Goal: Task Accomplishment & Management: Manage account settings

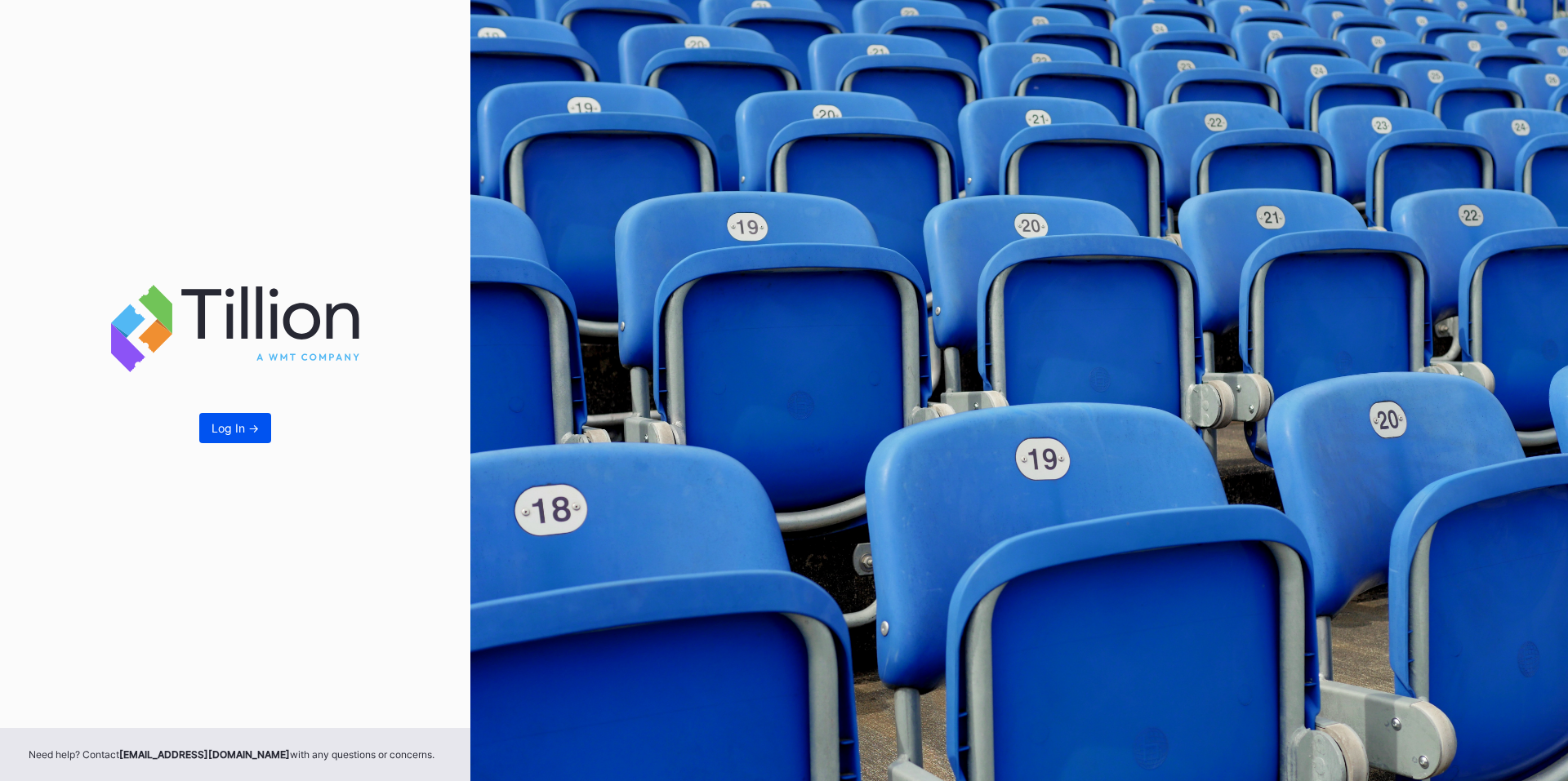
click at [231, 439] on button "Log In ->" at bounding box center [235, 428] width 72 height 30
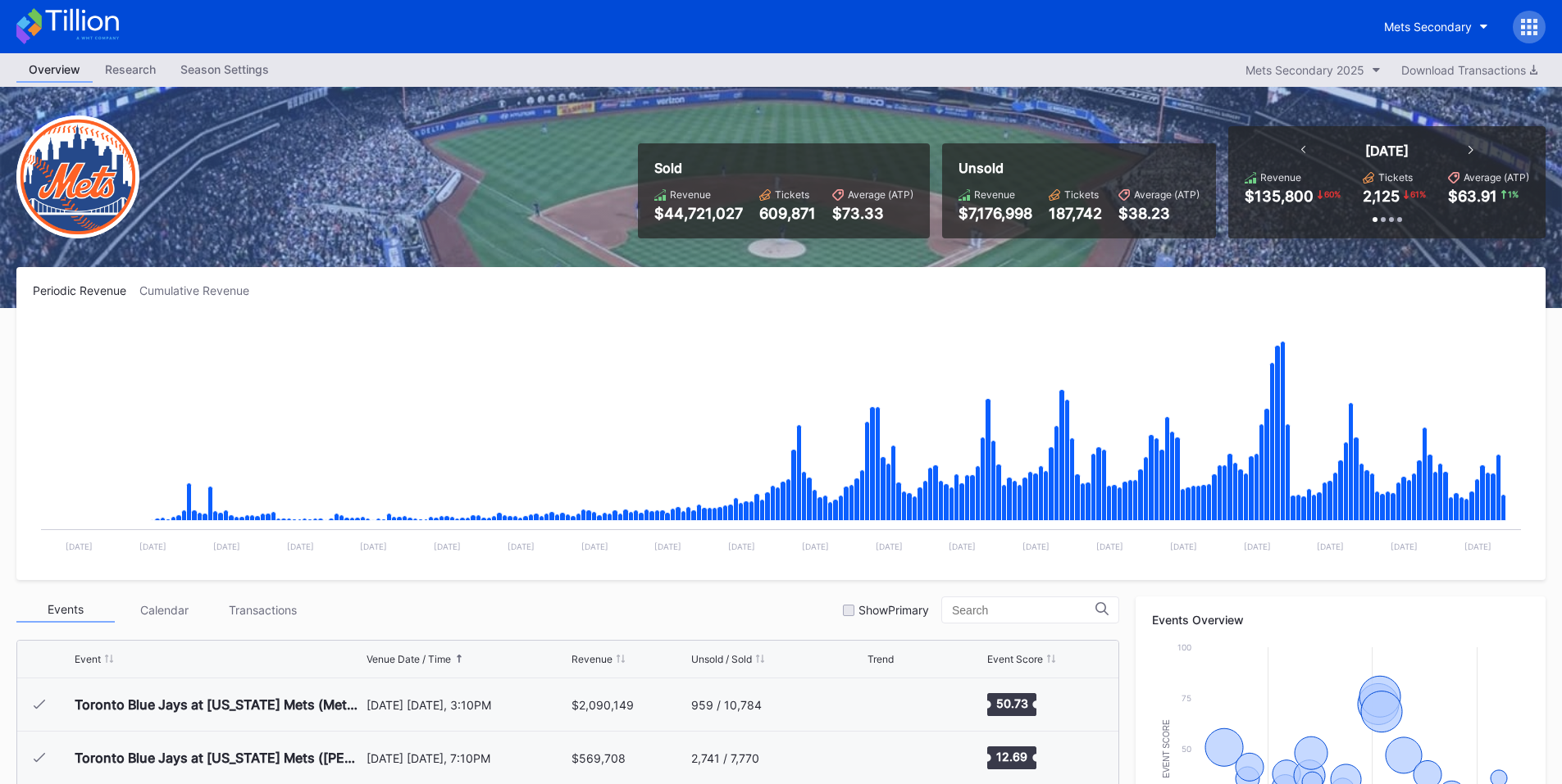
scroll to position [3356, 0]
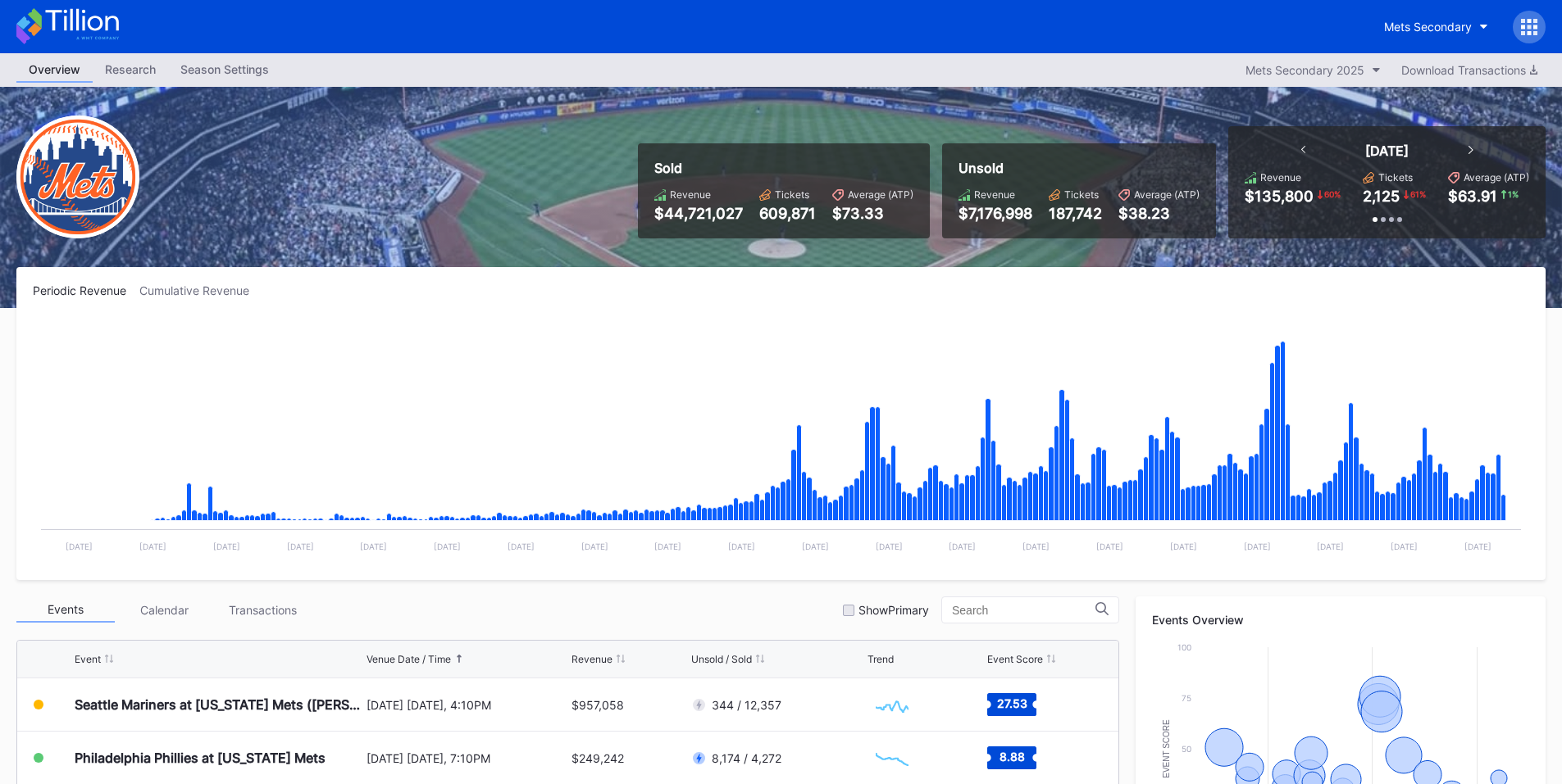
click at [1544, 27] on div at bounding box center [1529, 27] width 33 height 33
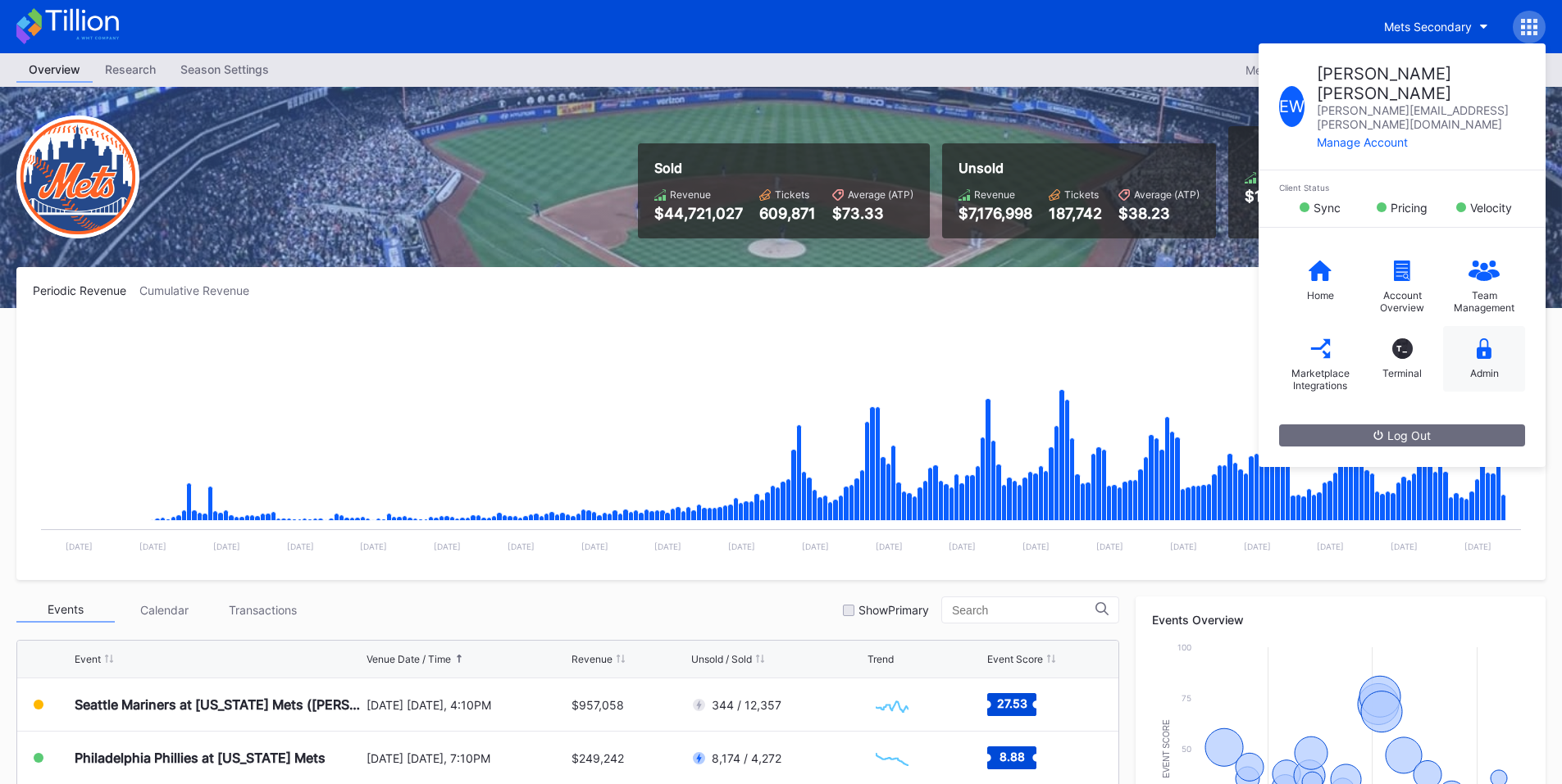
click at [1498, 326] on div "Admin" at bounding box center [1484, 359] width 82 height 65
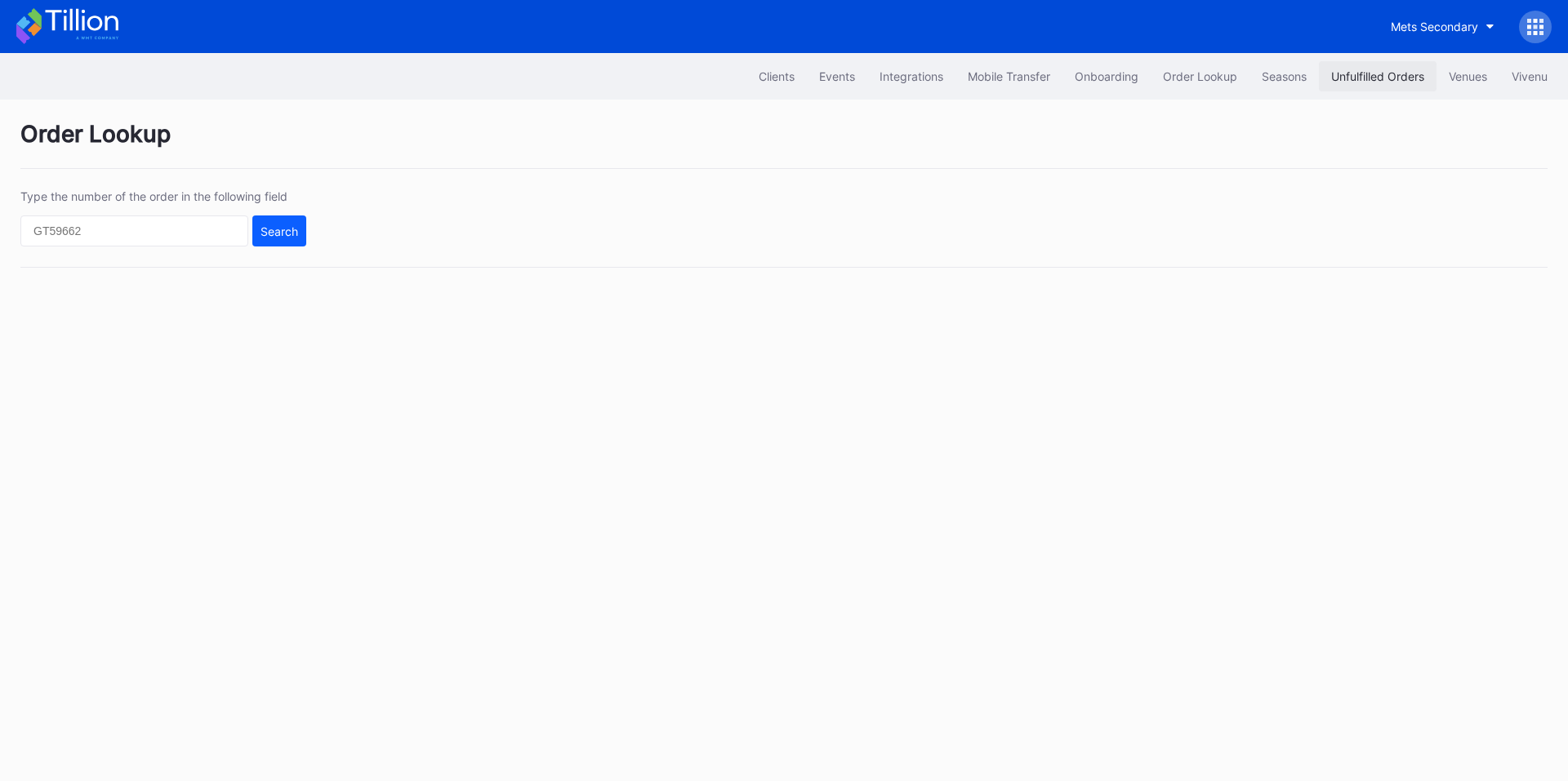
click at [1346, 87] on button "Unfulfilled Orders" at bounding box center [1377, 77] width 117 height 30
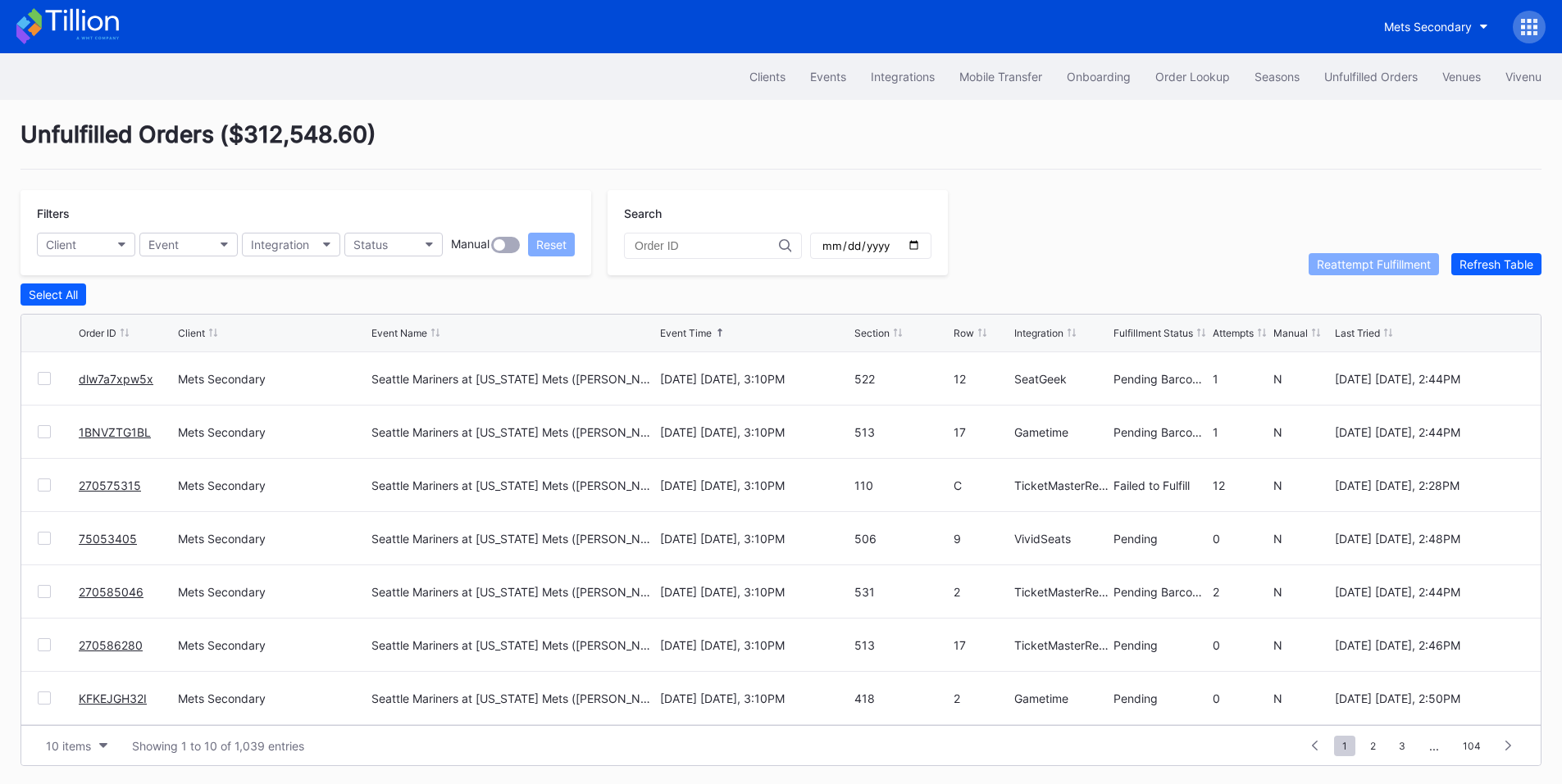
click at [422, 259] on div "Filters Client Event Integration Status Manual Reset" at bounding box center [306, 232] width 570 height 85
click at [422, 250] on button "Status" at bounding box center [394, 244] width 99 height 23
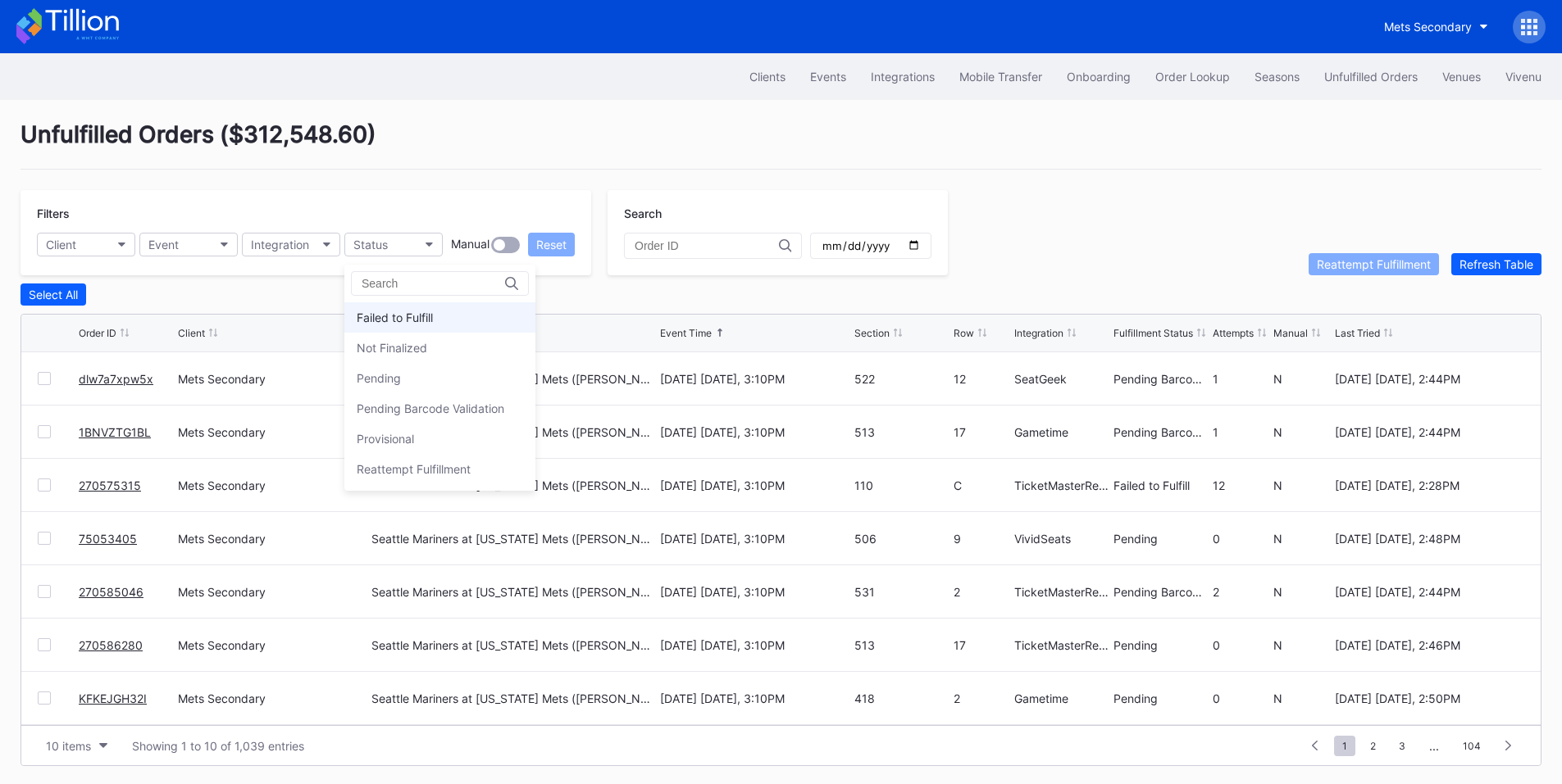
click at [382, 317] on div "Failed to Fulfill" at bounding box center [395, 318] width 76 height 14
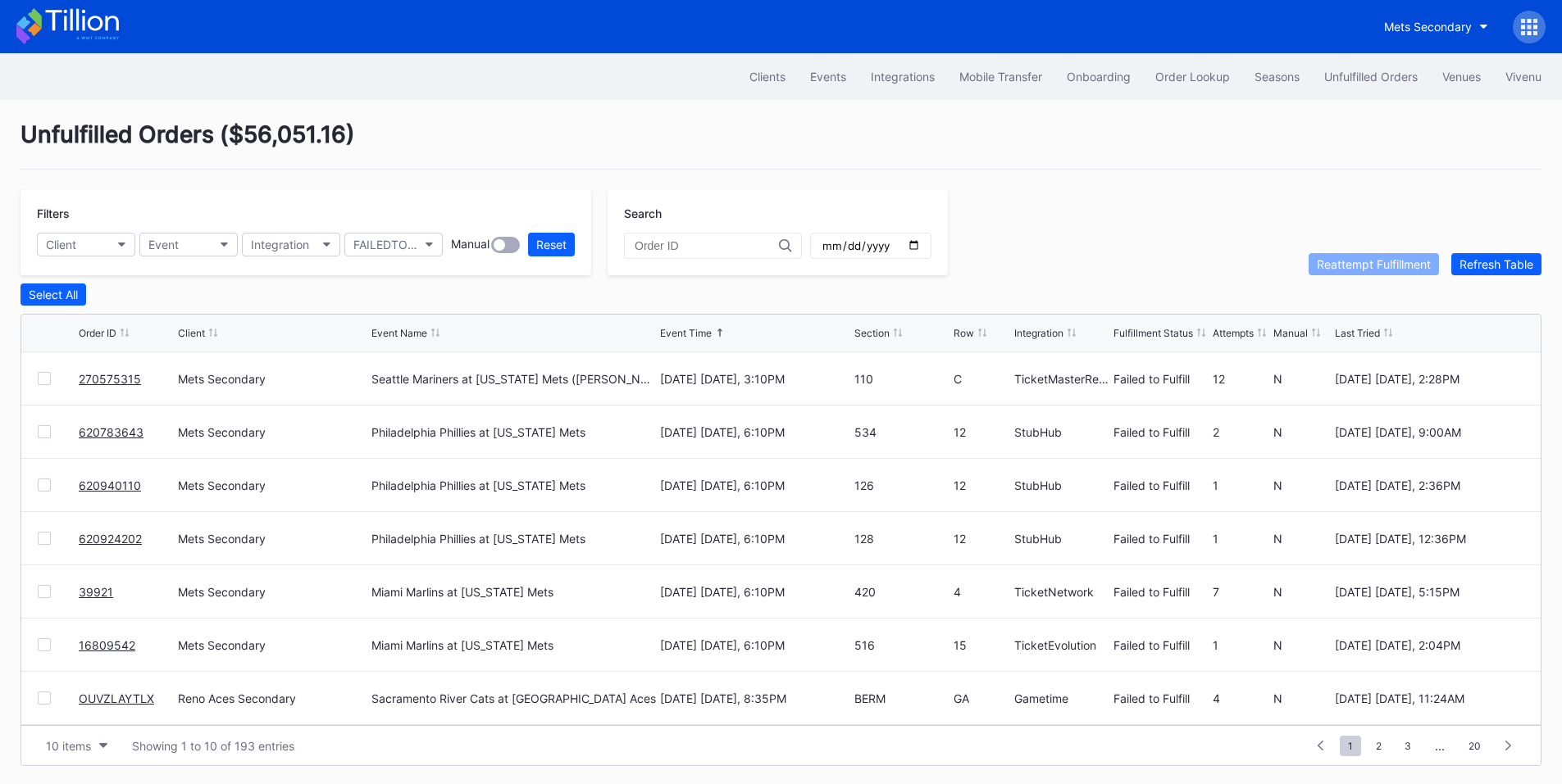
click at [100, 382] on link "270575315" at bounding box center [110, 379] width 63 height 14
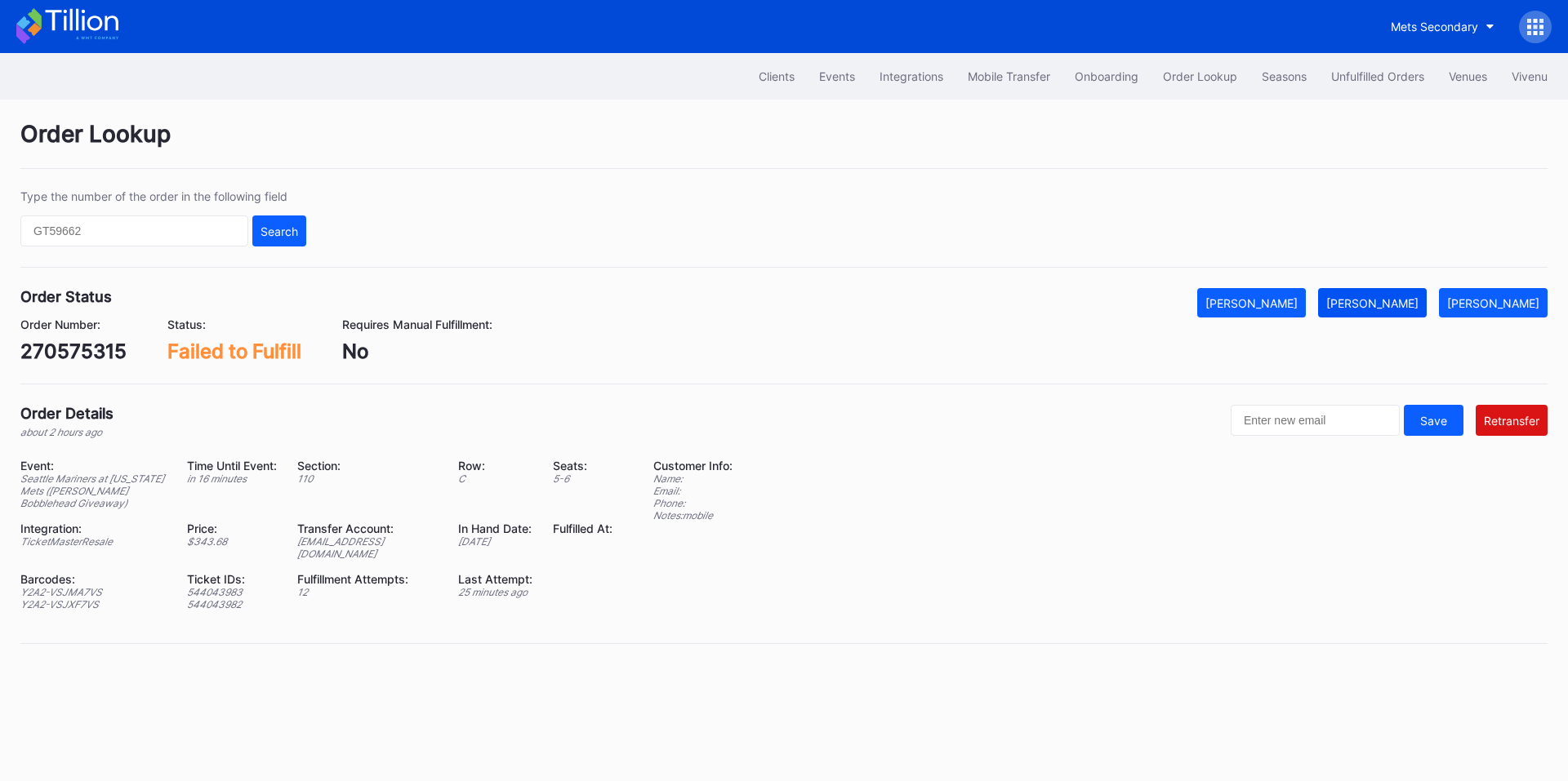
click at [1378, 296] on div "[PERSON_NAME]" at bounding box center [1371, 303] width 92 height 14
click at [112, 227] on input "text" at bounding box center [135, 231] width 228 height 31
paste input "M4139"
click at [87, 235] on input "M4139" at bounding box center [135, 231] width 228 height 31
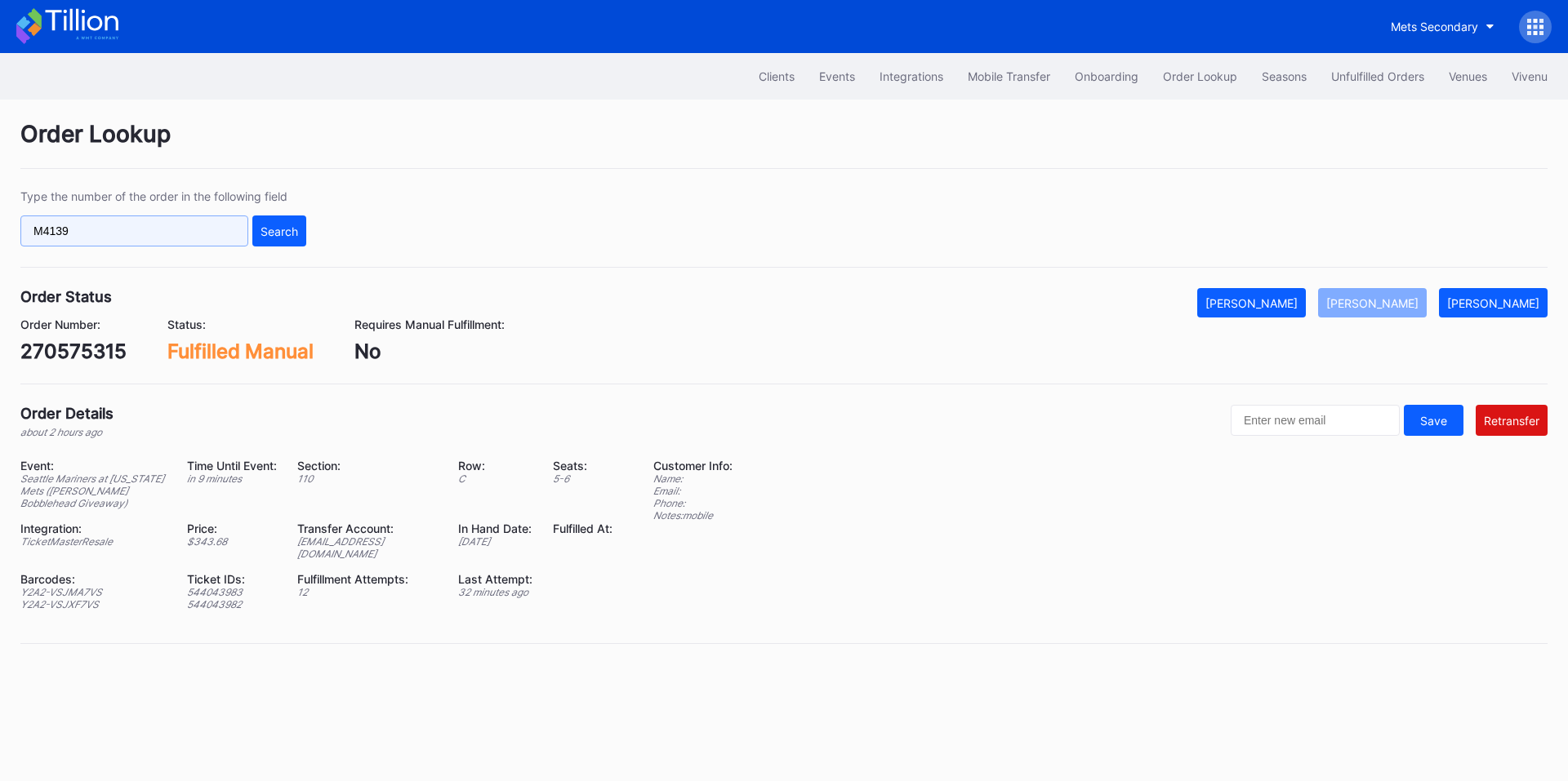
click at [87, 235] on input "M4139" at bounding box center [135, 231] width 228 height 31
paste input "270586280"
click at [261, 229] on div "Search" at bounding box center [279, 231] width 37 height 14
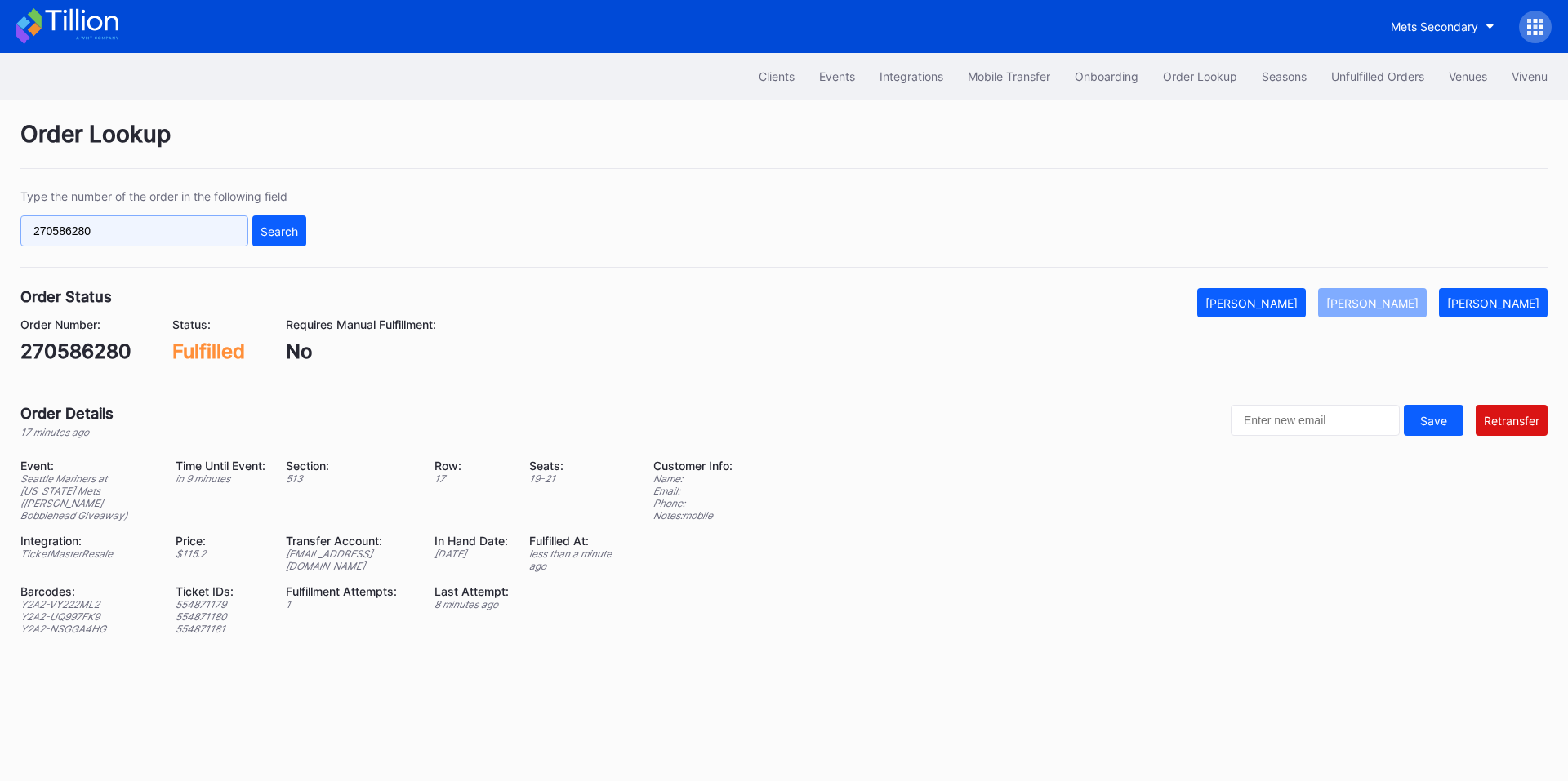
click at [174, 220] on input "270586280" at bounding box center [135, 231] width 228 height 31
paste input "620941227"
click at [301, 221] on button "Search" at bounding box center [279, 231] width 54 height 31
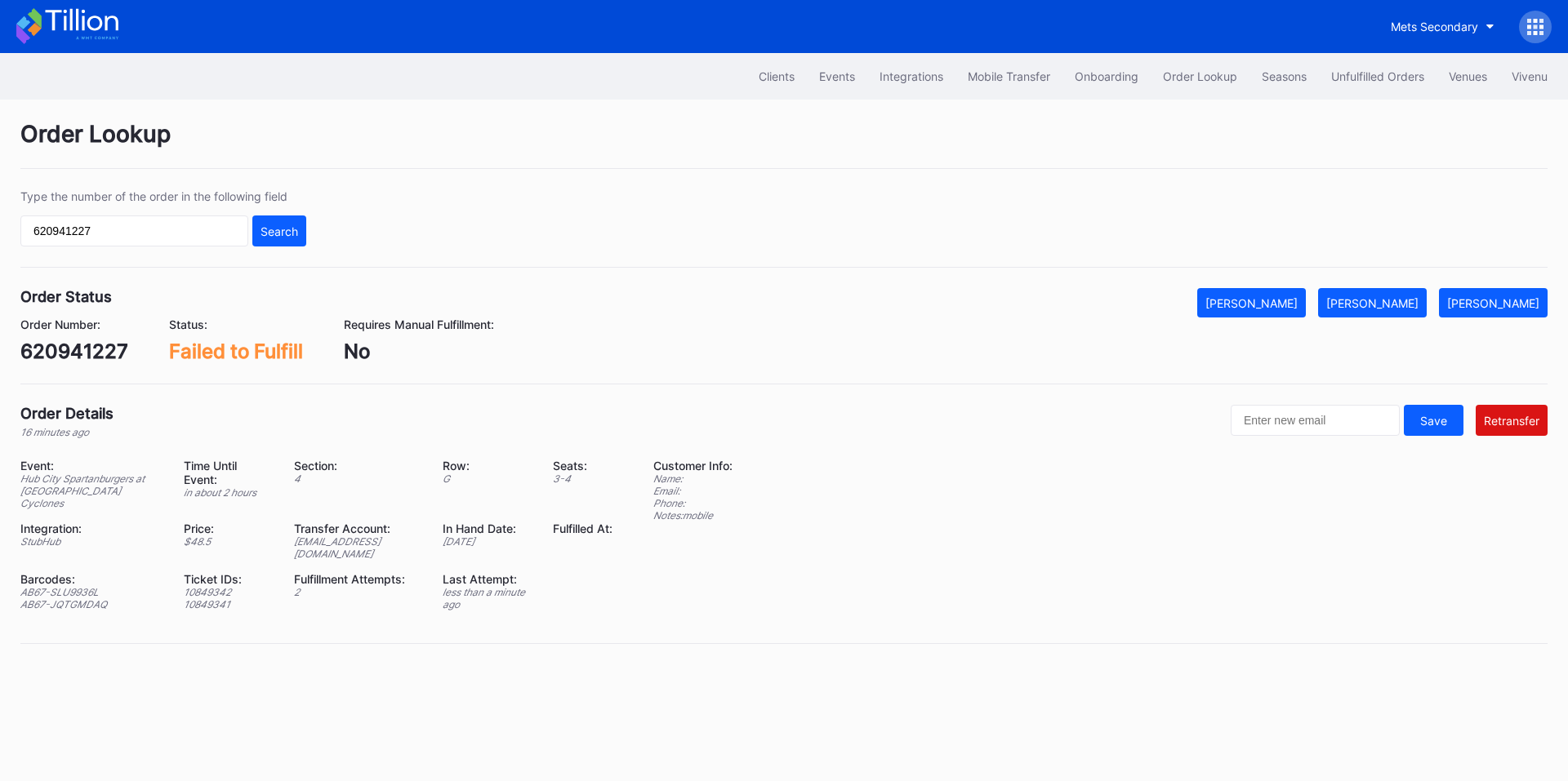
drag, startPoint x: 1413, startPoint y: 311, endPoint x: 1452, endPoint y: 296, distance: 41.8
click at [1413, 311] on button "[PERSON_NAME]" at bounding box center [1372, 302] width 108 height 29
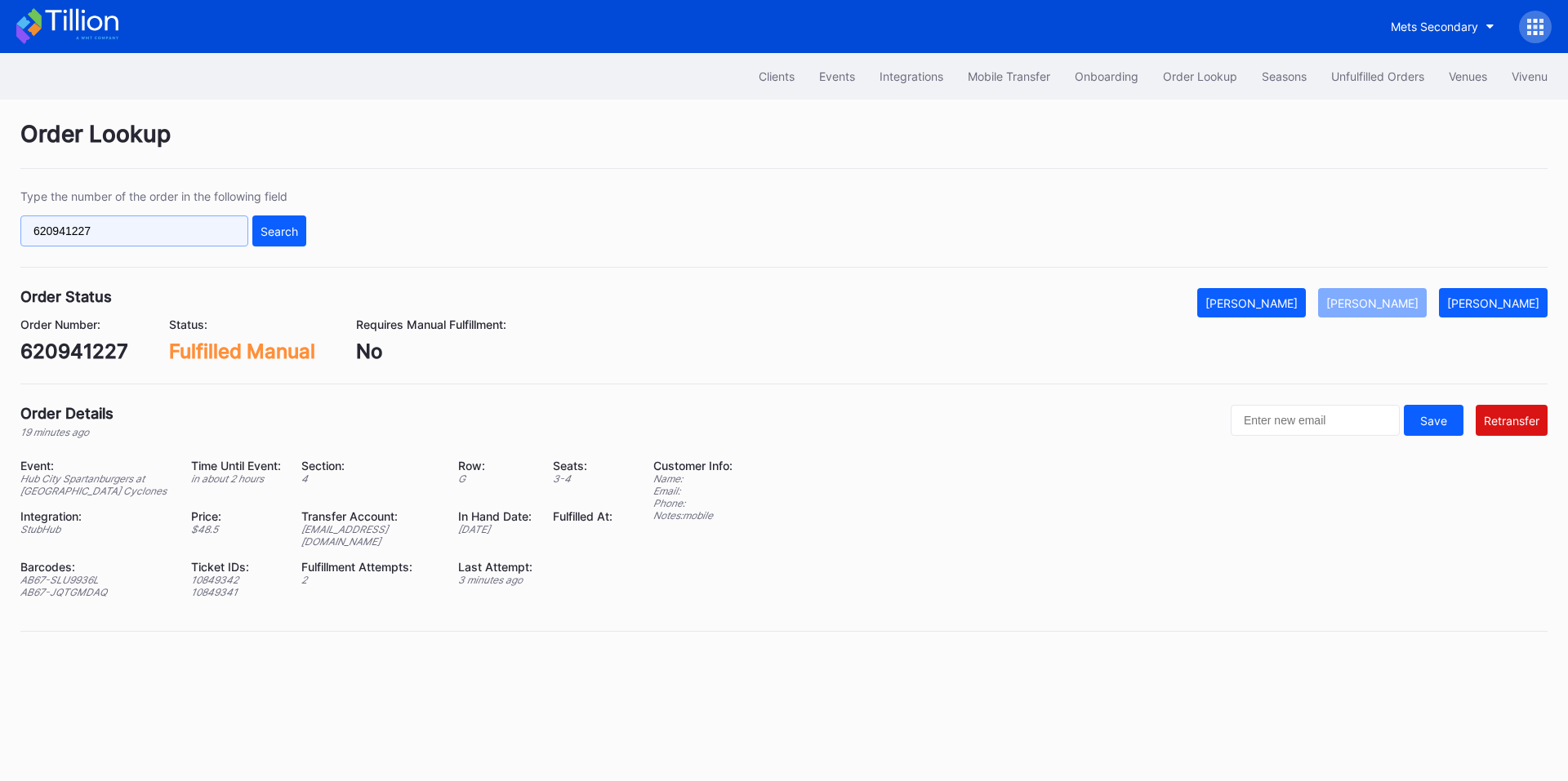
click at [157, 236] on input "620941227" at bounding box center [135, 231] width 228 height 31
paste input "45"
type input "620941245"
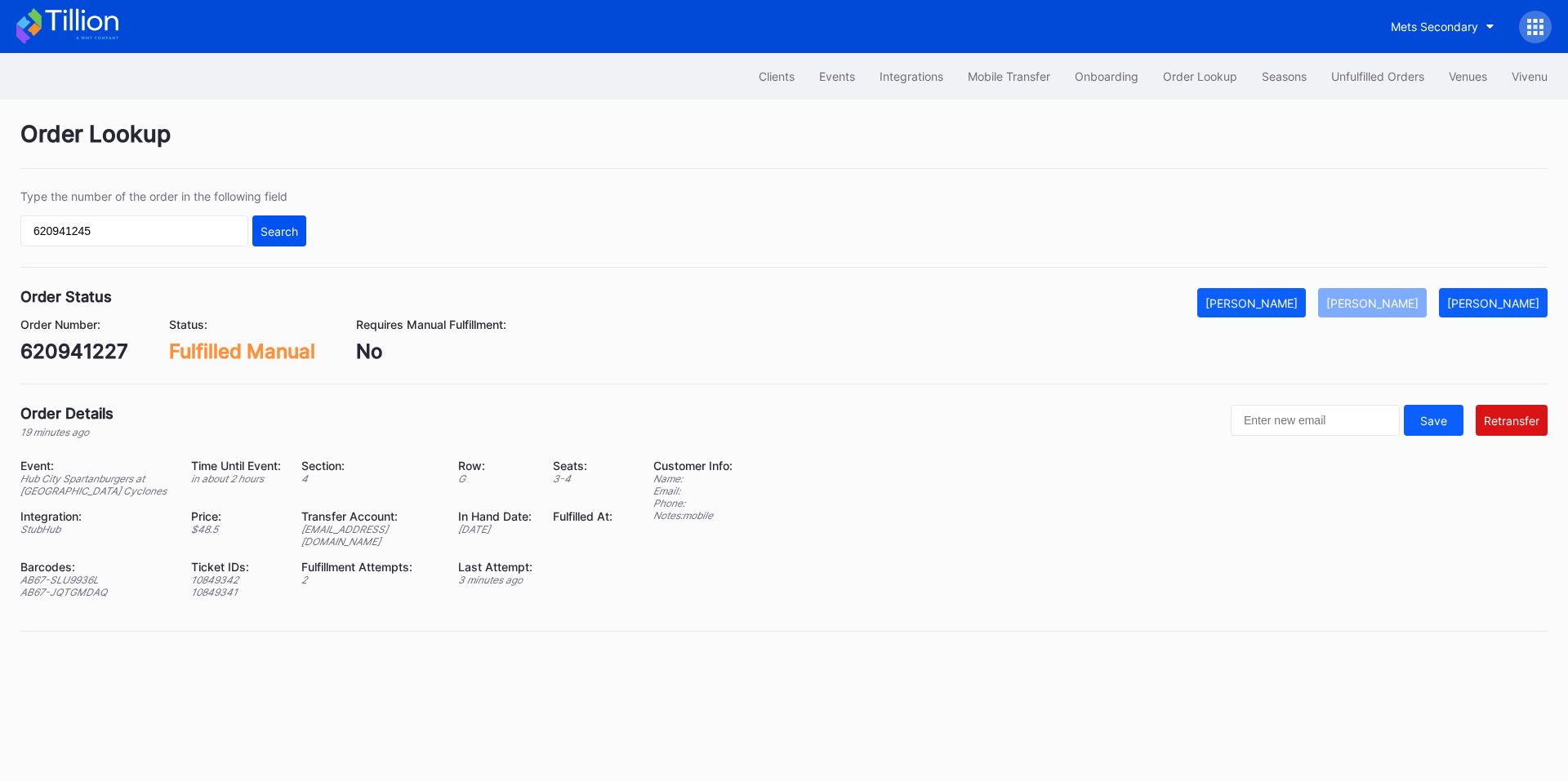
click at [267, 235] on div "Search" at bounding box center [279, 231] width 37 height 14
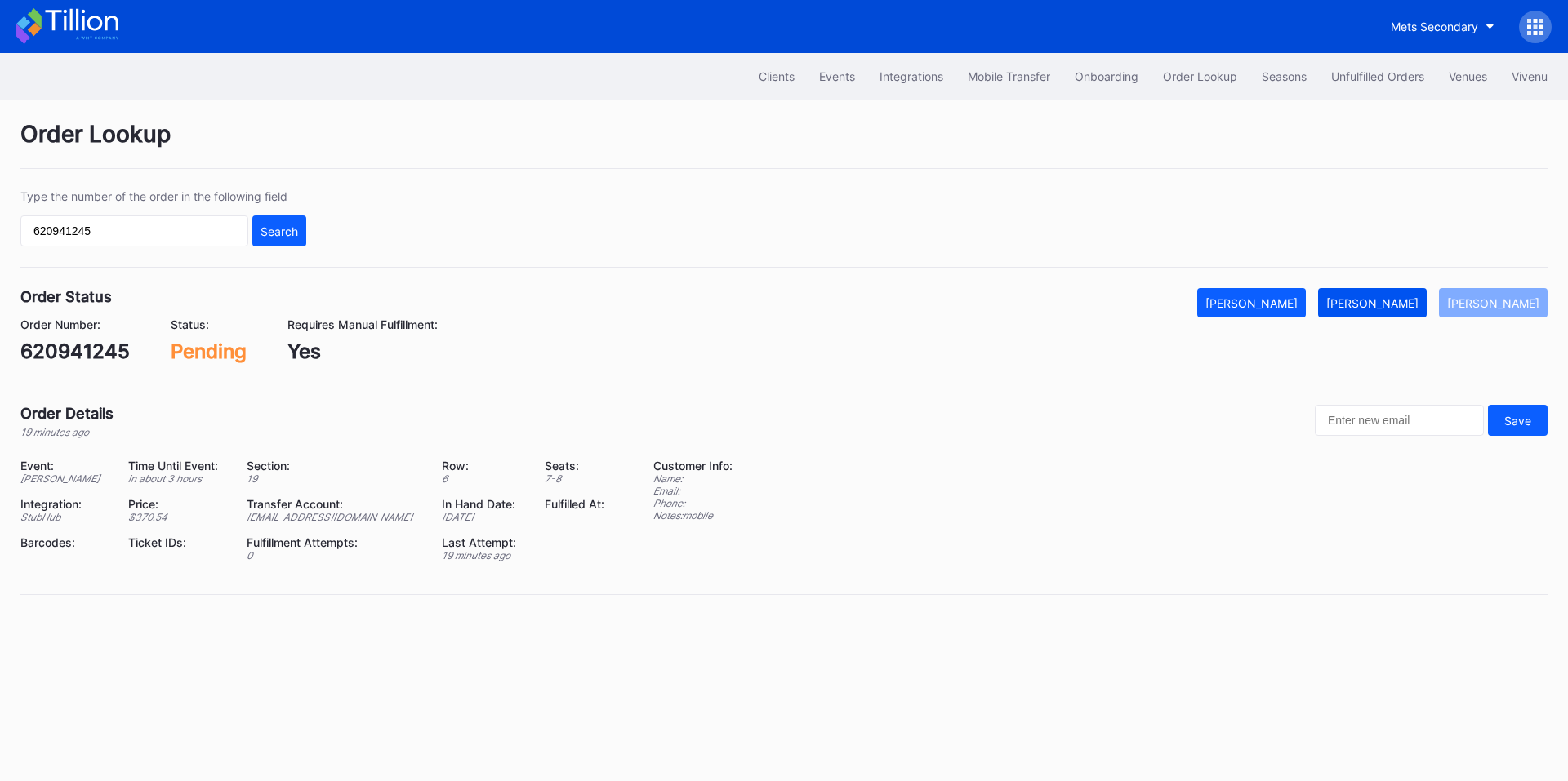
drag, startPoint x: 1368, startPoint y: 298, endPoint x: 1366, endPoint y: 289, distance: 9.2
click at [1368, 298] on div "[PERSON_NAME]" at bounding box center [1371, 303] width 92 height 14
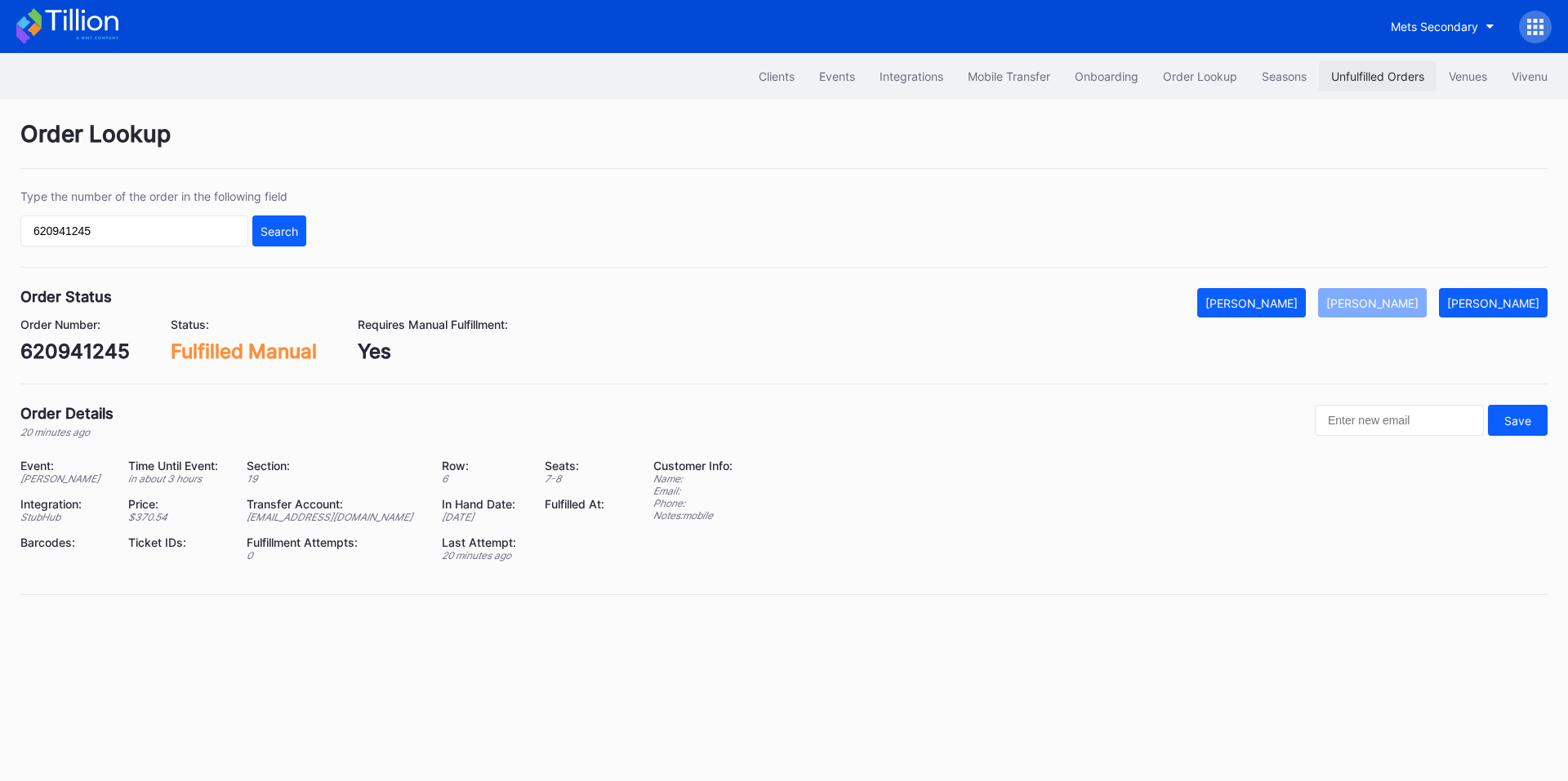
click at [1366, 73] on div "Unfulfilled Orders" at bounding box center [1377, 76] width 93 height 14
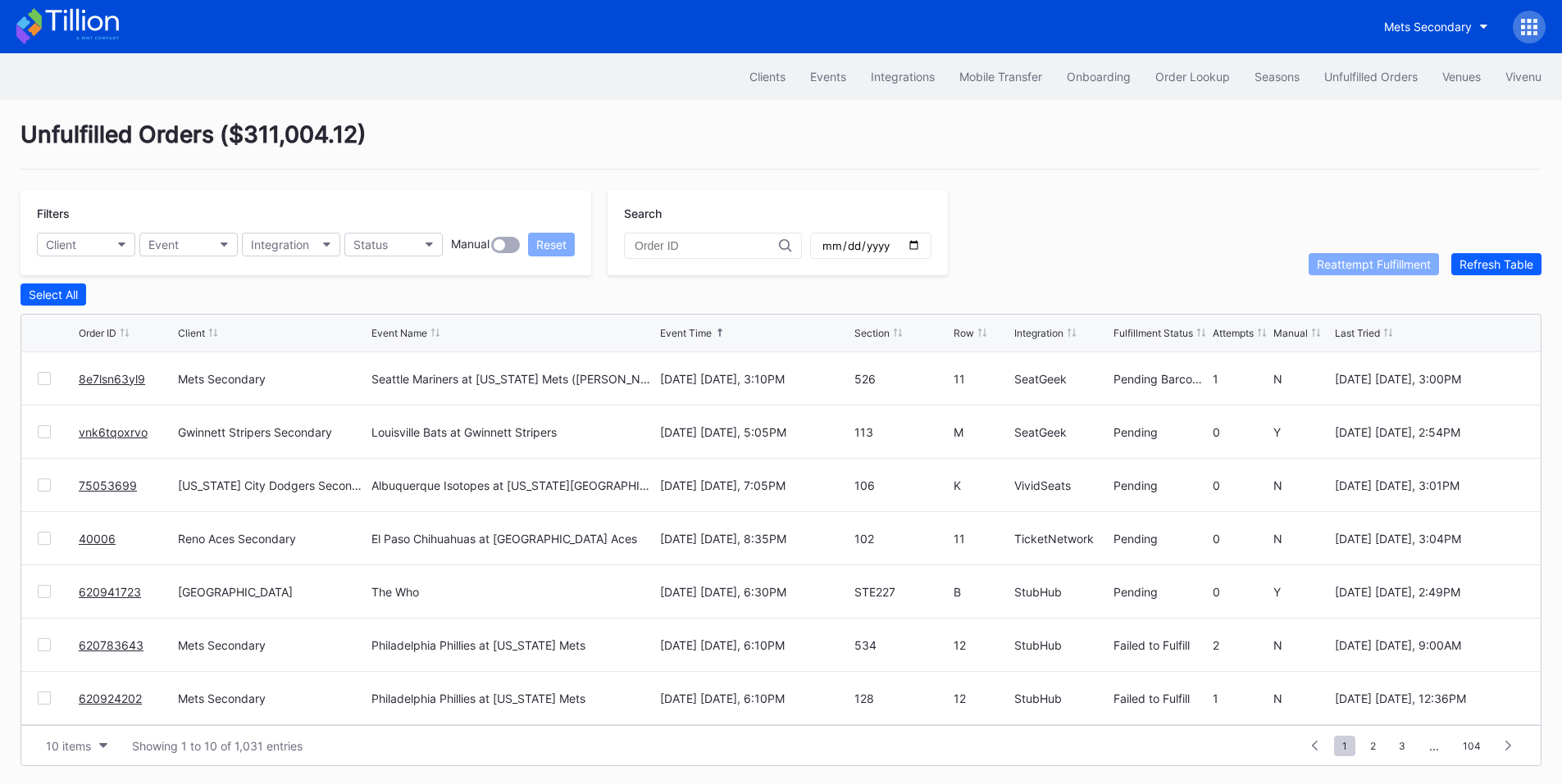
click at [106, 437] on link "vnk6tqoxrvo" at bounding box center [113, 432] width 69 height 14
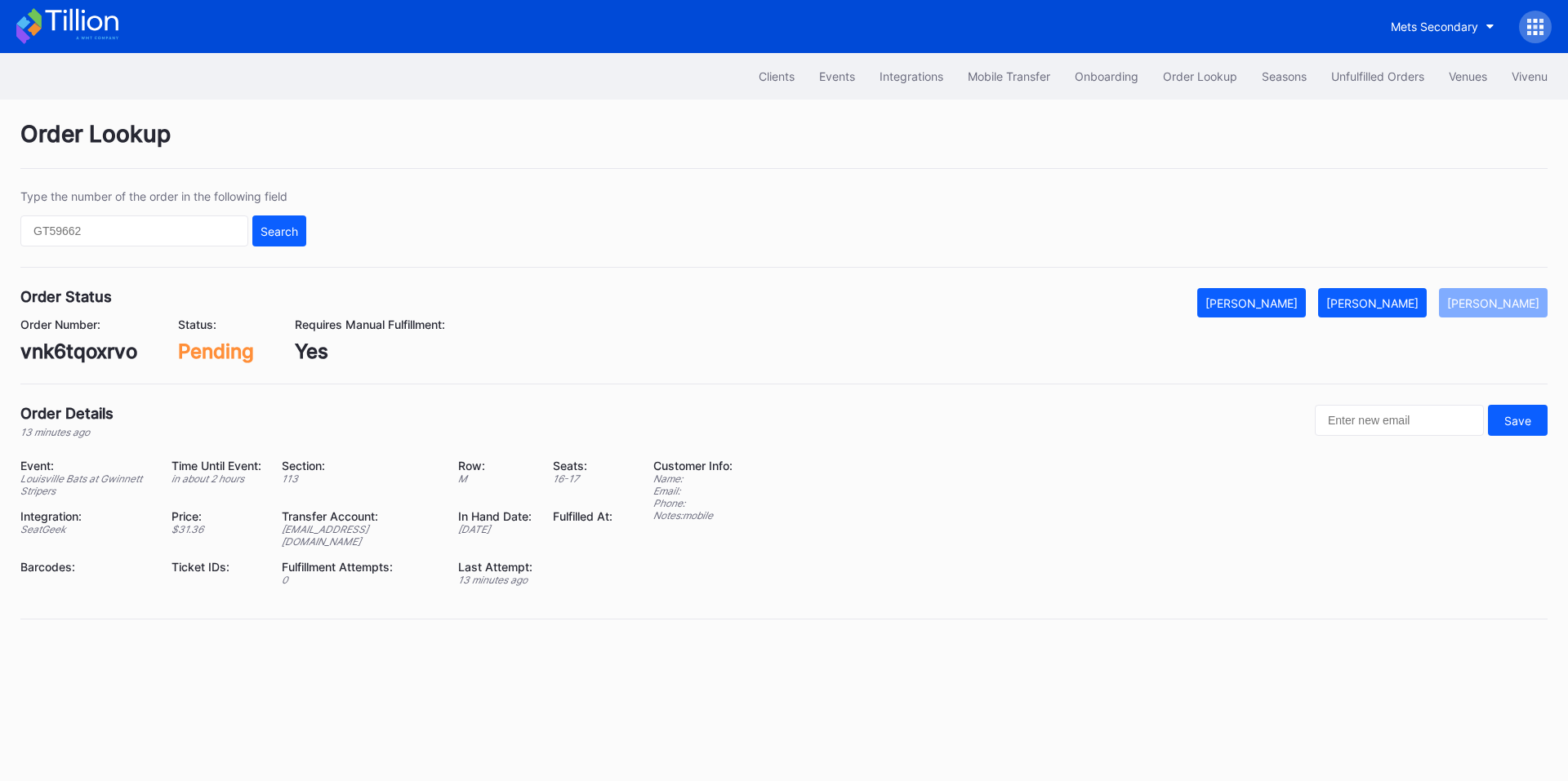
click at [106, 357] on div "vnk6tqoxrvo" at bounding box center [79, 351] width 117 height 23
copy div "vnk6tqoxrvo"
click at [1404, 313] on button "Mark Fulfilled" at bounding box center [1372, 302] width 108 height 29
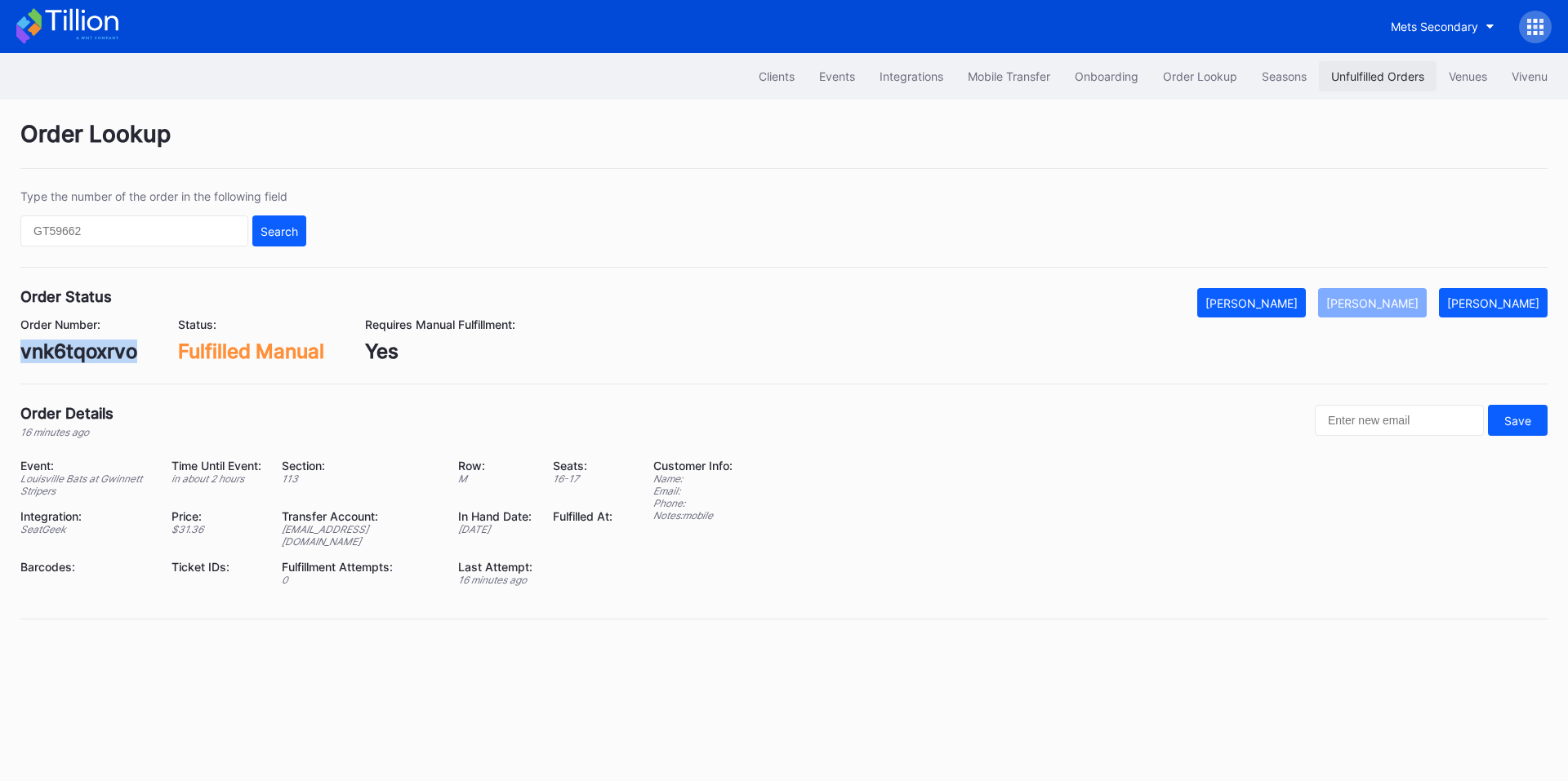
click at [1399, 71] on div "Unfulfilled Orders" at bounding box center [1377, 76] width 93 height 14
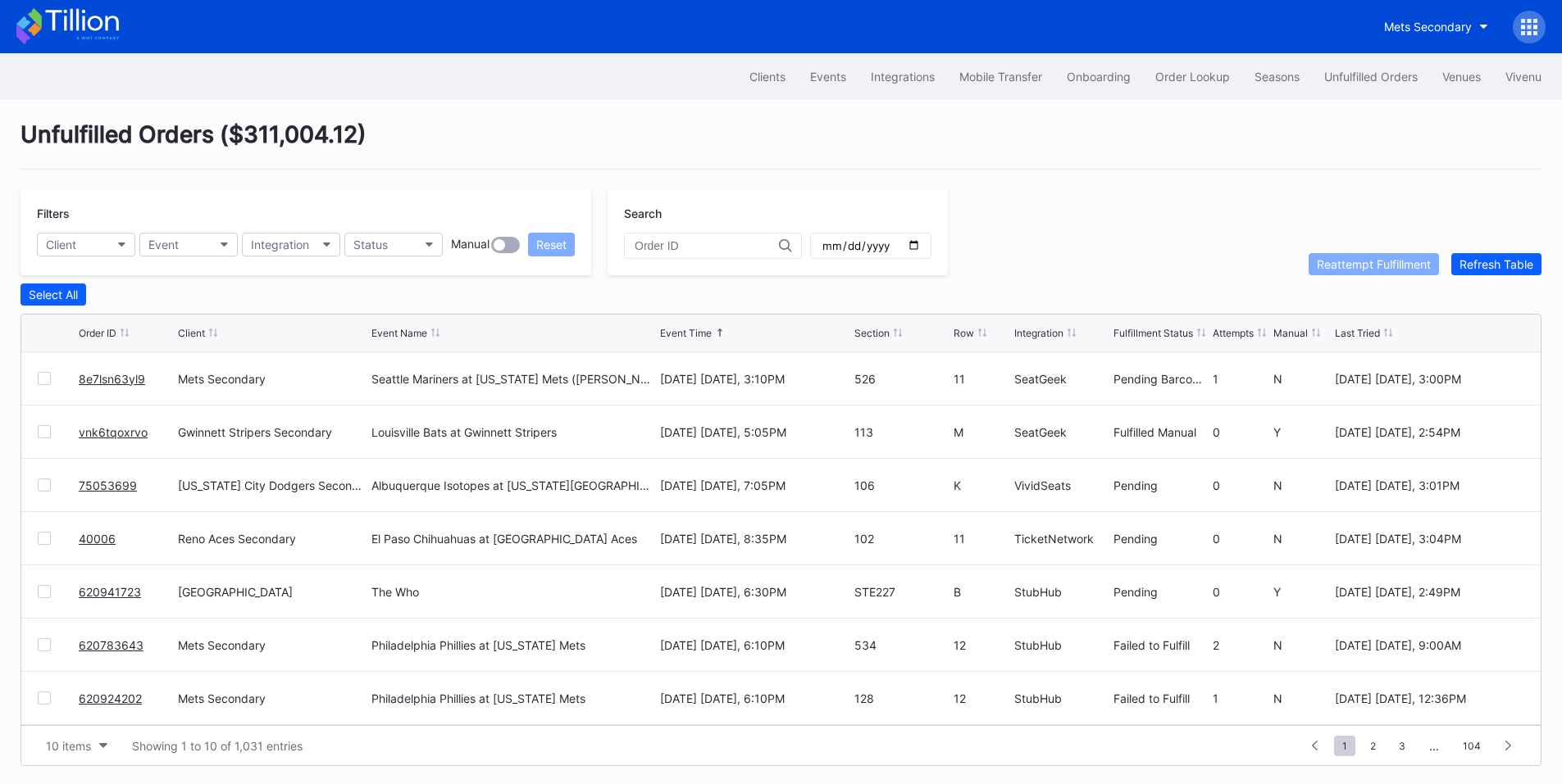
click at [106, 488] on link "75053699" at bounding box center [108, 486] width 59 height 14
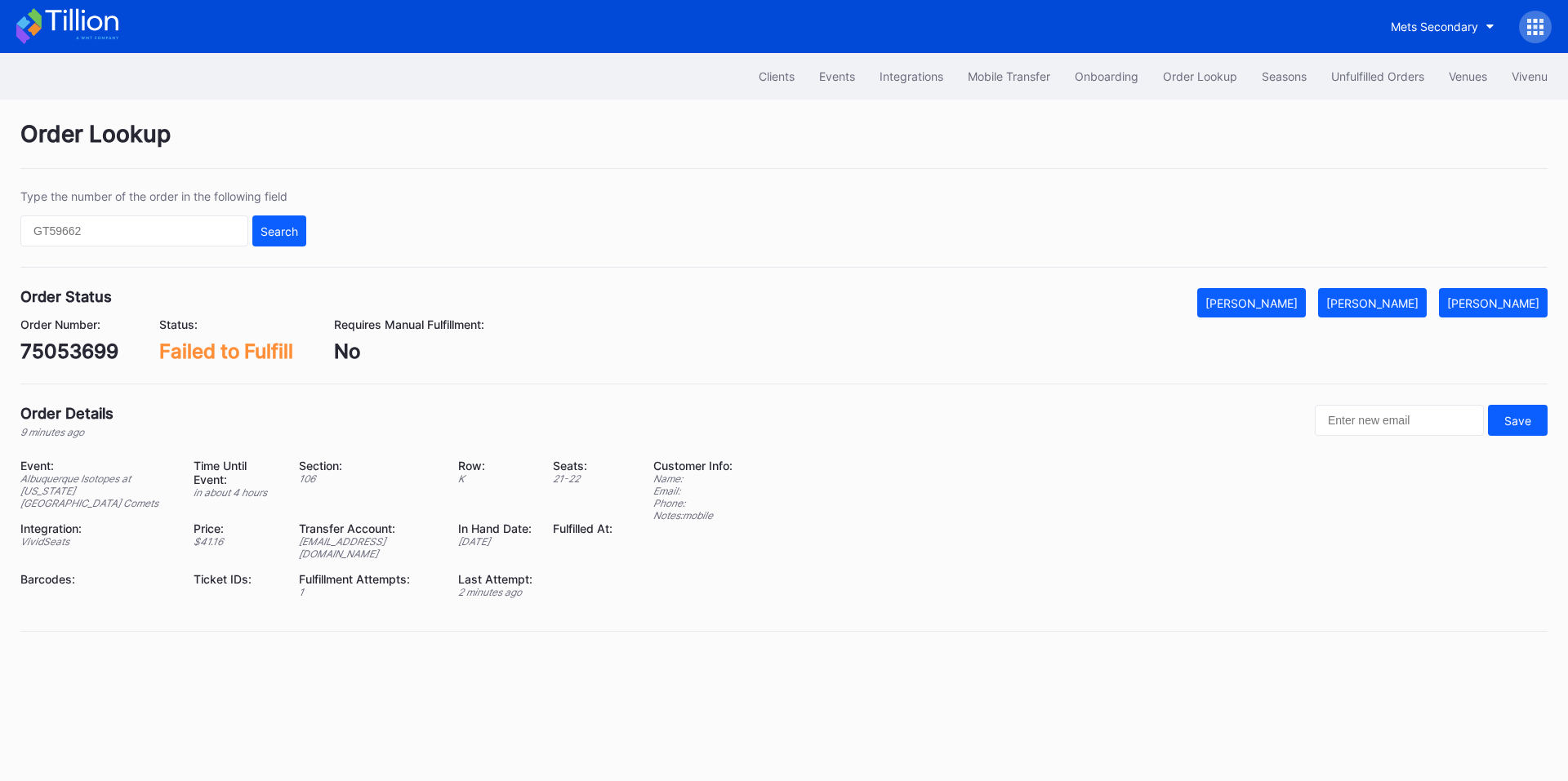
click at [82, 346] on div "75053699" at bounding box center [70, 351] width 98 height 23
copy div "75053699"
drag, startPoint x: 1403, startPoint y: 304, endPoint x: 1318, endPoint y: 274, distance: 90.1
click at [1403, 304] on div "[PERSON_NAME]" at bounding box center [1371, 303] width 92 height 14
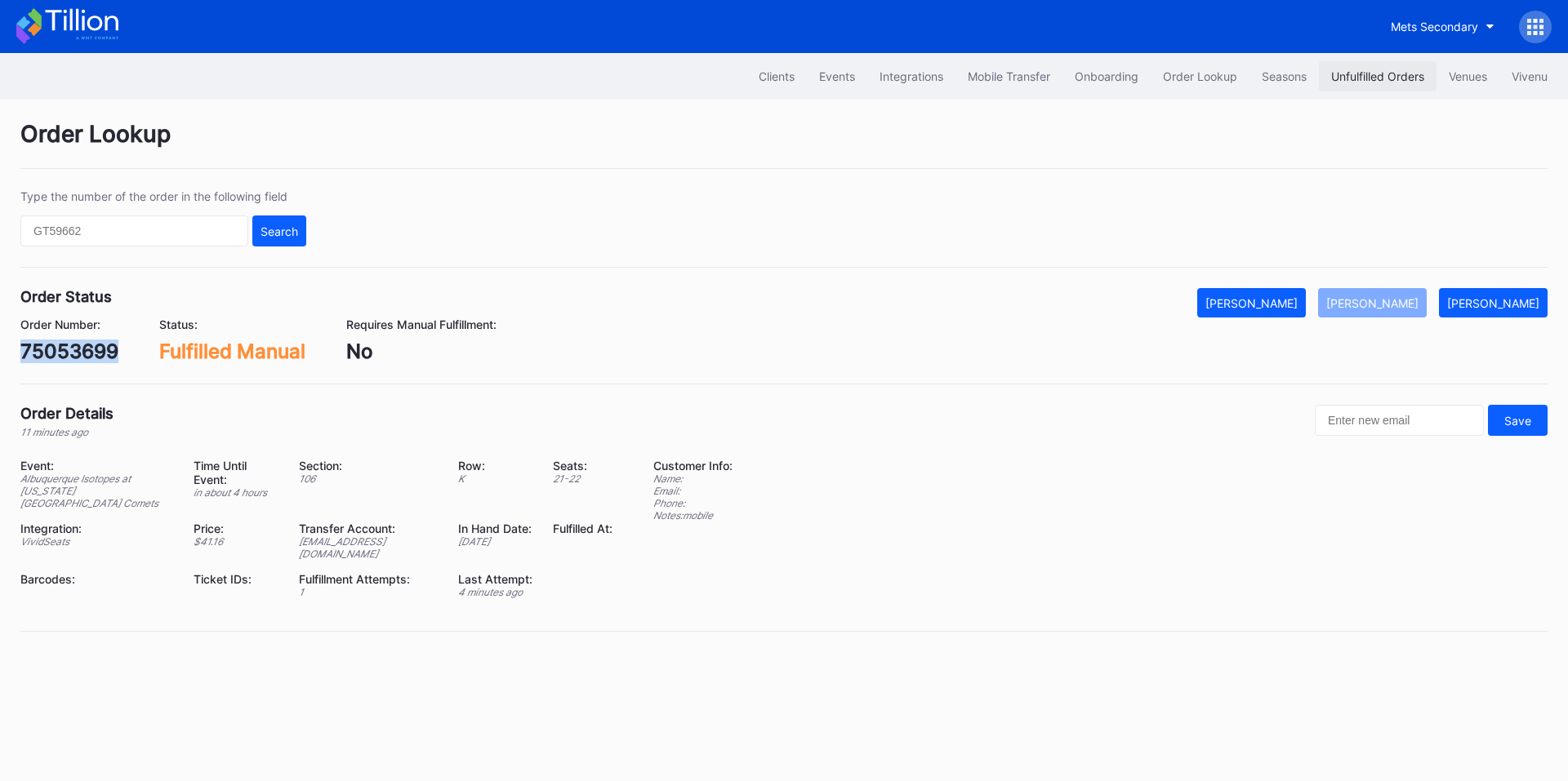
click at [1384, 80] on div "Unfulfilled Orders" at bounding box center [1377, 76] width 93 height 14
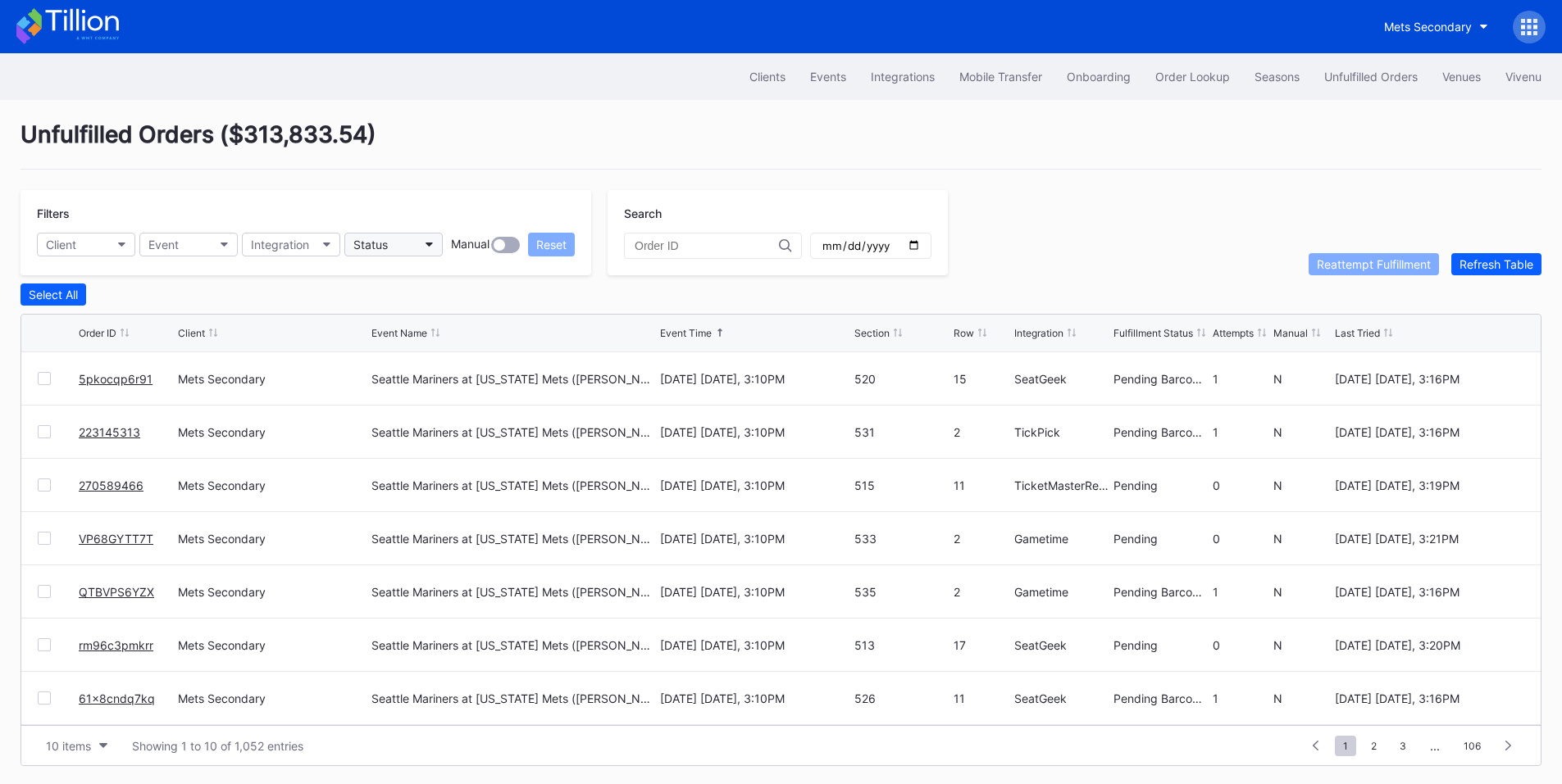
click at [405, 247] on button "Status" at bounding box center [394, 244] width 99 height 23
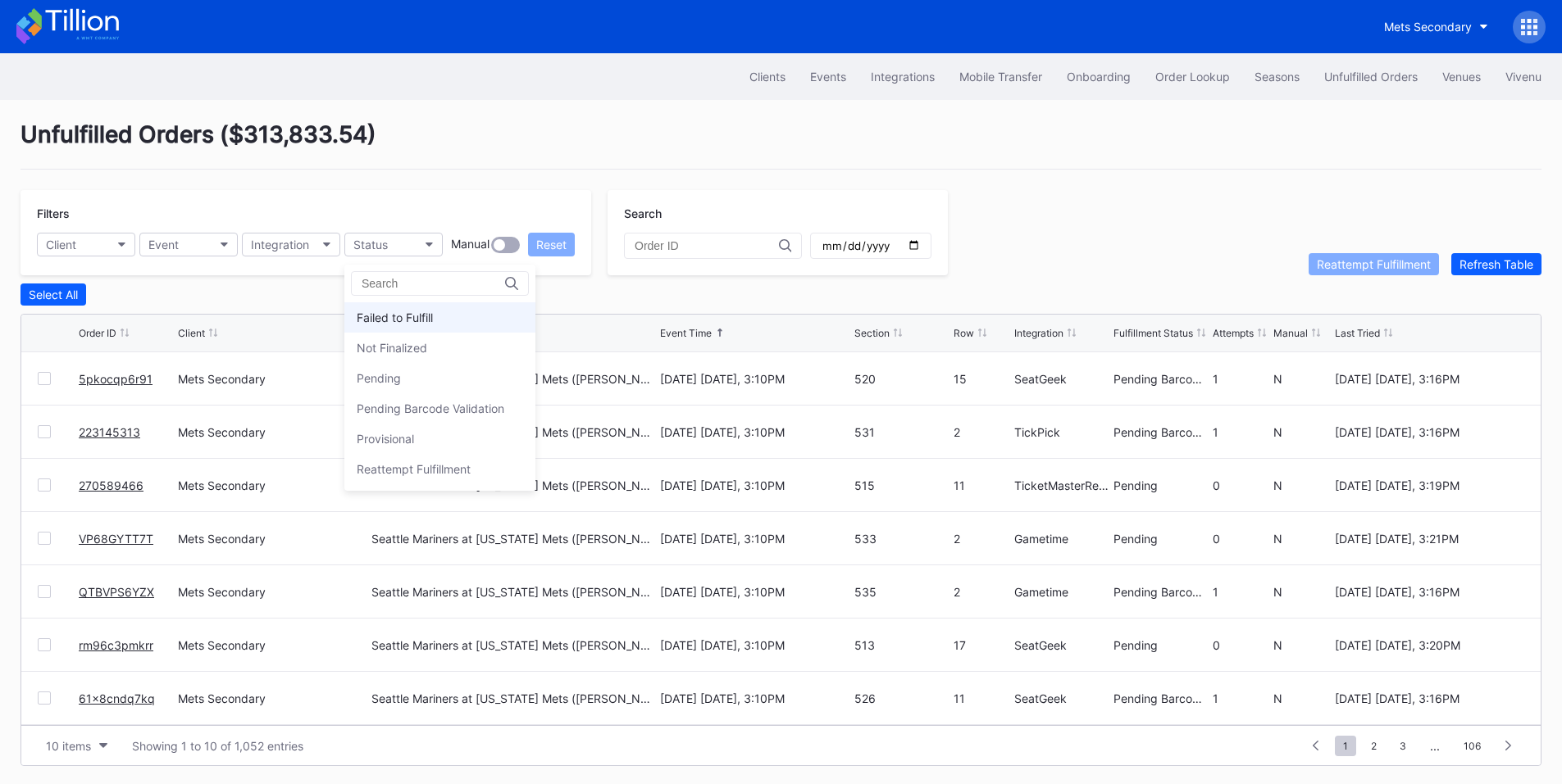
click at [407, 311] on div "Failed to Fulfill" at bounding box center [395, 318] width 76 height 14
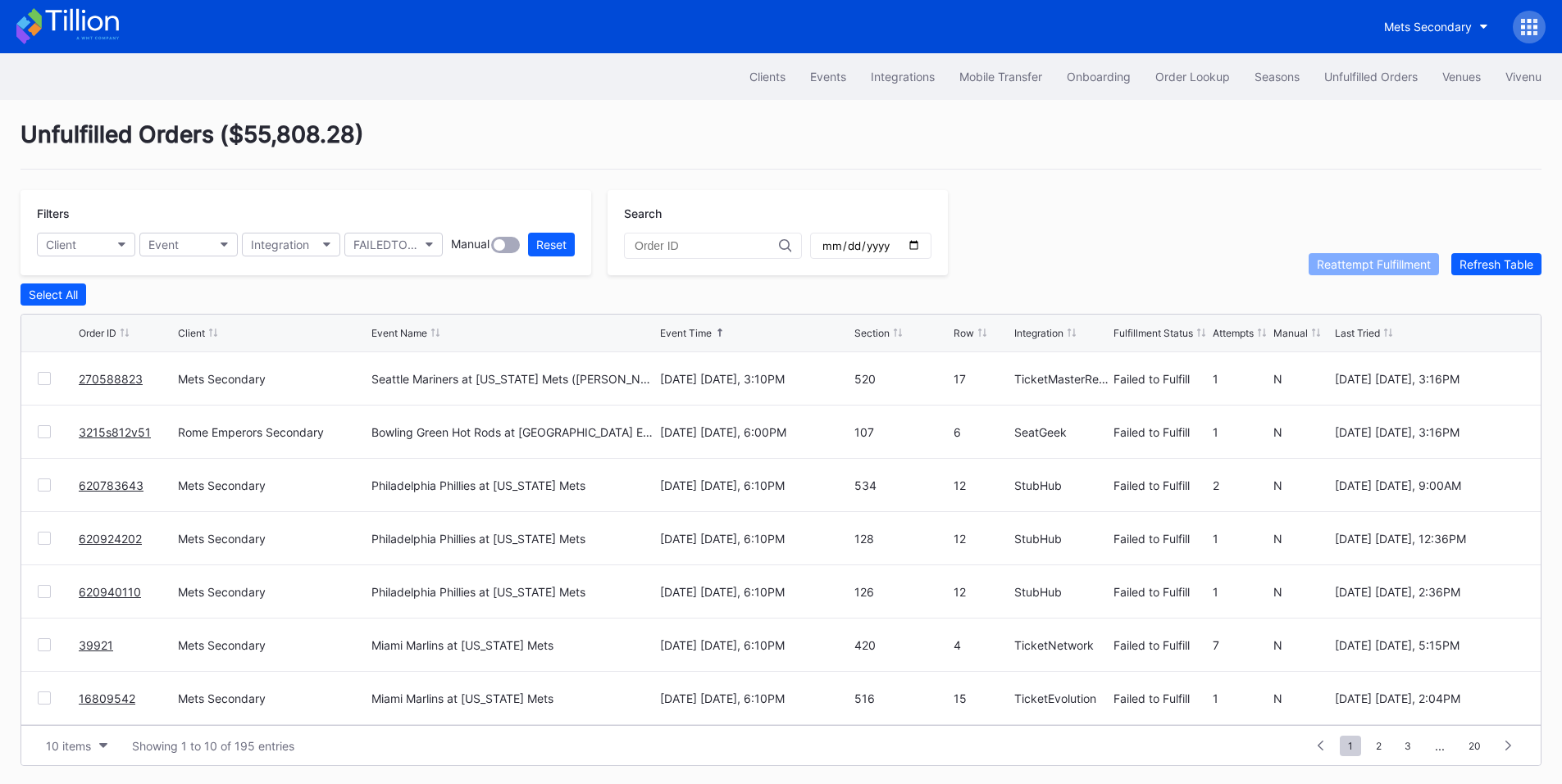
click at [43, 381] on div at bounding box center [44, 379] width 13 height 13
click at [1384, 275] on button "Reattempt Fulfillment" at bounding box center [1374, 264] width 130 height 22
click at [120, 382] on link "3215s812v51" at bounding box center [115, 379] width 72 height 14
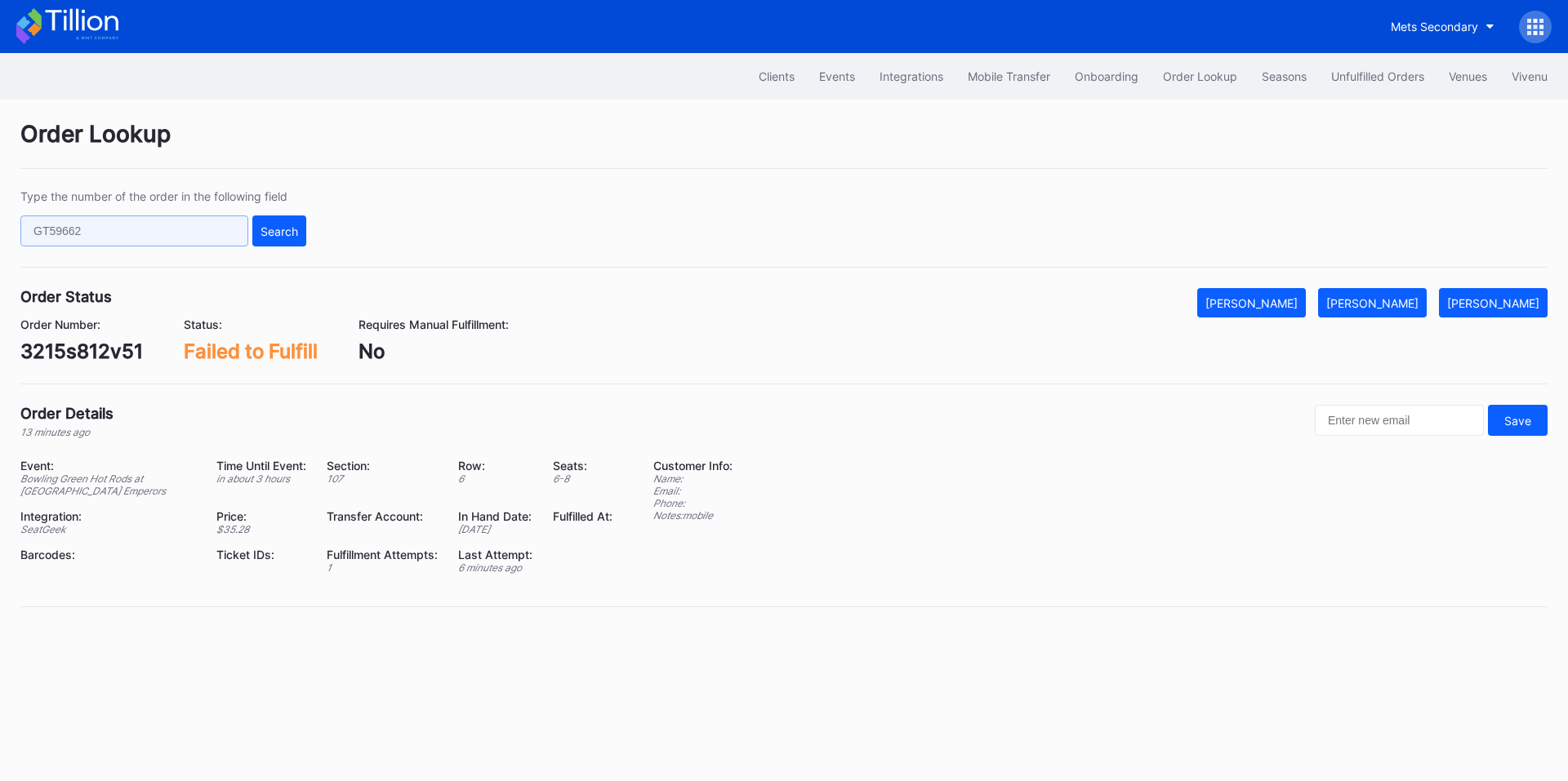
click at [185, 226] on input "text" at bounding box center [135, 231] width 228 height 31
paste input "357221715"
click at [303, 238] on button "Search" at bounding box center [279, 231] width 54 height 31
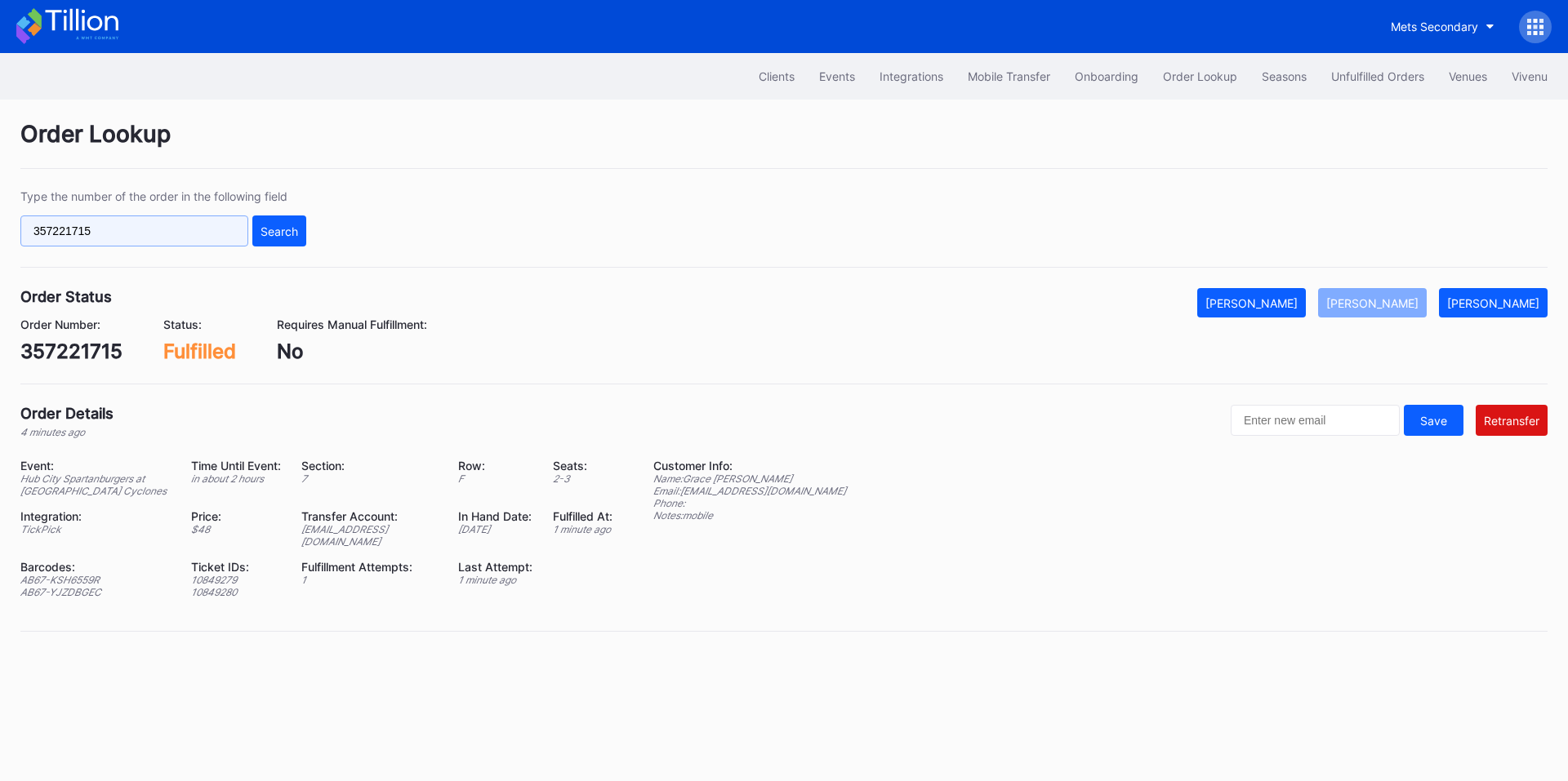
click at [154, 227] on input "357221715" at bounding box center [135, 231] width 228 height 31
paste input "620933001"
type input "620933001"
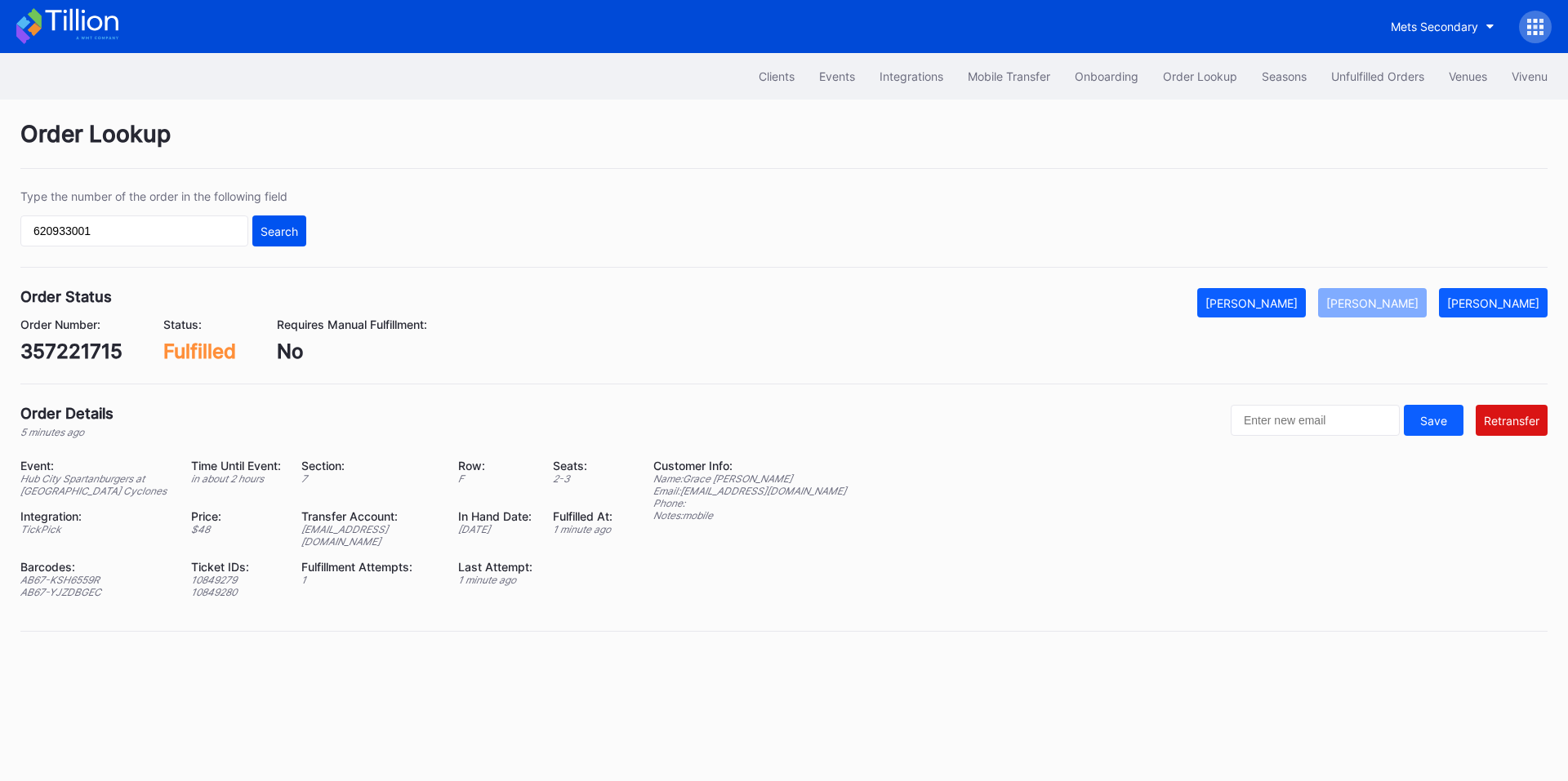
click at [273, 225] on div "Search" at bounding box center [279, 231] width 37 height 14
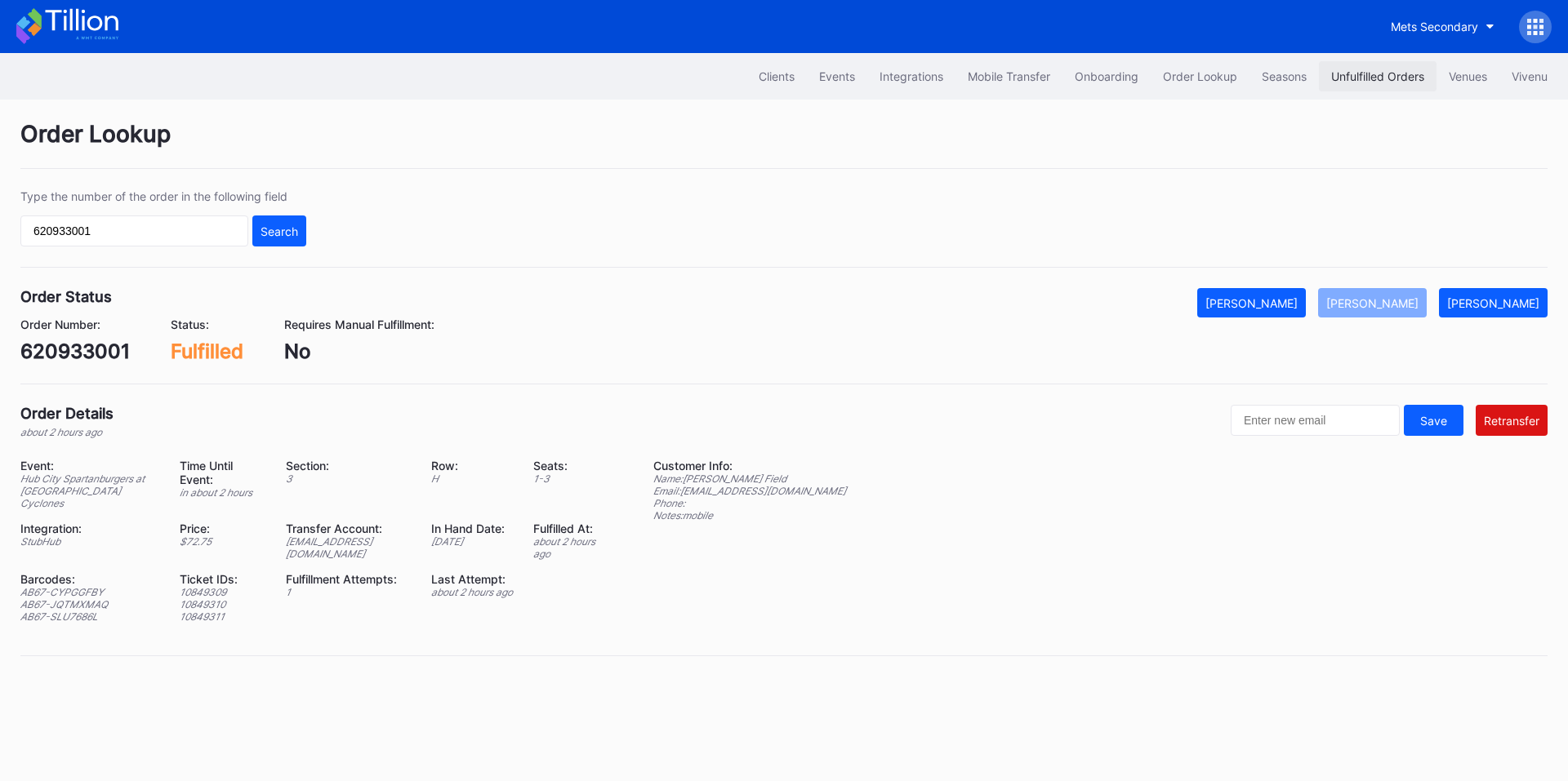
click at [1390, 74] on div "Unfulfilled Orders" at bounding box center [1377, 76] width 93 height 14
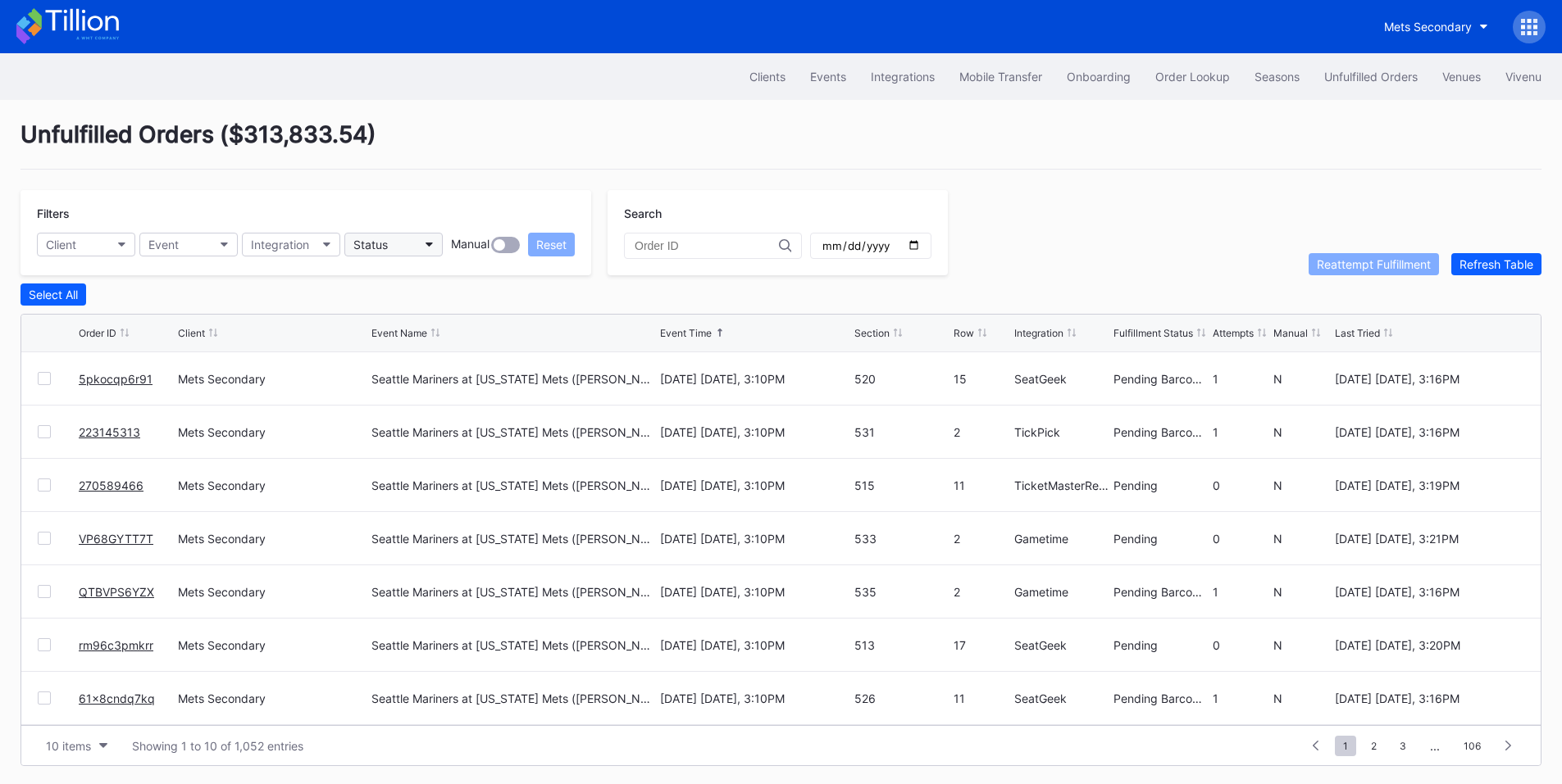
click at [425, 239] on button "Status" at bounding box center [394, 244] width 99 height 23
click at [396, 313] on div "Failed to Fulfill" at bounding box center [395, 318] width 76 height 14
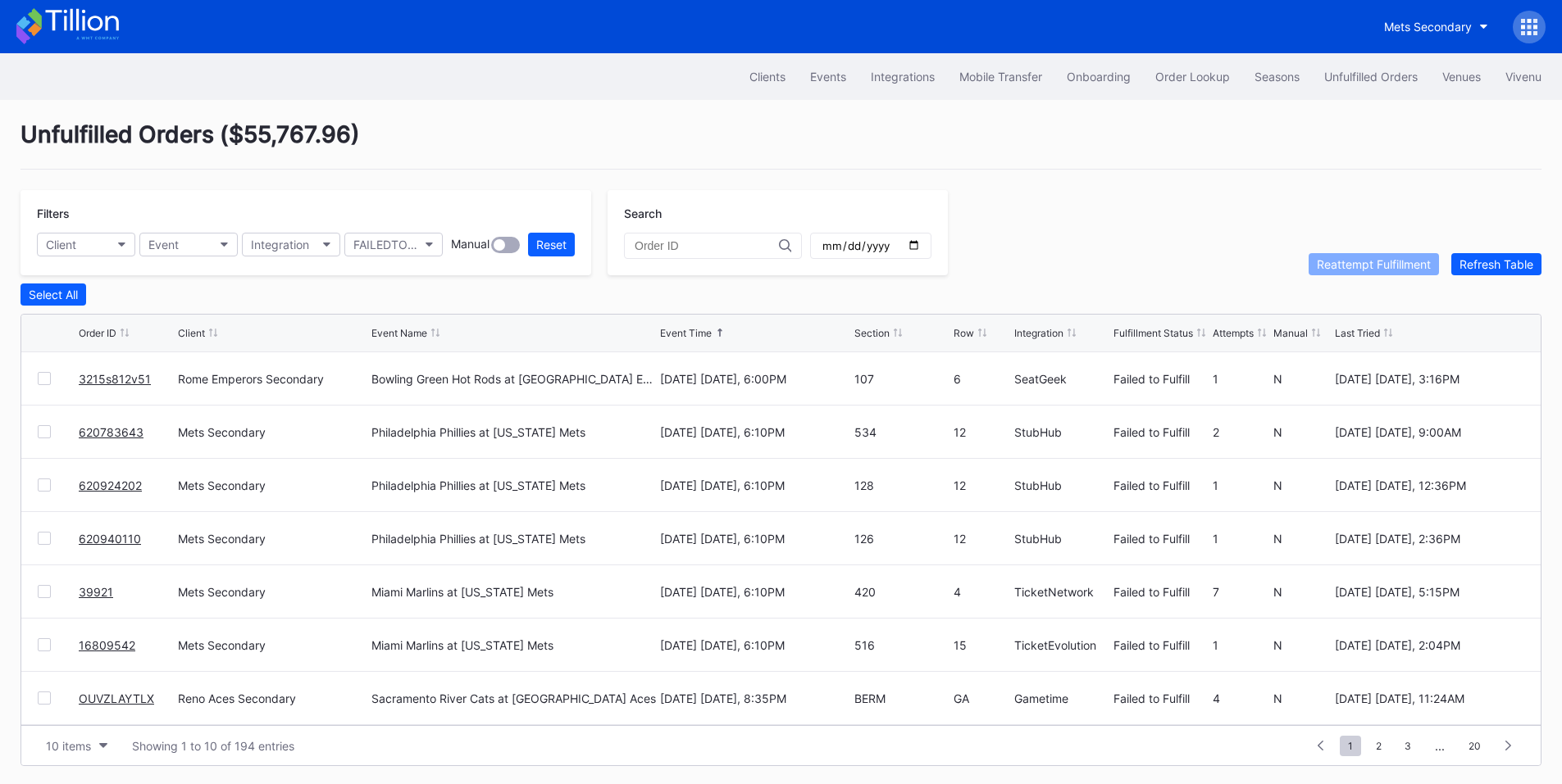
click at [99, 381] on link "3215s812v51" at bounding box center [115, 379] width 72 height 14
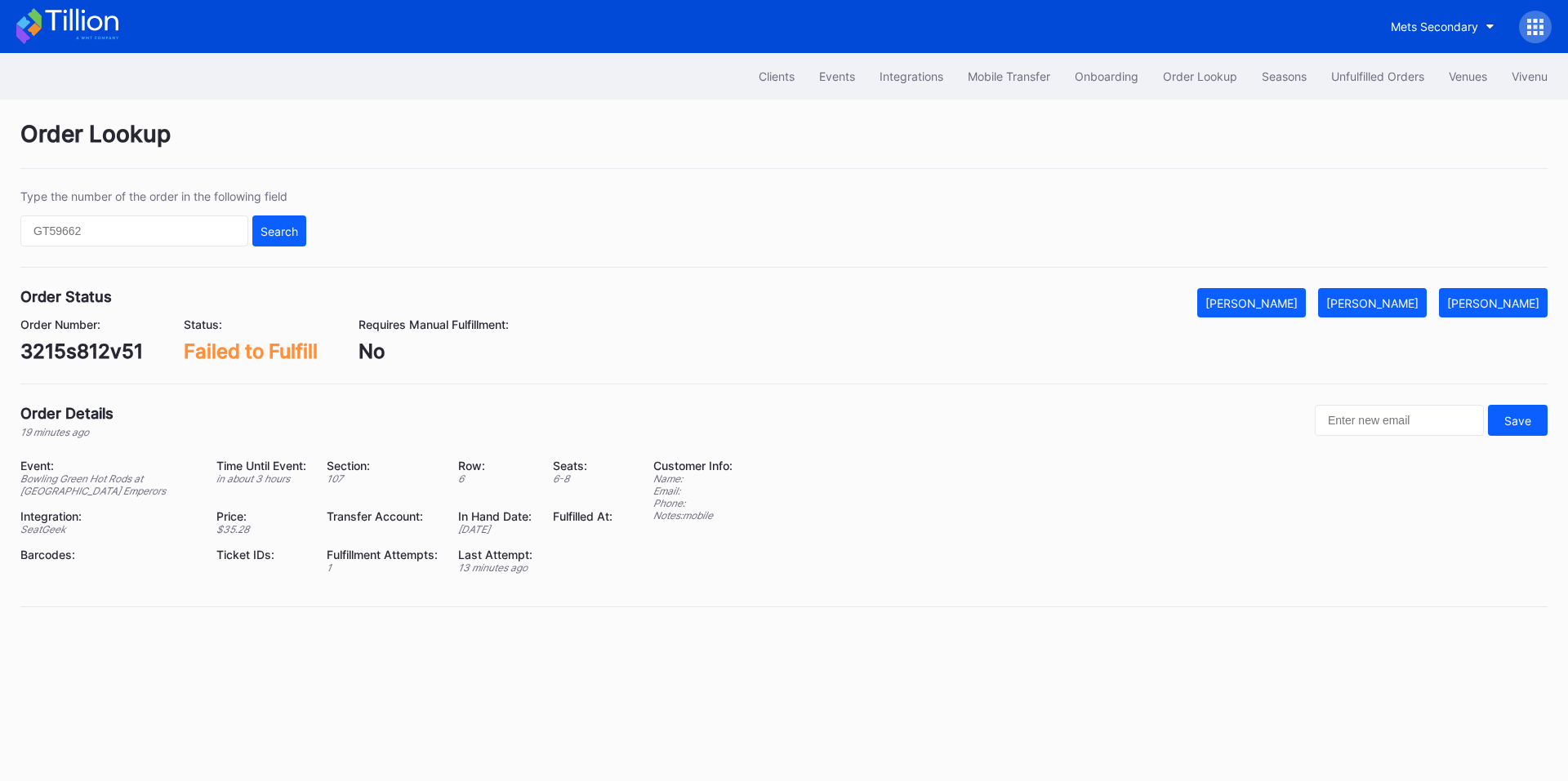
click at [124, 351] on div "3215s812v51" at bounding box center [82, 351] width 122 height 23
copy div "3215s812v51"
click at [1414, 298] on div "[PERSON_NAME]" at bounding box center [1371, 303] width 92 height 14
click at [1368, 85] on button "Unfulfilled Orders" at bounding box center [1377, 77] width 117 height 30
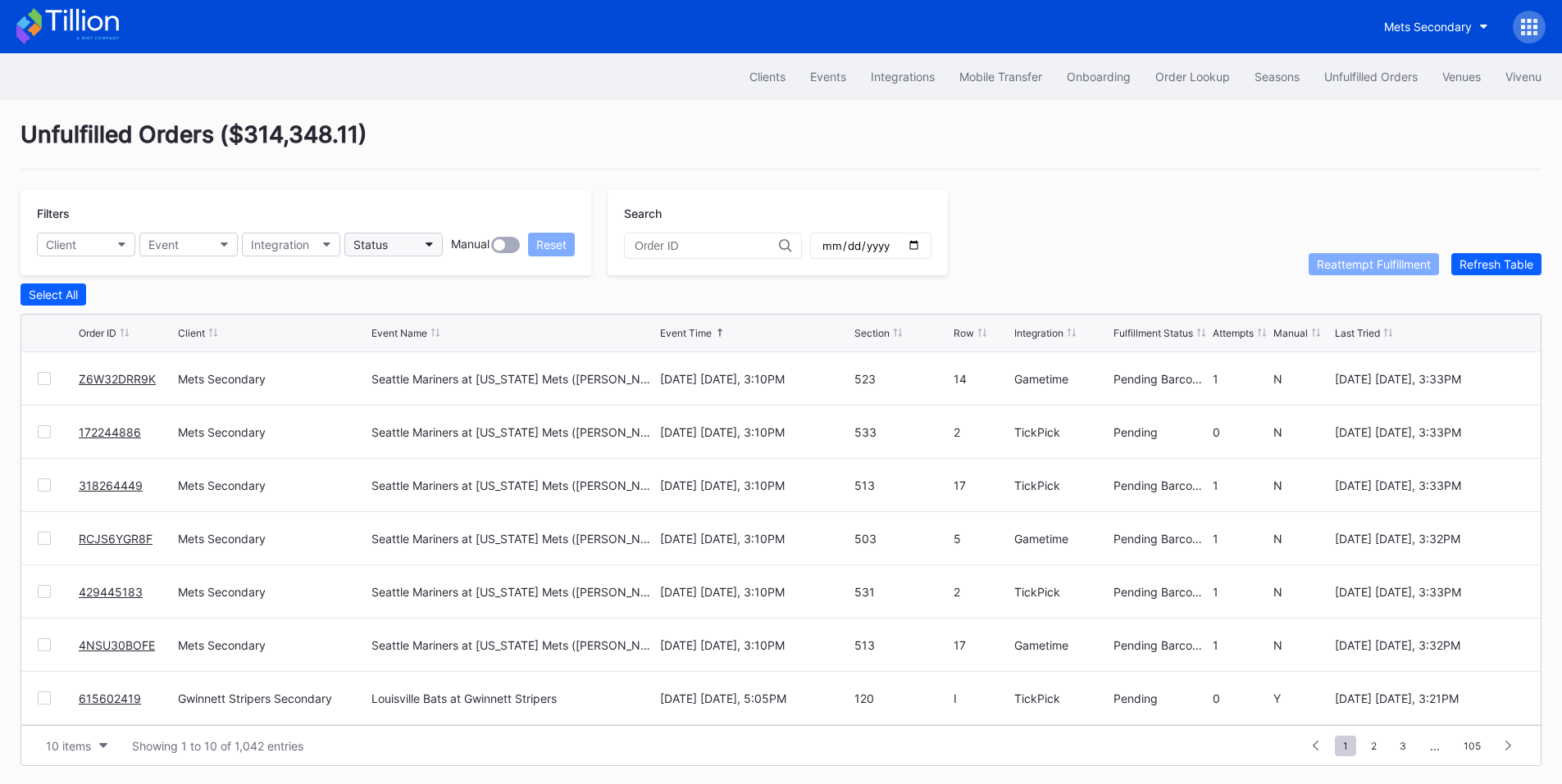
click at [374, 242] on div "Status" at bounding box center [370, 244] width 34 height 14
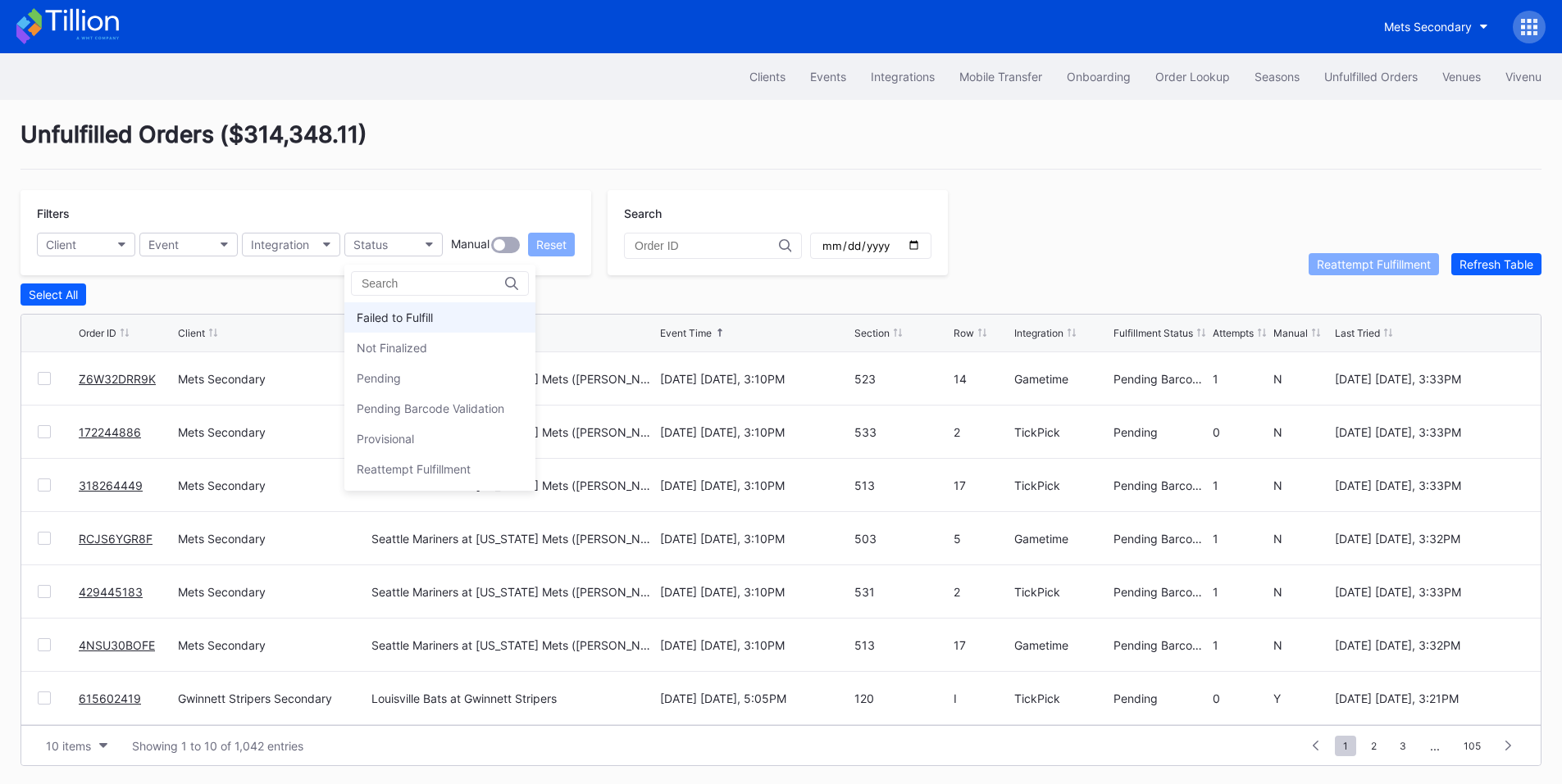
click at [419, 314] on div "Failed to Fulfill" at bounding box center [395, 318] width 76 height 14
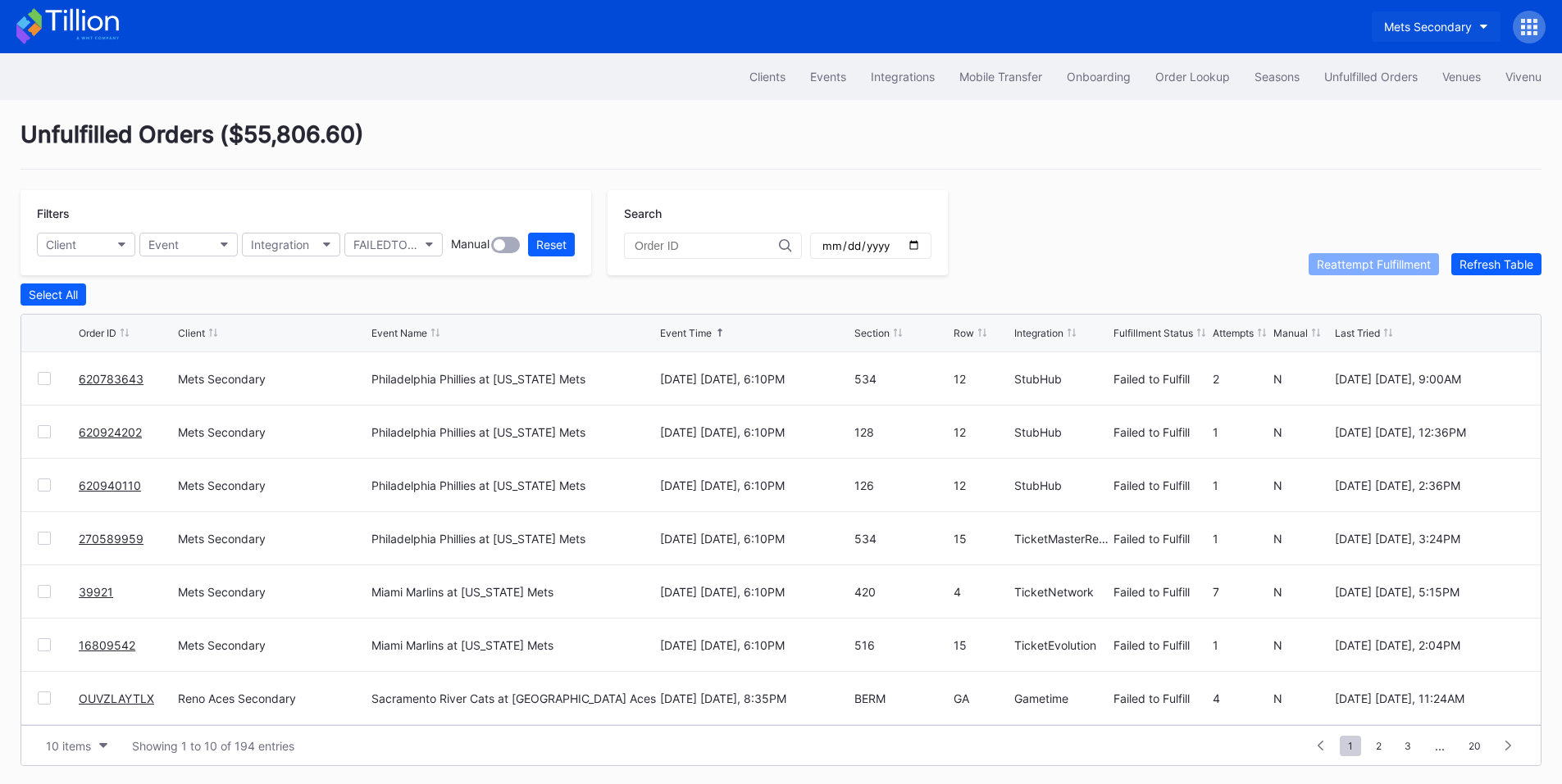
click at [1412, 21] on div "Mets Secondary" at bounding box center [1427, 27] width 88 height 14
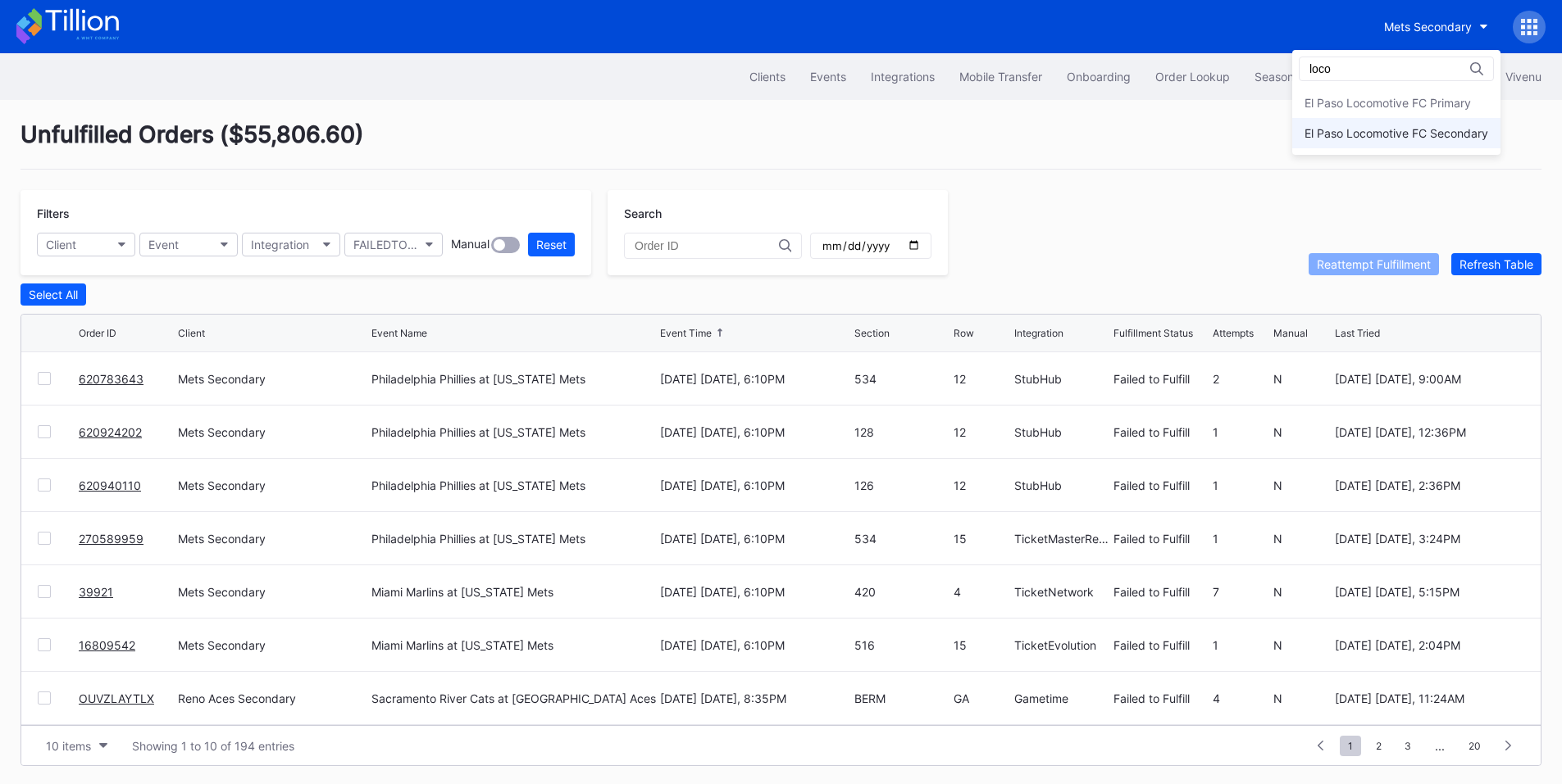
type input "loco"
click at [1374, 143] on div "El Paso Locomotive FC Secondary" at bounding box center [1396, 133] width 208 height 30
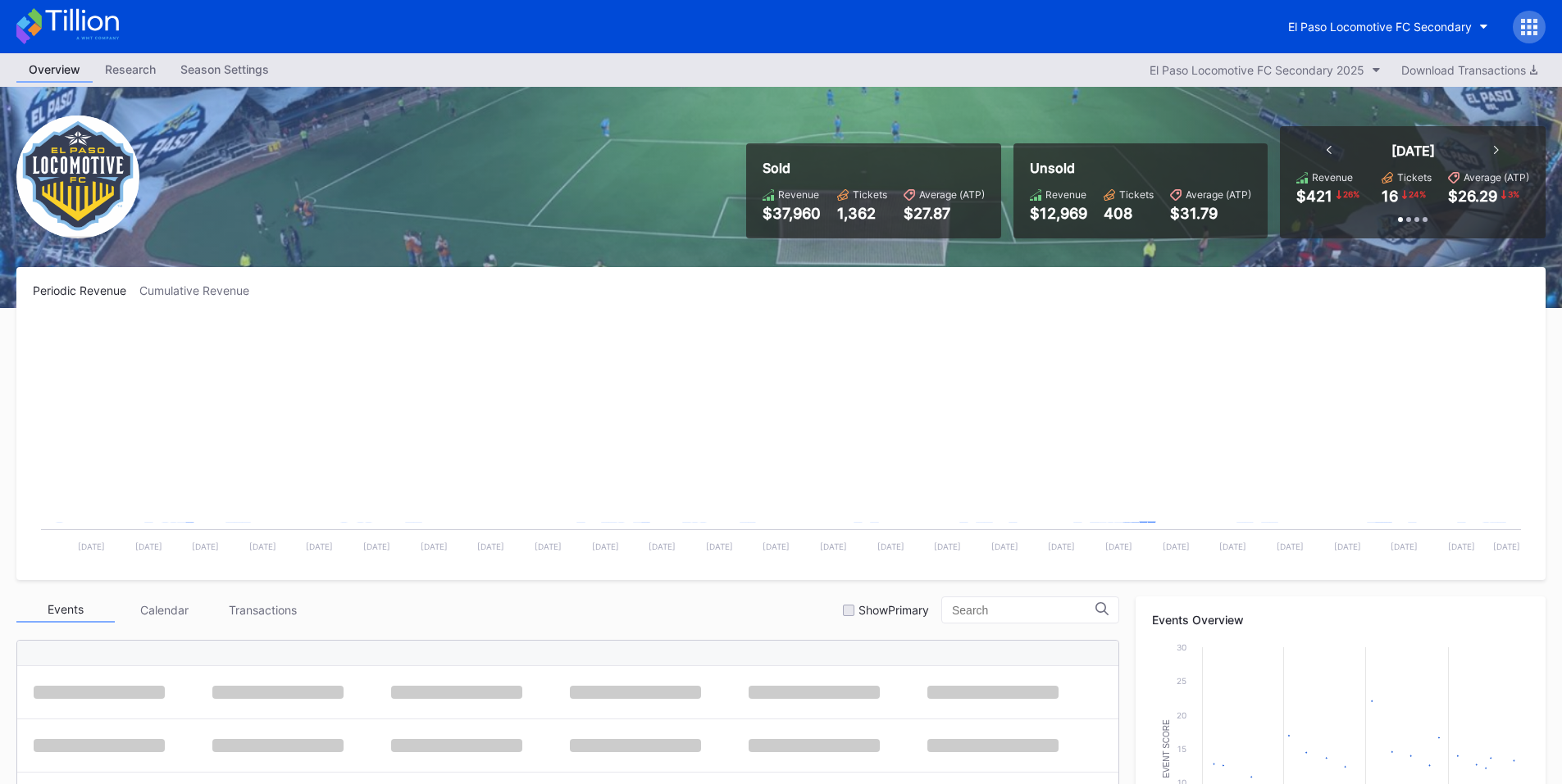
scroll to position [369, 0]
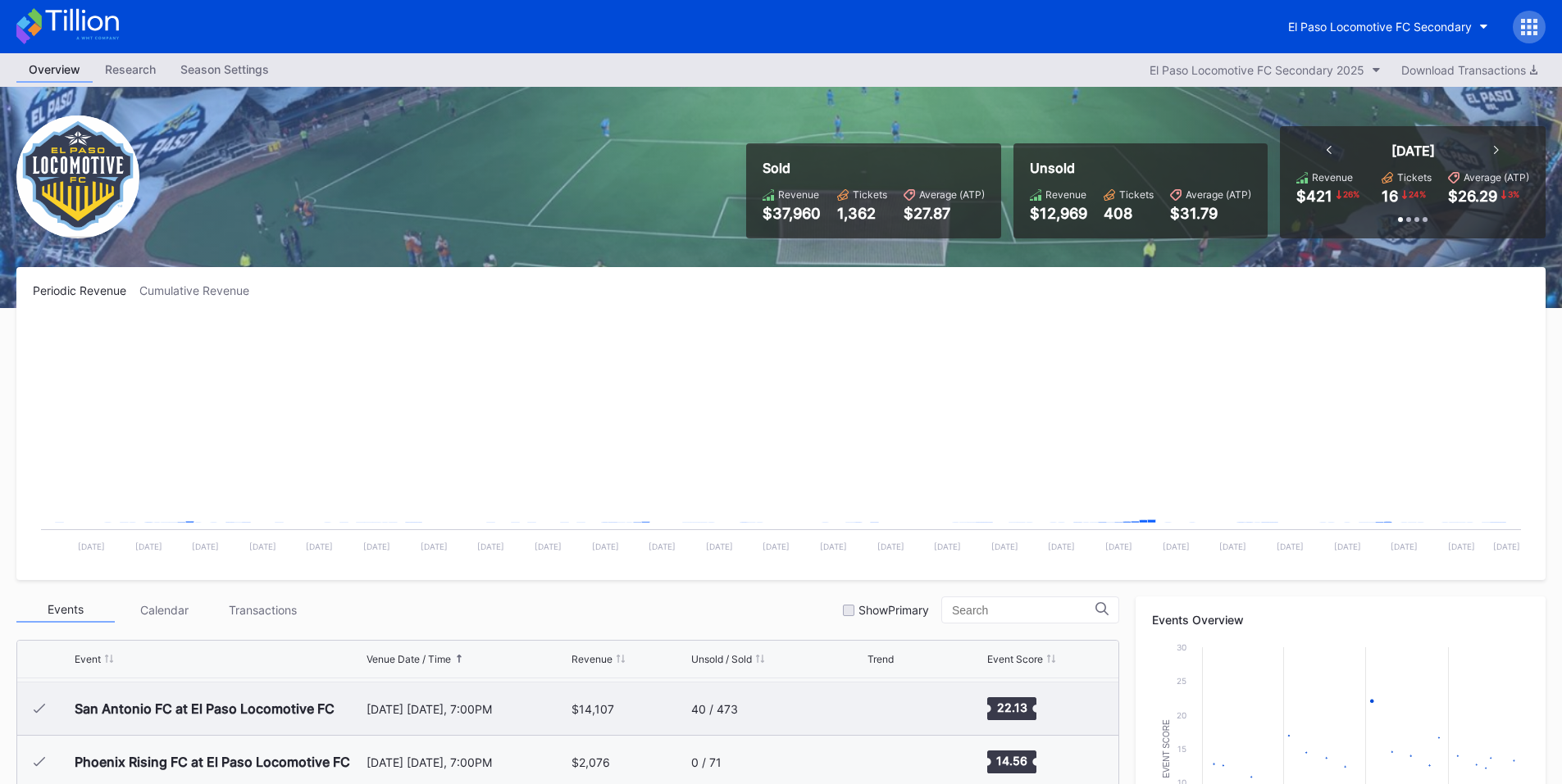
click at [447, 704] on div "July 4 Friday, 7:00PM" at bounding box center [467, 709] width 202 height 14
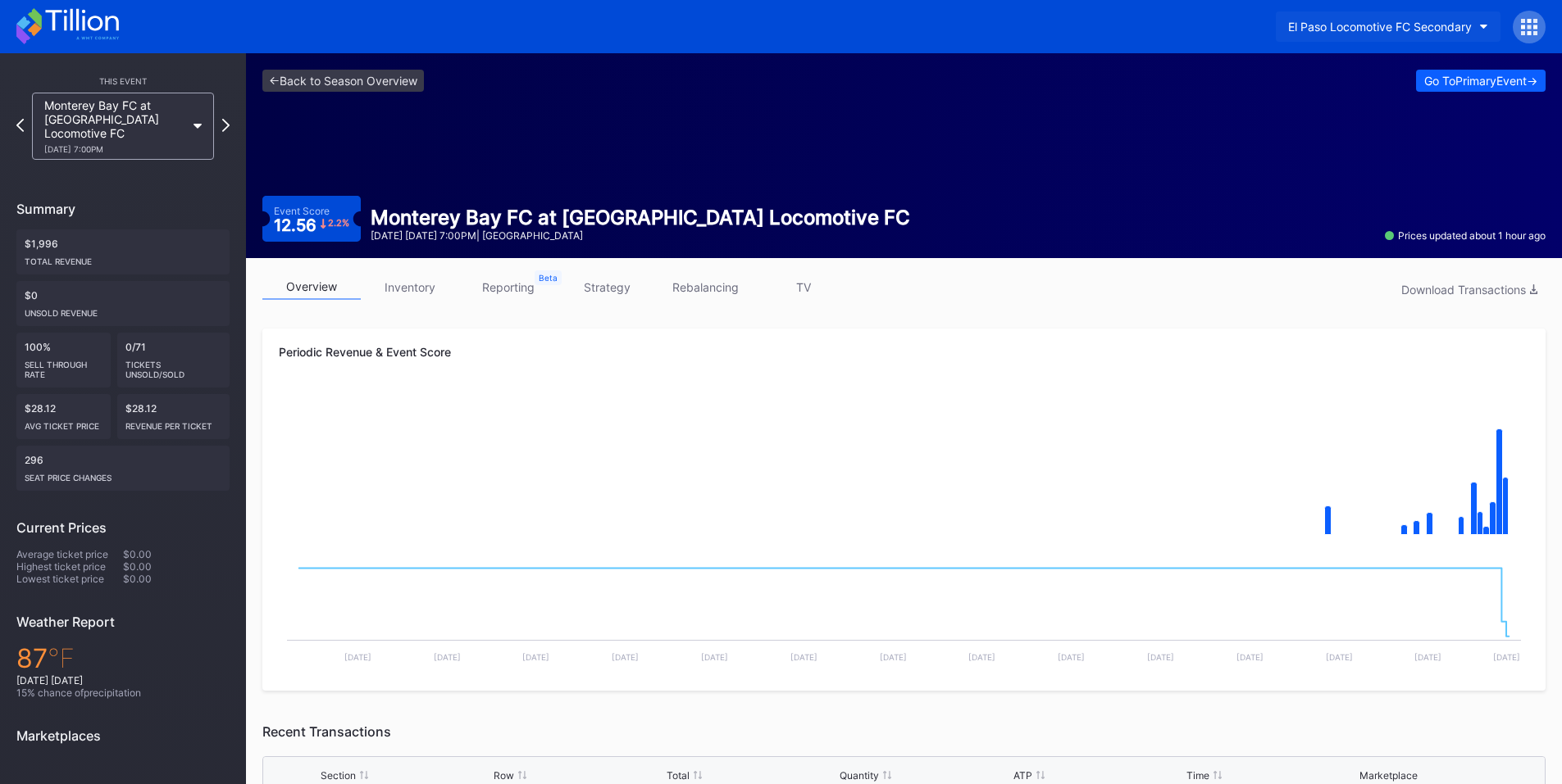
click at [1373, 26] on div "El Paso Locomotive FC Secondary" at bounding box center [1380, 27] width 184 height 14
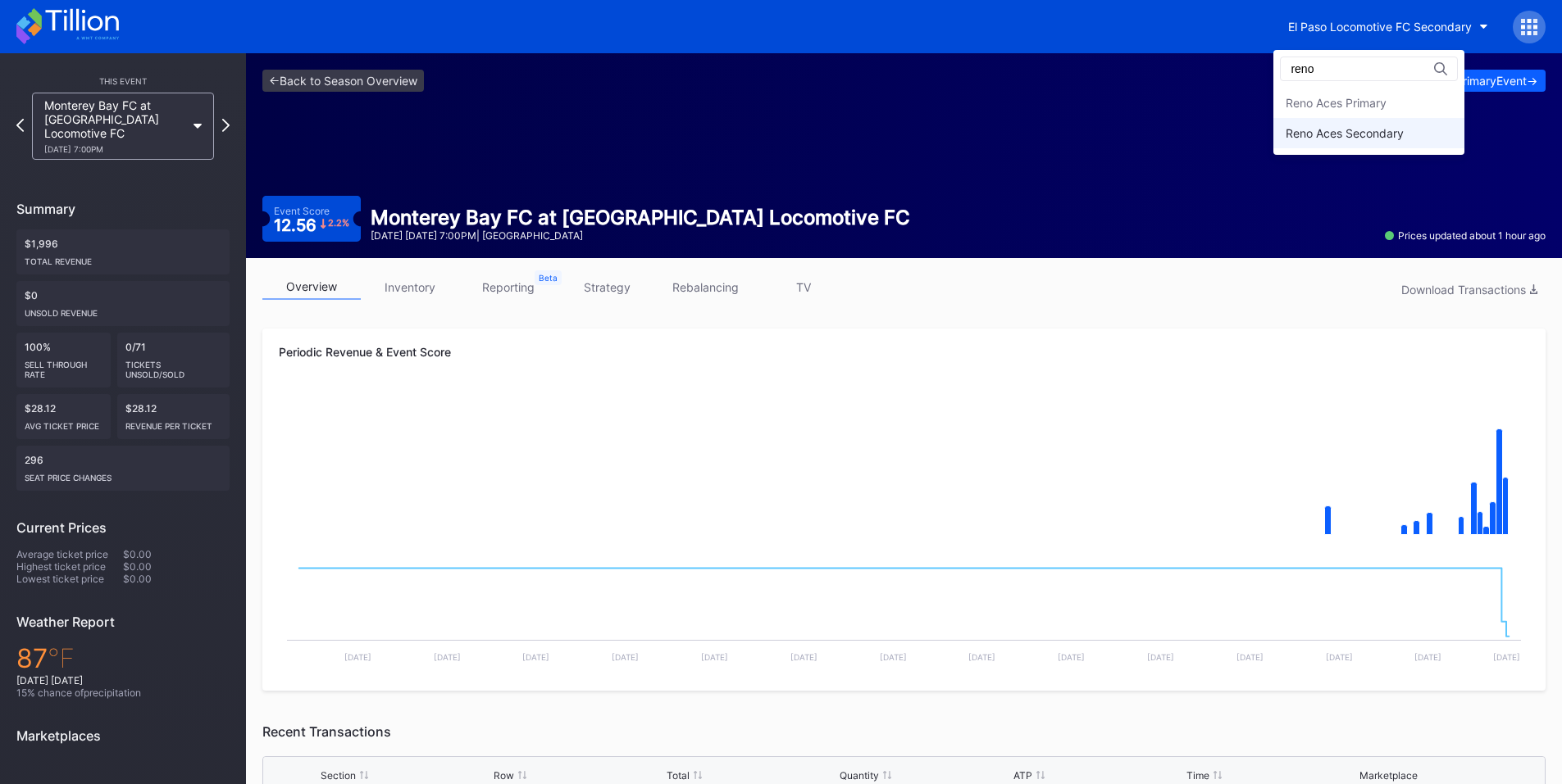
type input "reno"
click at [1357, 135] on div "Reno Aces Secondary" at bounding box center [1344, 133] width 118 height 14
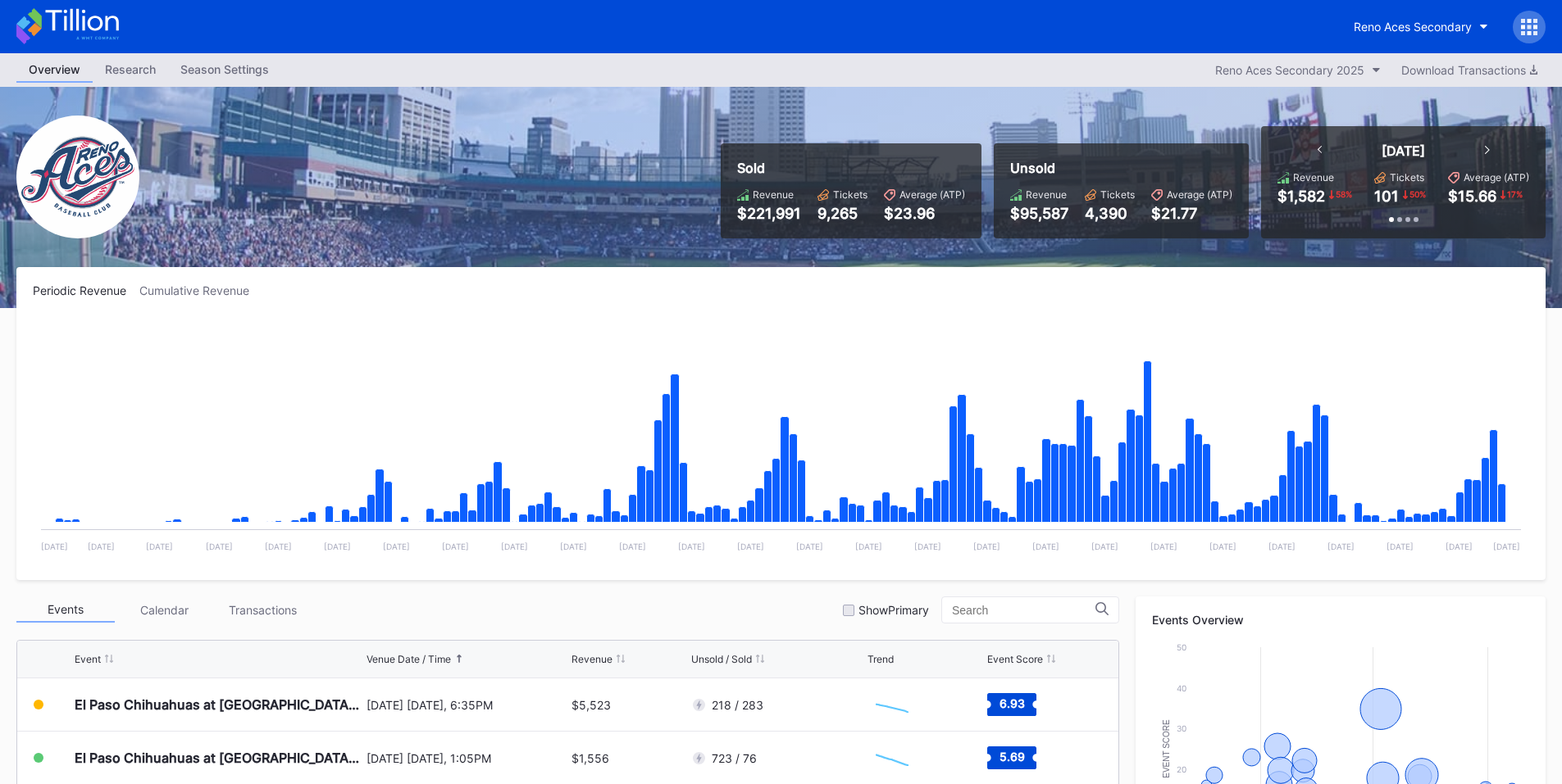
drag, startPoint x: 1527, startPoint y: 6, endPoint x: 1529, endPoint y: 18, distance: 12.2
click at [1527, 6] on div "Reno Aces Secondary" at bounding box center [781, 27] width 1562 height 53
click at [1533, 31] on icon at bounding box center [1529, 28] width 17 height 17
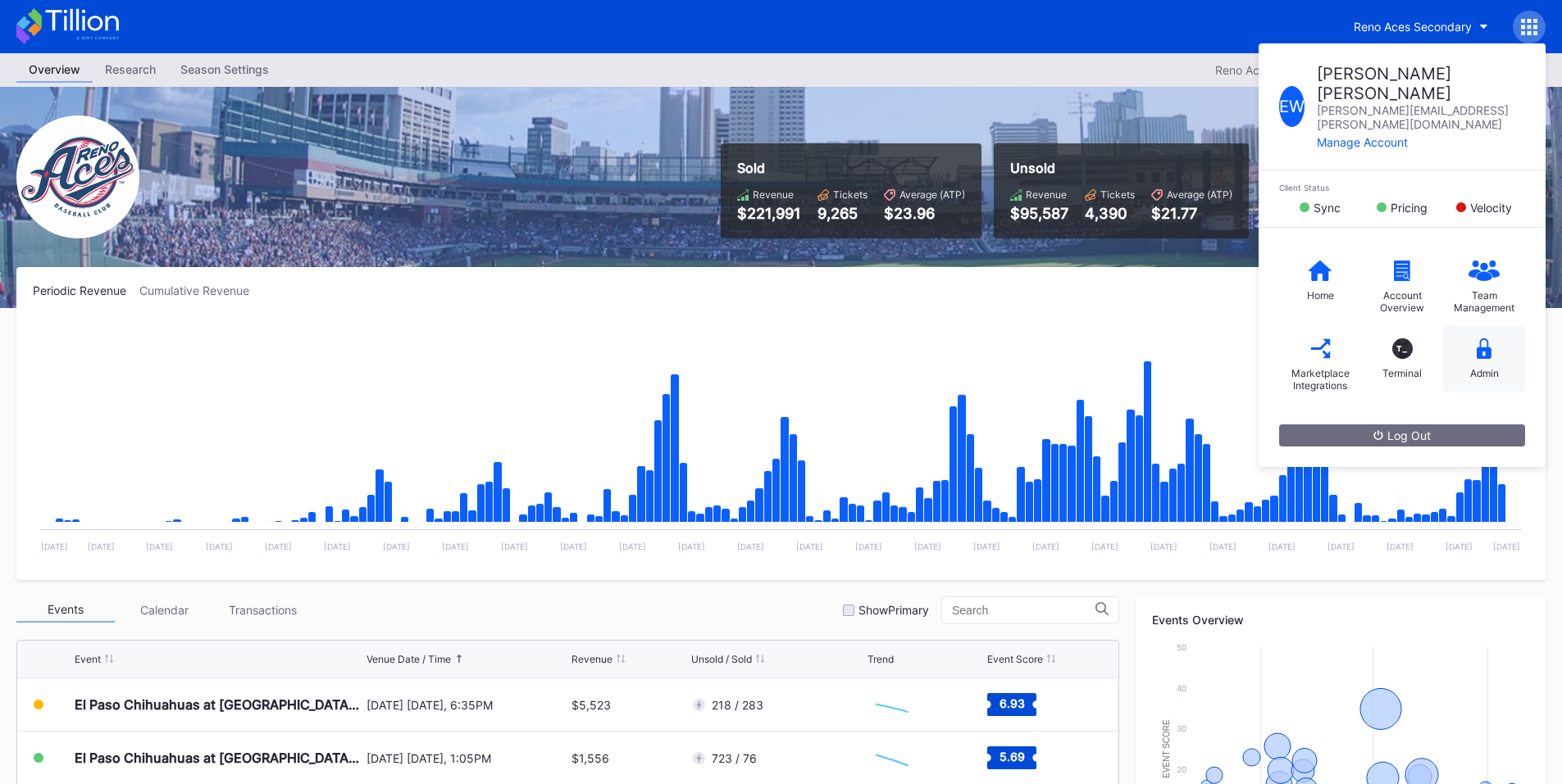
click at [1490, 367] on div "Admin" at bounding box center [1484, 373] width 28 height 13
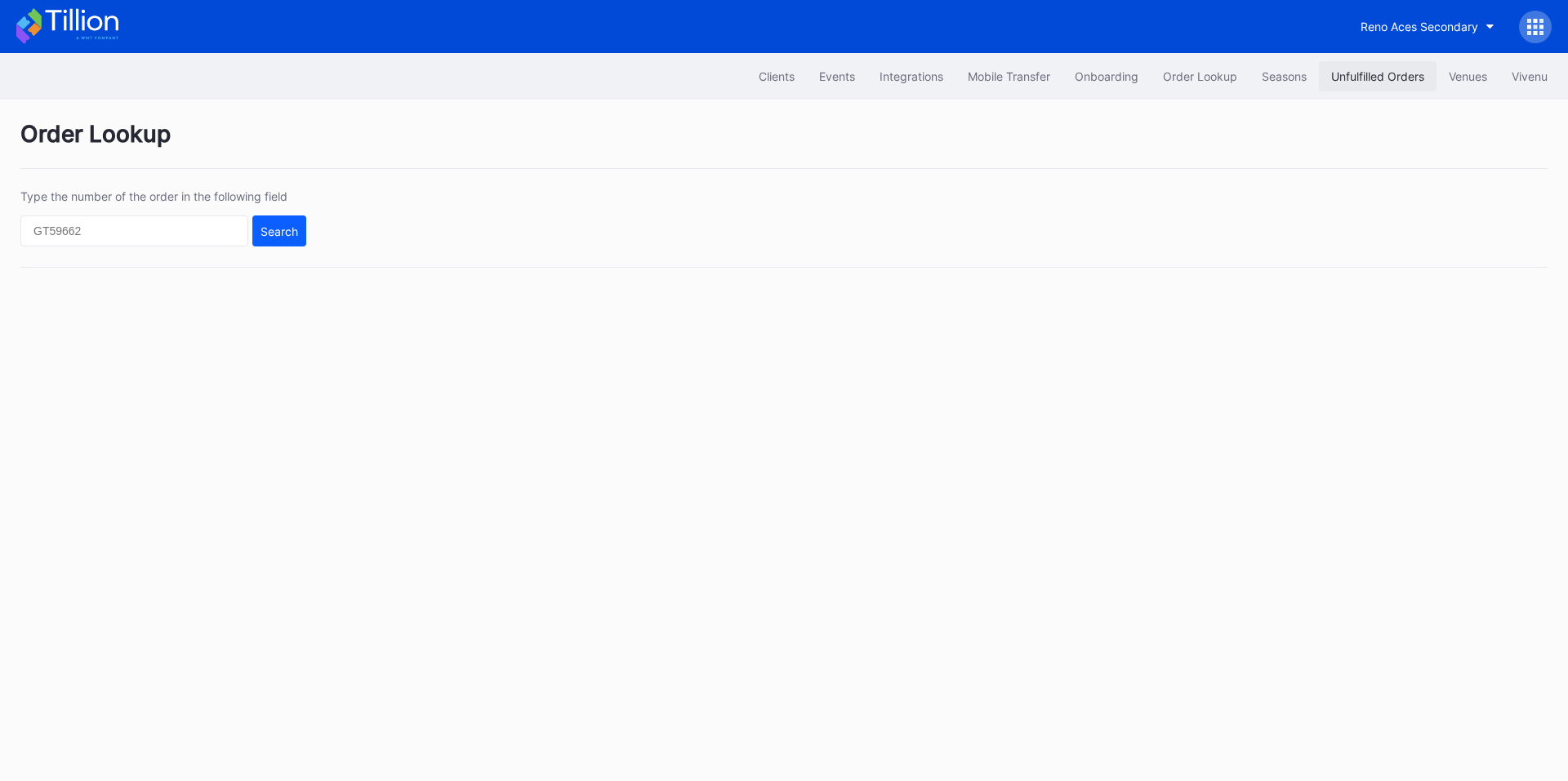
click at [1354, 72] on div "Unfulfilled Orders" at bounding box center [1377, 76] width 93 height 14
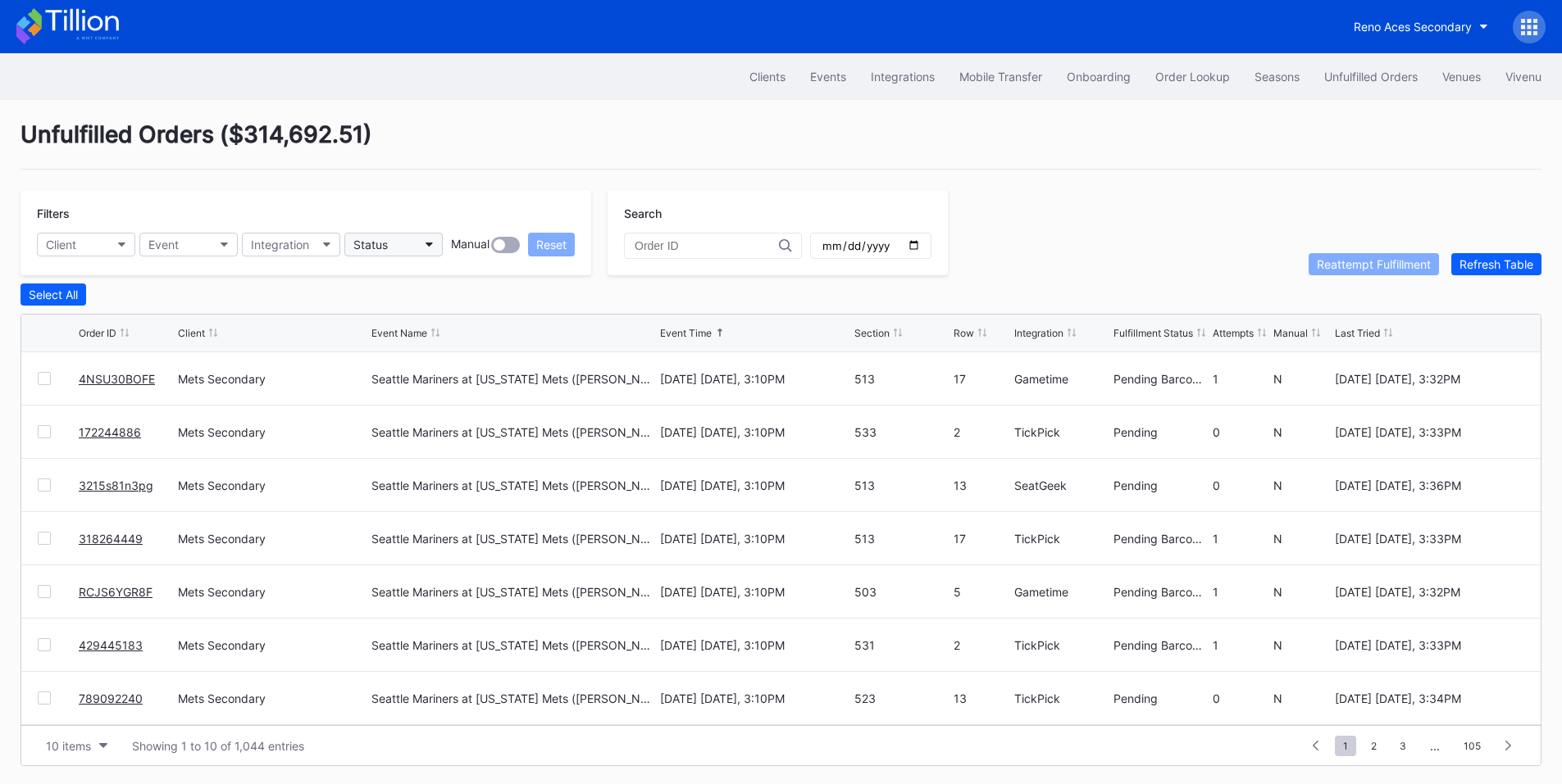
click at [421, 243] on button "Status" at bounding box center [394, 244] width 99 height 23
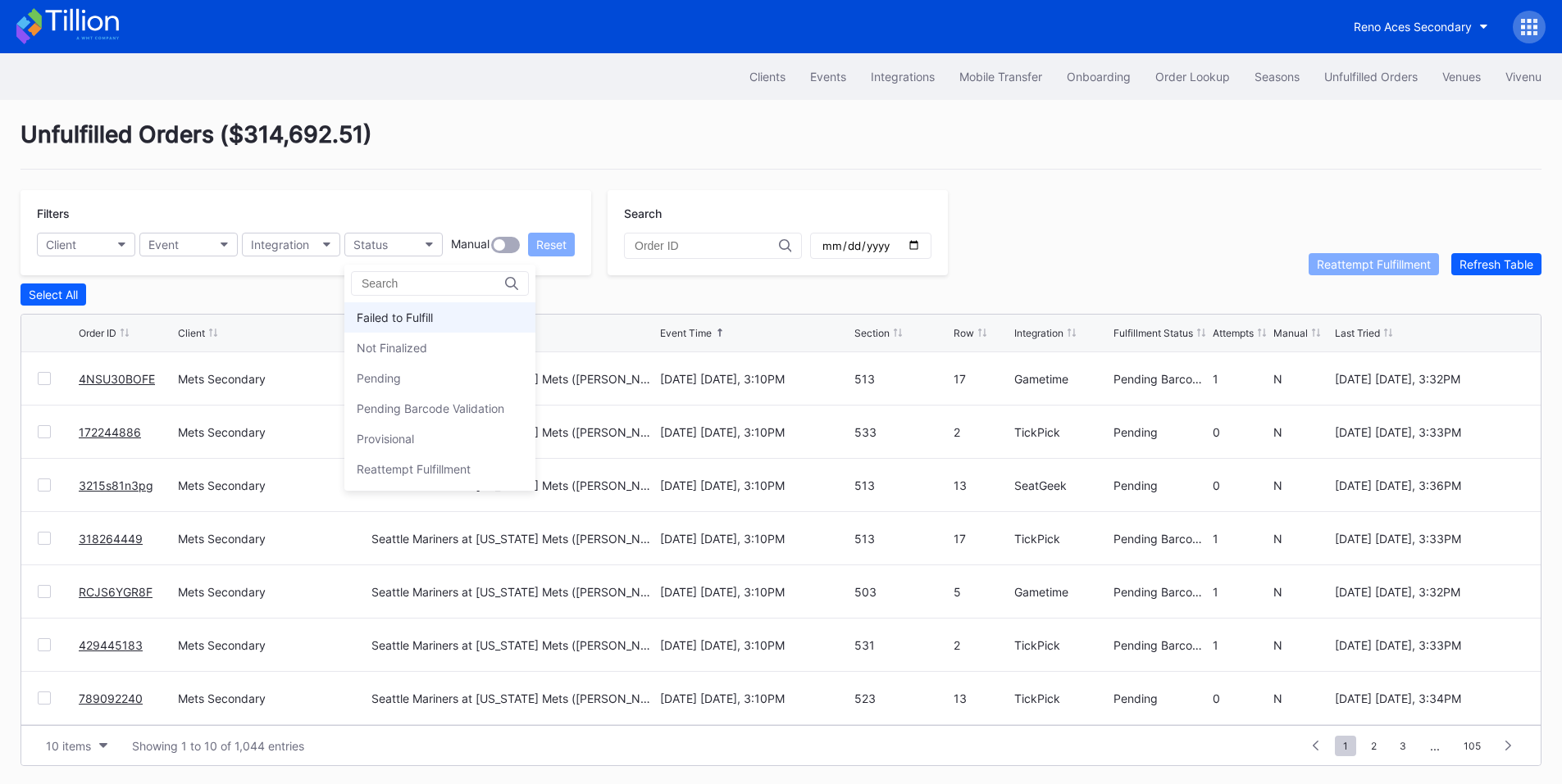
click at [422, 318] on div "Failed to Fulfill" at bounding box center [395, 318] width 76 height 14
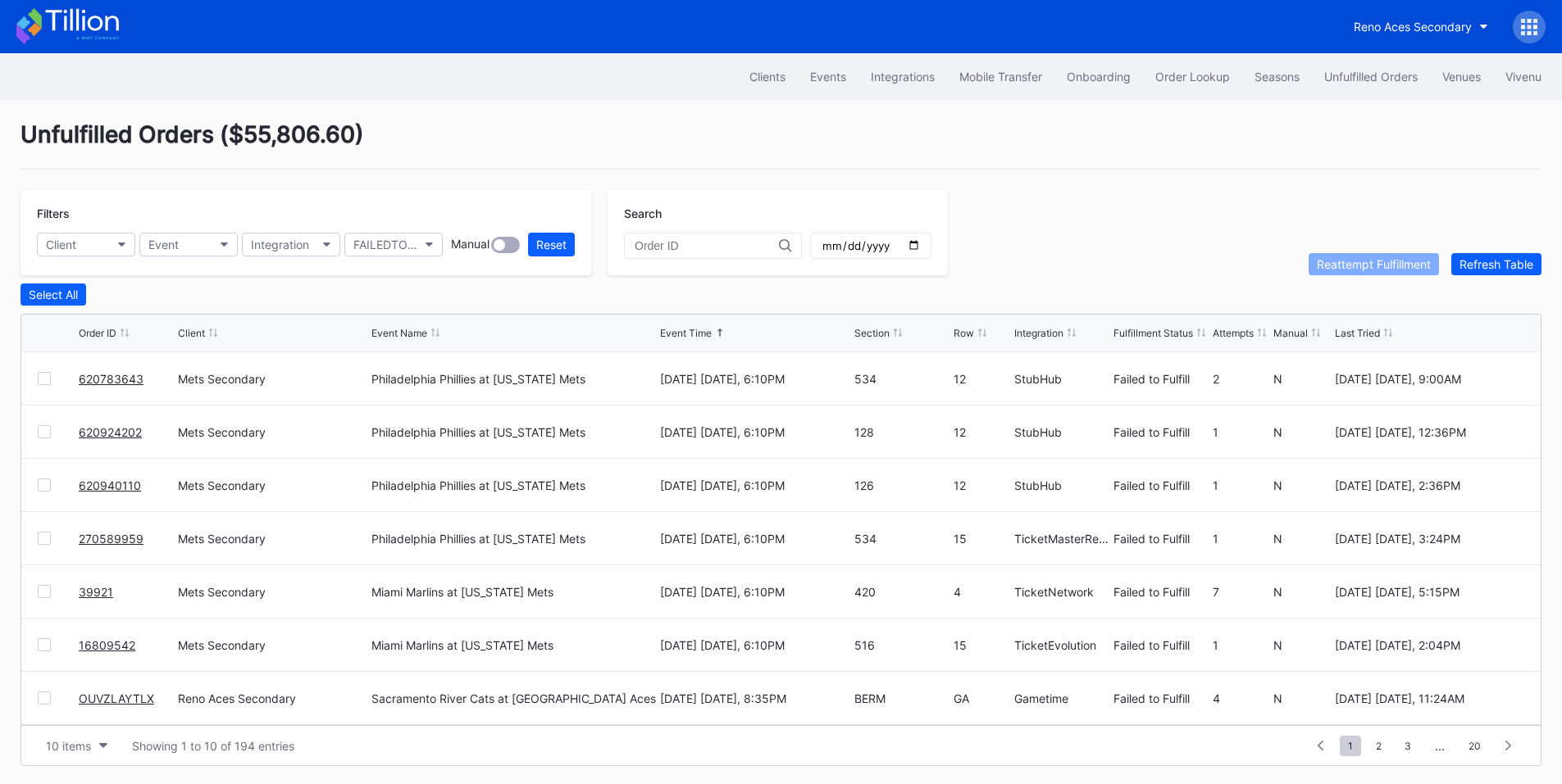
click at [50, 381] on div at bounding box center [44, 379] width 13 height 13
click at [40, 437] on div at bounding box center [44, 432] width 13 height 13
click at [40, 490] on div at bounding box center [44, 486] width 13 height 13
click at [41, 543] on div at bounding box center [44, 538] width 13 height 13
click at [41, 649] on div at bounding box center [44, 645] width 13 height 13
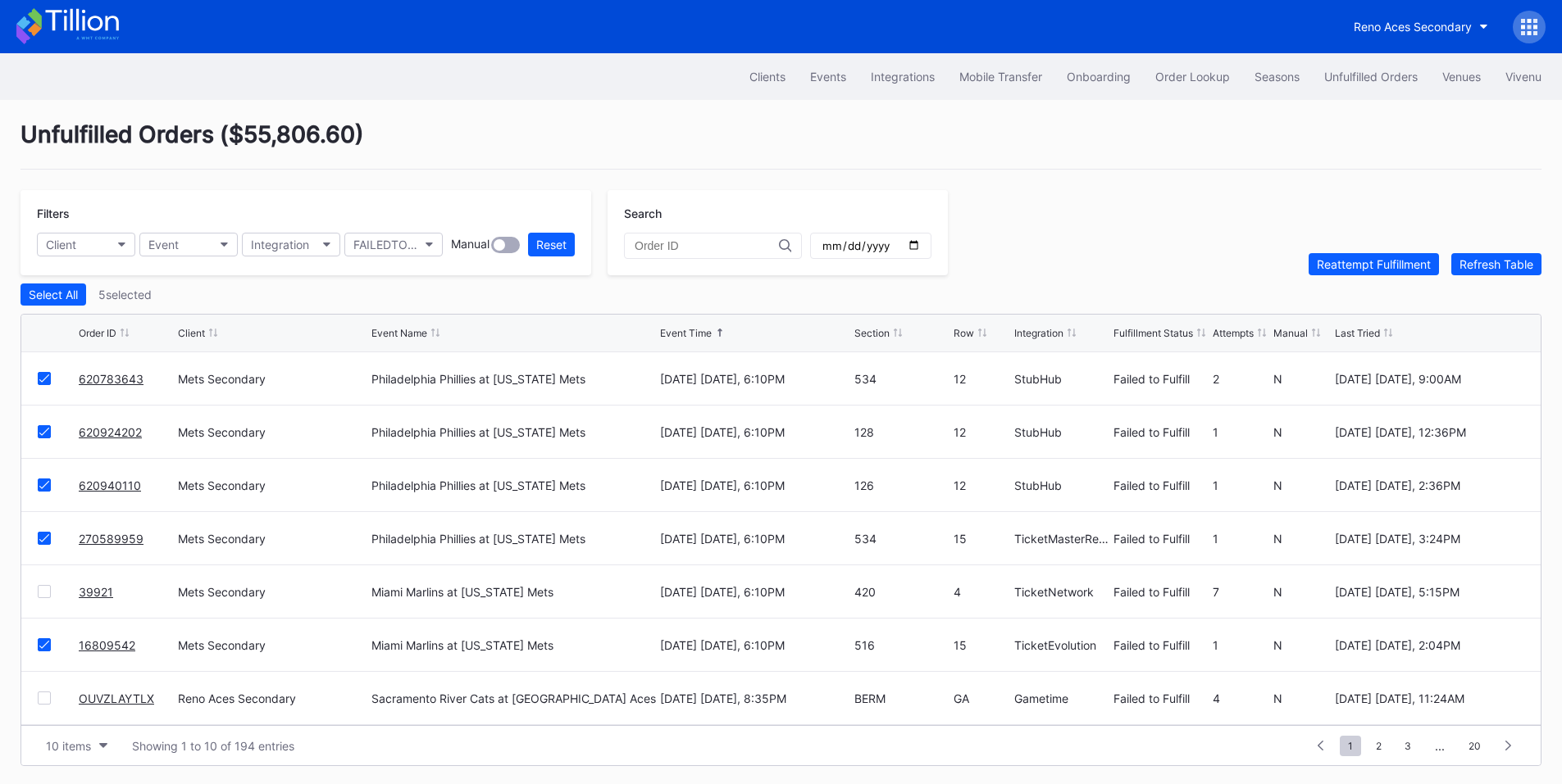
scroll to position [160, 0]
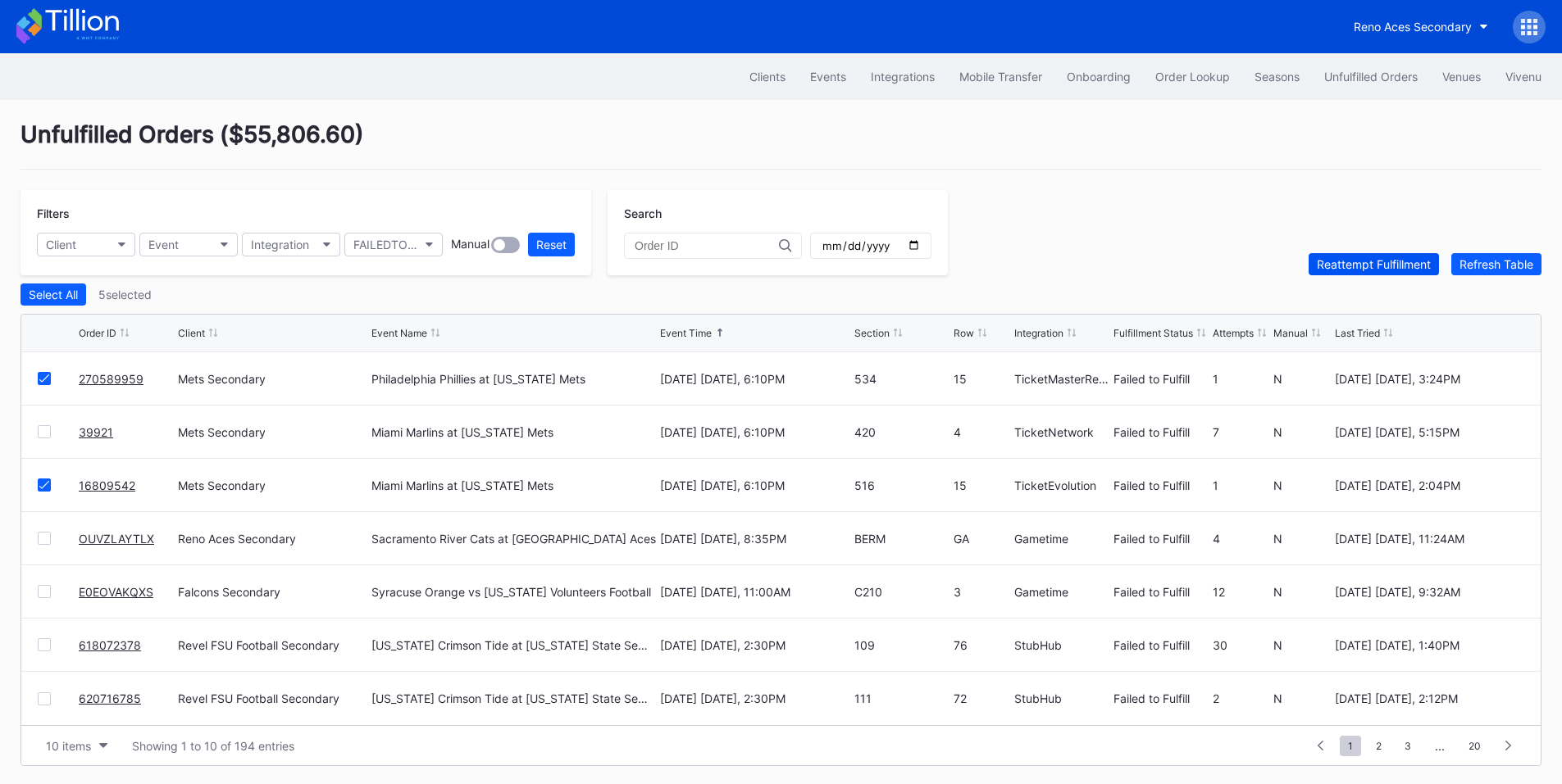
click at [1322, 263] on div "Reattempt Fulfillment" at bounding box center [1374, 264] width 114 height 14
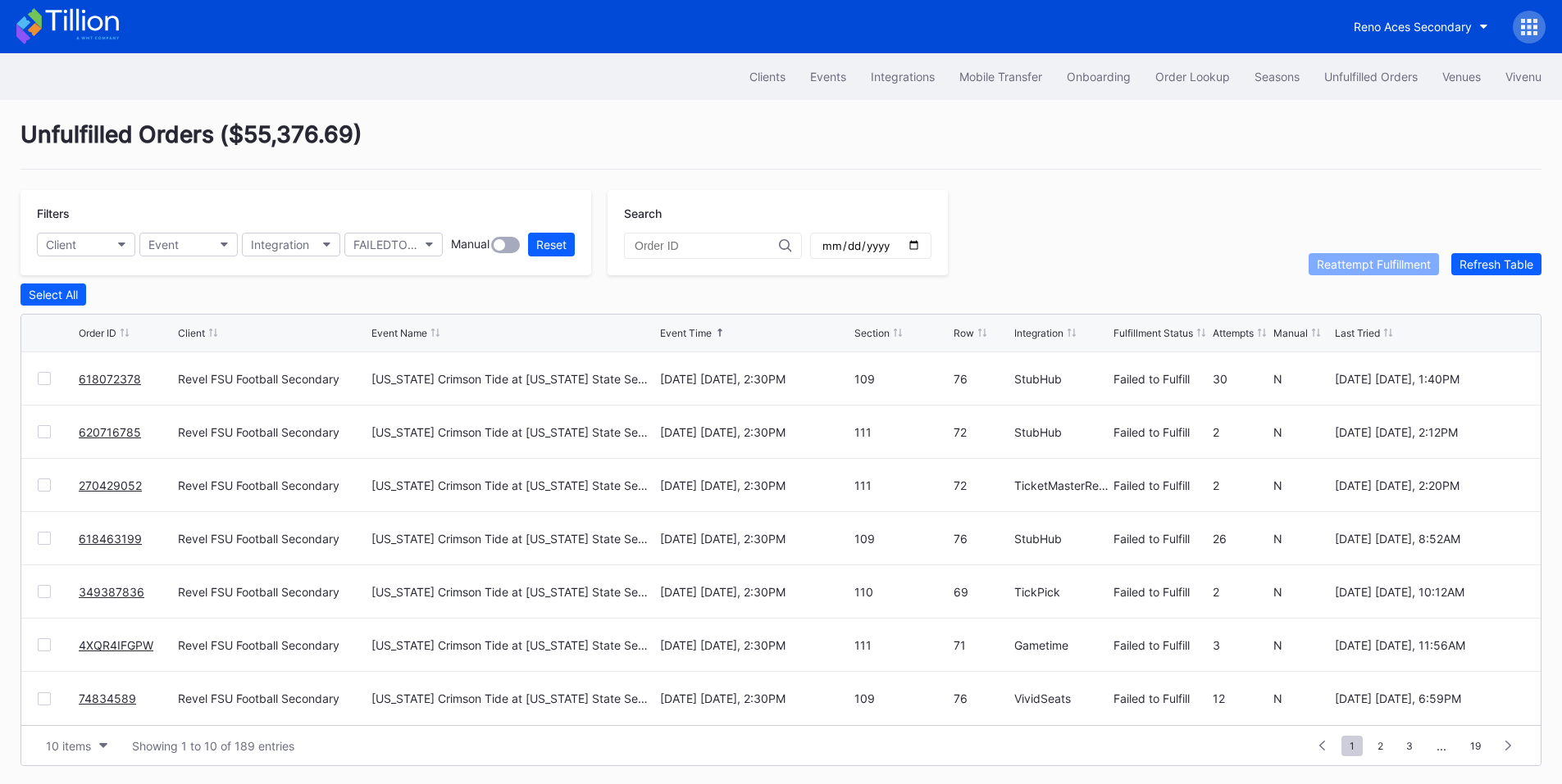
scroll to position [7, 0]
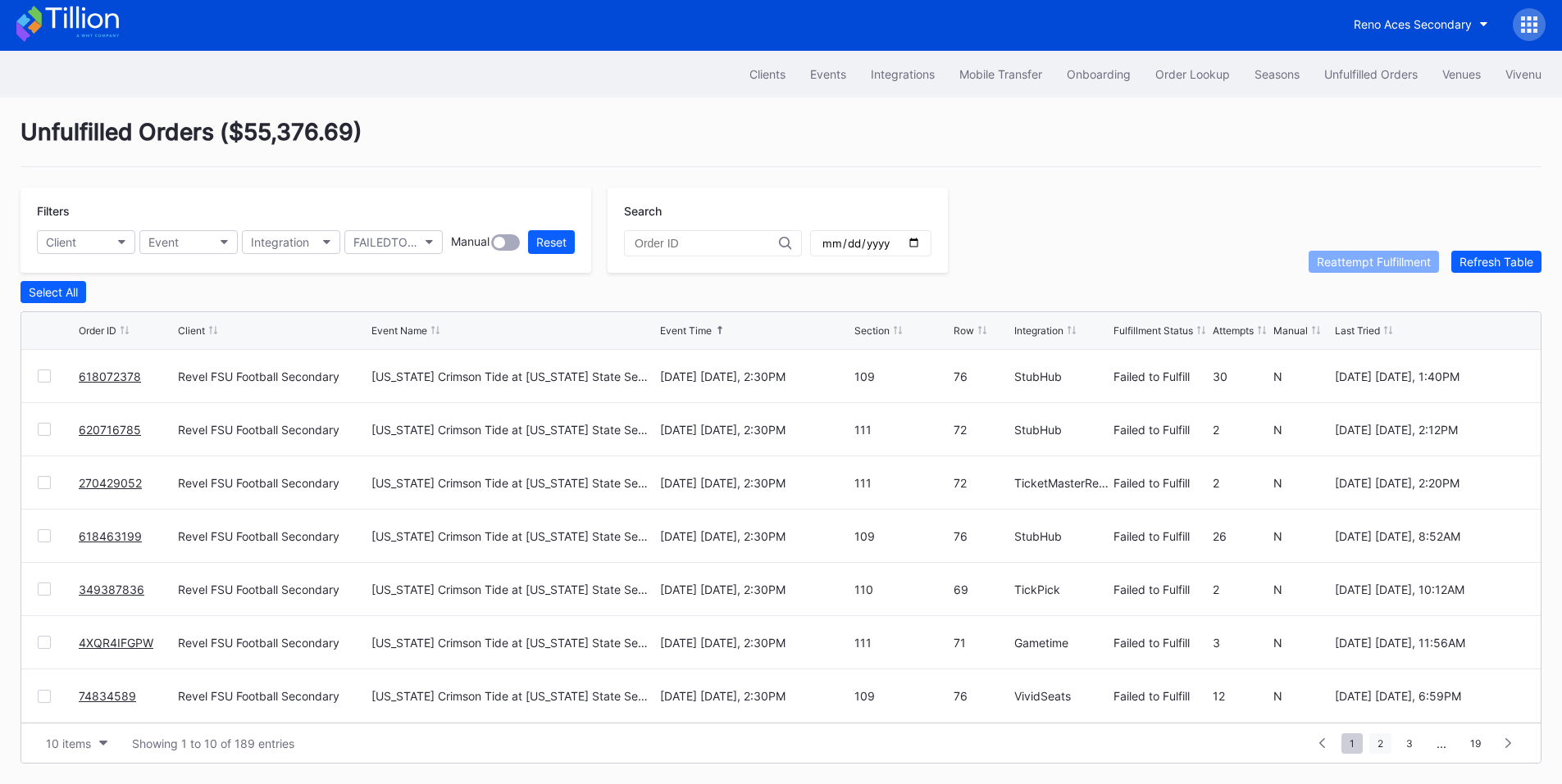
click at [1381, 746] on span "2" at bounding box center [1380, 744] width 22 height 21
click at [1386, 738] on span "3" at bounding box center [1379, 744] width 23 height 21
click at [828, 79] on button "Events" at bounding box center [828, 74] width 61 height 30
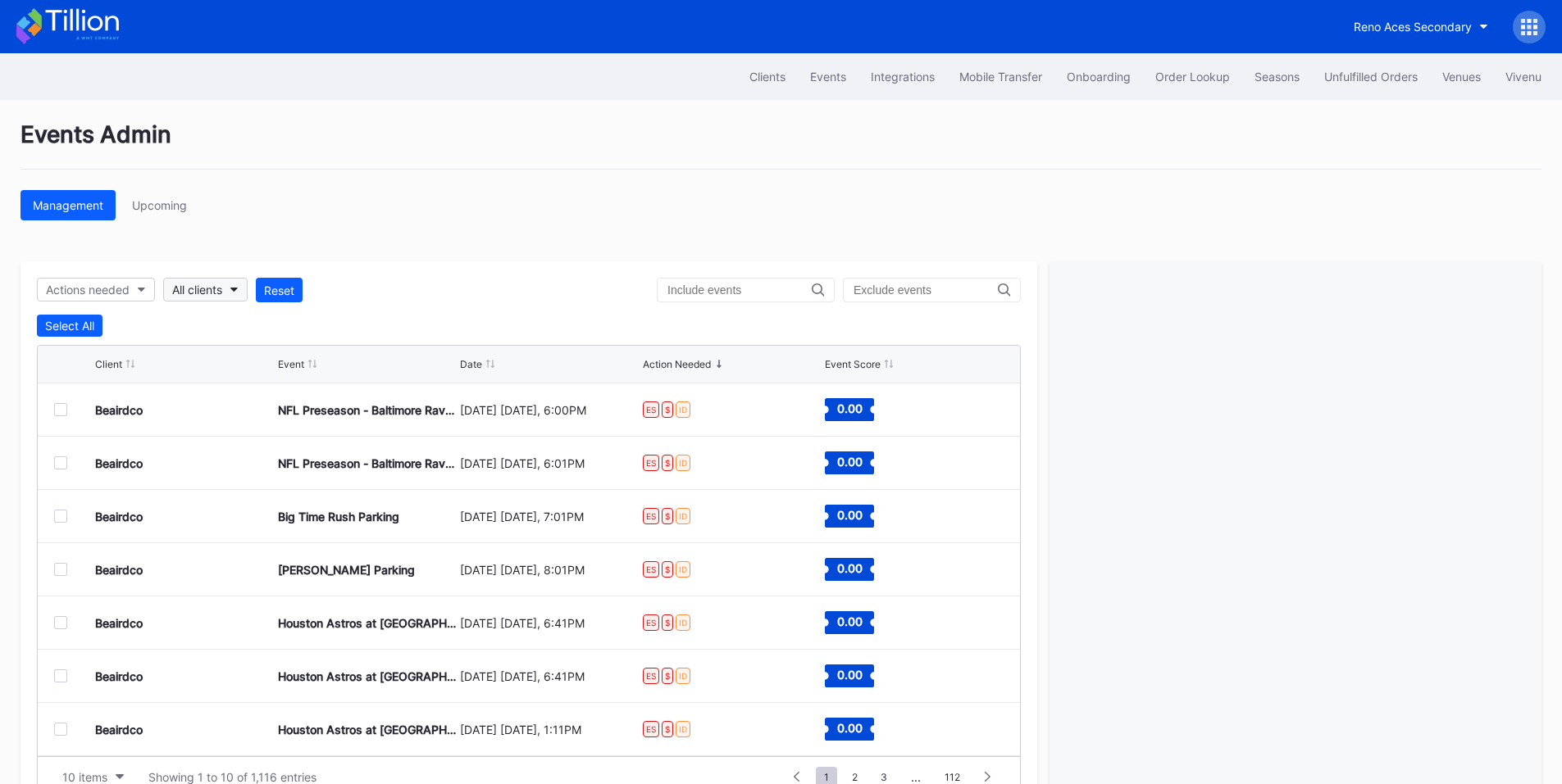
click at [201, 293] on div "All clients" at bounding box center [197, 289] width 50 height 14
type input "revel f"
click at [261, 358] on div "Revel FSU Football Secondary" at bounding box center [258, 364] width 161 height 14
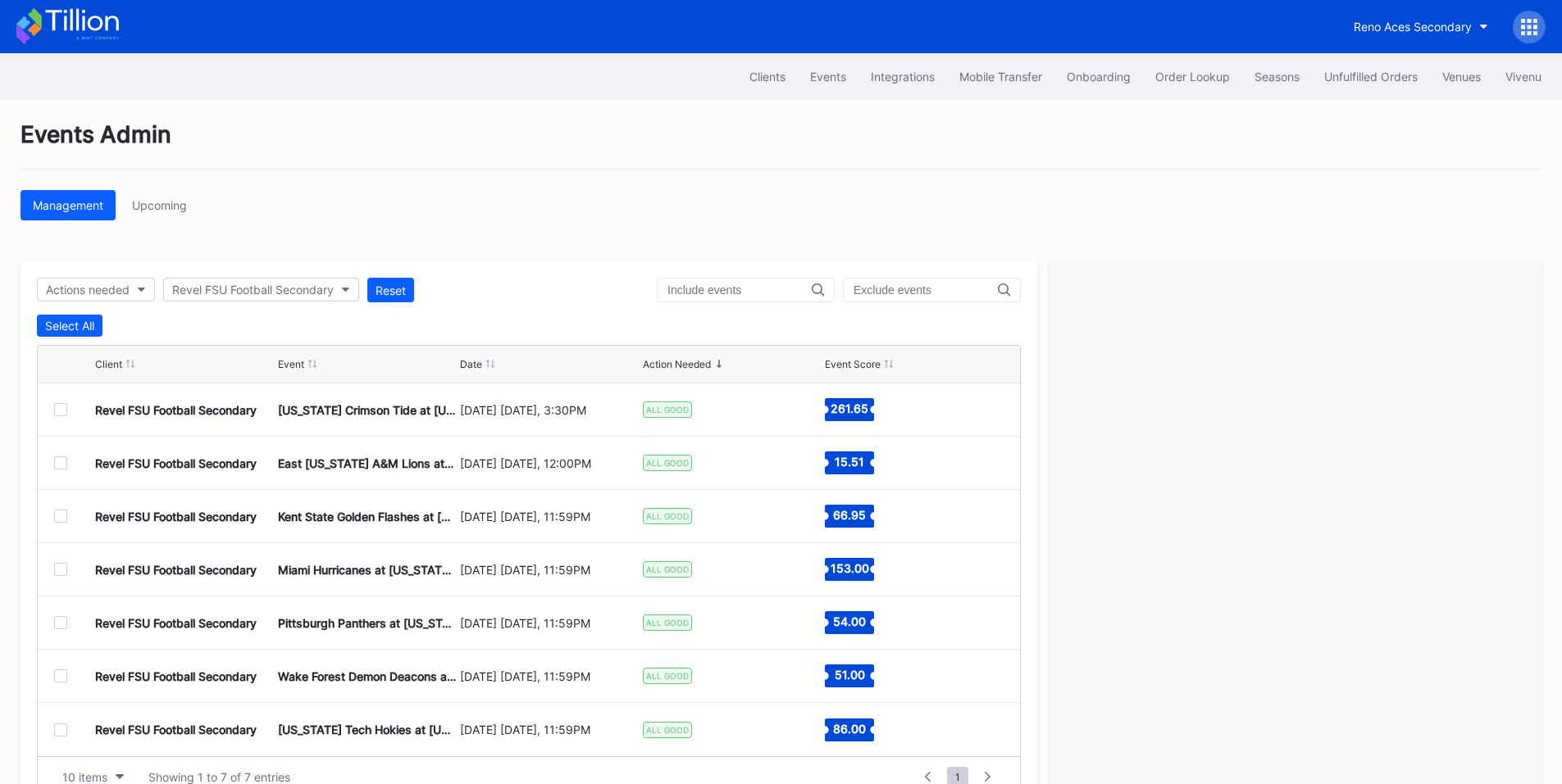
click at [67, 412] on div at bounding box center [74, 410] width 41 height 13
click at [66, 408] on div at bounding box center [61, 410] width 13 height 13
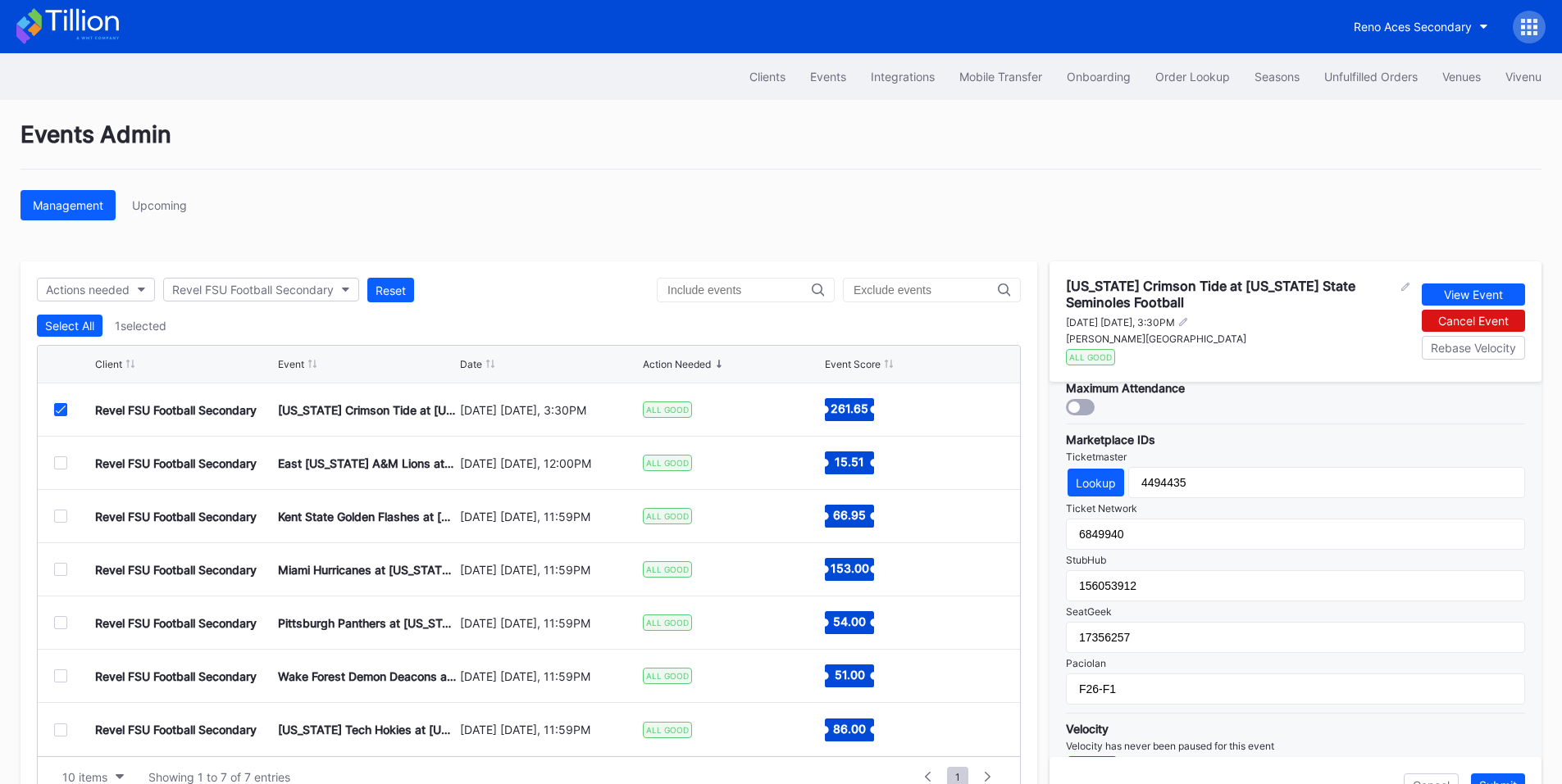
scroll to position [543, 0]
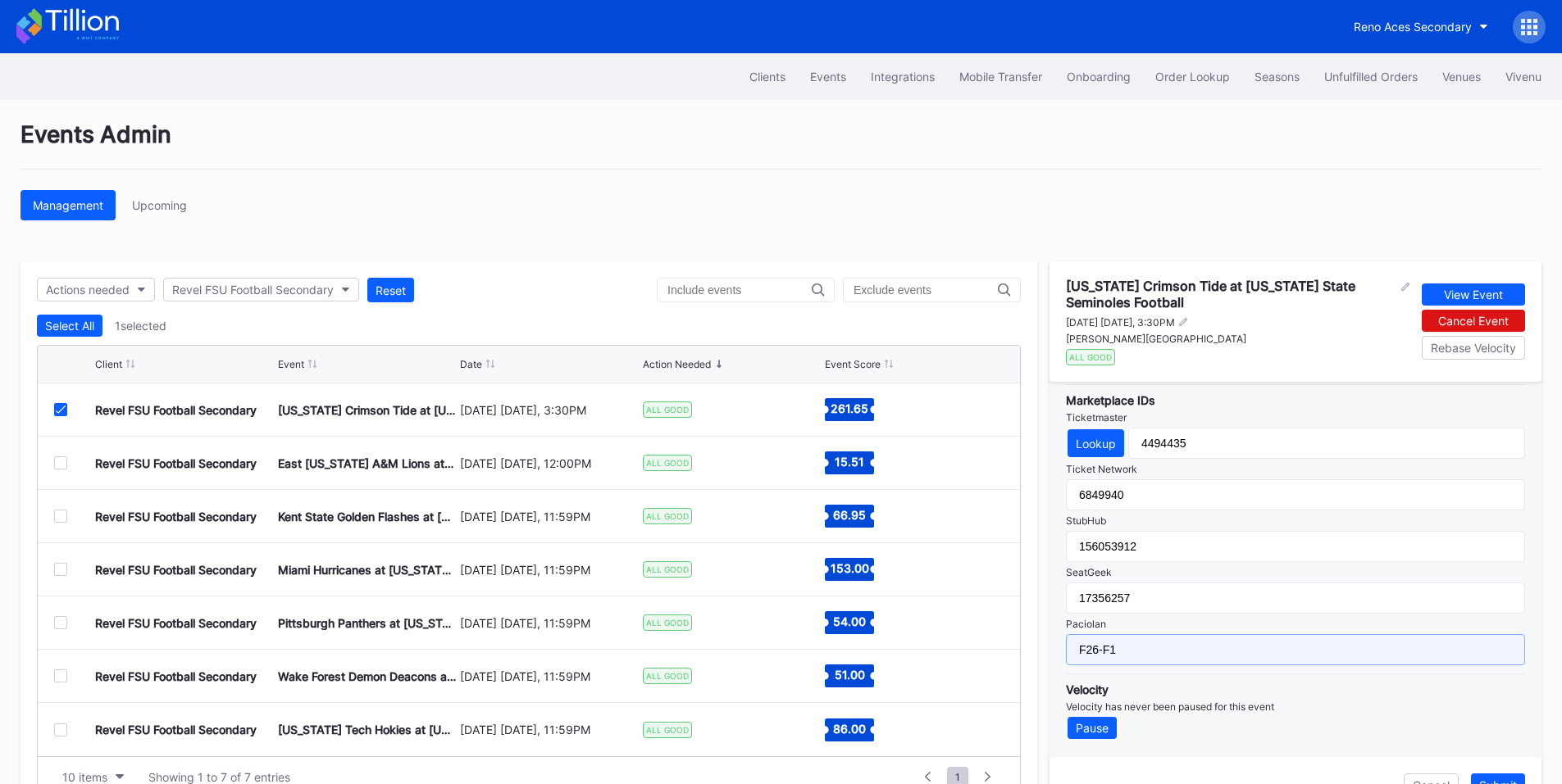
click at [1080, 652] on input "F26-F1" at bounding box center [1295, 649] width 459 height 31
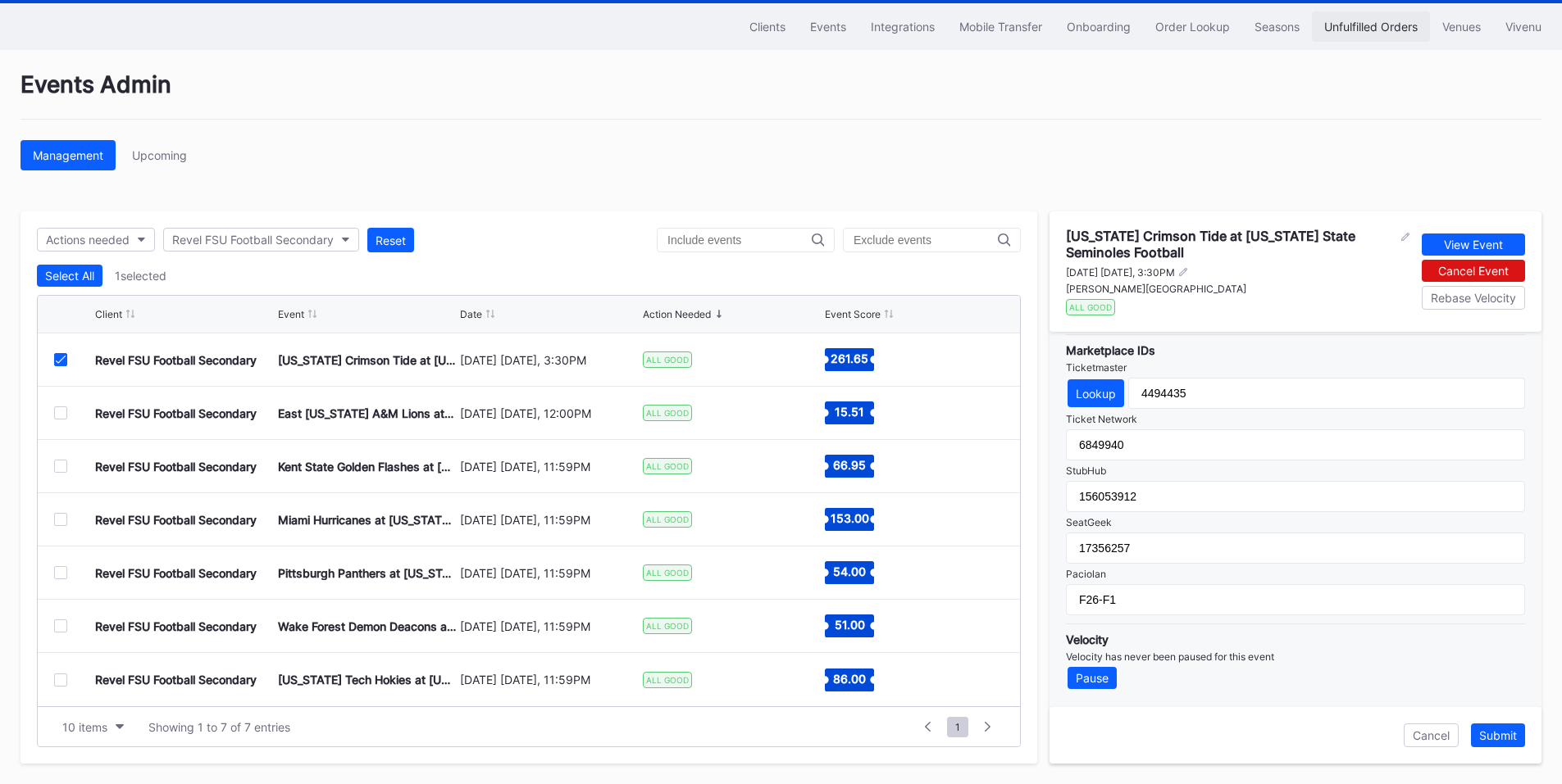
click at [1364, 25] on div "Unfulfilled Orders" at bounding box center [1371, 27] width 94 height 14
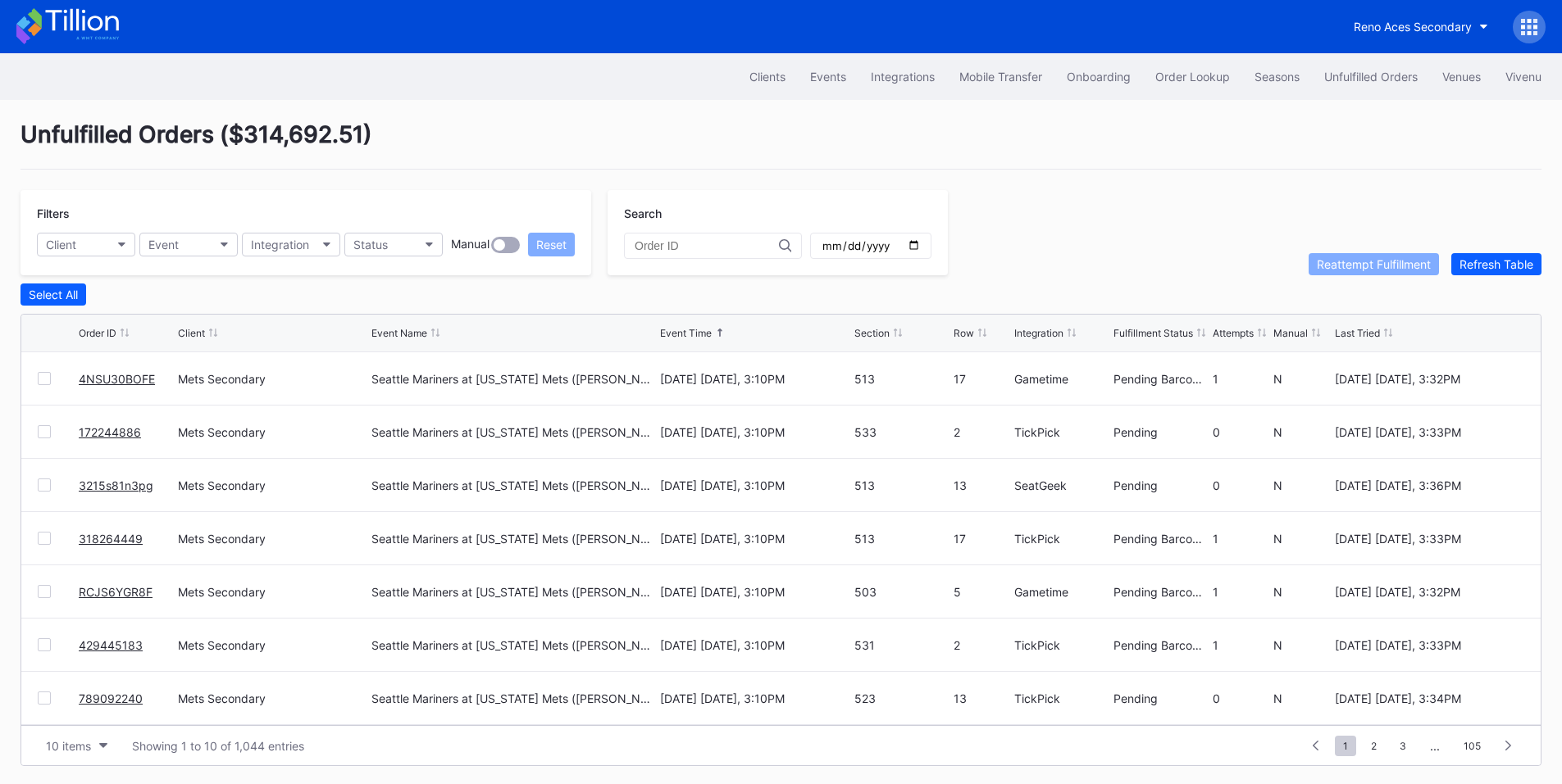
click at [921, 252] on input "date" at bounding box center [871, 246] width 100 height 15
type input "2025-08-30"
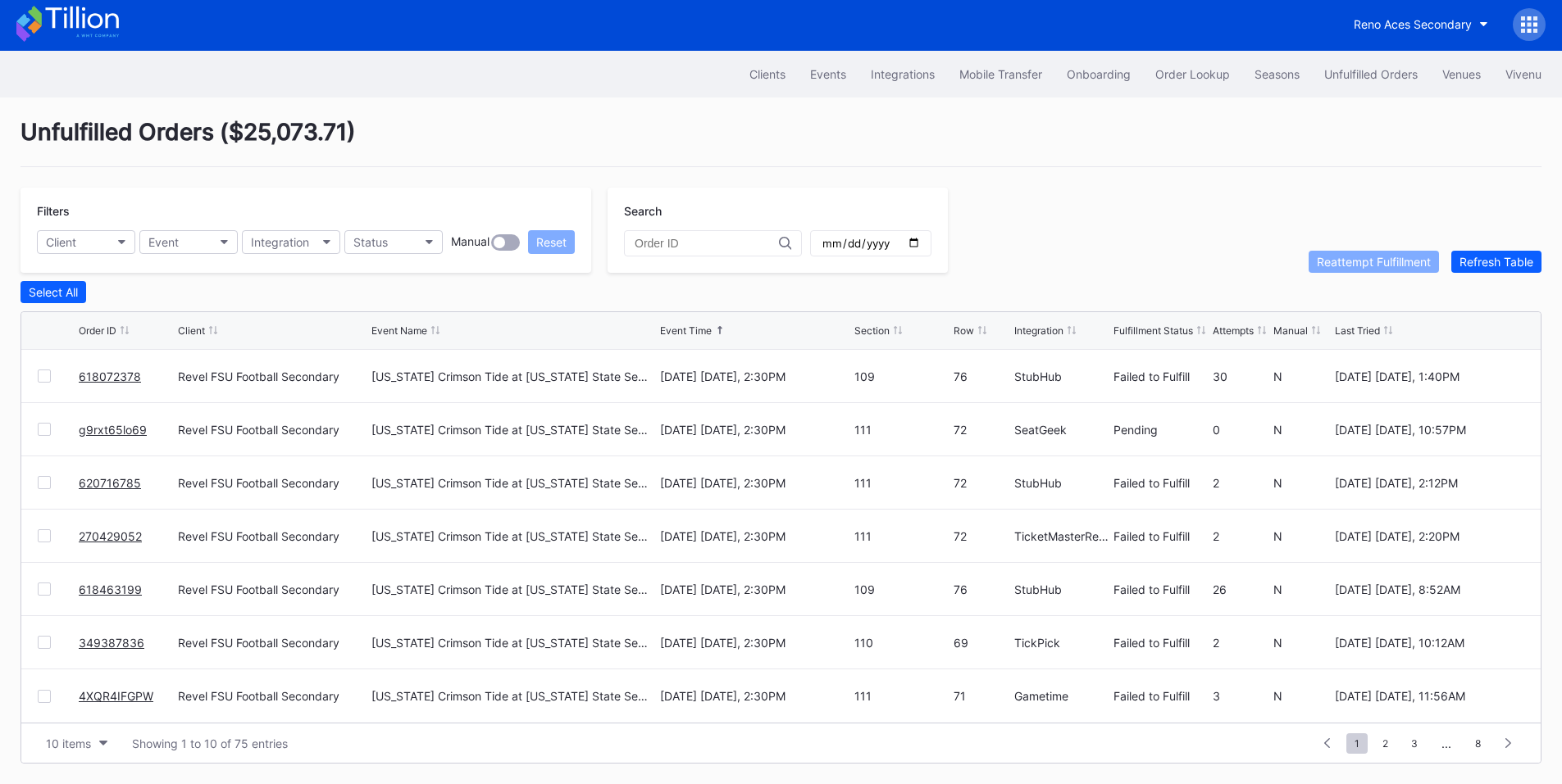
scroll to position [7, 0]
click at [170, 237] on div "Event" at bounding box center [163, 242] width 30 height 14
type input "alab"
click at [292, 346] on div "Alabama Crimson Tide at Florida State Seminoles Football" at bounding box center [283, 345] width 263 height 14
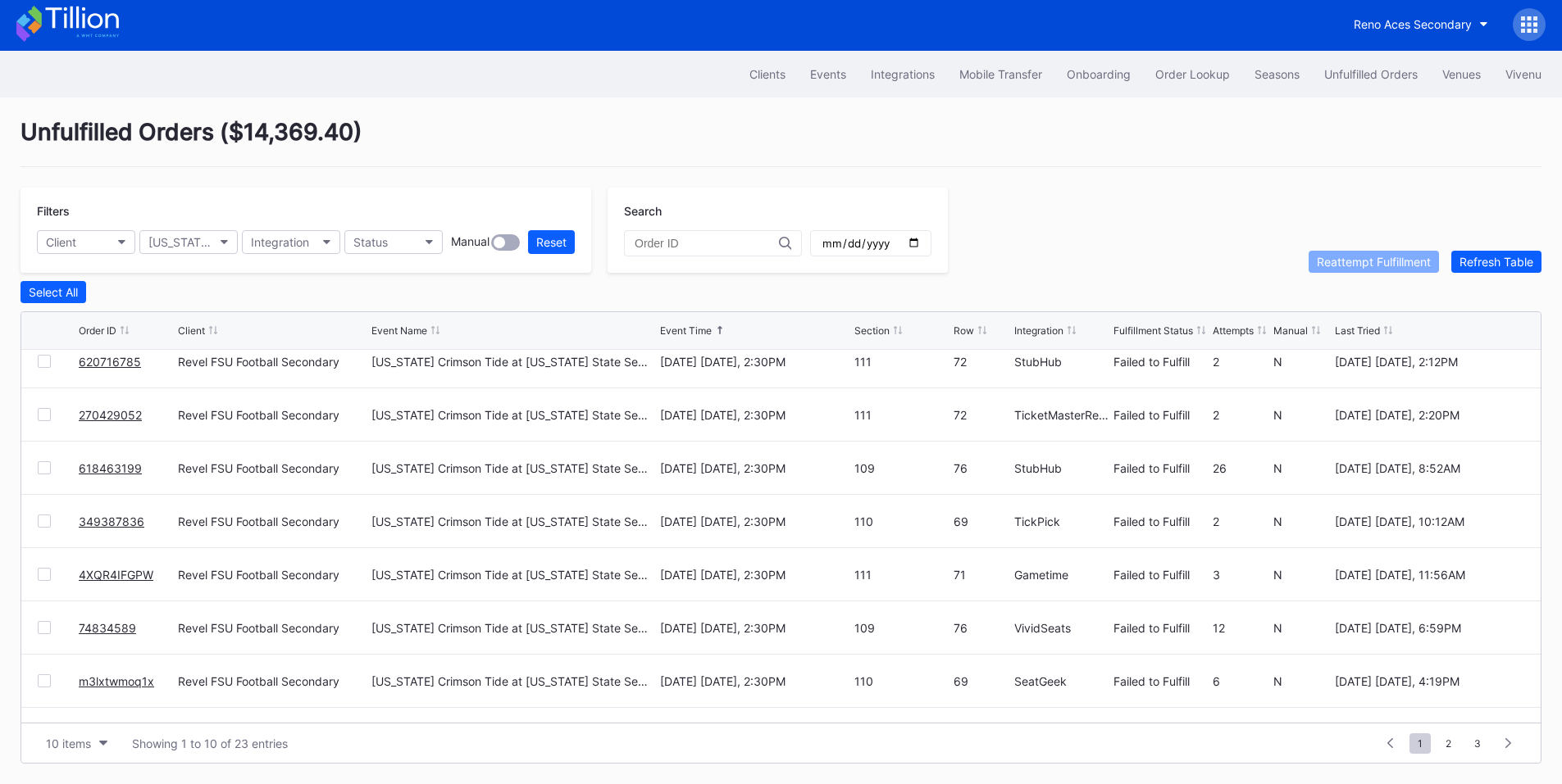
scroll to position [160, 0]
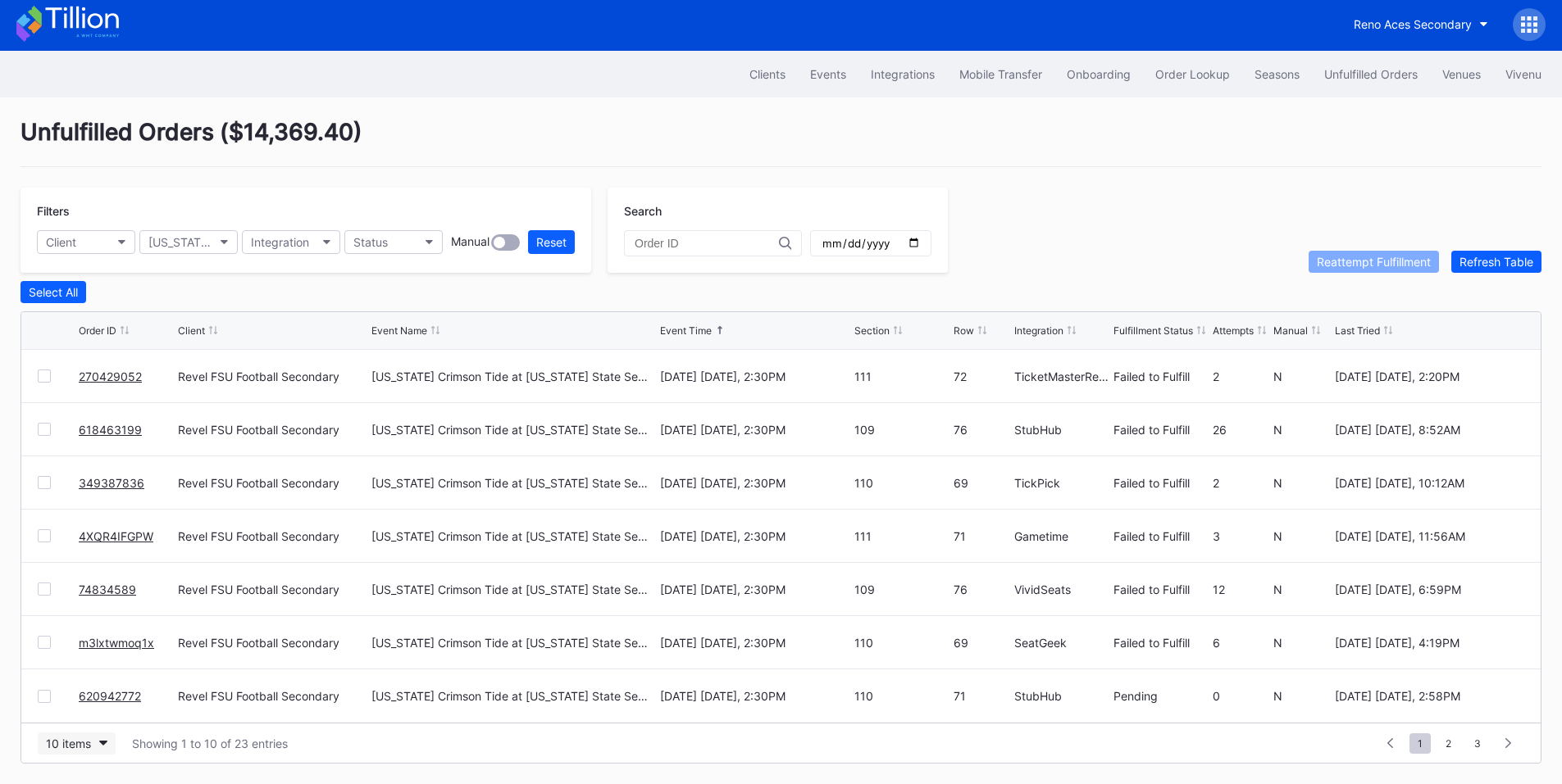
click at [87, 753] on button "10 items" at bounding box center [76, 744] width 78 height 22
click at [74, 700] on div "200 items" at bounding box center [77, 706] width 54 height 14
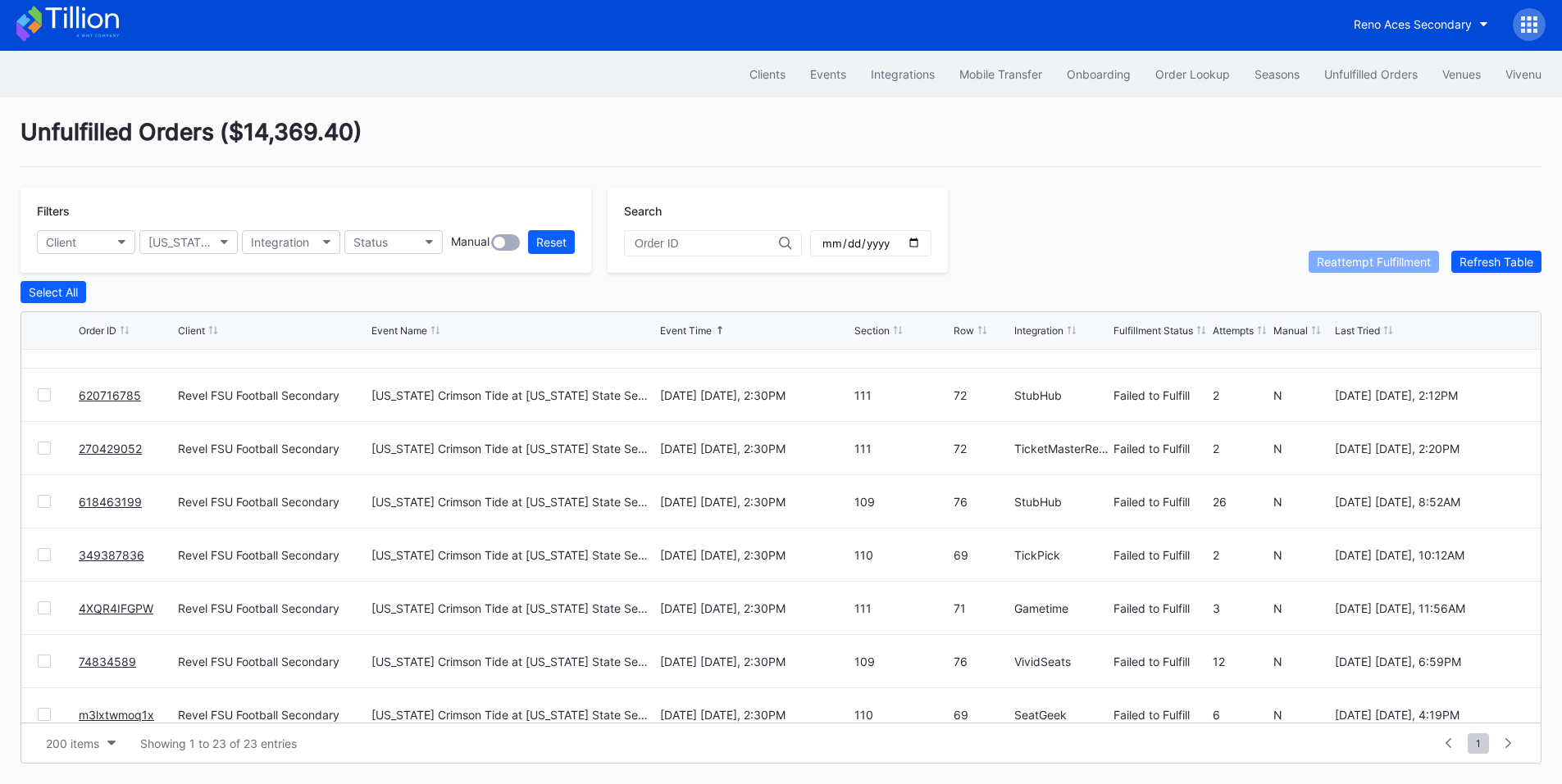
scroll to position [0, 0]
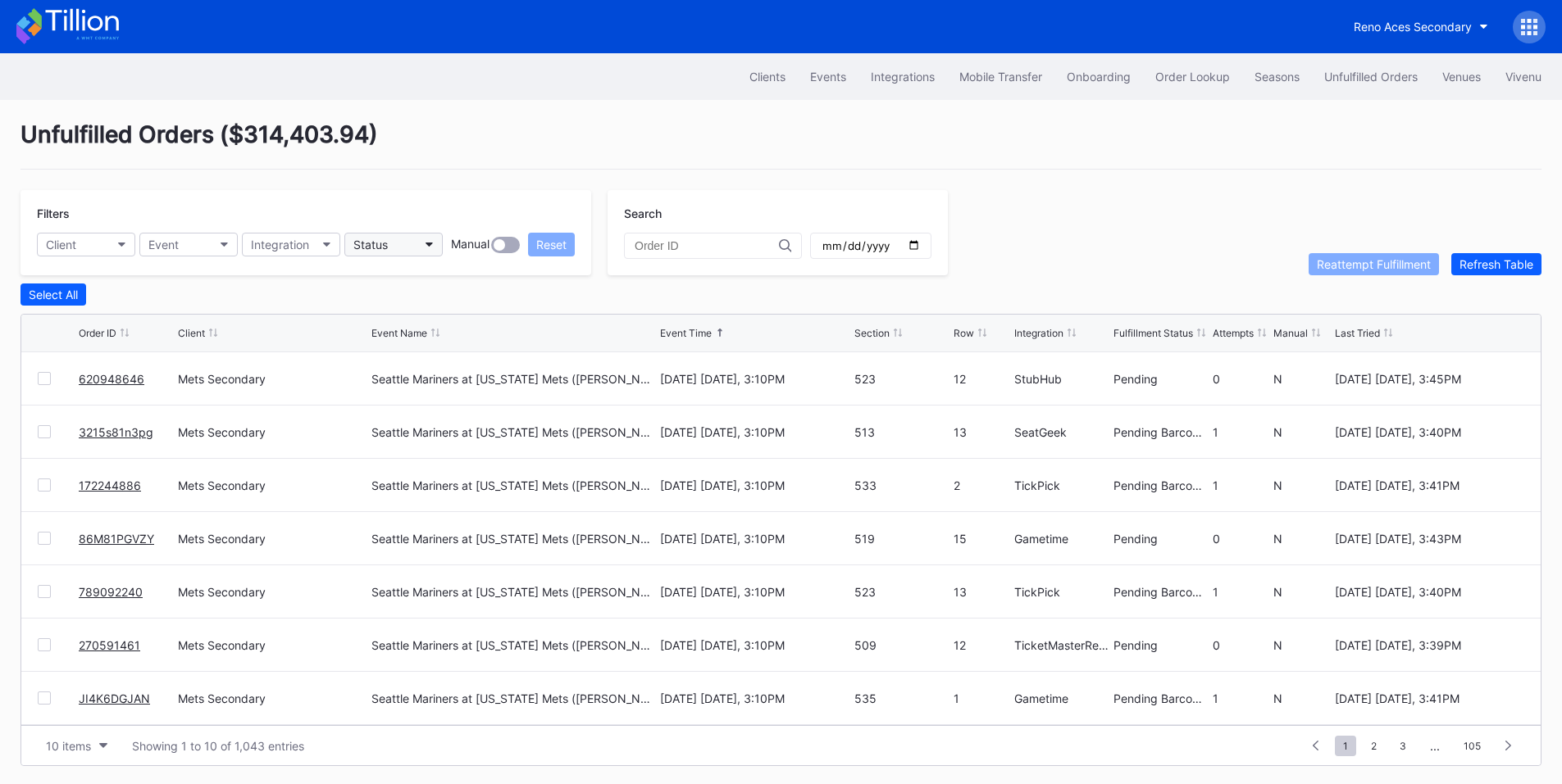
click at [403, 254] on button "Status" at bounding box center [394, 244] width 99 height 23
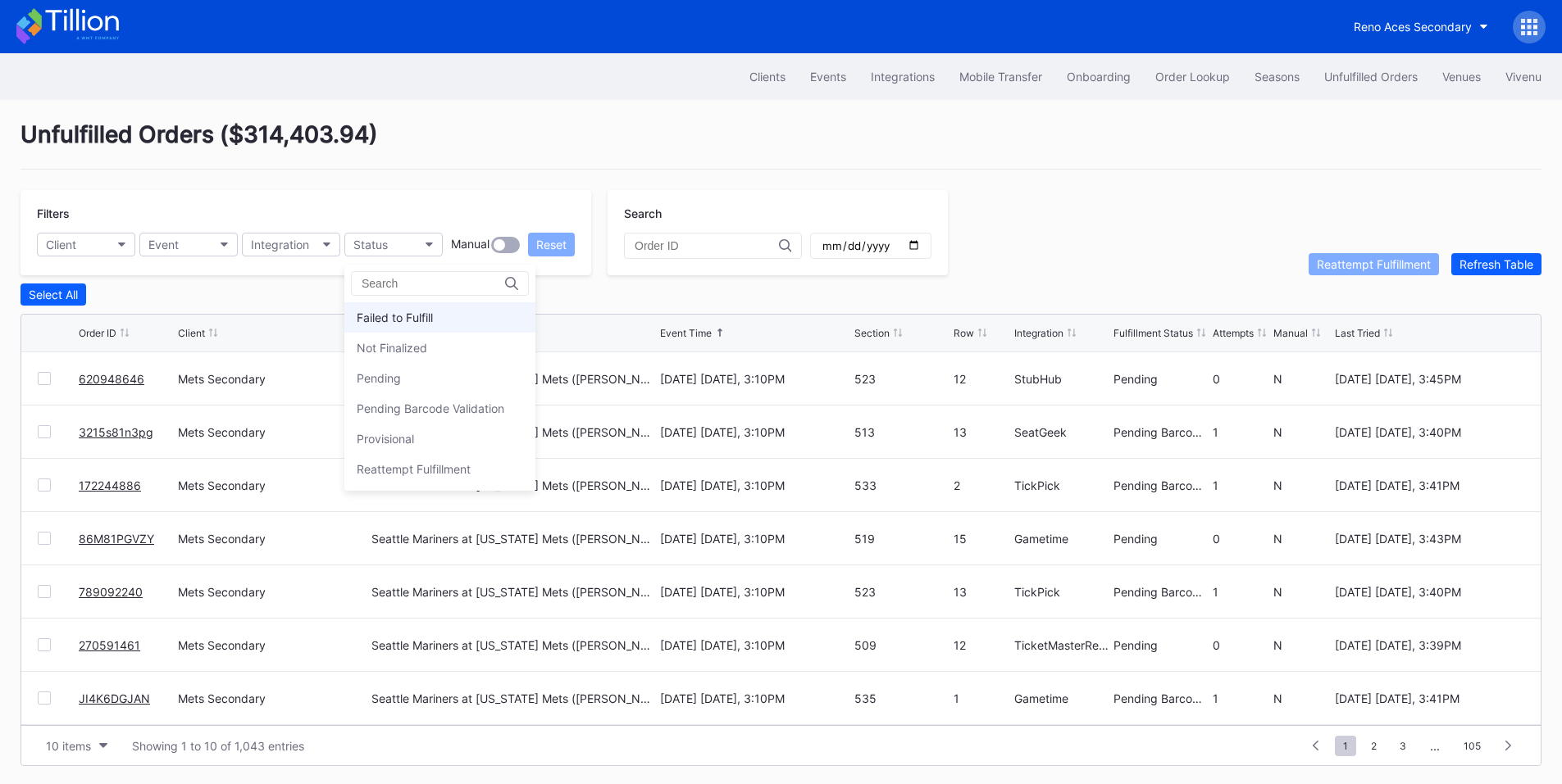
click at [415, 314] on div "Failed to Fulfill" at bounding box center [395, 318] width 76 height 14
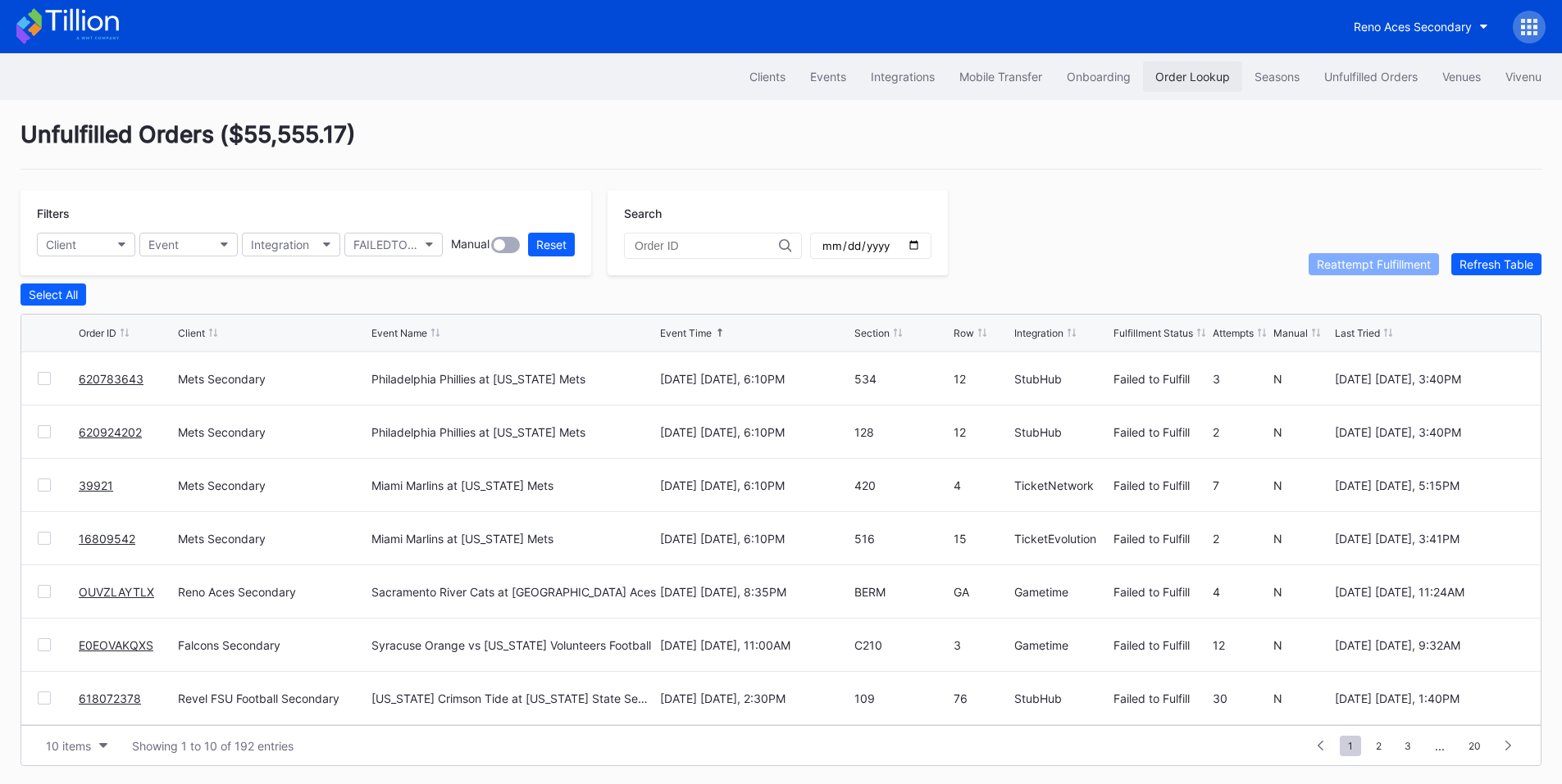
click at [1211, 87] on button "Order Lookup" at bounding box center [1192, 77] width 100 height 30
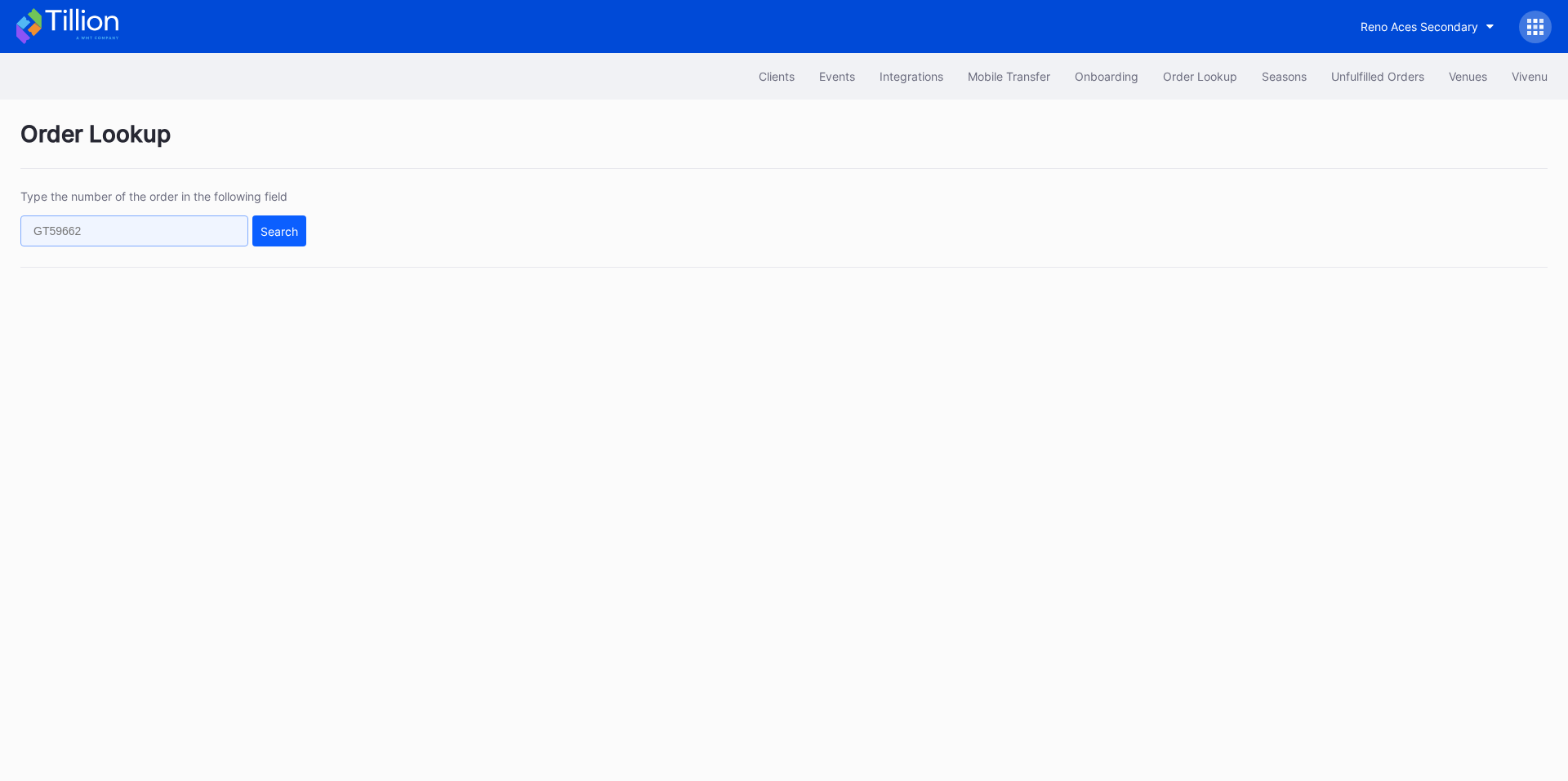
click at [121, 219] on input "text" at bounding box center [135, 231] width 228 height 31
paste input "620947715"
click at [266, 230] on div "Search" at bounding box center [279, 231] width 37 height 14
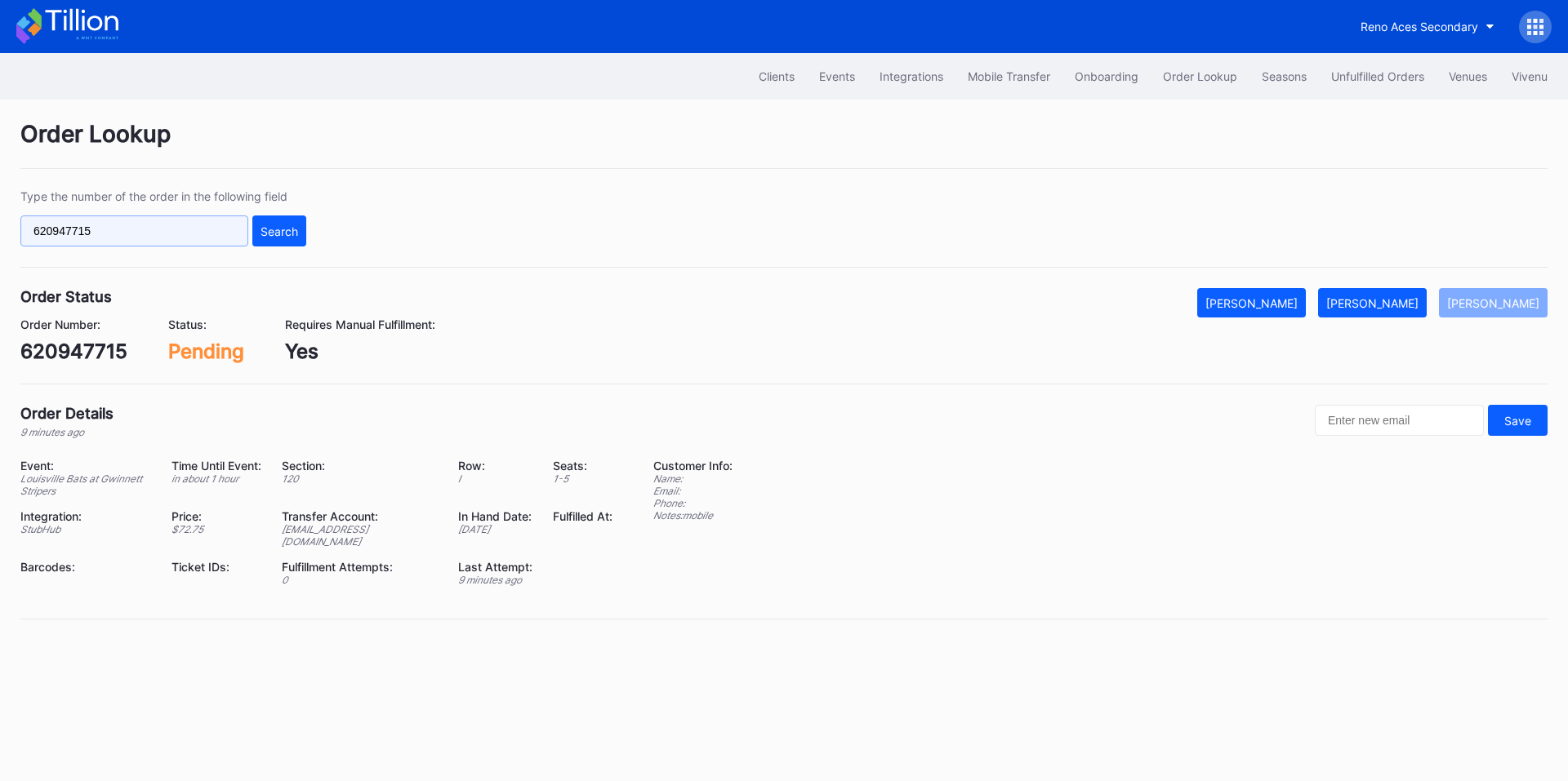
click at [177, 237] on input "620947715" at bounding box center [135, 231] width 228 height 31
paste input "615602419"
click at [189, 241] on input "620947715615602419" at bounding box center [135, 231] width 228 height 31
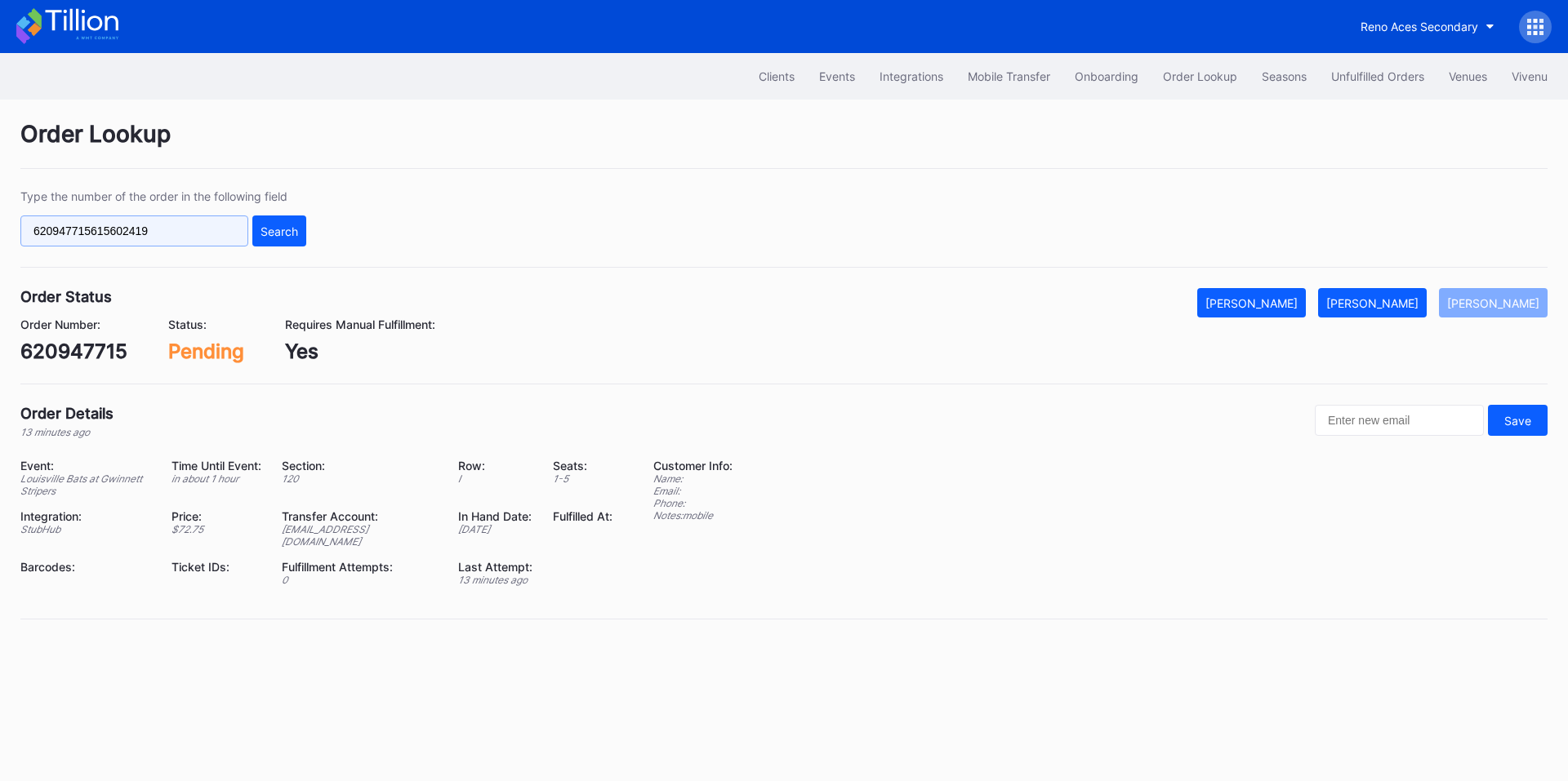
paste input "text"
type input "615602419"
click at [265, 229] on div "Search" at bounding box center [279, 231] width 37 height 14
click at [1361, 299] on button "[PERSON_NAME]" at bounding box center [1372, 302] width 108 height 29
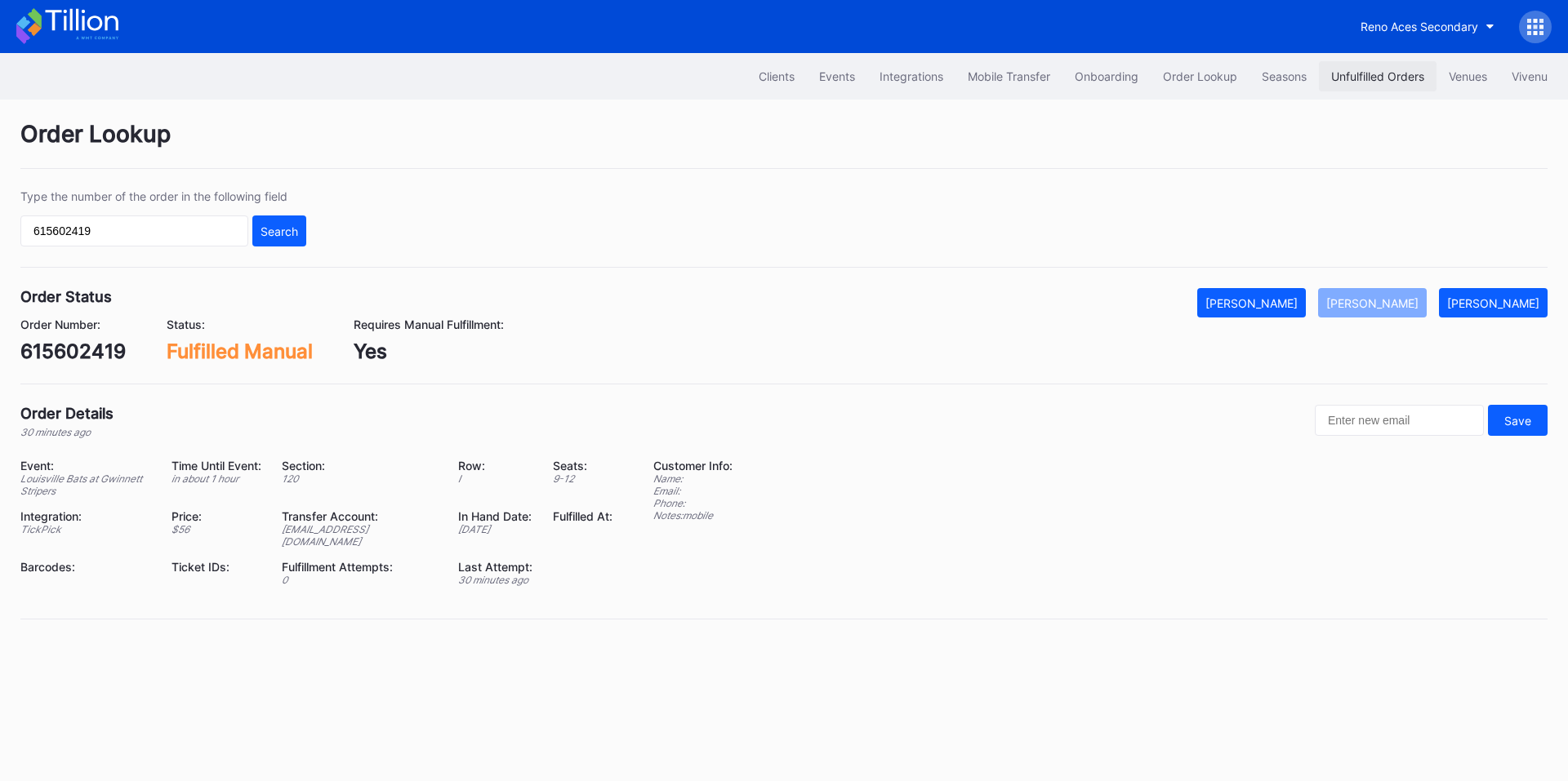
click at [1357, 70] on div "Unfulfilled Orders" at bounding box center [1377, 76] width 93 height 14
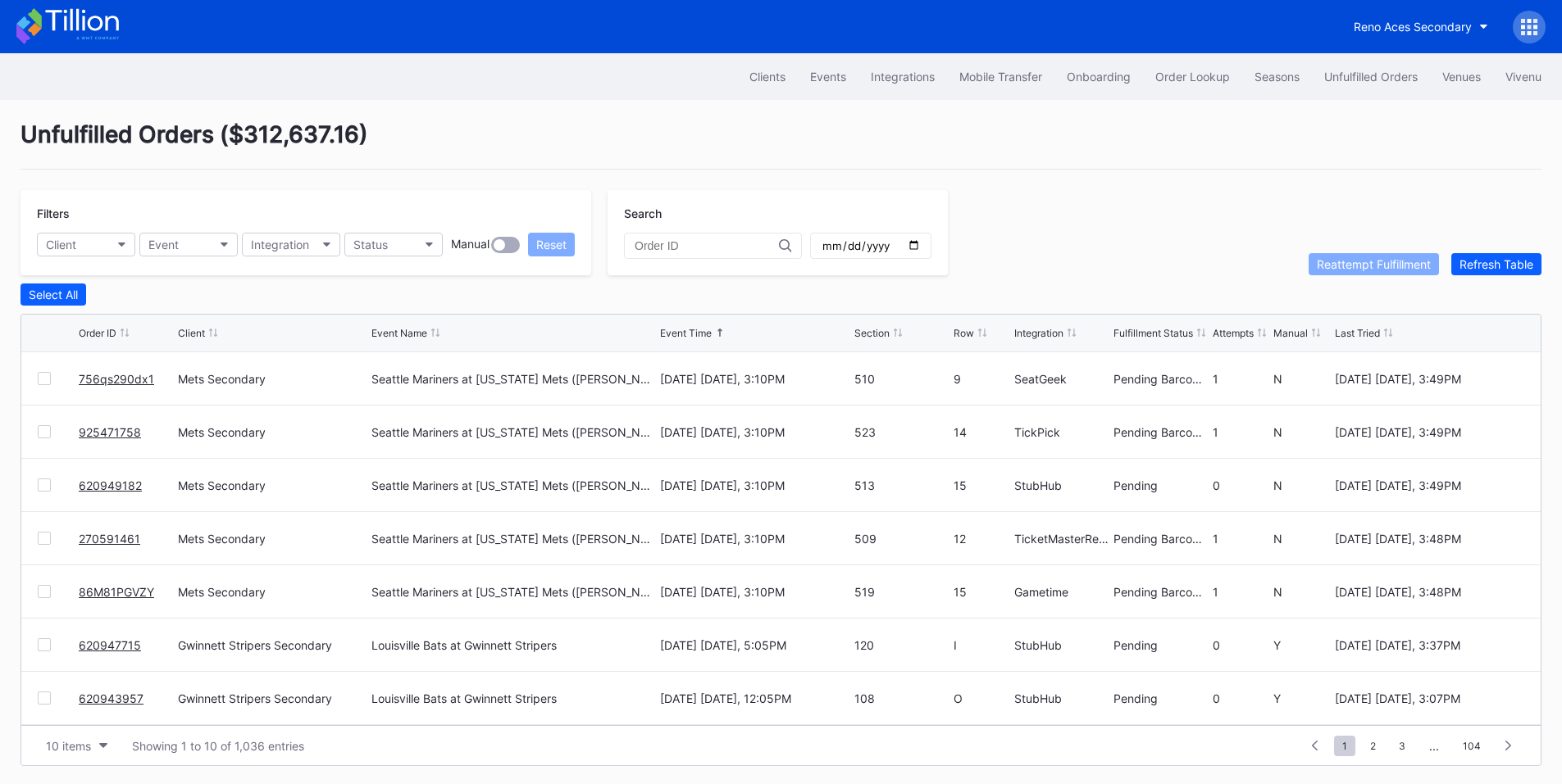
click at [120, 644] on link "620947715" at bounding box center [110, 645] width 63 height 14
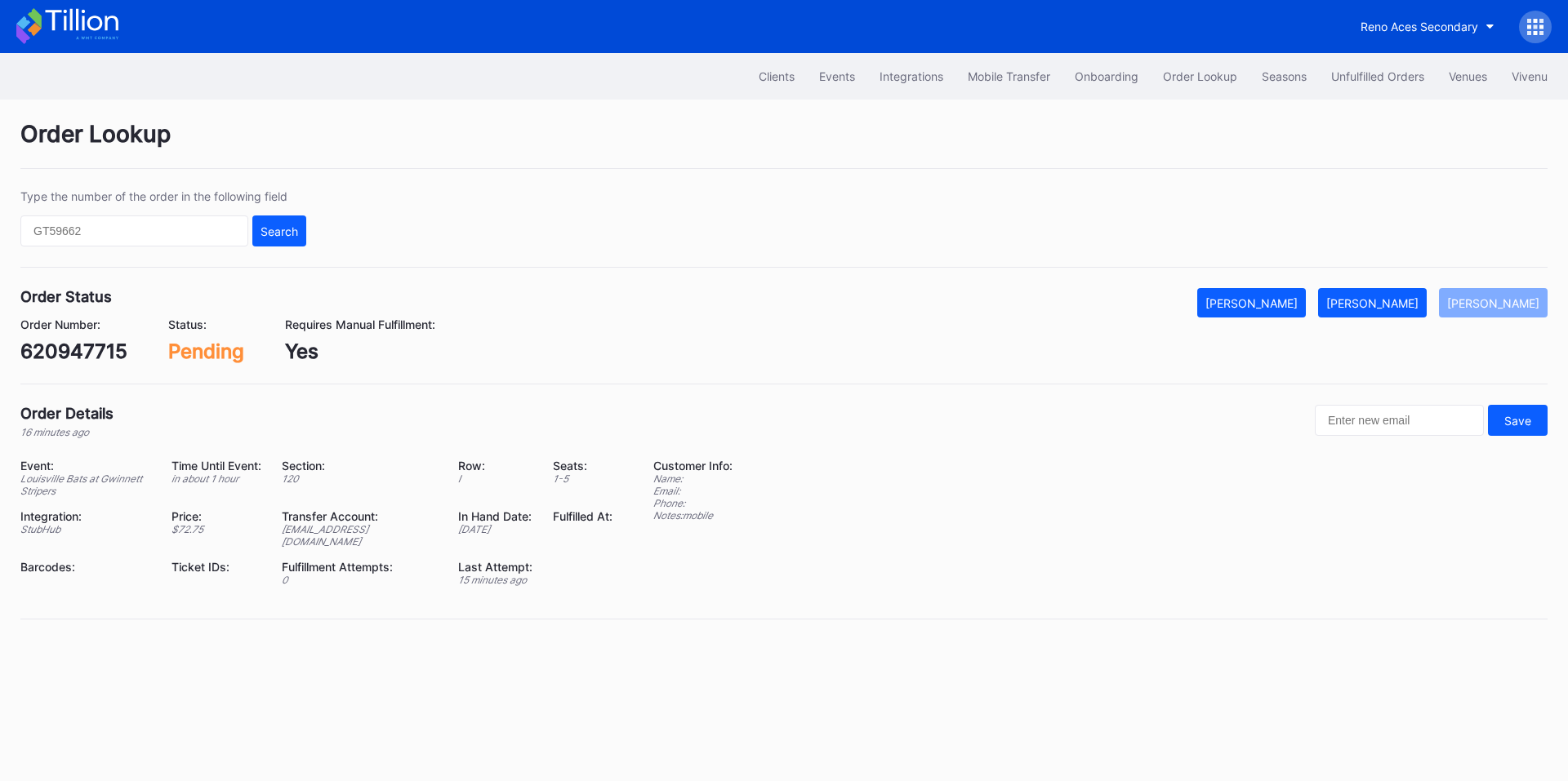
click at [86, 356] on div "620947715" at bounding box center [74, 351] width 107 height 23
copy div "620947715"
click at [1368, 295] on button "[PERSON_NAME]" at bounding box center [1372, 302] width 108 height 29
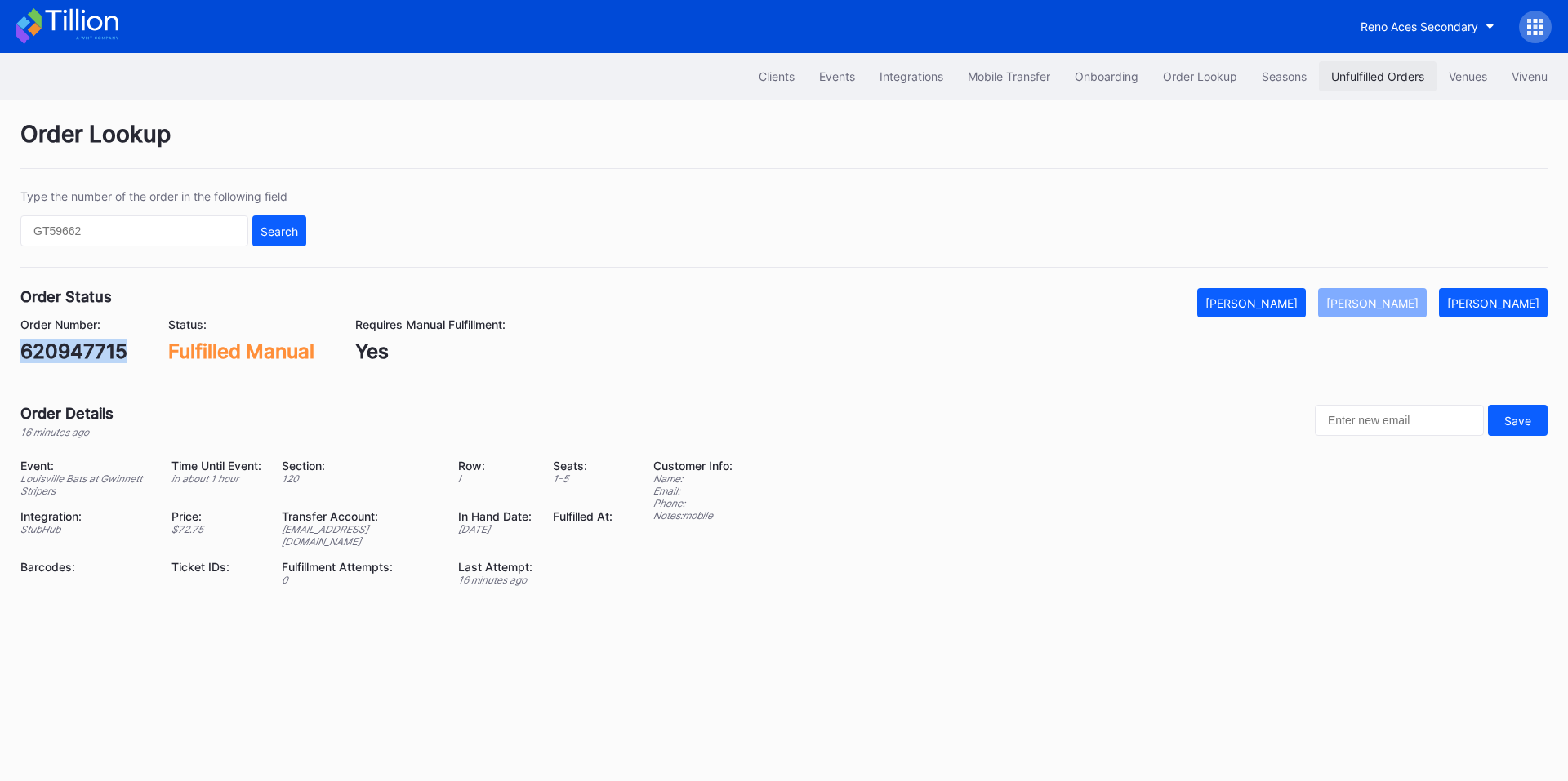
click at [1333, 75] on div "Unfulfilled Orders" at bounding box center [1377, 76] width 93 height 14
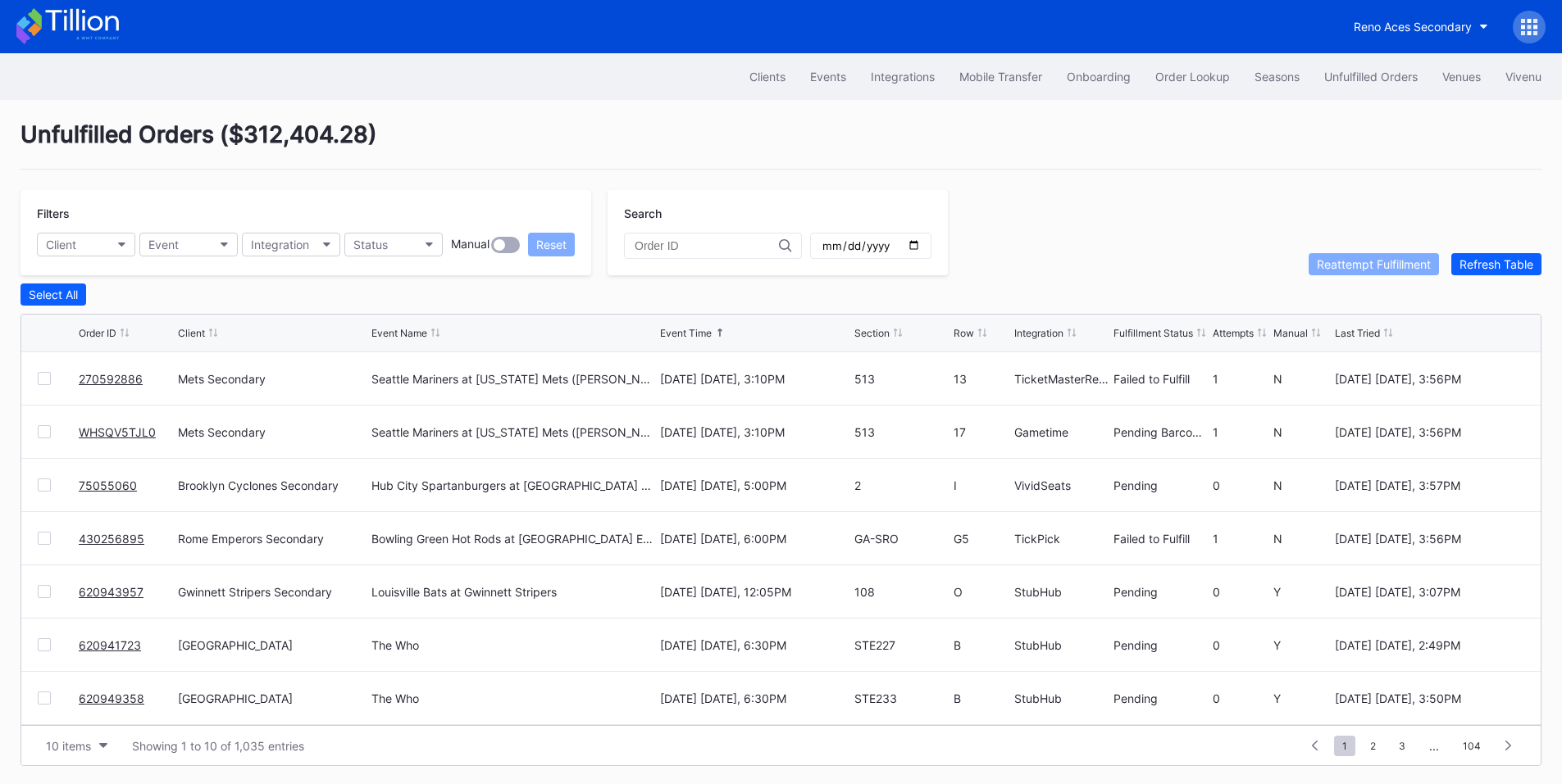
click at [45, 382] on div at bounding box center [44, 379] width 13 height 13
click at [1343, 275] on button "Reattempt Fulfillment" at bounding box center [1374, 264] width 130 height 22
click at [1191, 79] on div "Order Lookup" at bounding box center [1192, 76] width 74 height 14
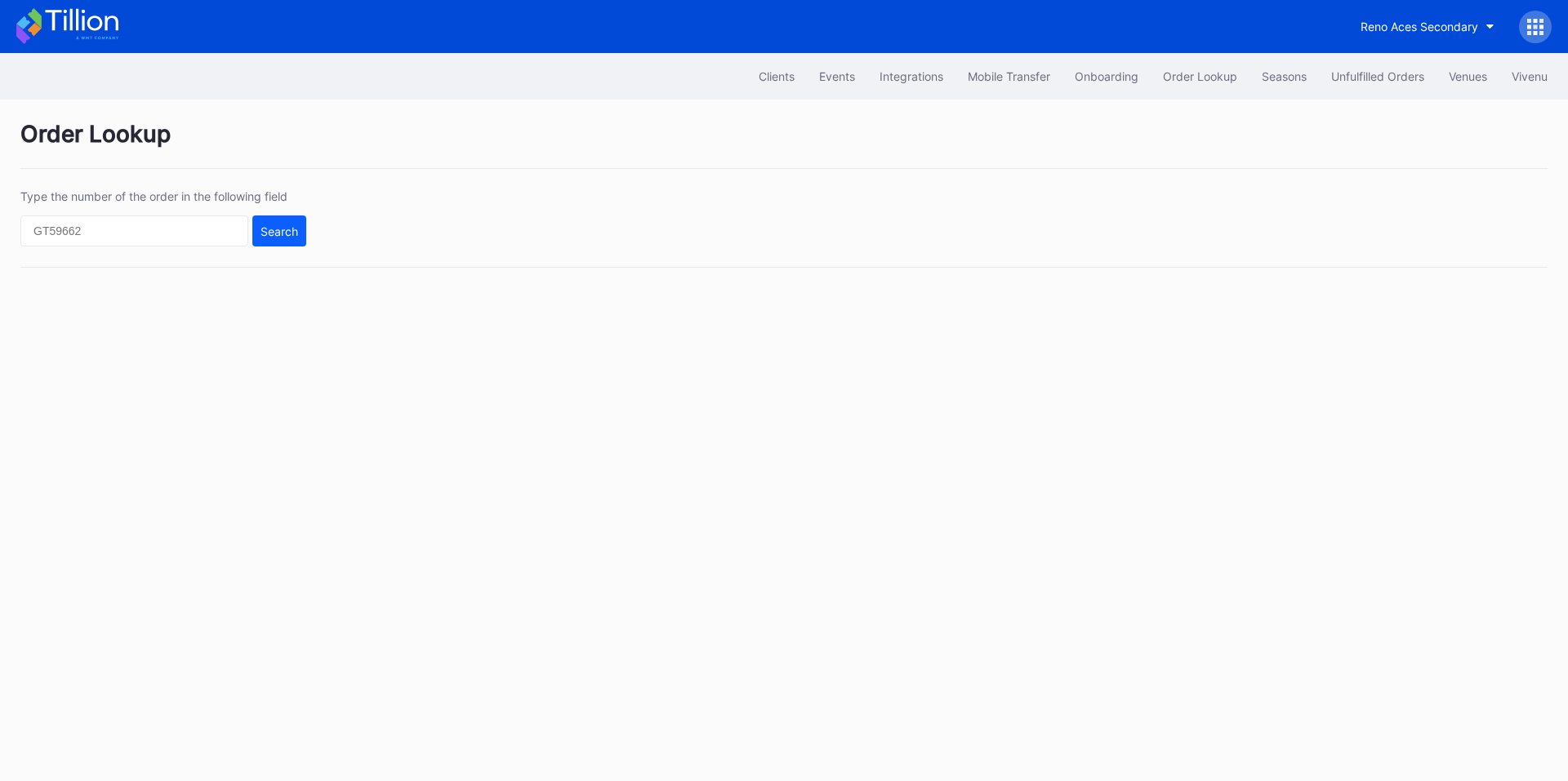
click at [141, 247] on div "Type the number of the order in the following field Search" at bounding box center [784, 228] width 1527 height 78
click at [172, 236] on input "text" at bounding box center [135, 231] width 228 height 31
paste input "620743648"
type input "620743648"
click at [295, 233] on div "Search" at bounding box center [279, 231] width 37 height 14
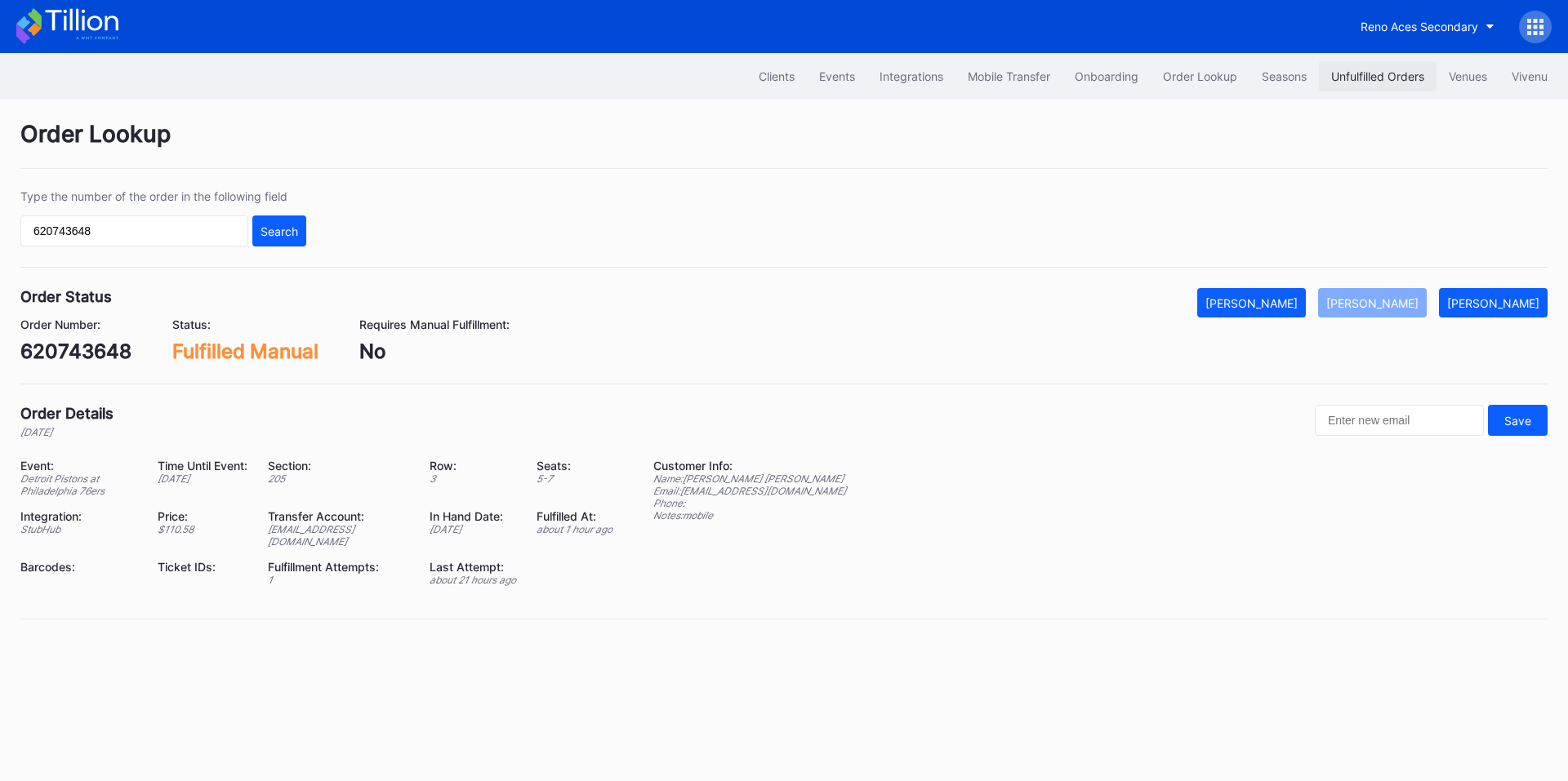
click at [1389, 76] on div "Unfulfilled Orders" at bounding box center [1377, 76] width 93 height 14
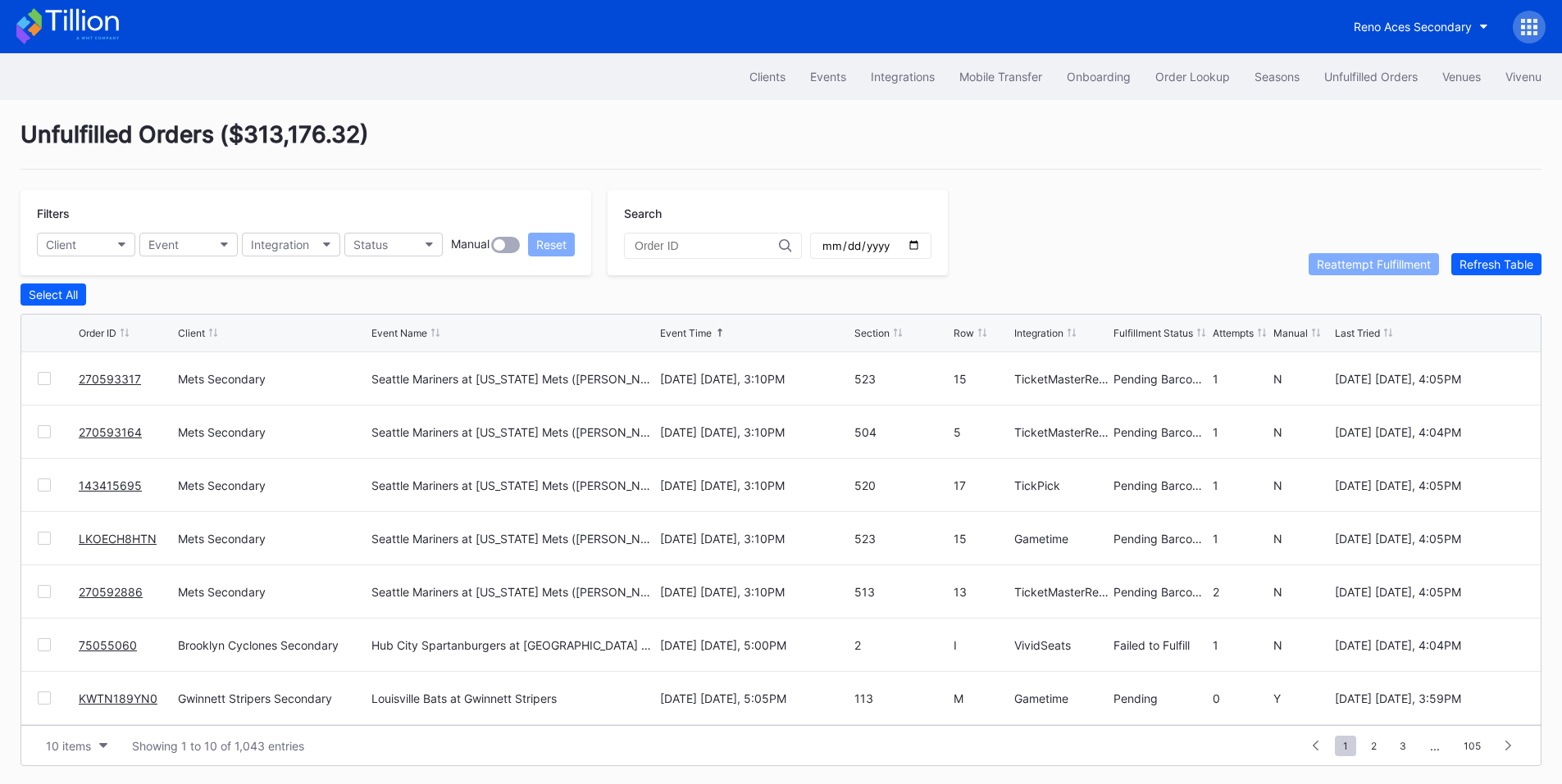
scroll to position [160, 0]
click at [1200, 73] on div "Order Lookup" at bounding box center [1192, 76] width 74 height 14
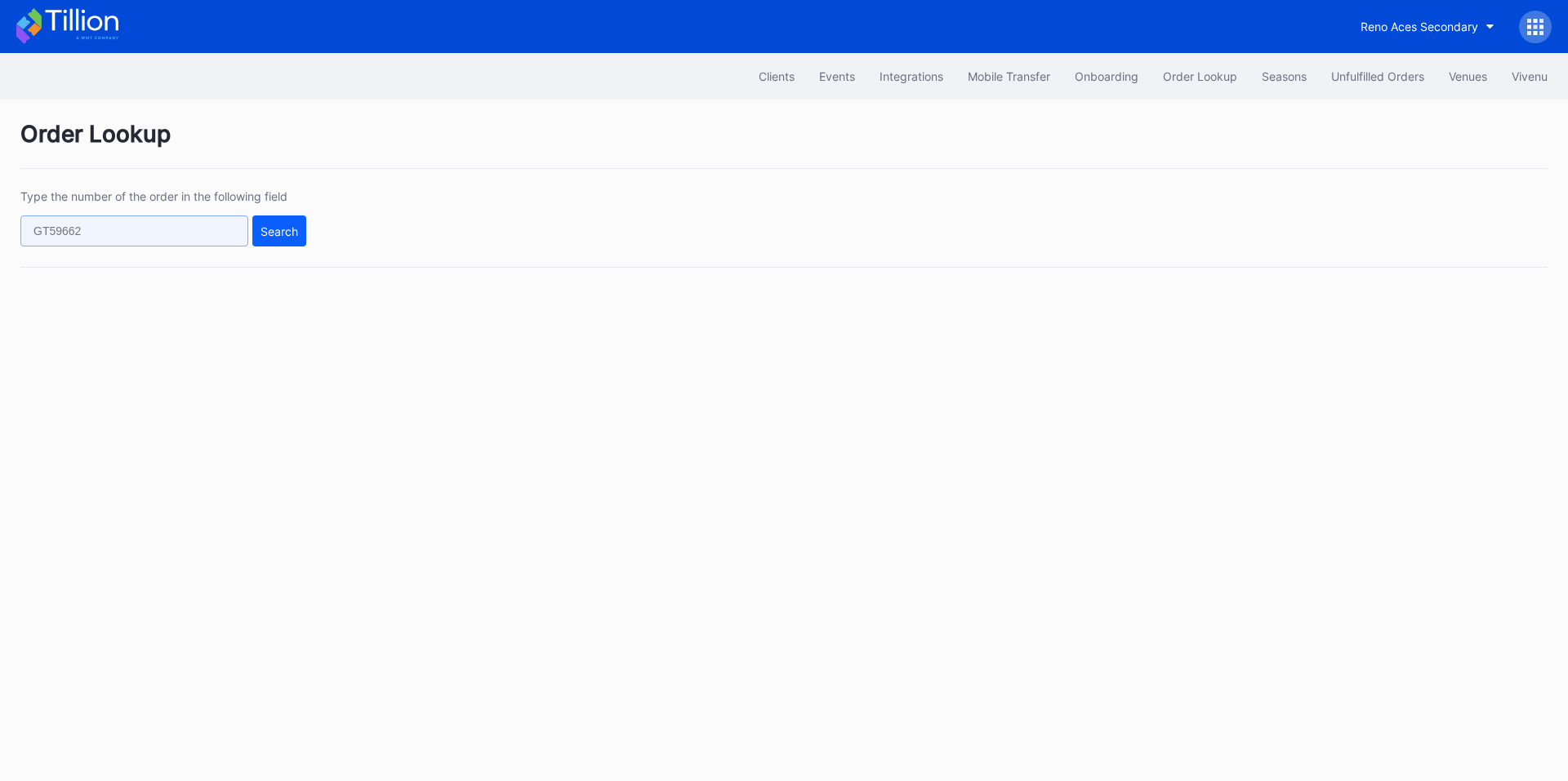
click at [115, 240] on input "text" at bounding box center [135, 231] width 228 height 31
paste input "dlw7a7mx976"
click at [285, 230] on div "Search" at bounding box center [279, 231] width 37 height 14
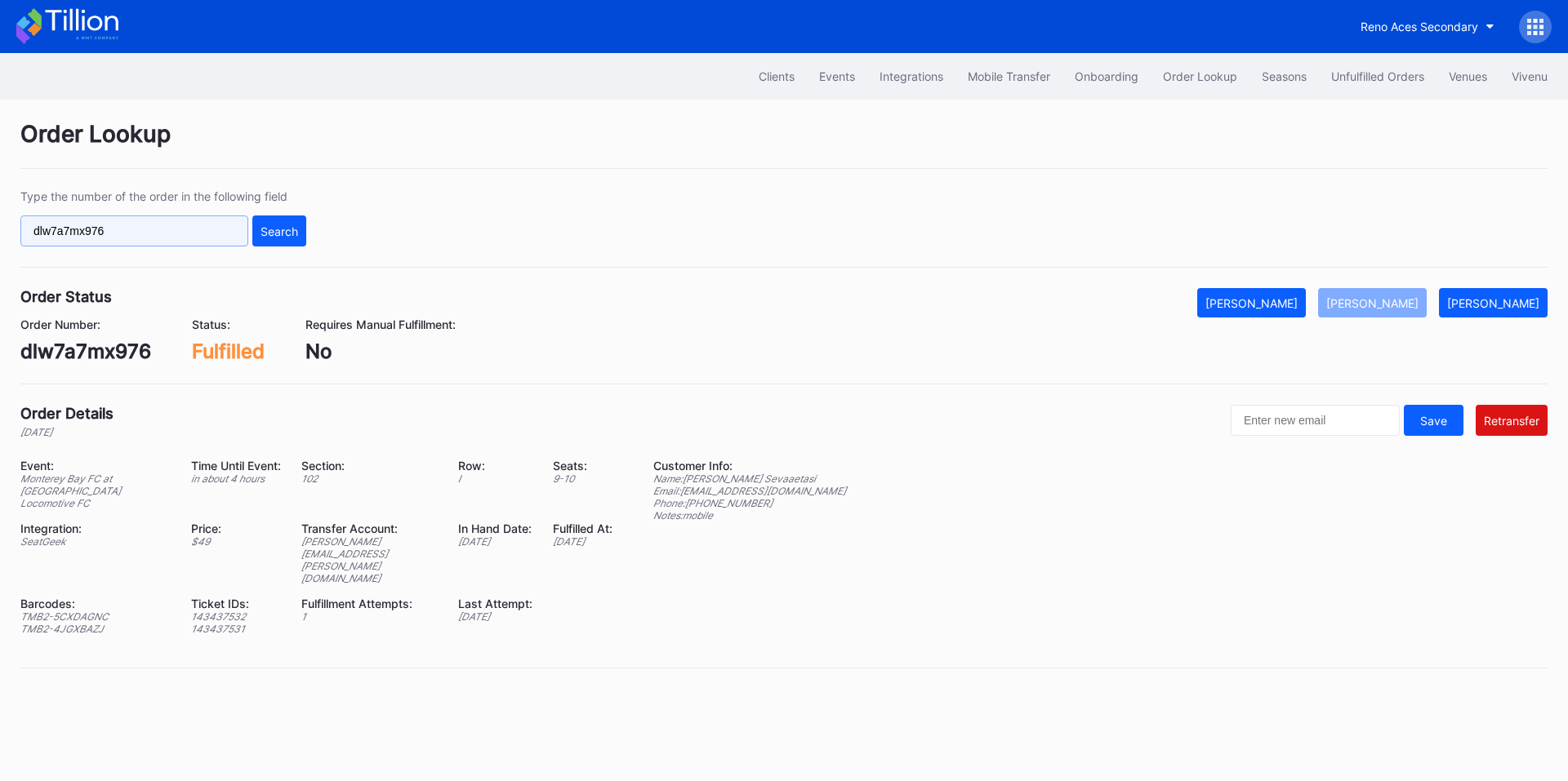
click at [137, 231] on input "dlw7a7mx976" at bounding box center [135, 231] width 228 height 31
paste input "75055060"
click at [289, 230] on div "Search" at bounding box center [279, 231] width 37 height 14
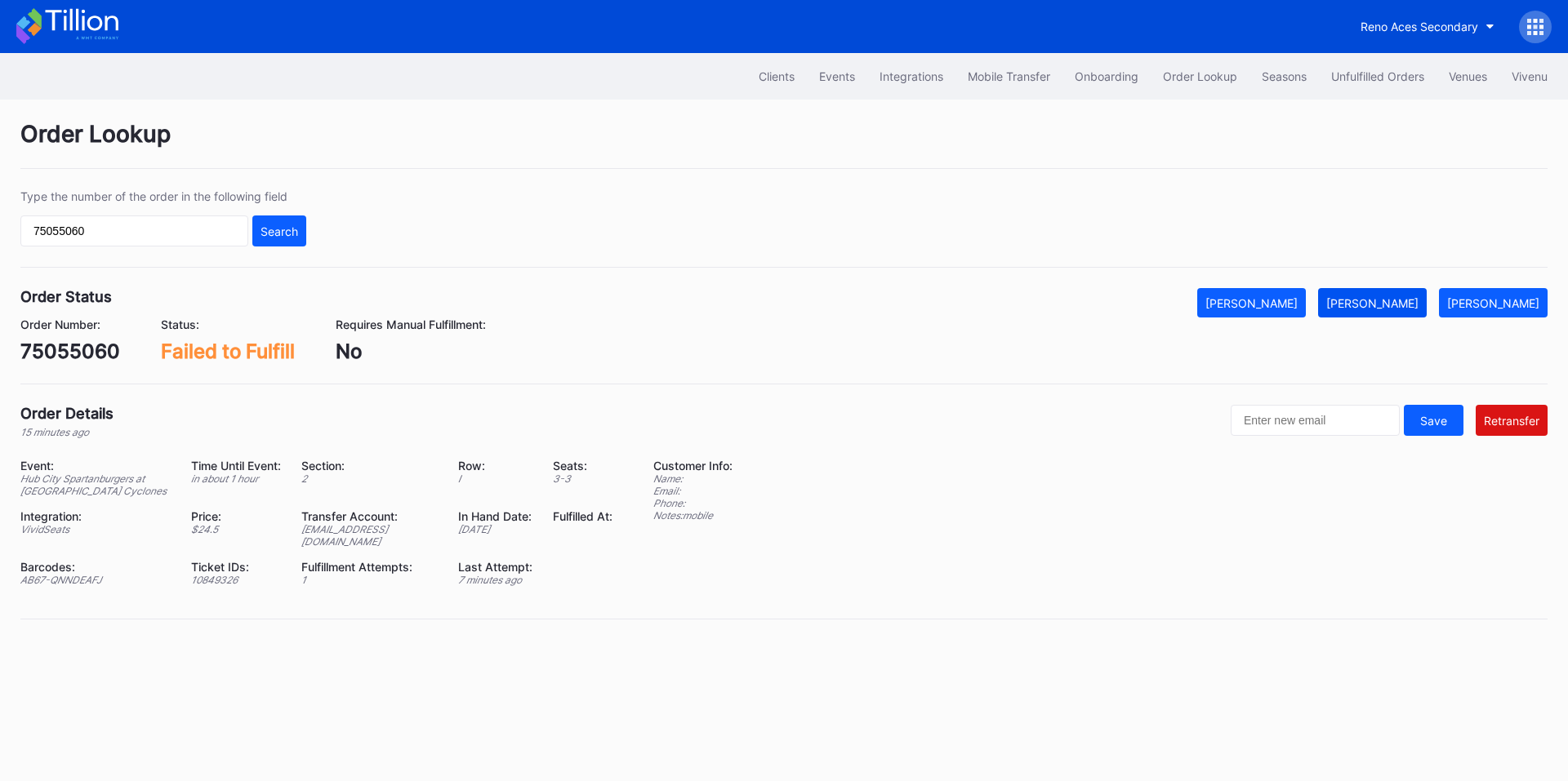
click at [1388, 308] on div "[PERSON_NAME]" at bounding box center [1371, 303] width 92 height 14
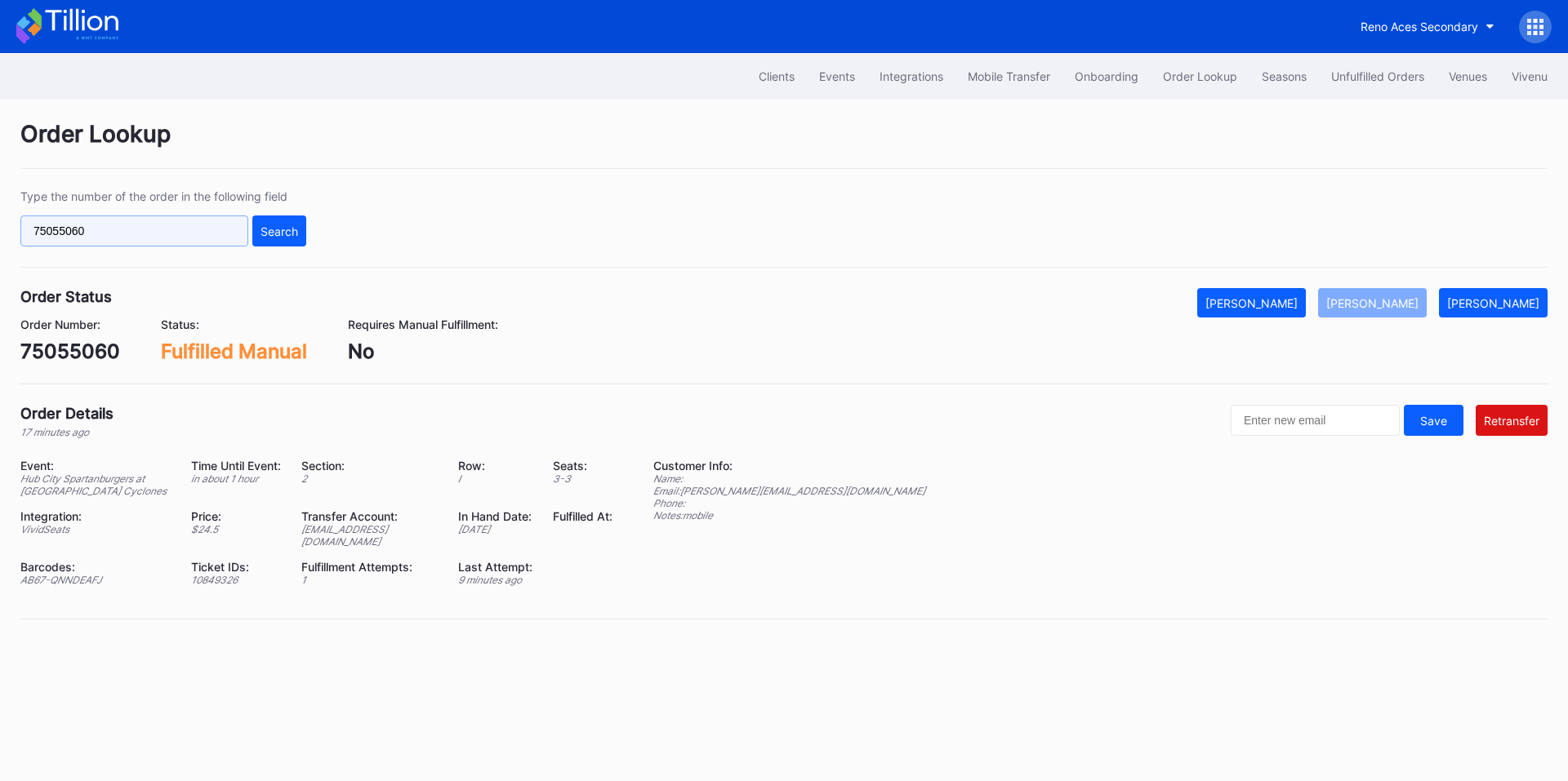
click at [162, 236] on input "75055060" at bounding box center [135, 231] width 228 height 31
paste input "KWTN189YN"
drag, startPoint x: 283, startPoint y: 237, endPoint x: 444, endPoint y: 92, distance: 216.7
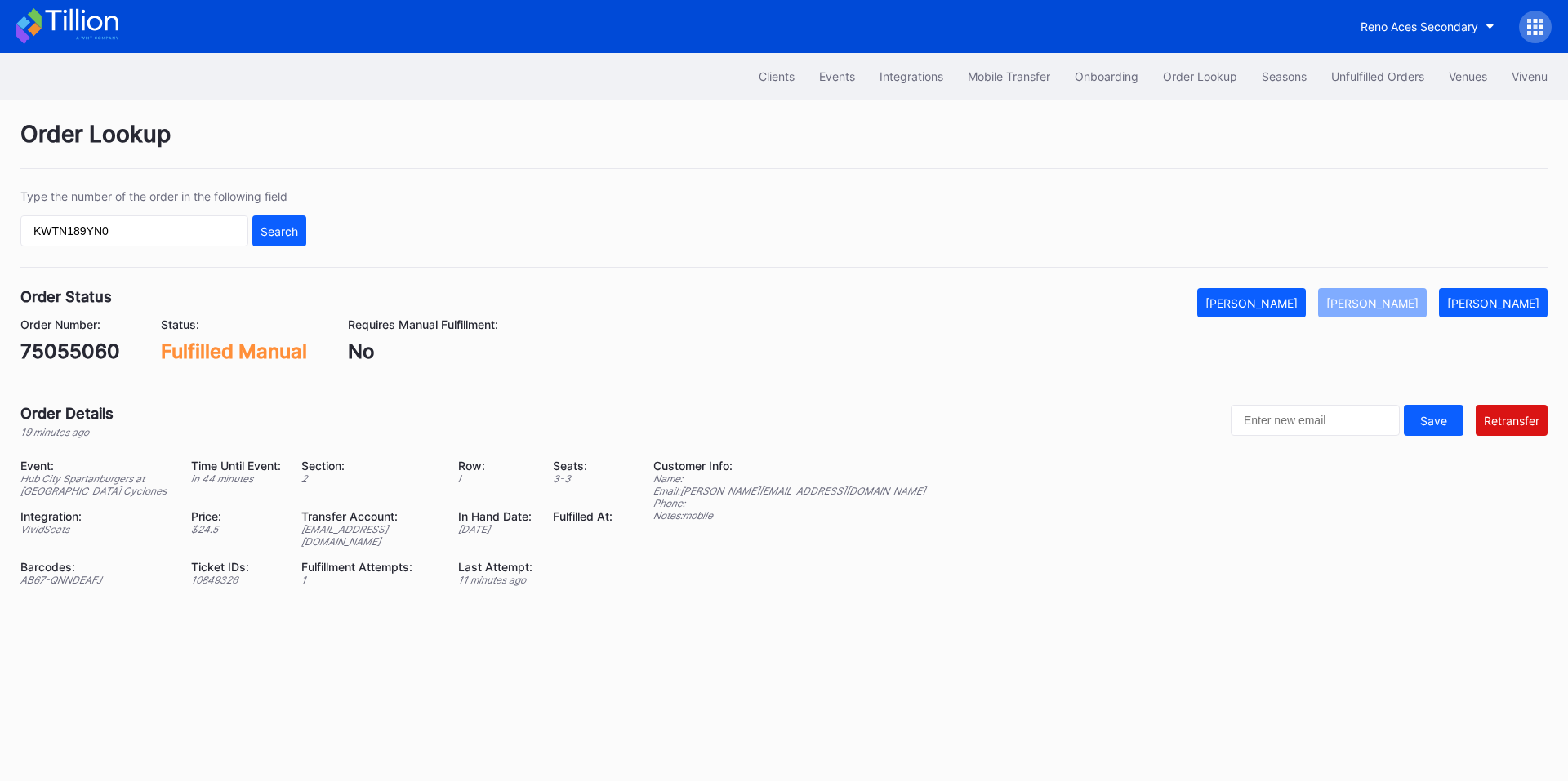
click at [284, 237] on div "Search" at bounding box center [279, 231] width 37 height 14
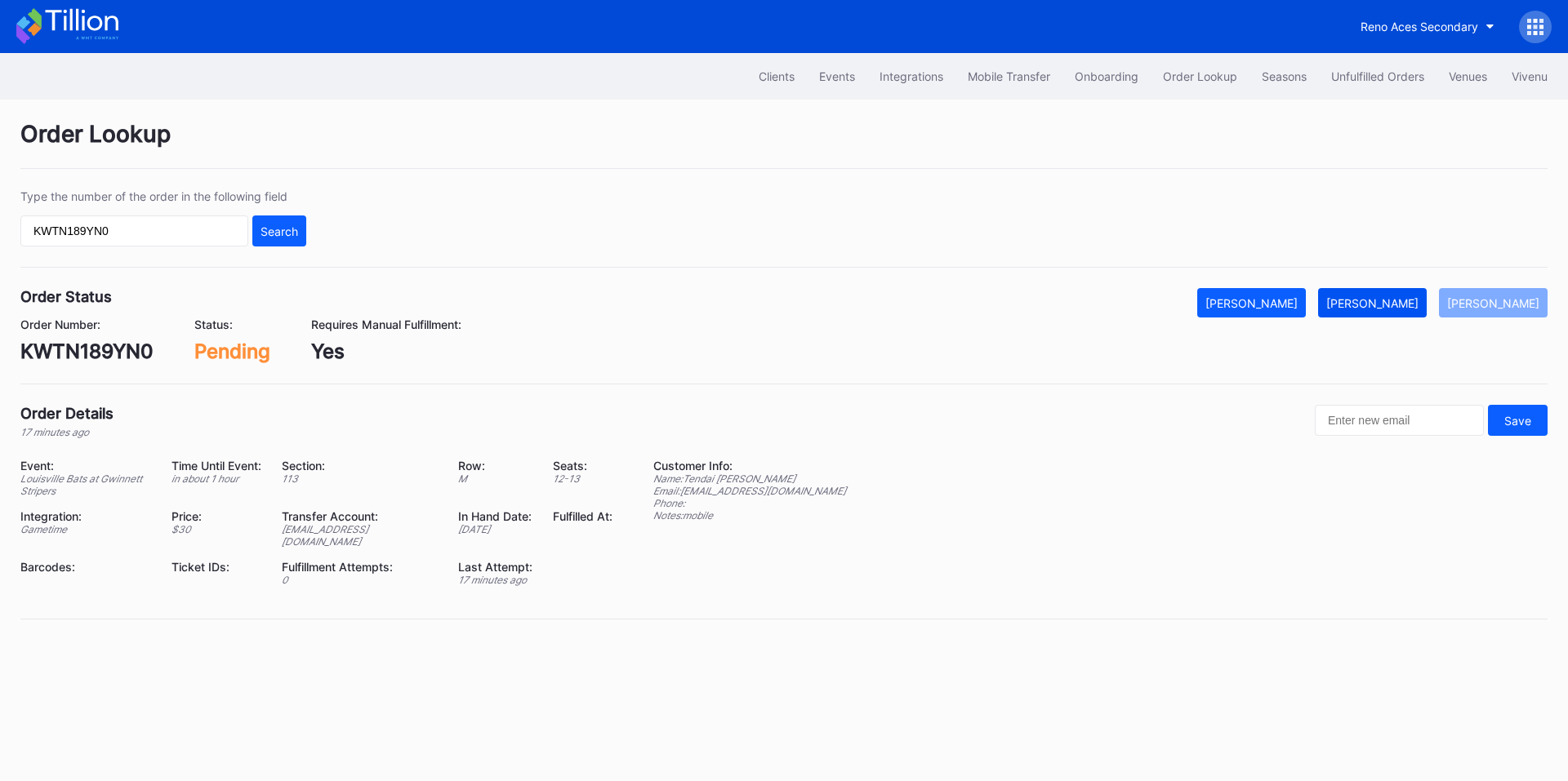
click at [1395, 301] on div "[PERSON_NAME]" at bounding box center [1371, 303] width 92 height 14
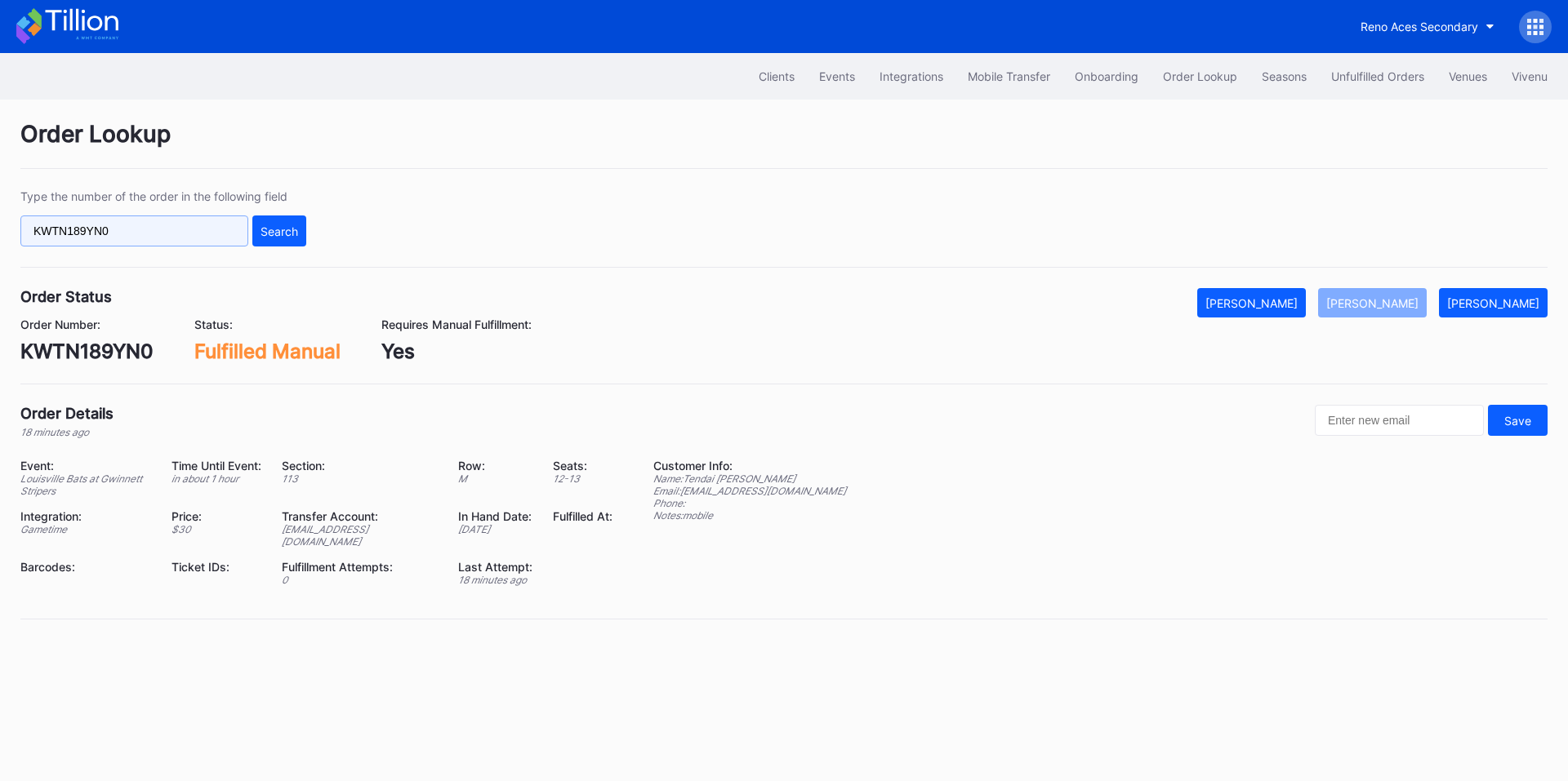
click at [199, 231] on input "KWTN189YN0" at bounding box center [135, 231] width 228 height 31
paste input "620943957"
click at [274, 232] on div "Search" at bounding box center [279, 231] width 37 height 14
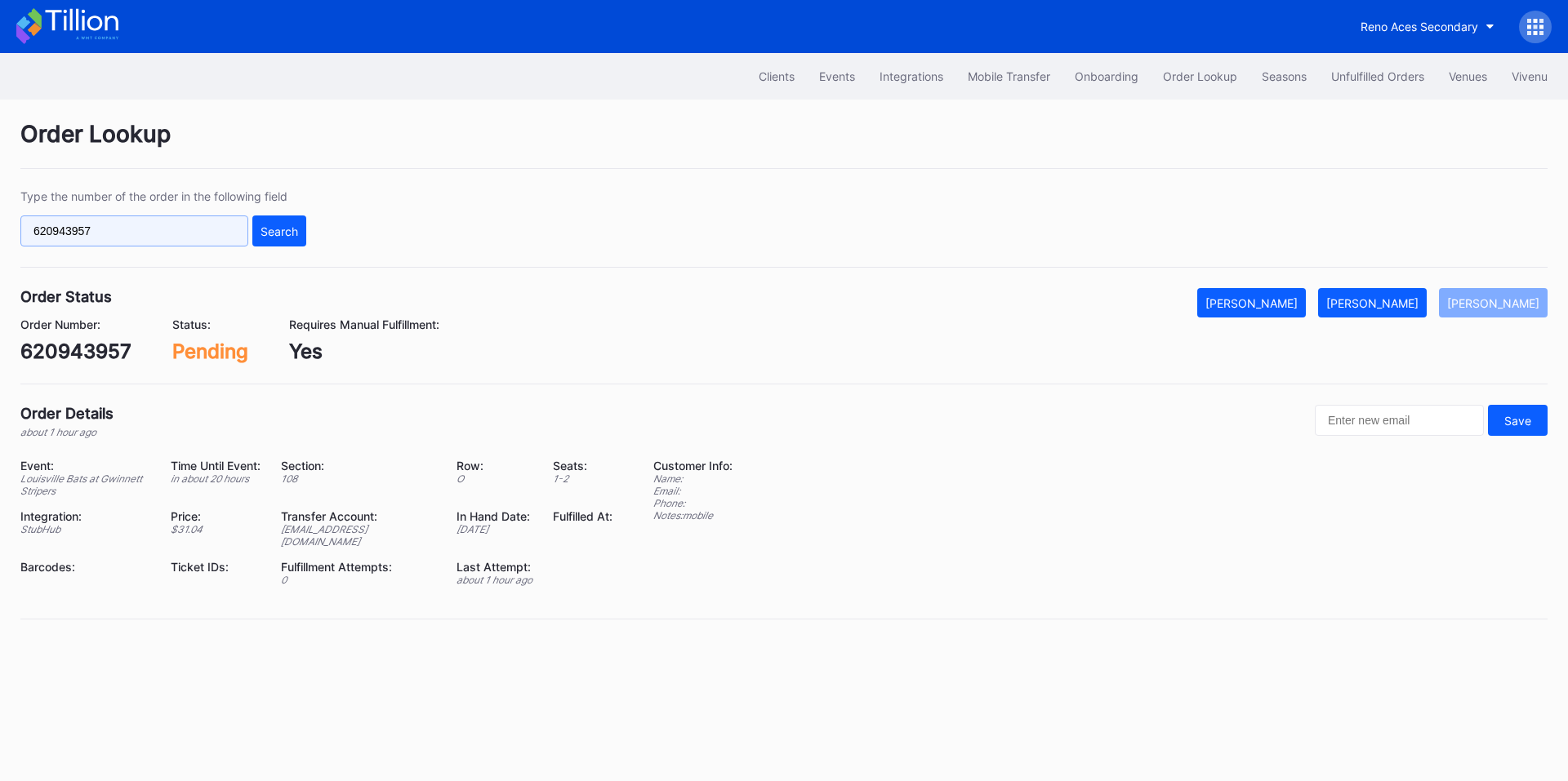
click at [209, 220] on input "620943957" at bounding box center [135, 231] width 228 height 31
paste input "430256895"
drag, startPoint x: 281, startPoint y: 227, endPoint x: 299, endPoint y: 216, distance: 21.1
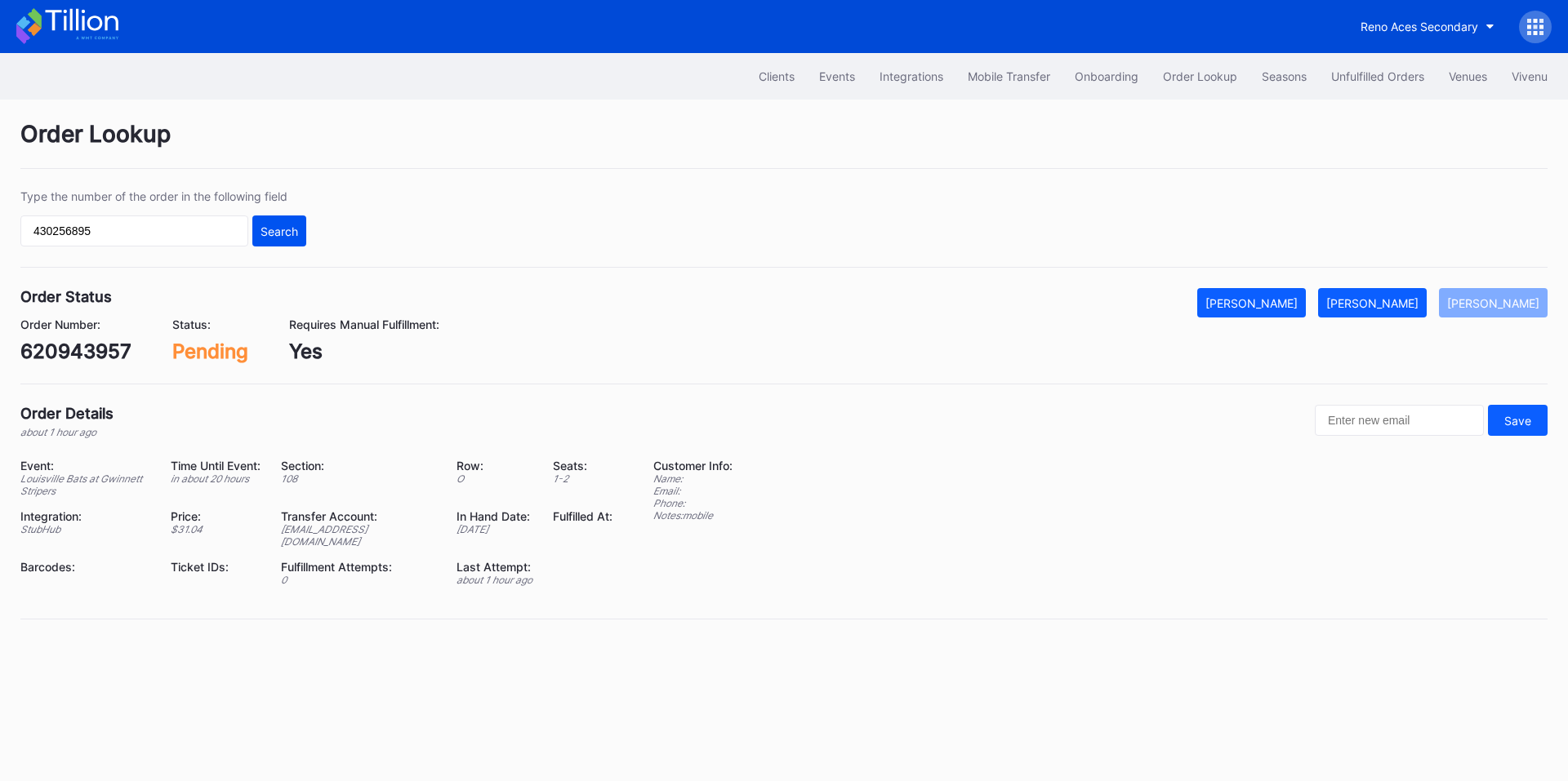
click at [282, 227] on div "Search" at bounding box center [279, 231] width 37 height 14
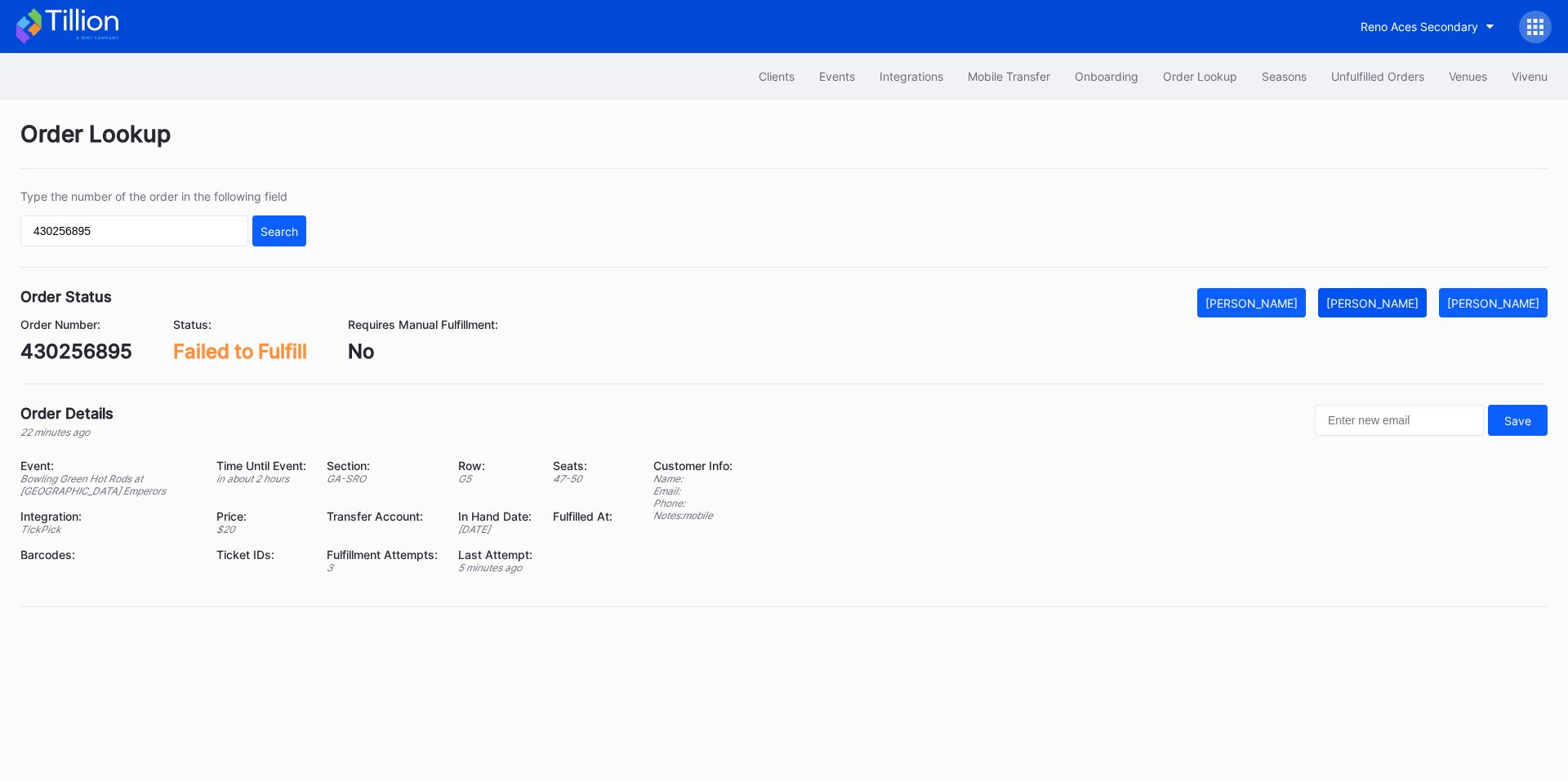
click at [1400, 306] on div "[PERSON_NAME]" at bounding box center [1371, 303] width 92 height 14
click at [150, 231] on input "430256895" at bounding box center [135, 231] width 228 height 31
paste input "75050278"
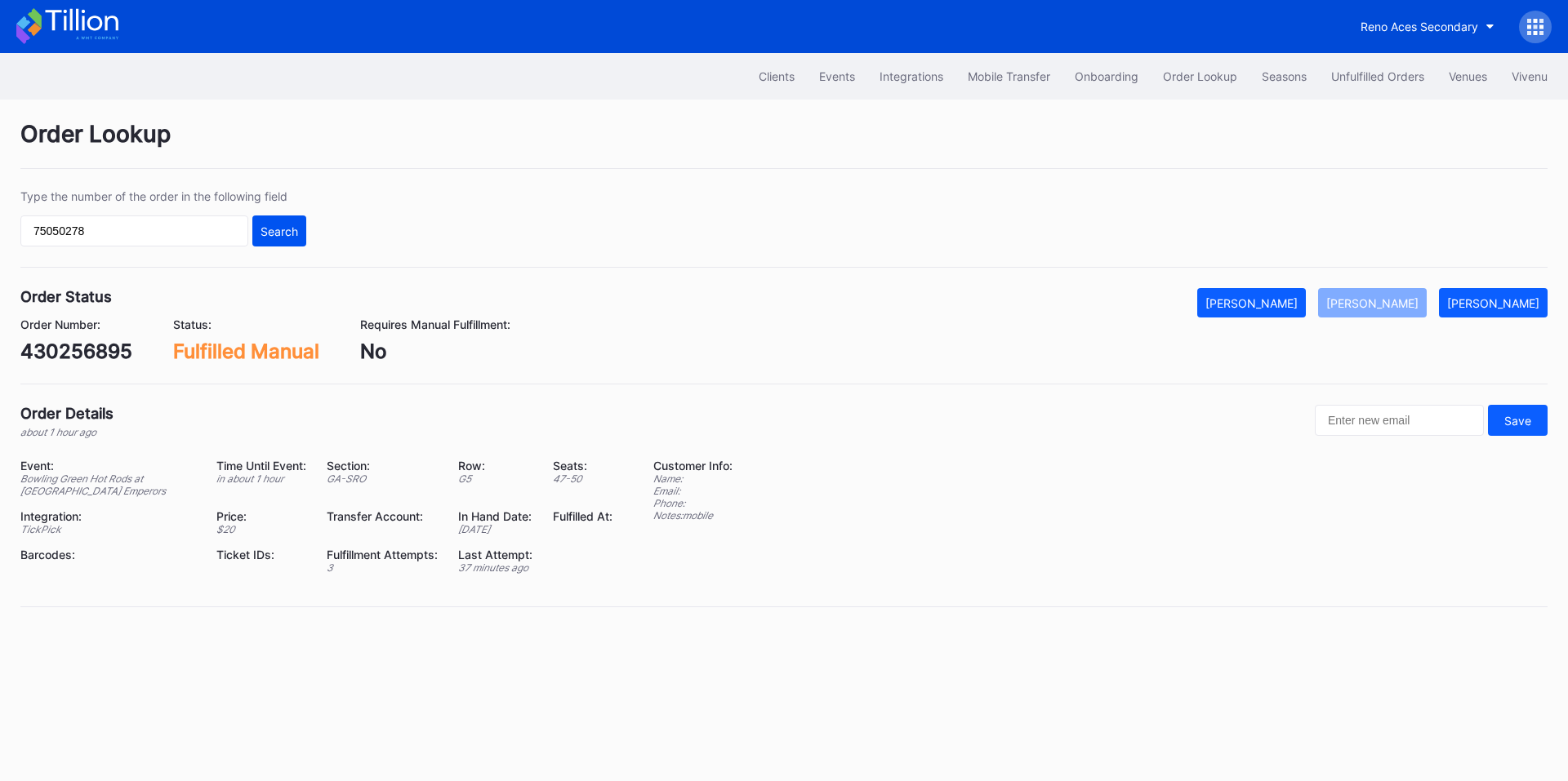
click at [280, 228] on div "Search" at bounding box center [279, 231] width 37 height 14
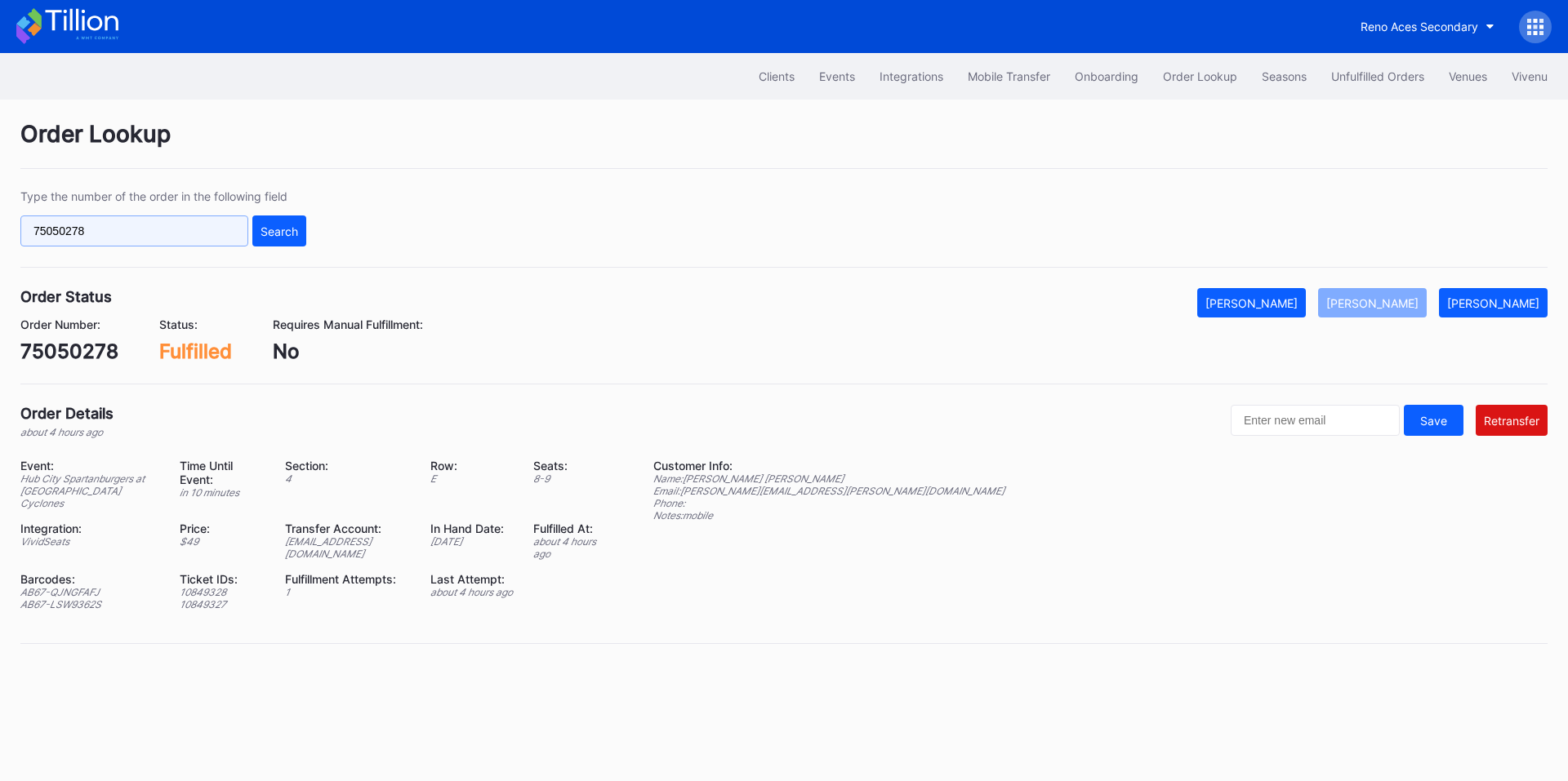
click at [177, 240] on input "75050278" at bounding box center [135, 231] width 228 height 31
paste input "620957710"
click at [276, 232] on div "Search" at bounding box center [279, 231] width 37 height 14
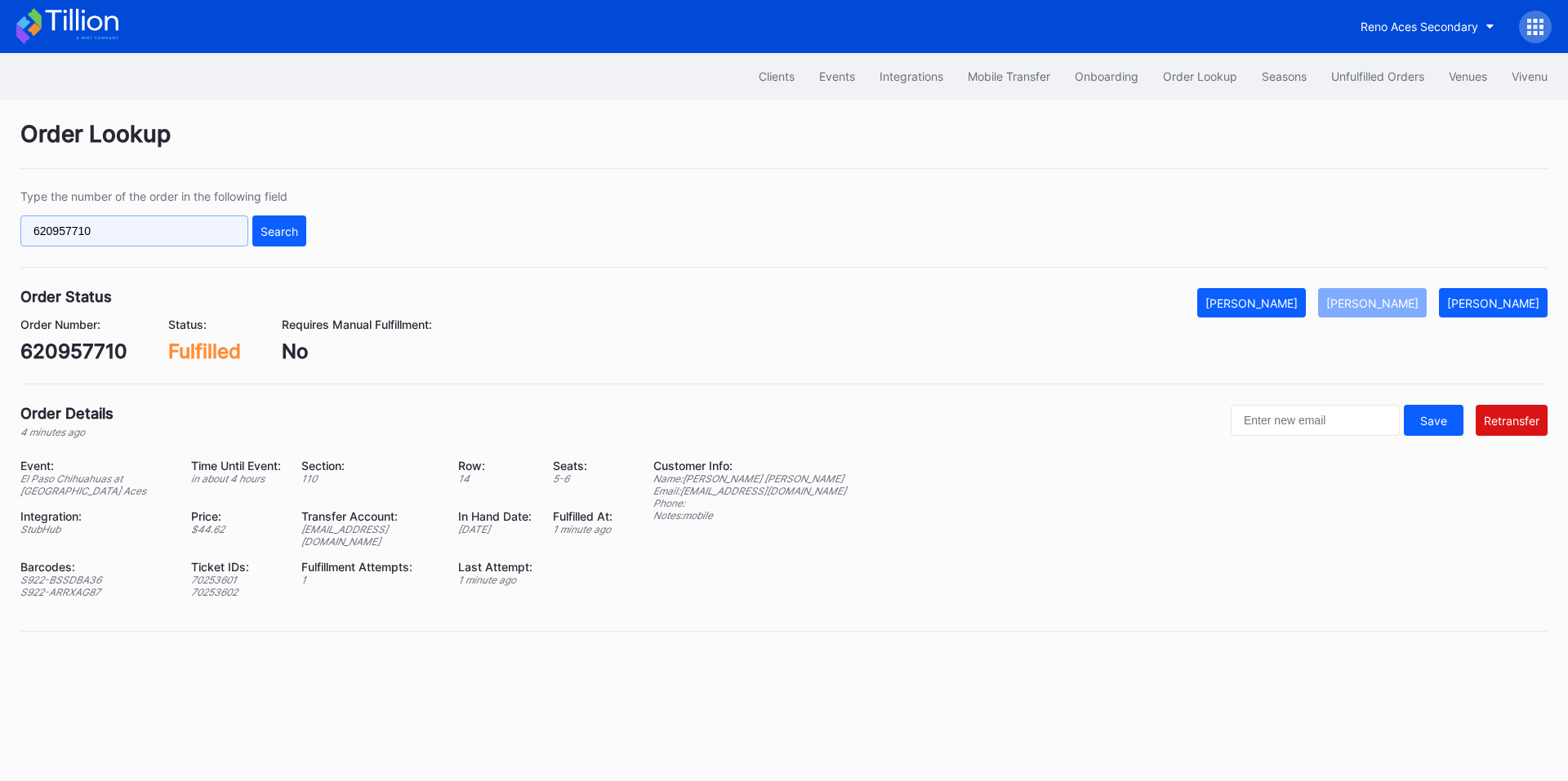
click at [151, 238] on input "620957710" at bounding box center [135, 231] width 228 height 31
paste input "22p1sd0kydw"
click at [273, 230] on div "Search" at bounding box center [279, 231] width 37 height 14
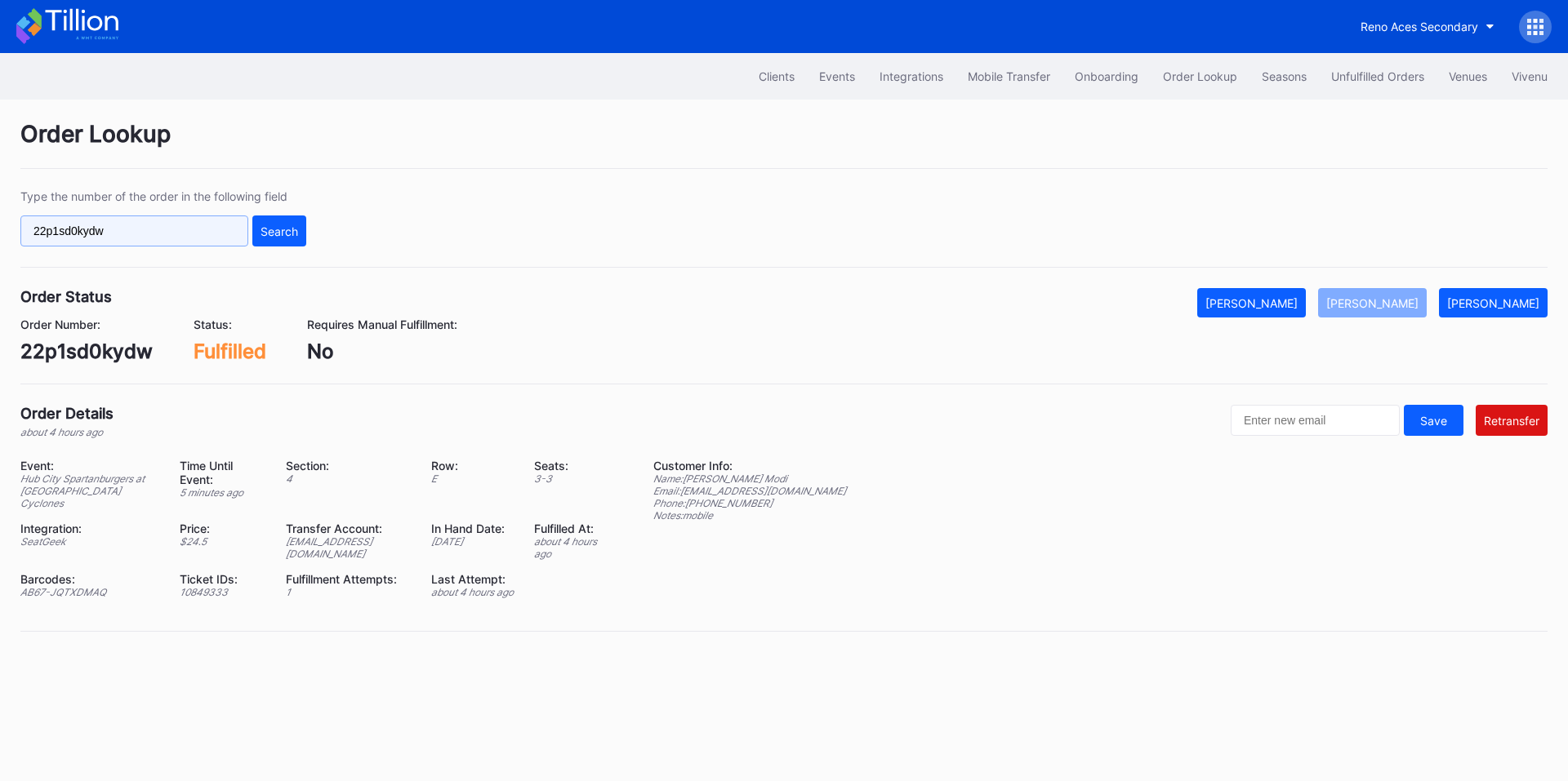
click at [151, 233] on input "22p1sd0kydw" at bounding box center [135, 231] width 228 height 31
paste input "JB2MVYUZK"
type input "2JB2MVYUZK"
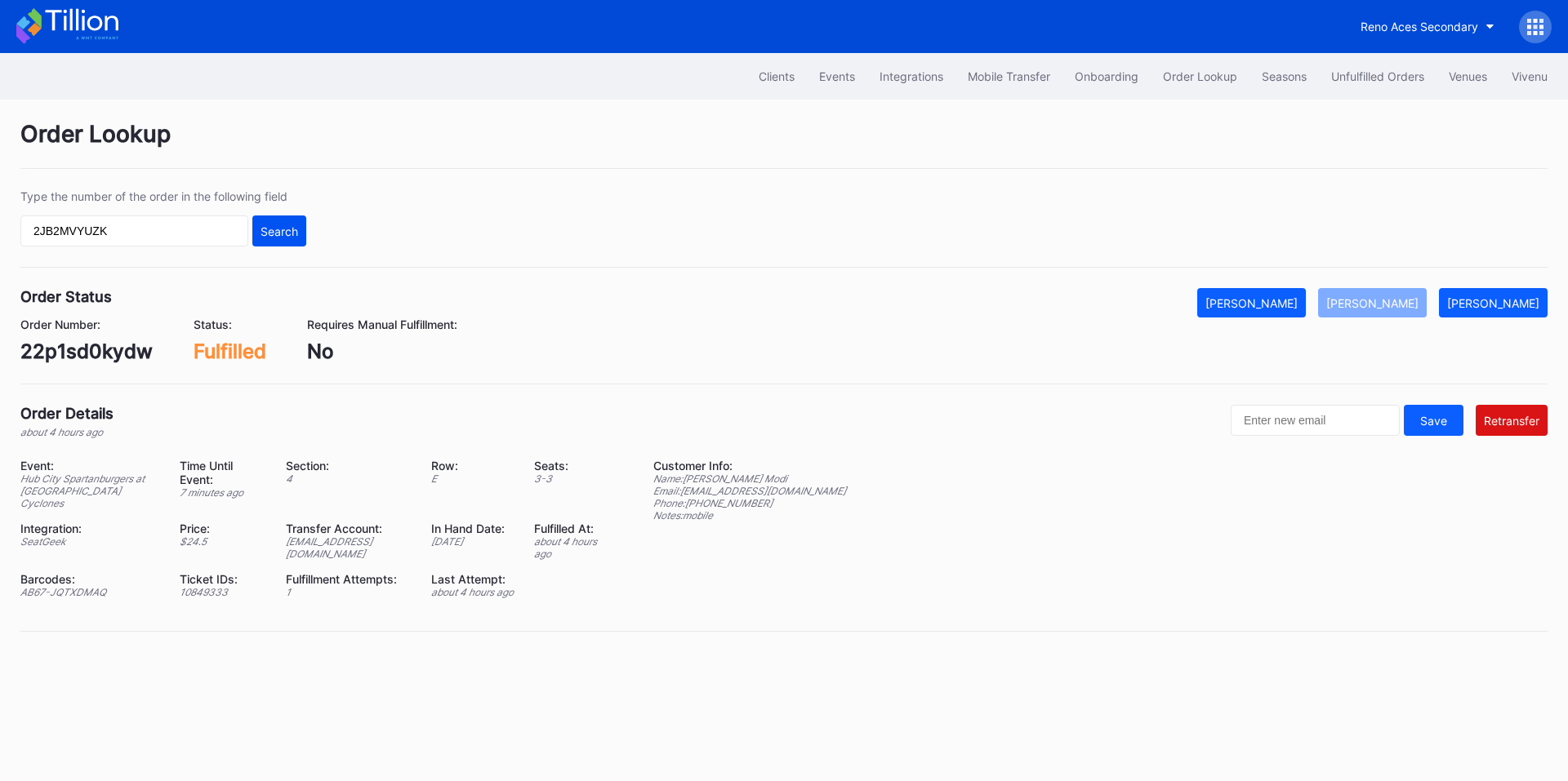
click at [281, 235] on div "Search" at bounding box center [279, 231] width 37 height 14
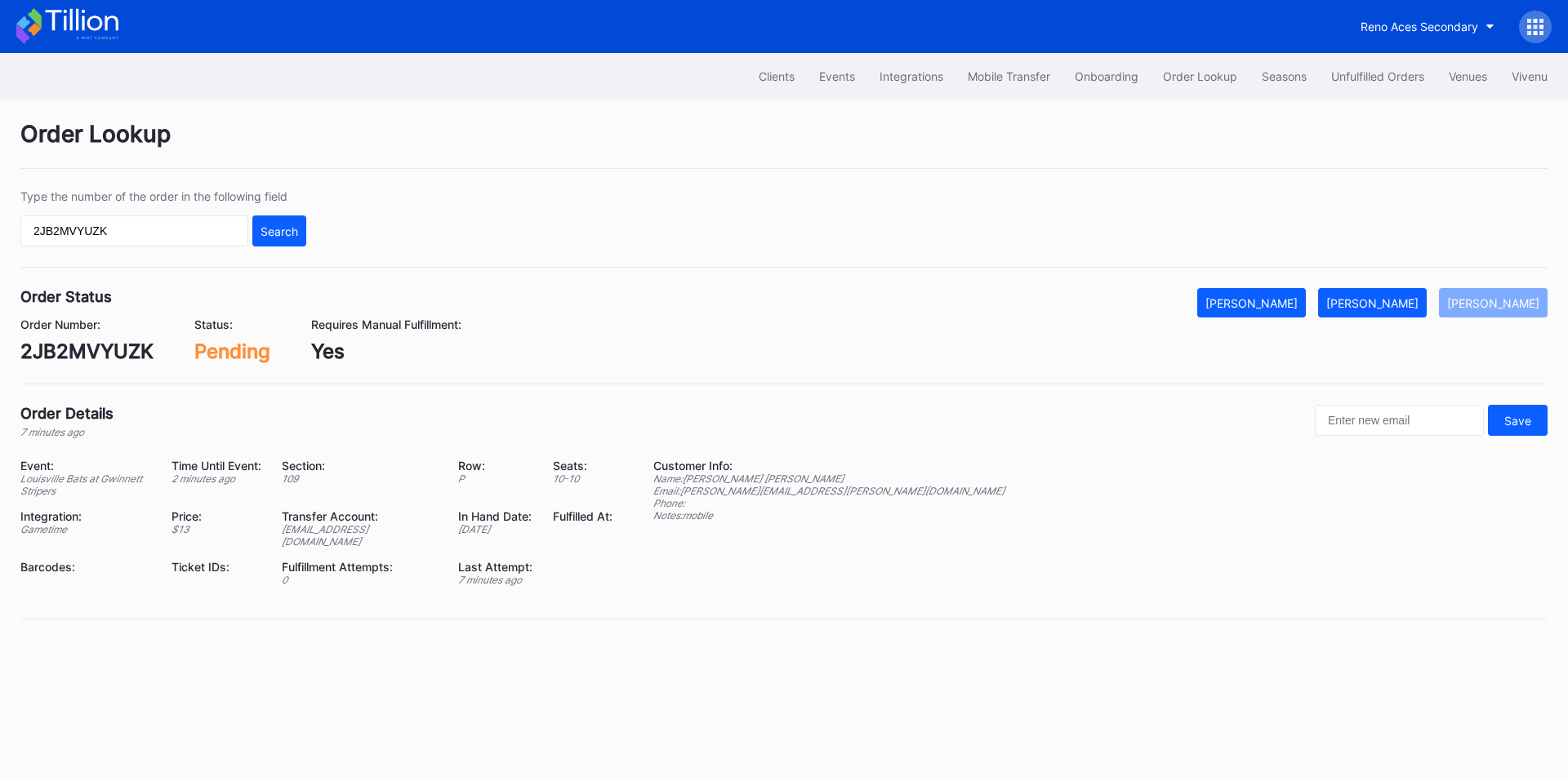
drag, startPoint x: 1393, startPoint y: 307, endPoint x: 1378, endPoint y: 279, distance: 31.8
click at [1393, 305] on div "[PERSON_NAME]" at bounding box center [1371, 303] width 92 height 14
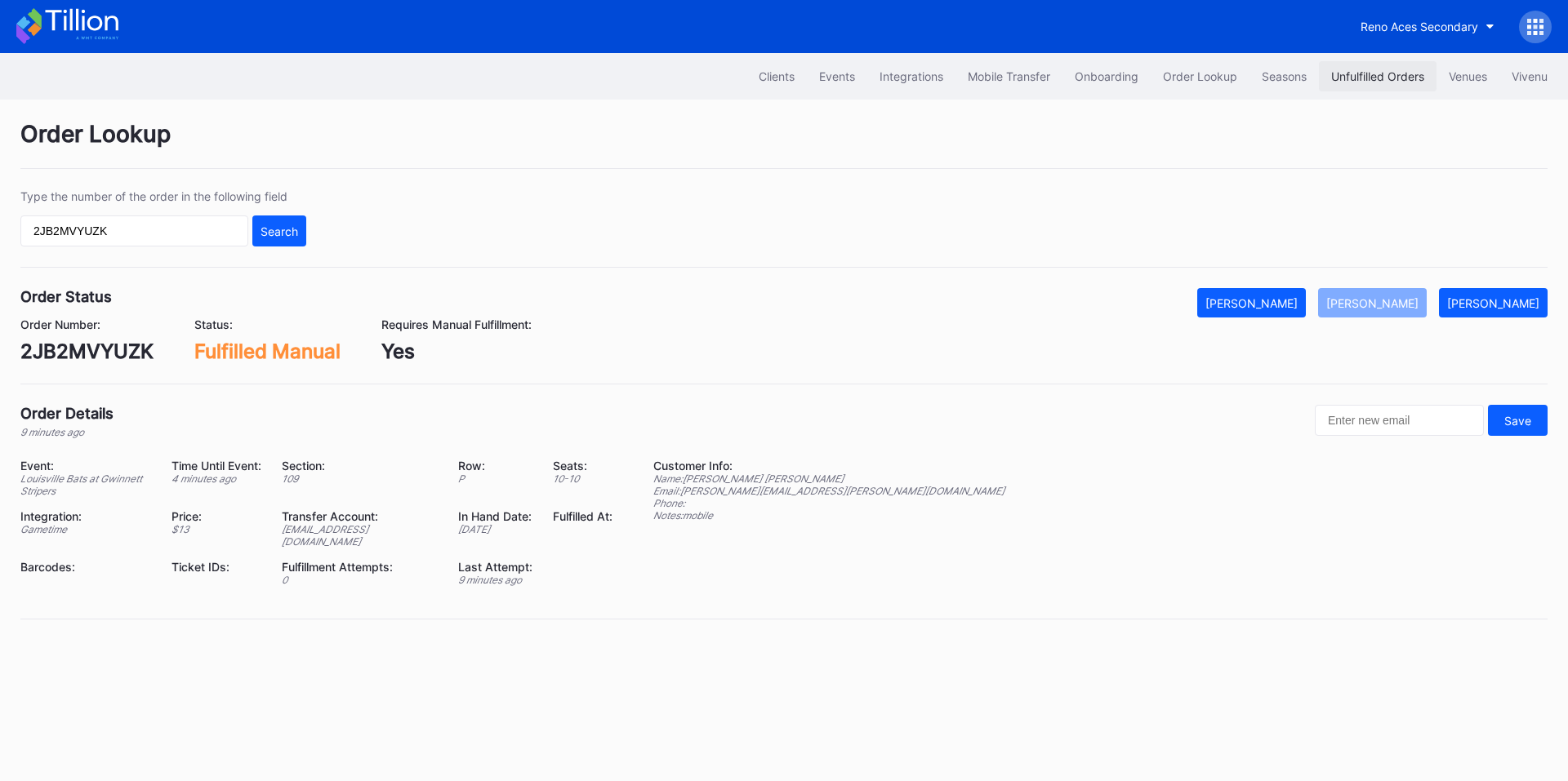
click at [1362, 78] on div "Unfulfilled Orders" at bounding box center [1377, 76] width 93 height 14
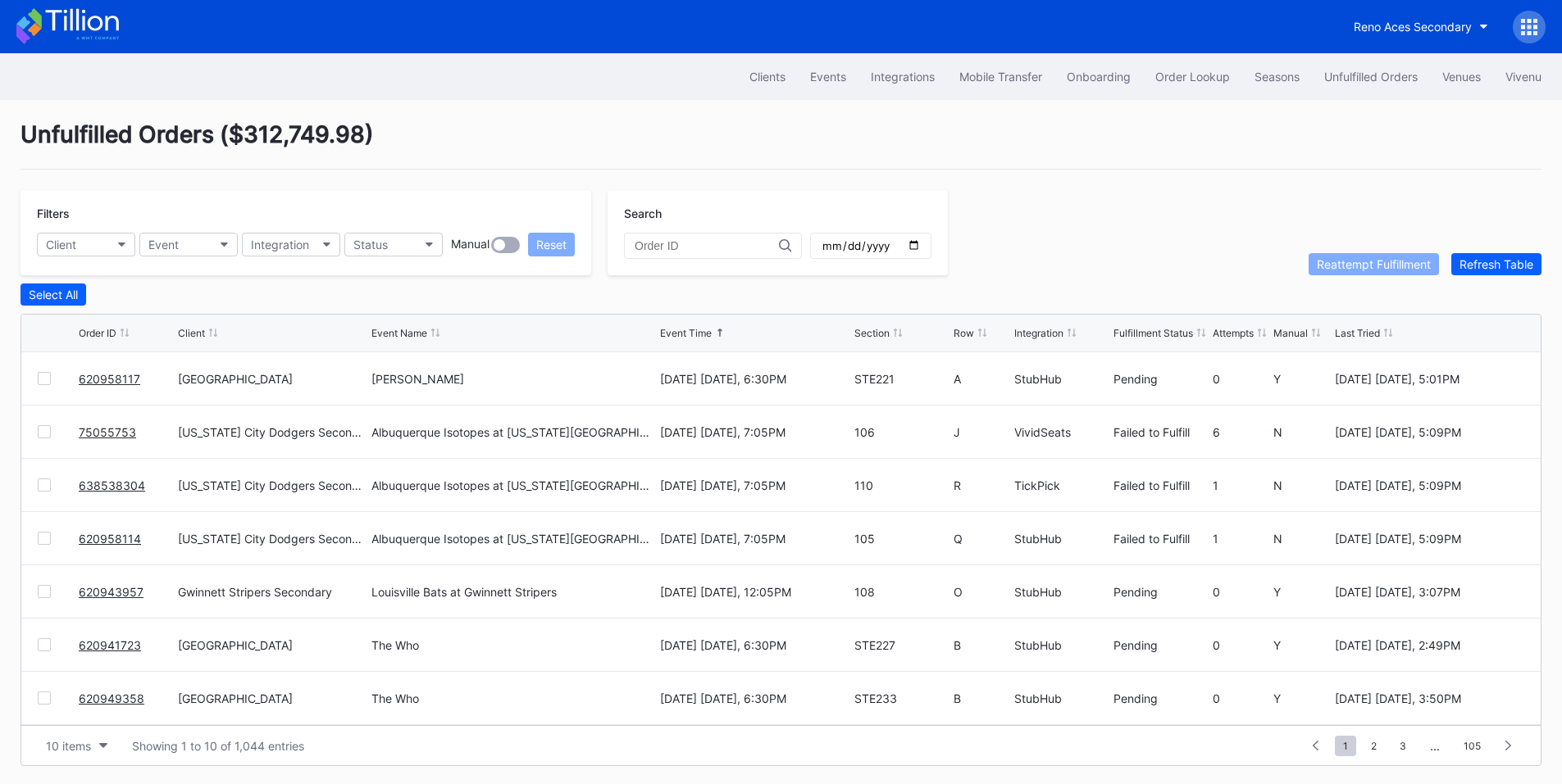
click at [113, 386] on link "620958117" at bounding box center [110, 379] width 62 height 14
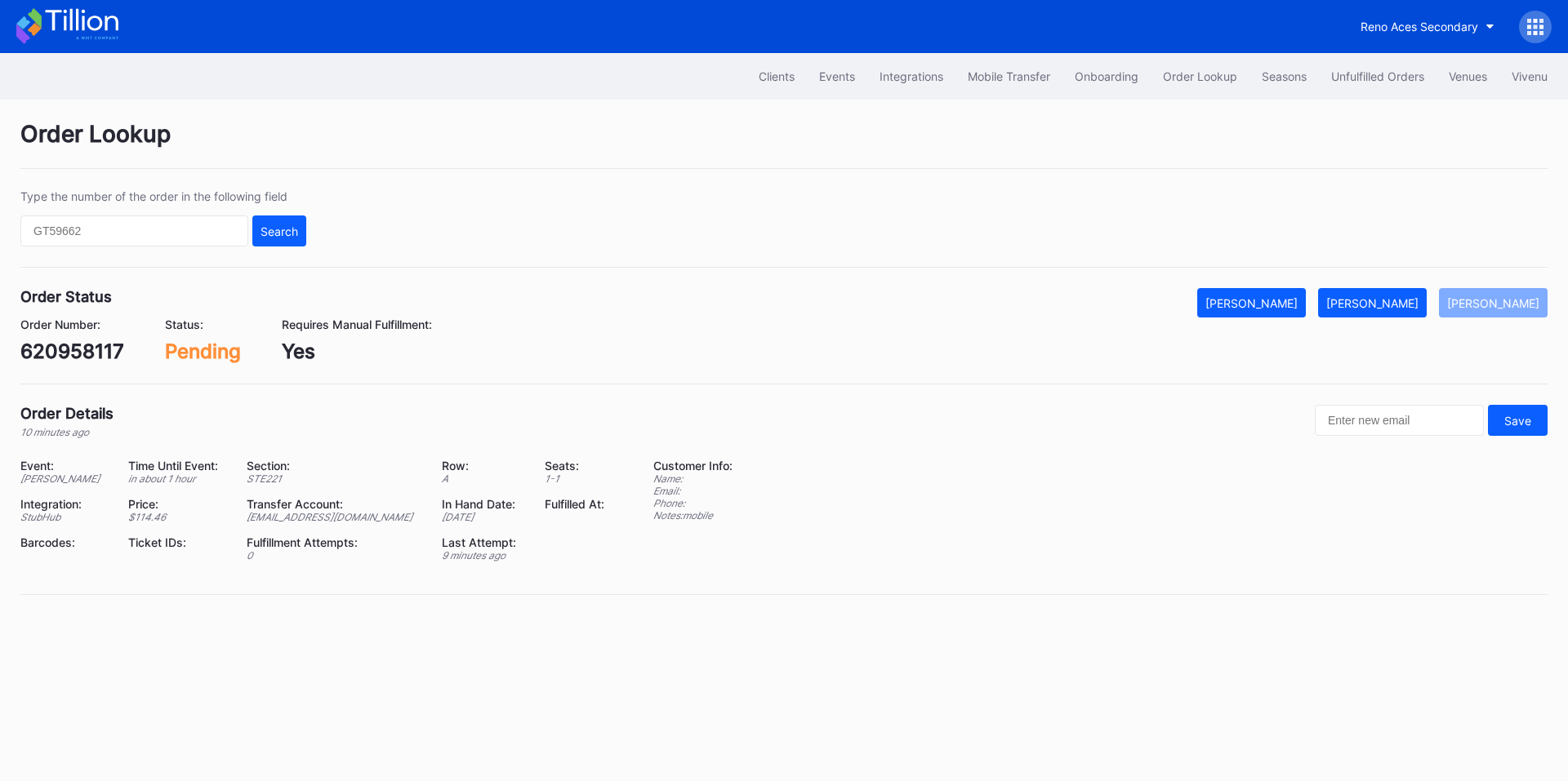
click at [98, 350] on div "620958117" at bounding box center [72, 351] width 104 height 23
copy div "620958117"
click at [818, 87] on button "Events" at bounding box center [837, 77] width 61 height 30
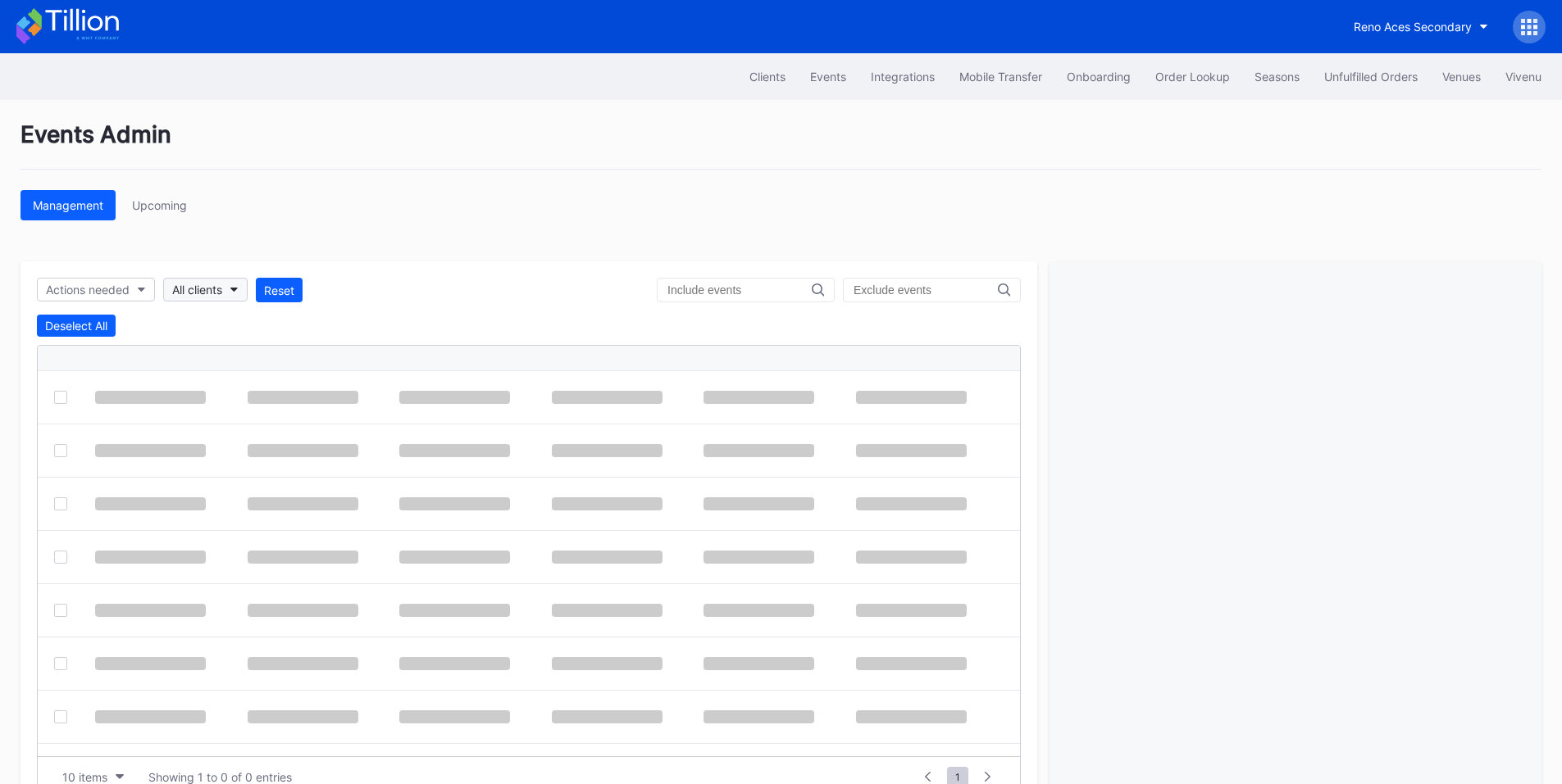
click at [202, 289] on div "All clients" at bounding box center [197, 289] width 50 height 14
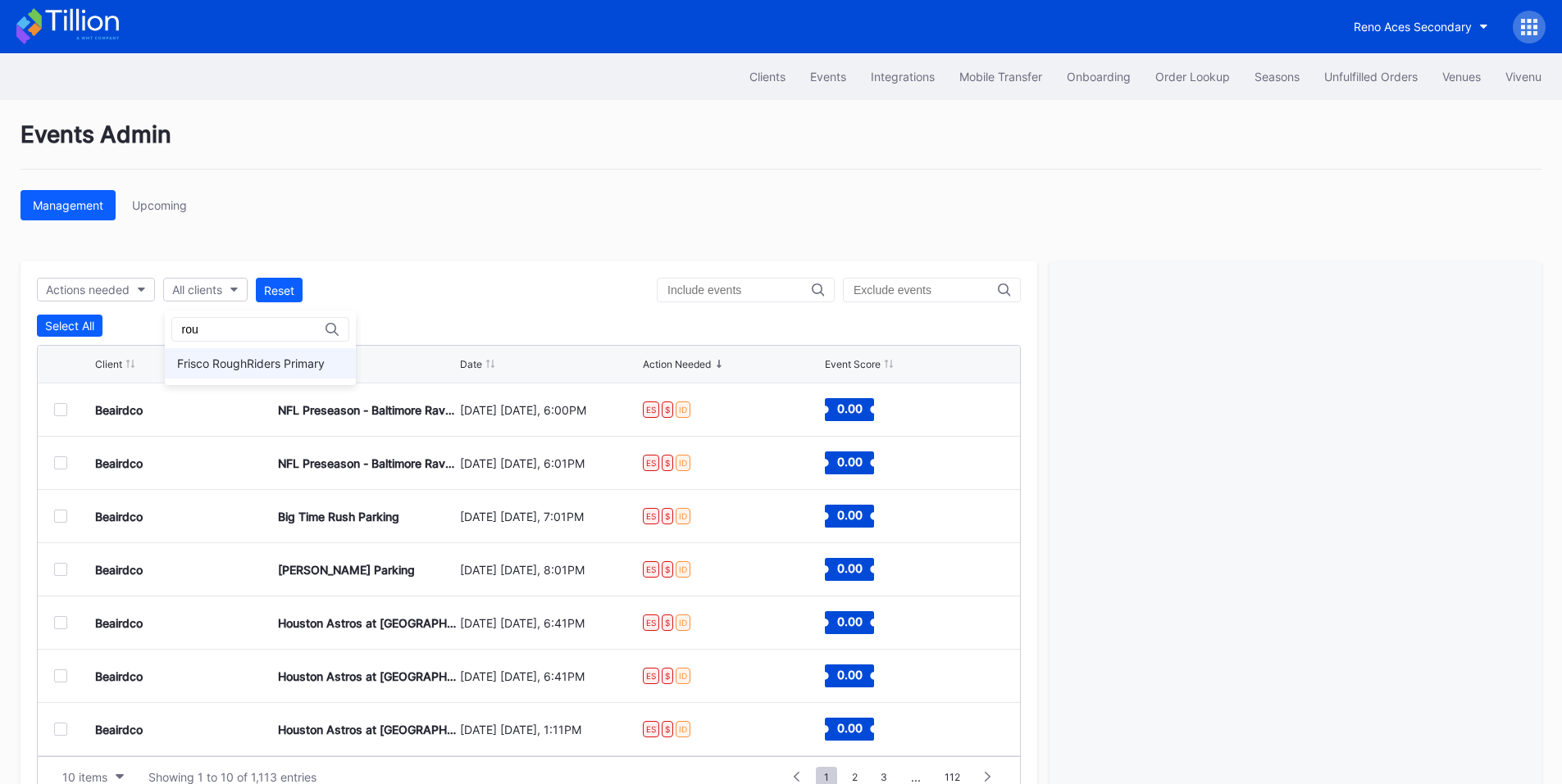
type input "rou"
click at [211, 364] on div "Frisco RoughRiders Primary" at bounding box center [251, 364] width 147 height 14
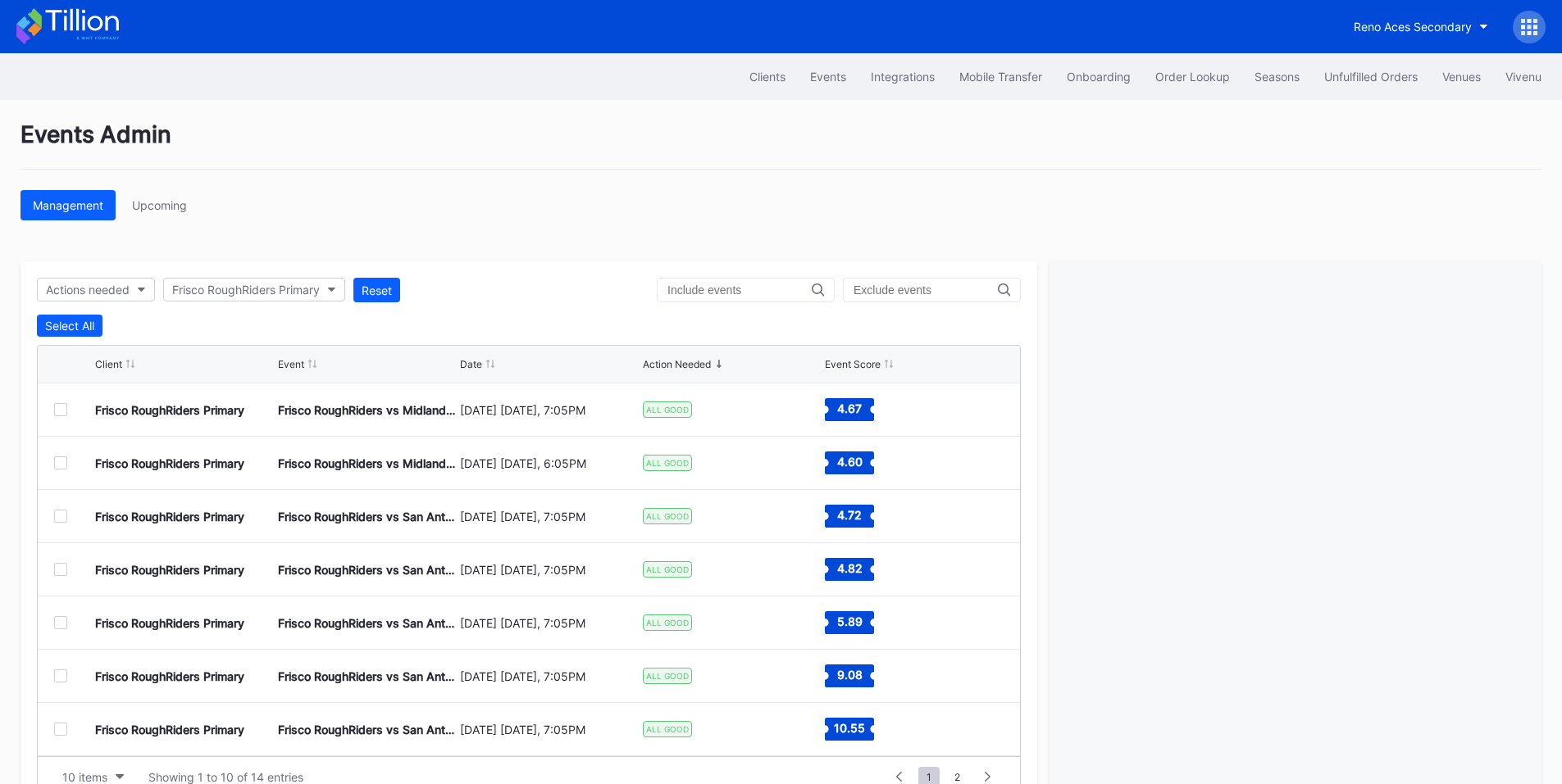
click at [57, 410] on div at bounding box center [61, 410] width 13 height 13
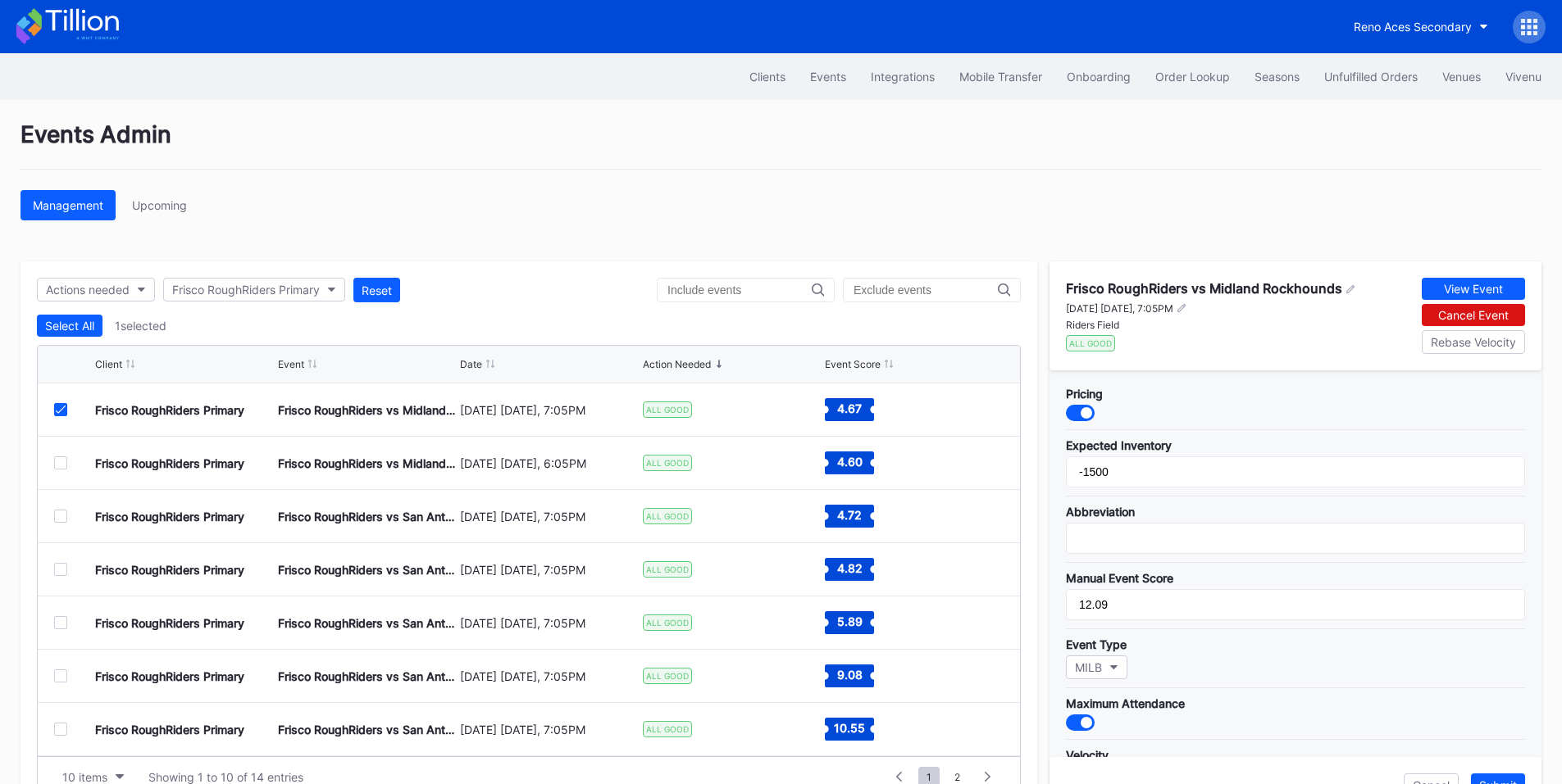
click at [1092, 410] on div at bounding box center [1080, 413] width 28 height 17
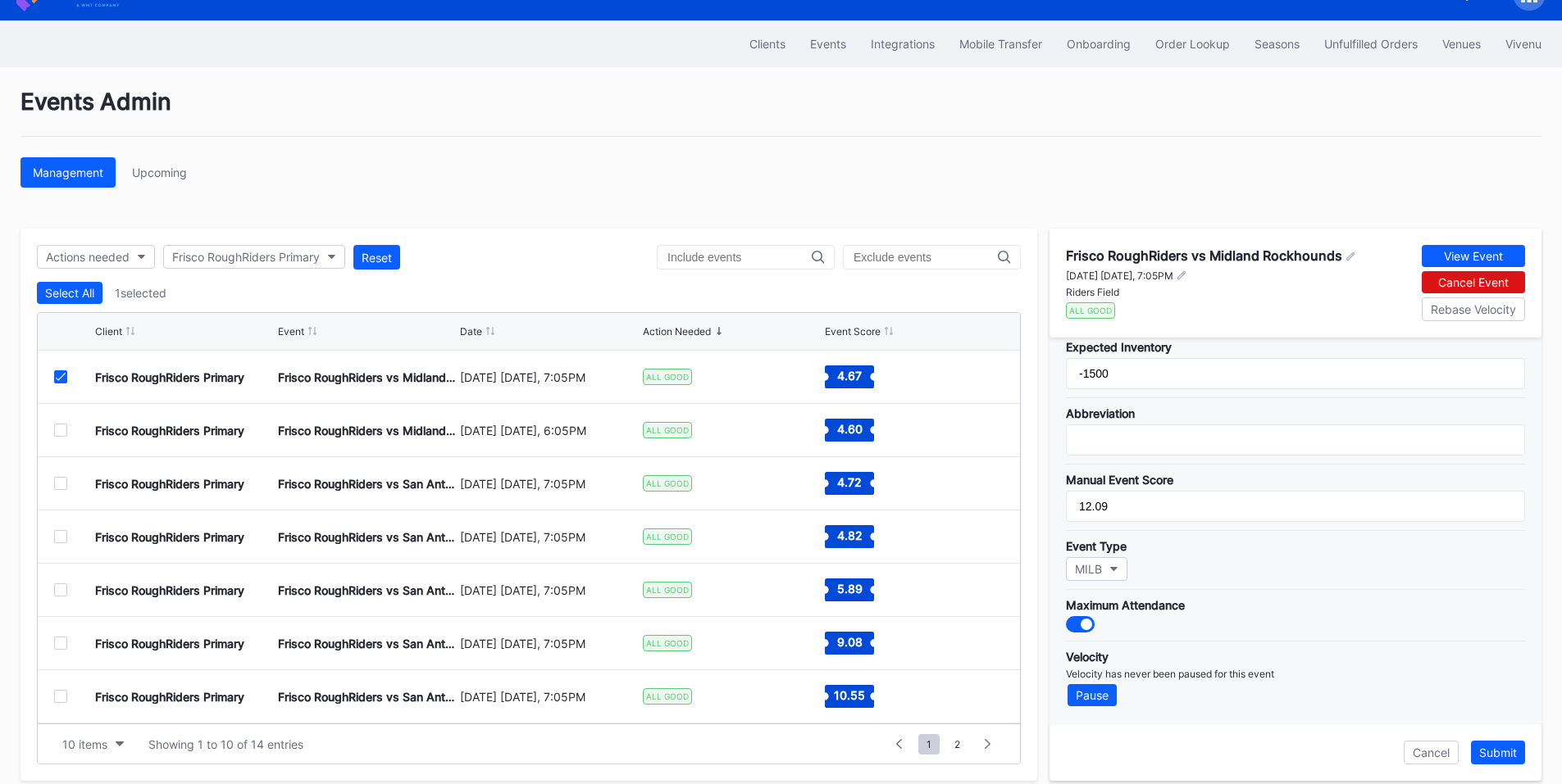
scroll to position [50, 0]
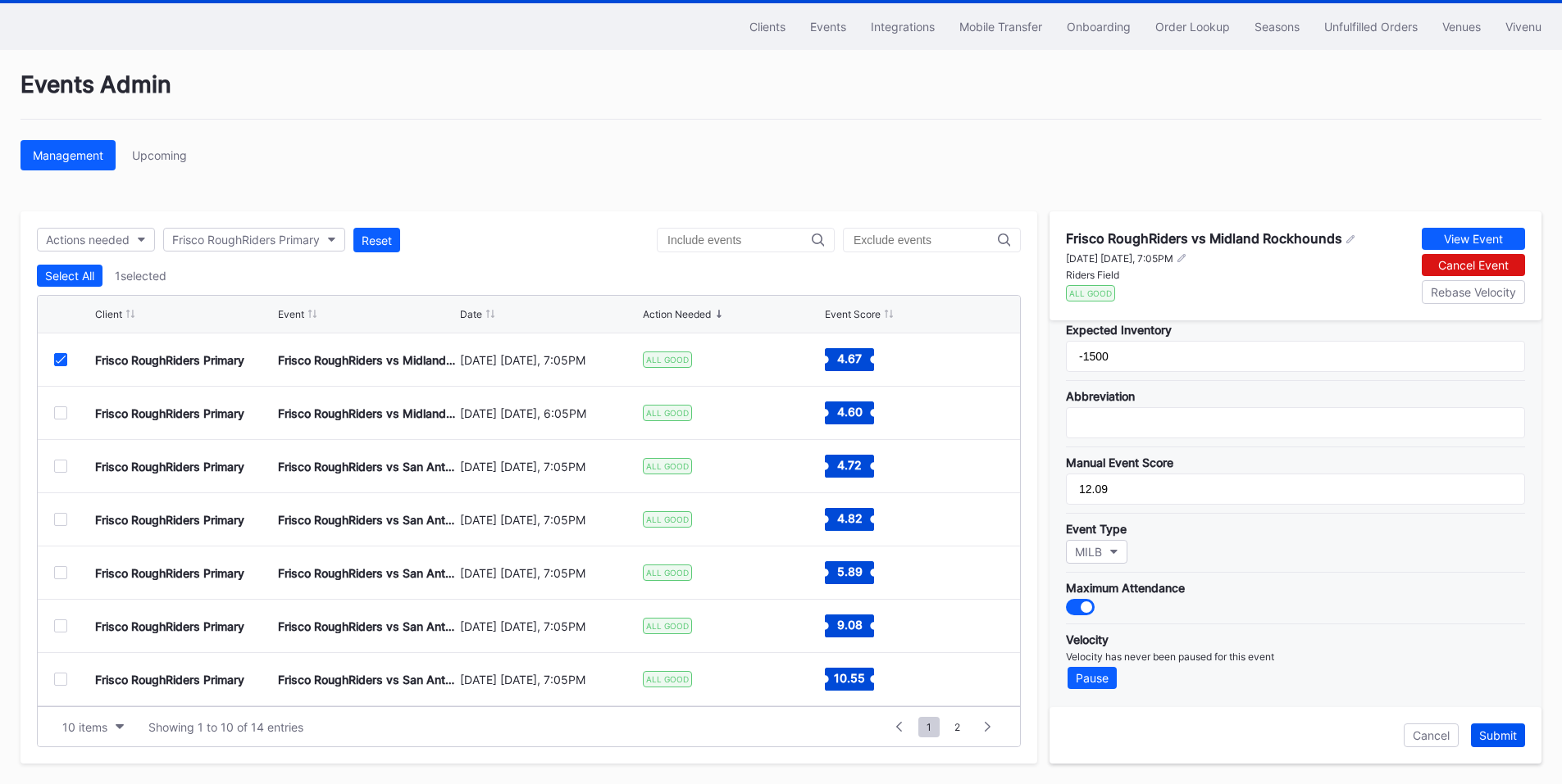
click at [1496, 741] on div "Submit" at bounding box center [1498, 736] width 38 height 14
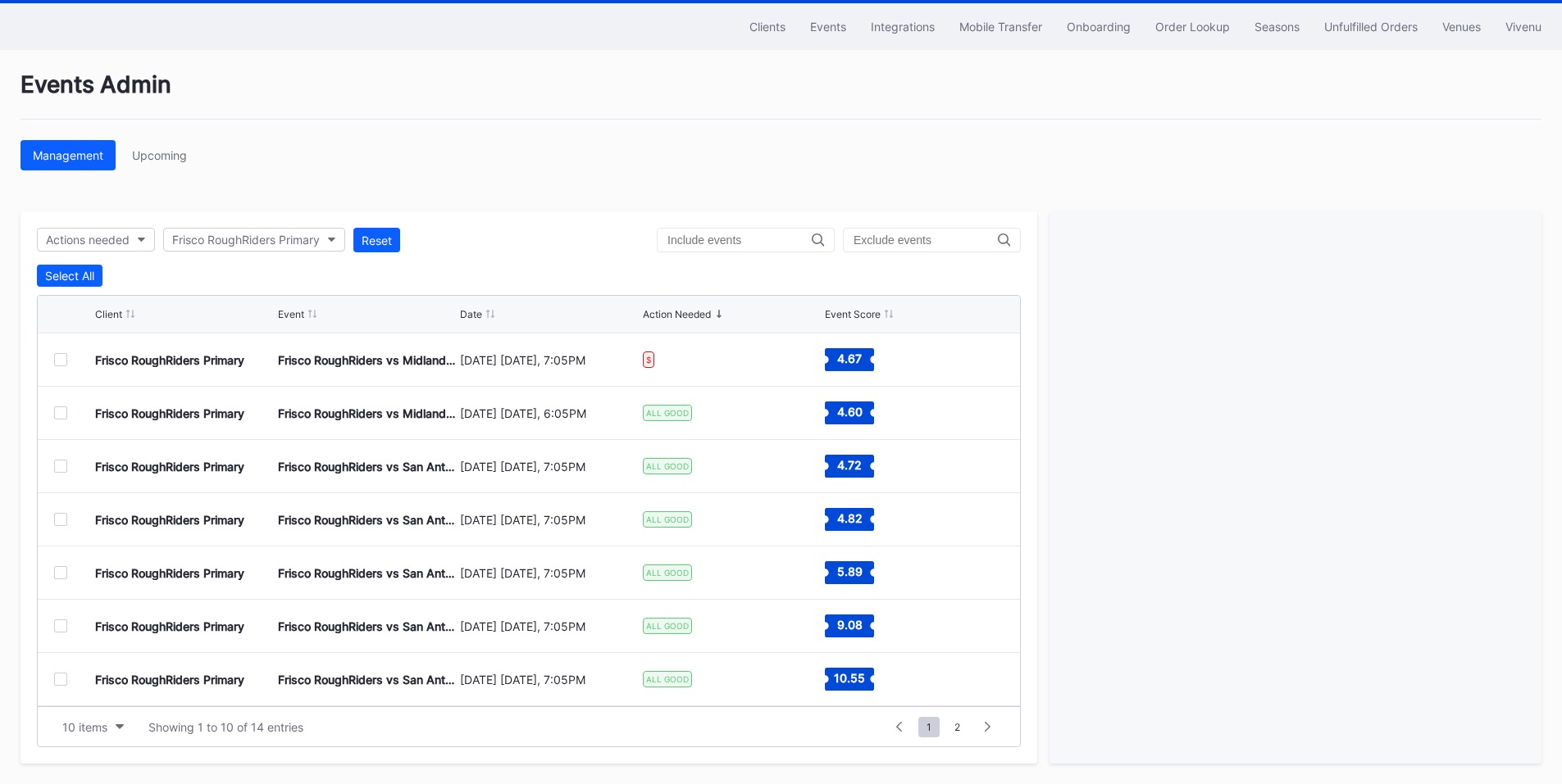
click at [1215, 28] on div "Order Lookup" at bounding box center [1192, 27] width 74 height 14
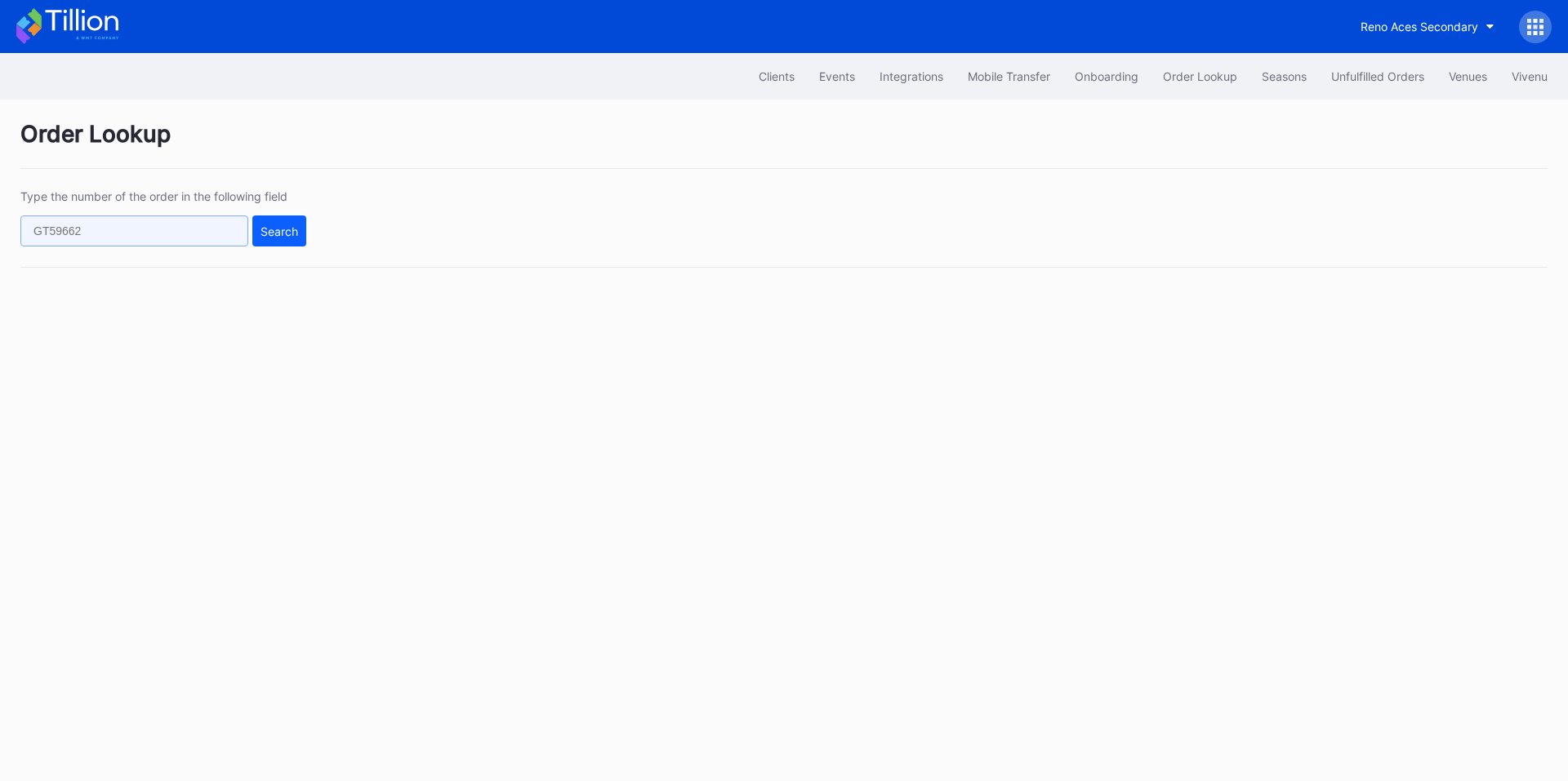
click at [142, 234] on input "text" at bounding box center [135, 231] width 228 height 31
paste input "620958117"
click at [283, 234] on div "Search" at bounding box center [279, 231] width 37 height 14
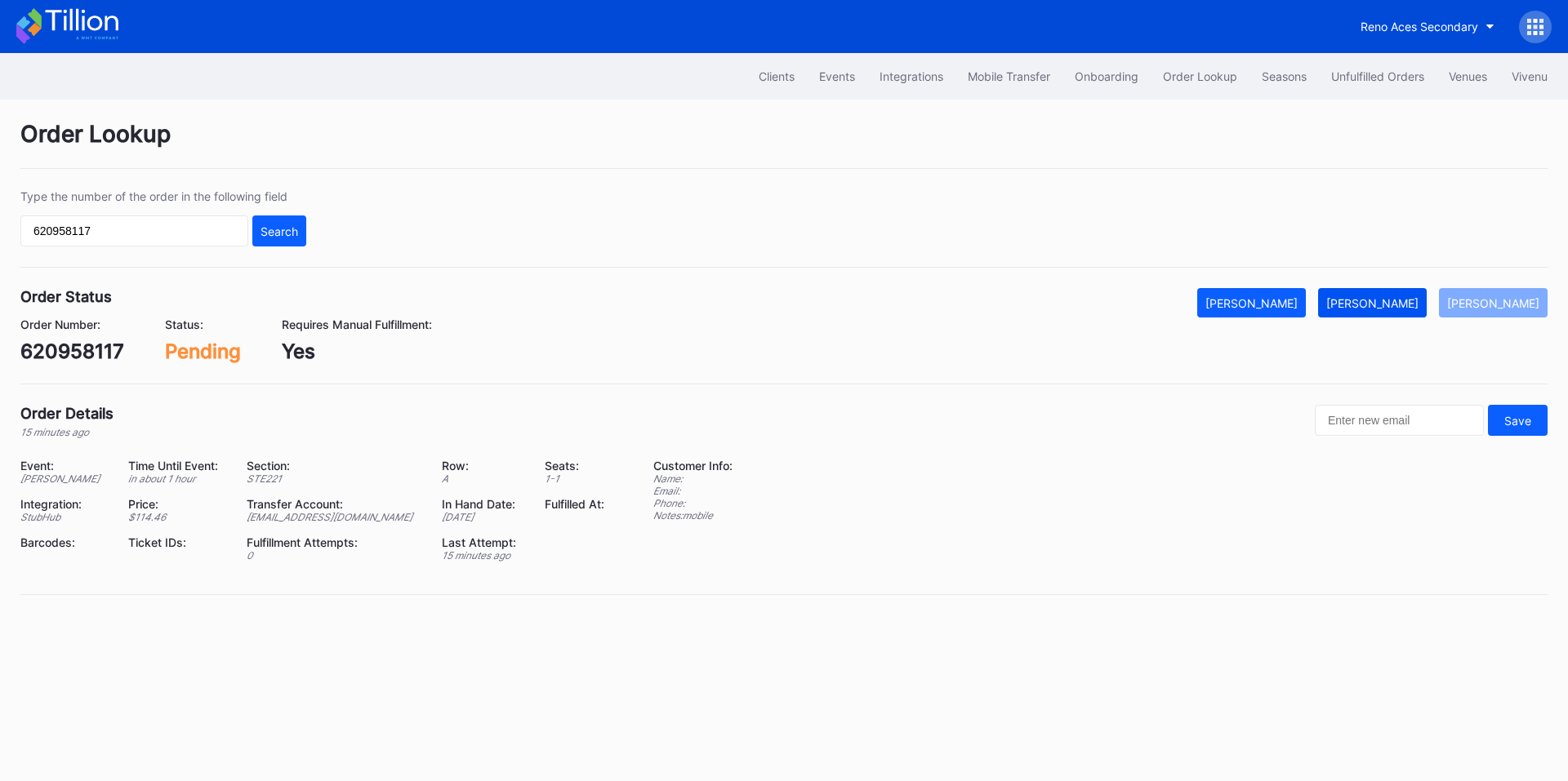
click at [1393, 305] on div "[PERSON_NAME]" at bounding box center [1371, 303] width 92 height 14
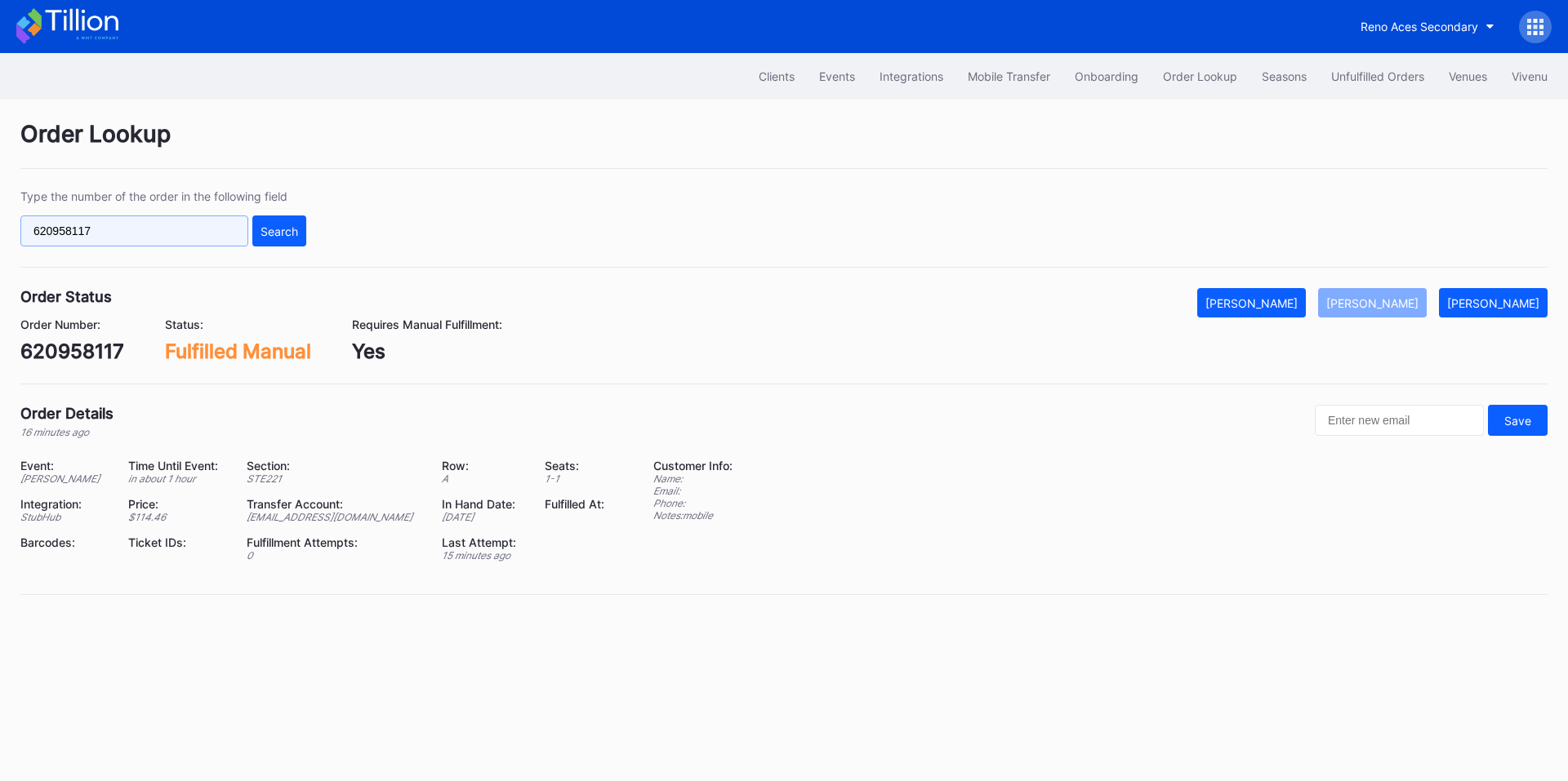
click at [132, 231] on input "620958117" at bounding box center [135, 231] width 228 height 31
paste input "4"
click at [267, 233] on div "Search" at bounding box center [279, 231] width 37 height 14
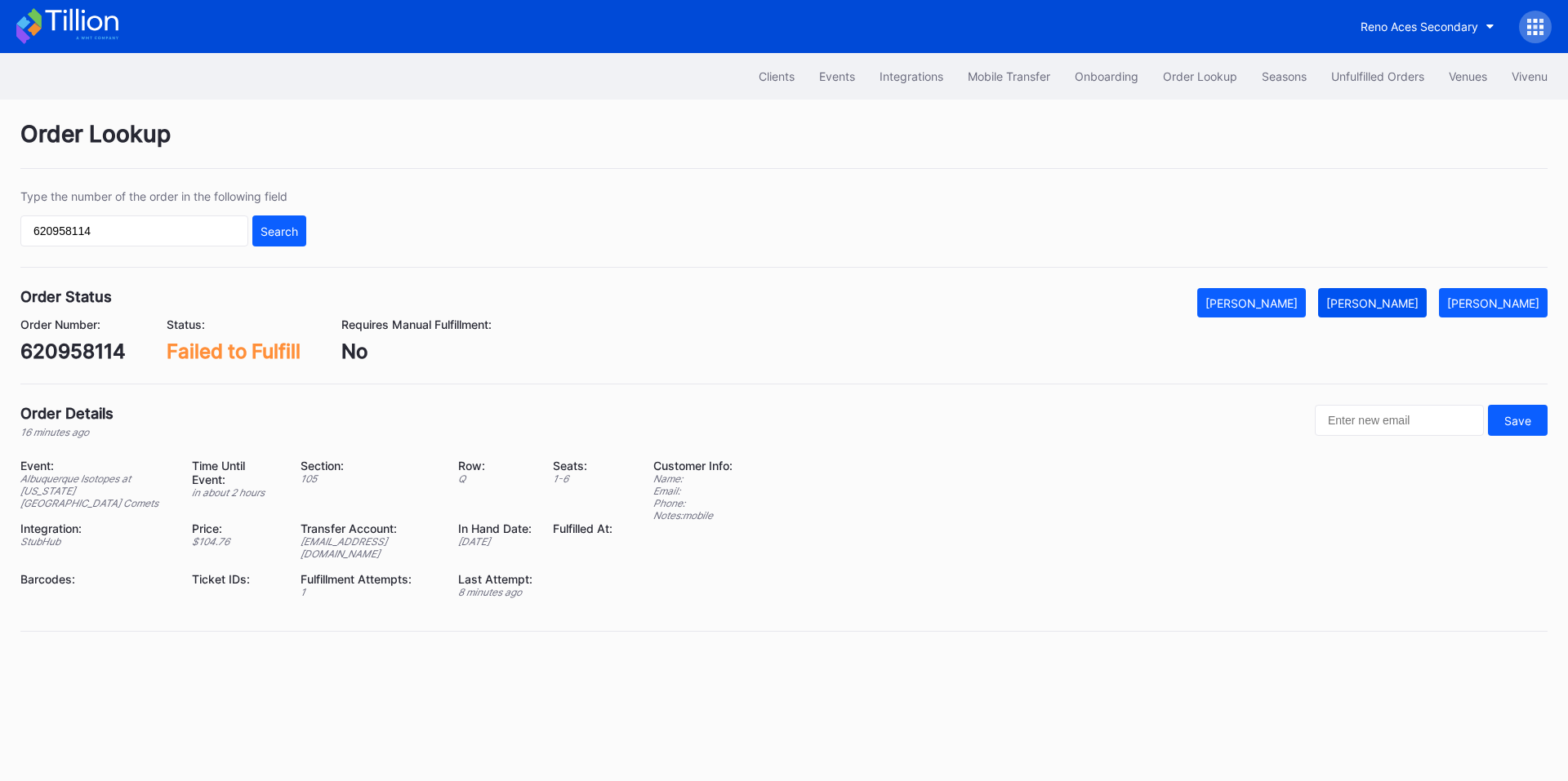
click at [1385, 296] on div "[PERSON_NAME]" at bounding box center [1371, 303] width 92 height 14
click at [184, 236] on input "620958114" at bounding box center [135, 231] width 228 height 31
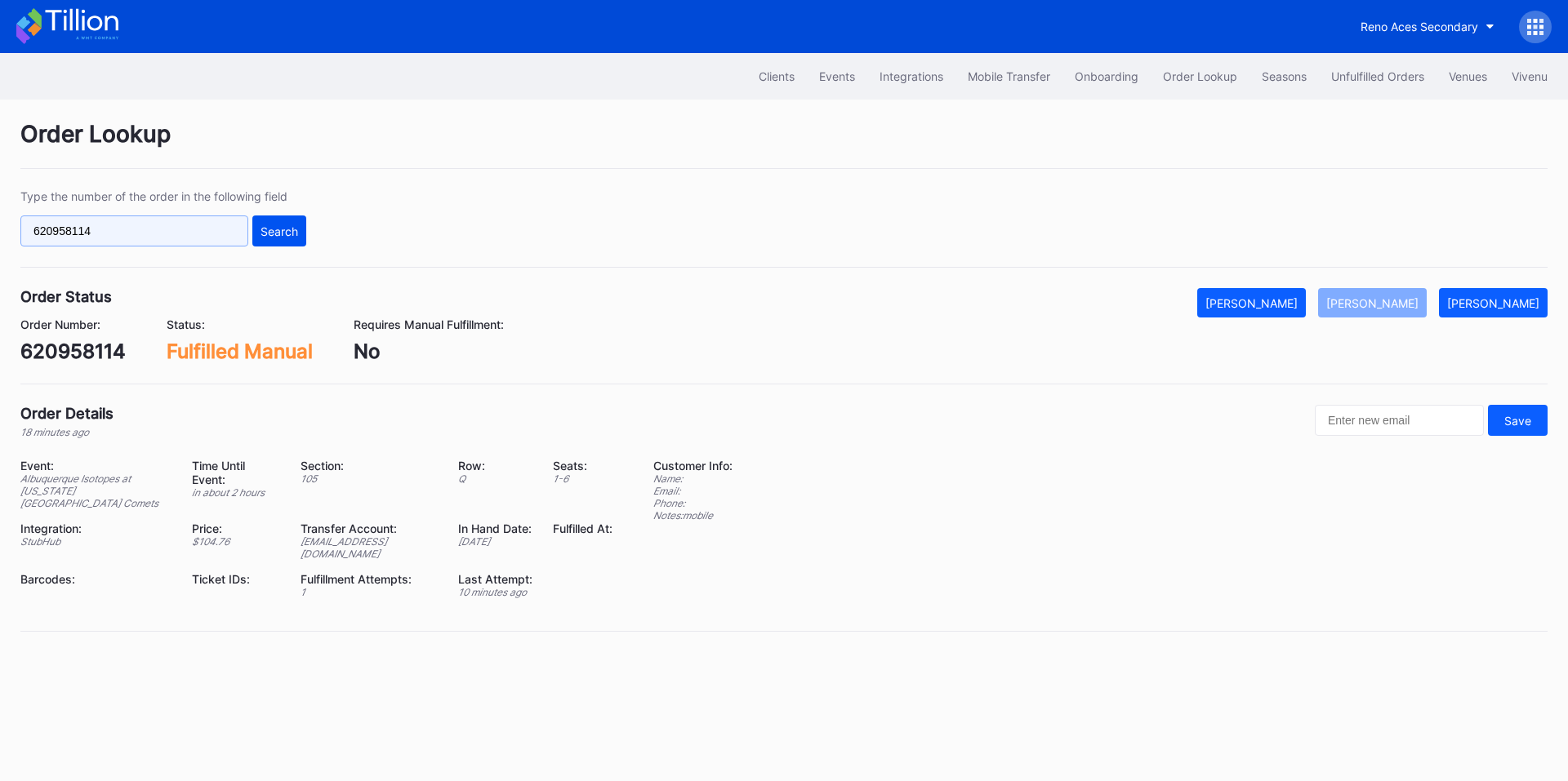
paste input "75055753"
click at [286, 225] on div "Search" at bounding box center [279, 231] width 37 height 14
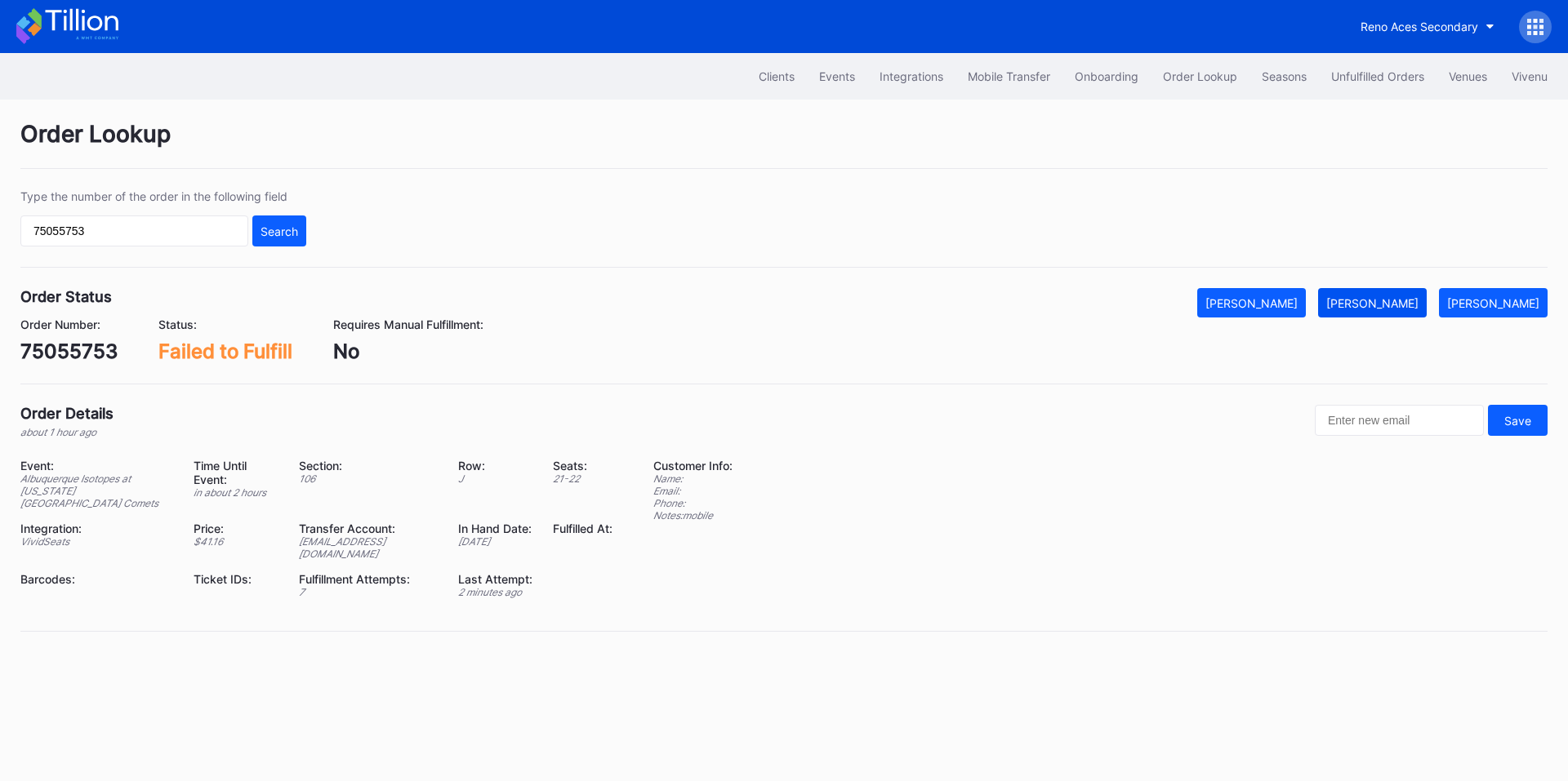
click at [1399, 303] on div "[PERSON_NAME]" at bounding box center [1371, 303] width 92 height 14
click at [1461, 138] on div "Order Lookup" at bounding box center [784, 144] width 1527 height 49
click at [154, 242] on input "75055753" at bounding box center [135, 231] width 228 height 31
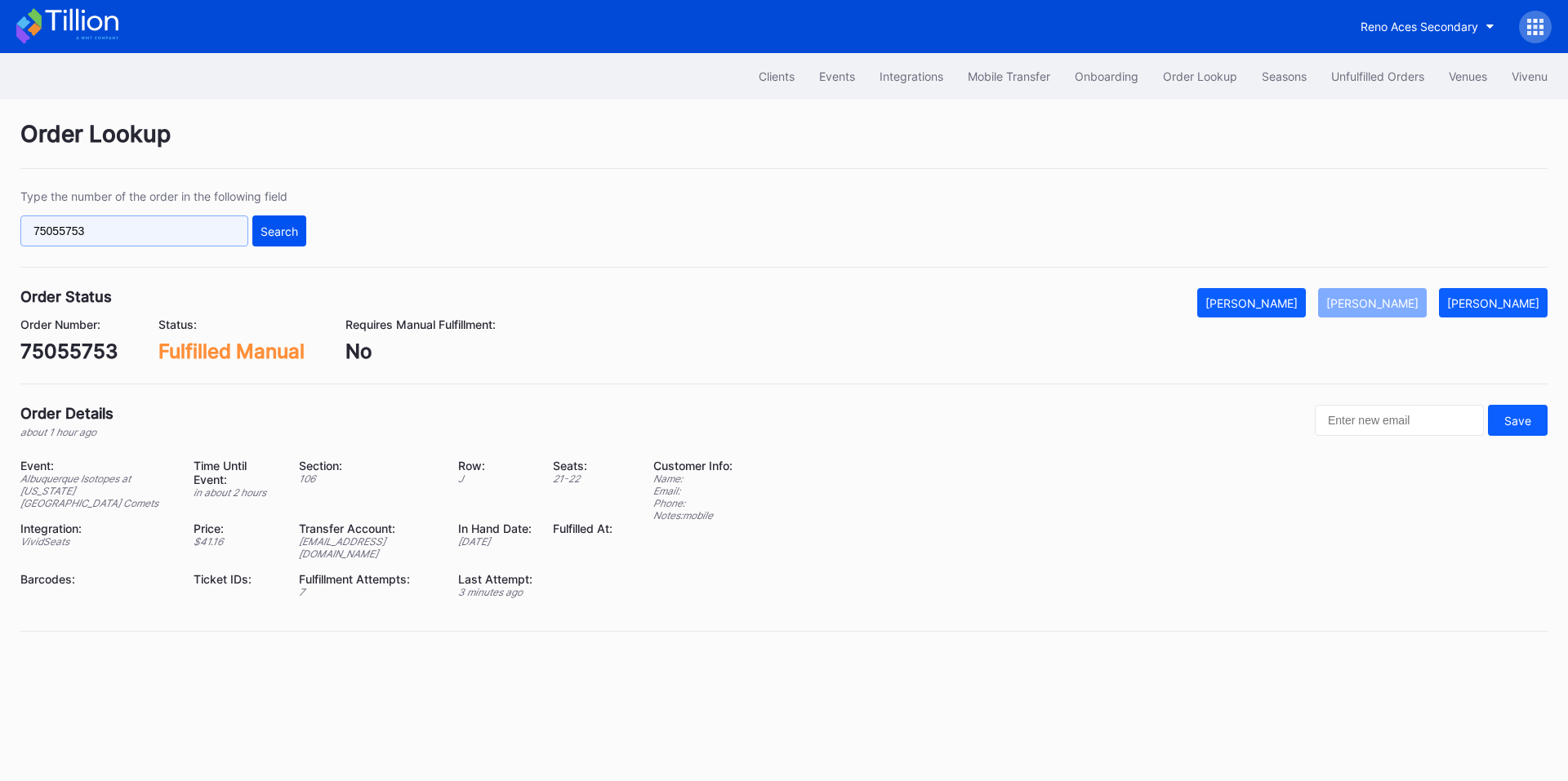
paste input "620943957"
type input "620943957"
click at [256, 241] on button "Search" at bounding box center [279, 231] width 54 height 31
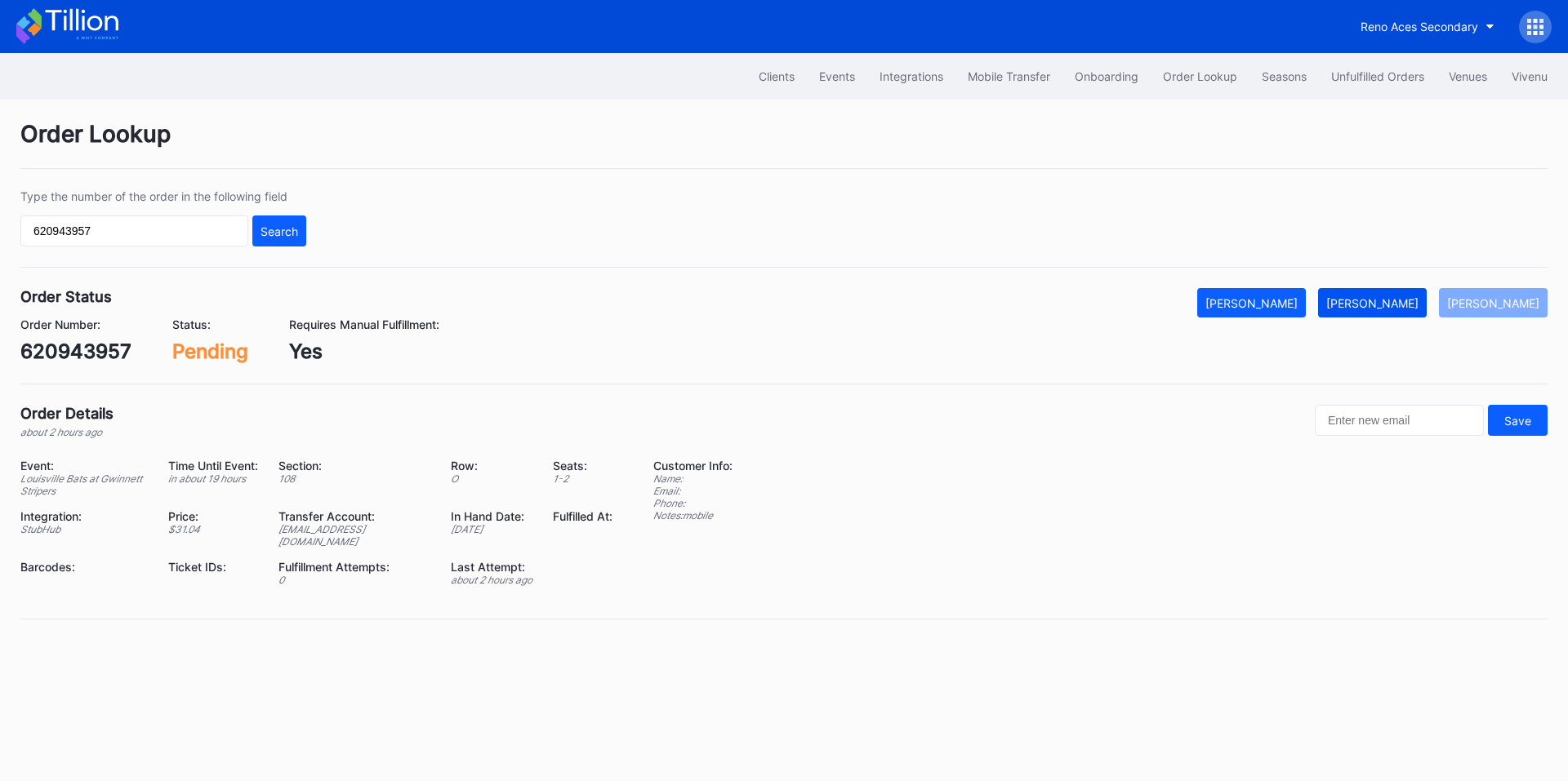
click at [1394, 304] on div "[PERSON_NAME]" at bounding box center [1371, 303] width 92 height 14
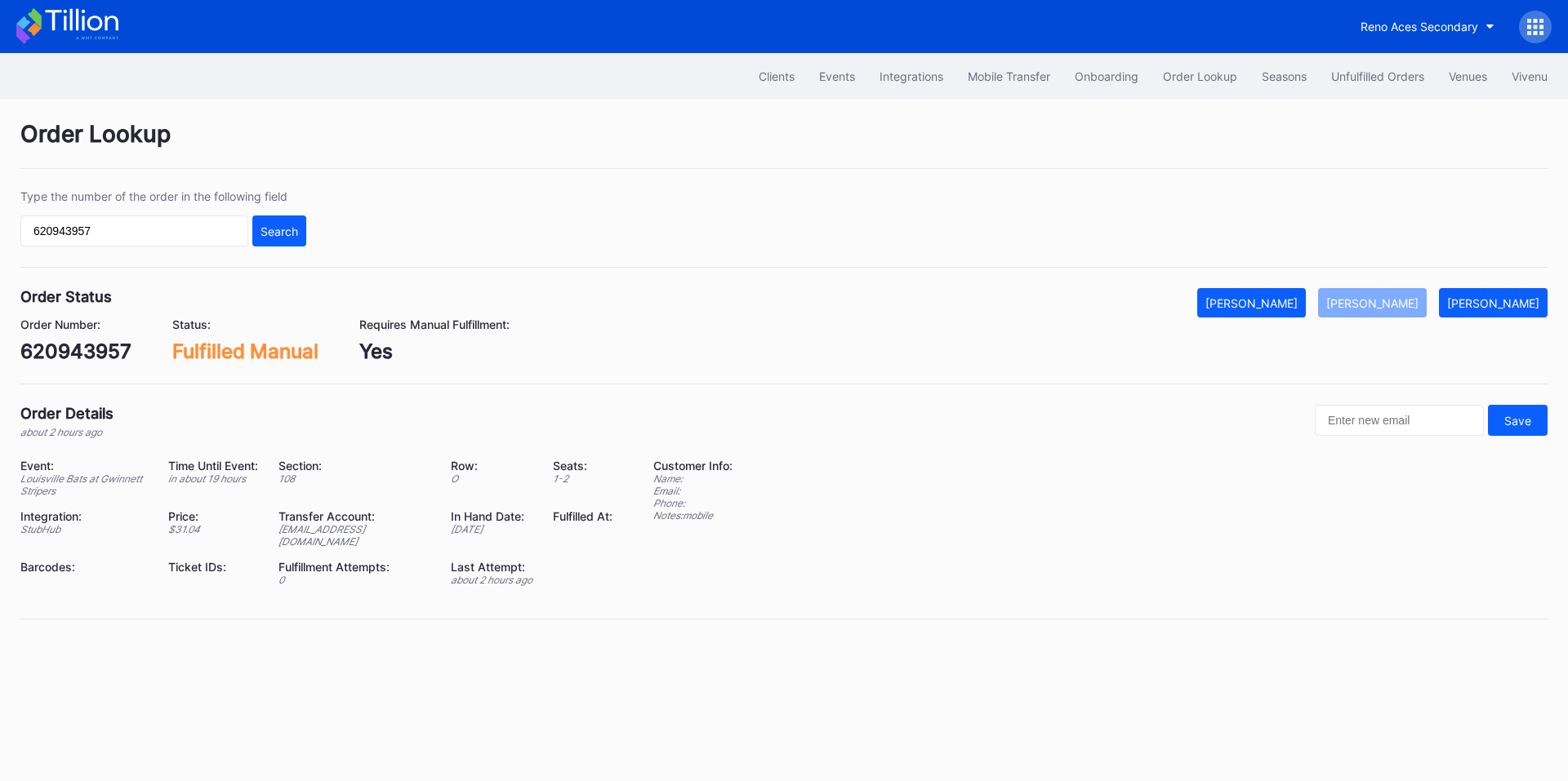
click at [92, 351] on div "620943957" at bounding box center [76, 351] width 111 height 23
copy div "620943957"
click at [819, 84] on button "Events" at bounding box center [837, 77] width 61 height 30
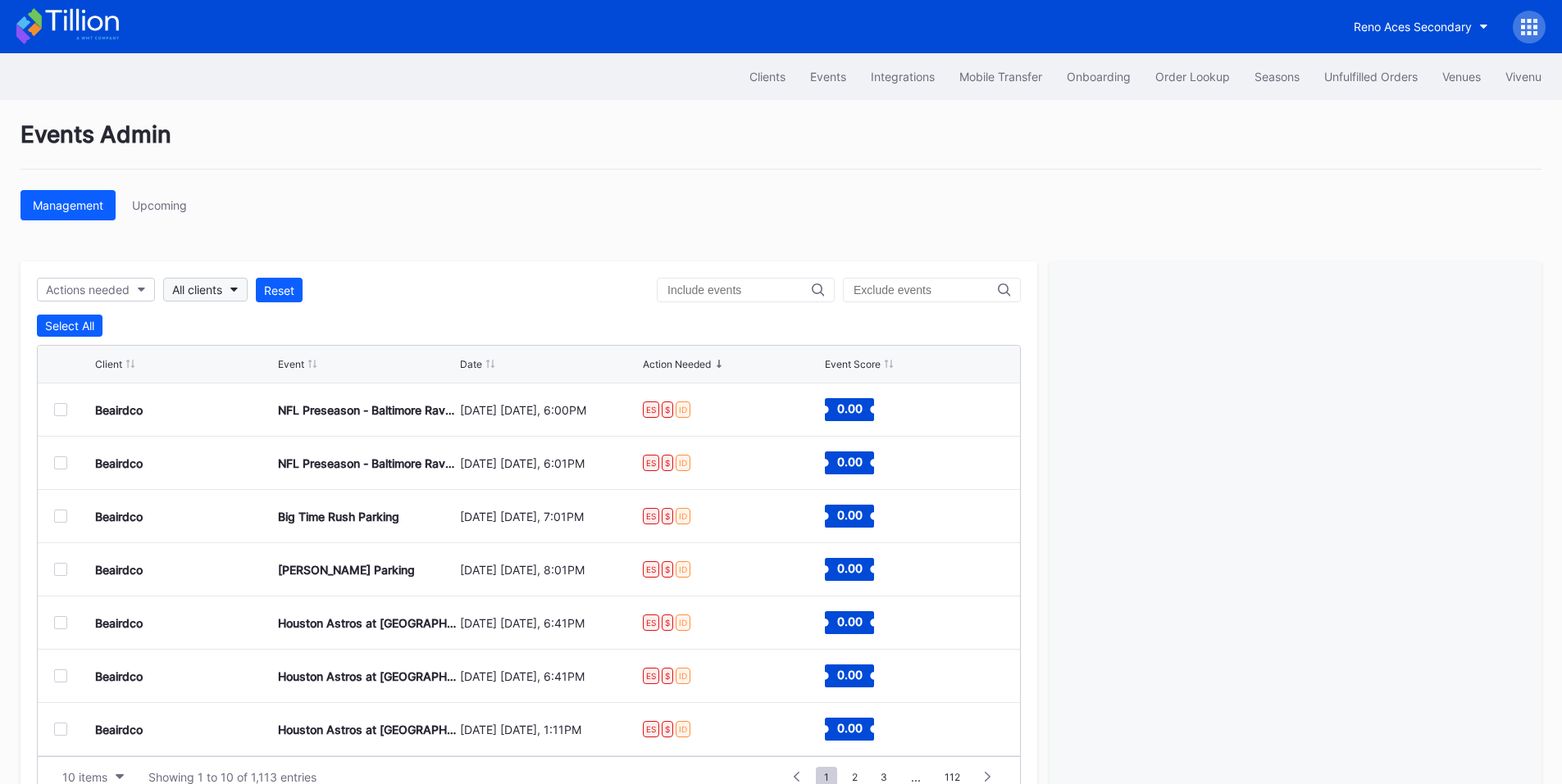
click at [211, 279] on button "All clients" at bounding box center [205, 289] width 84 height 23
type input "rough"
click at [268, 361] on div "Frisco RoughRiders Primary" at bounding box center [251, 364] width 147 height 14
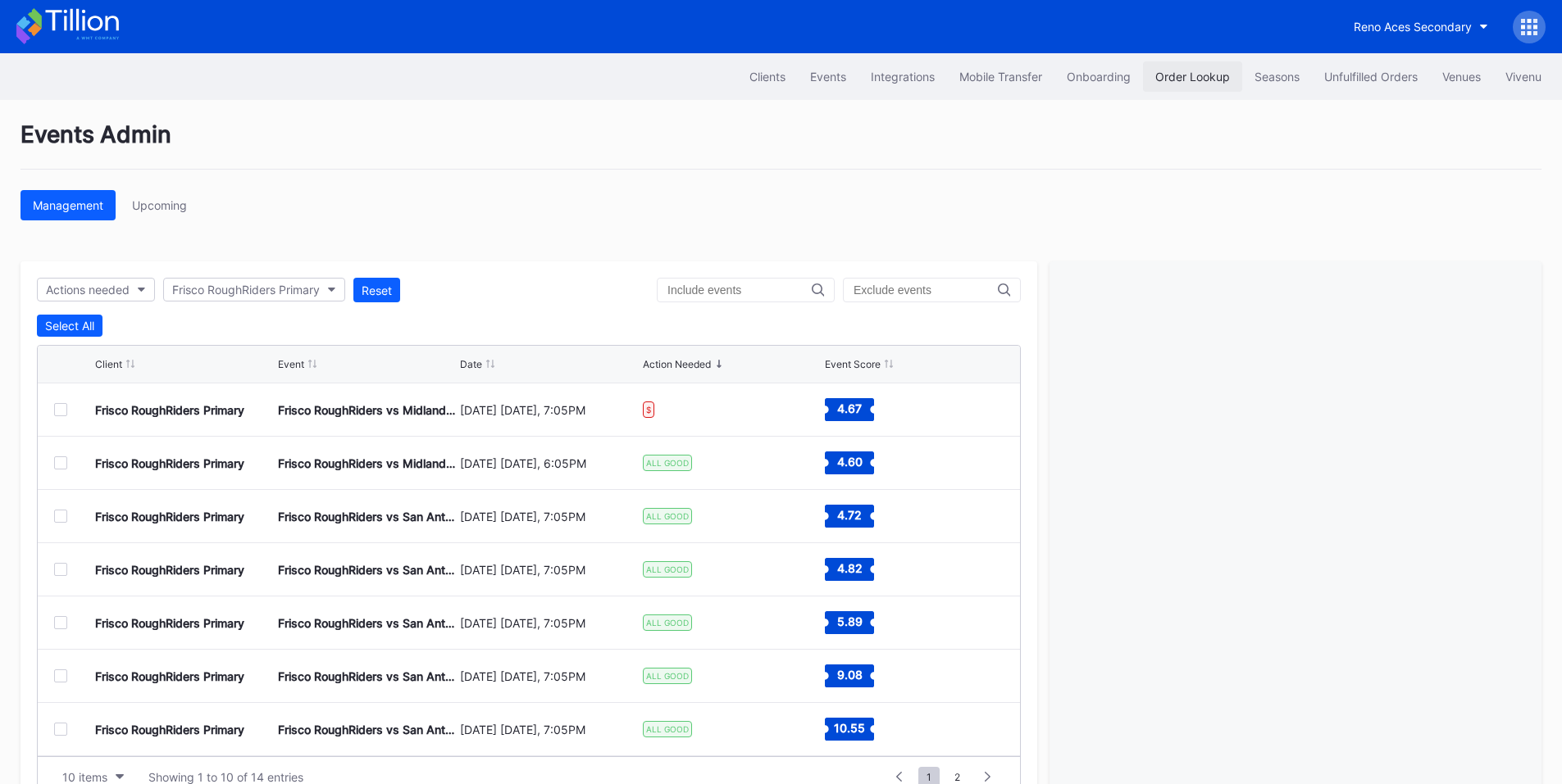
click at [1176, 79] on div "Order Lookup" at bounding box center [1192, 76] width 74 height 14
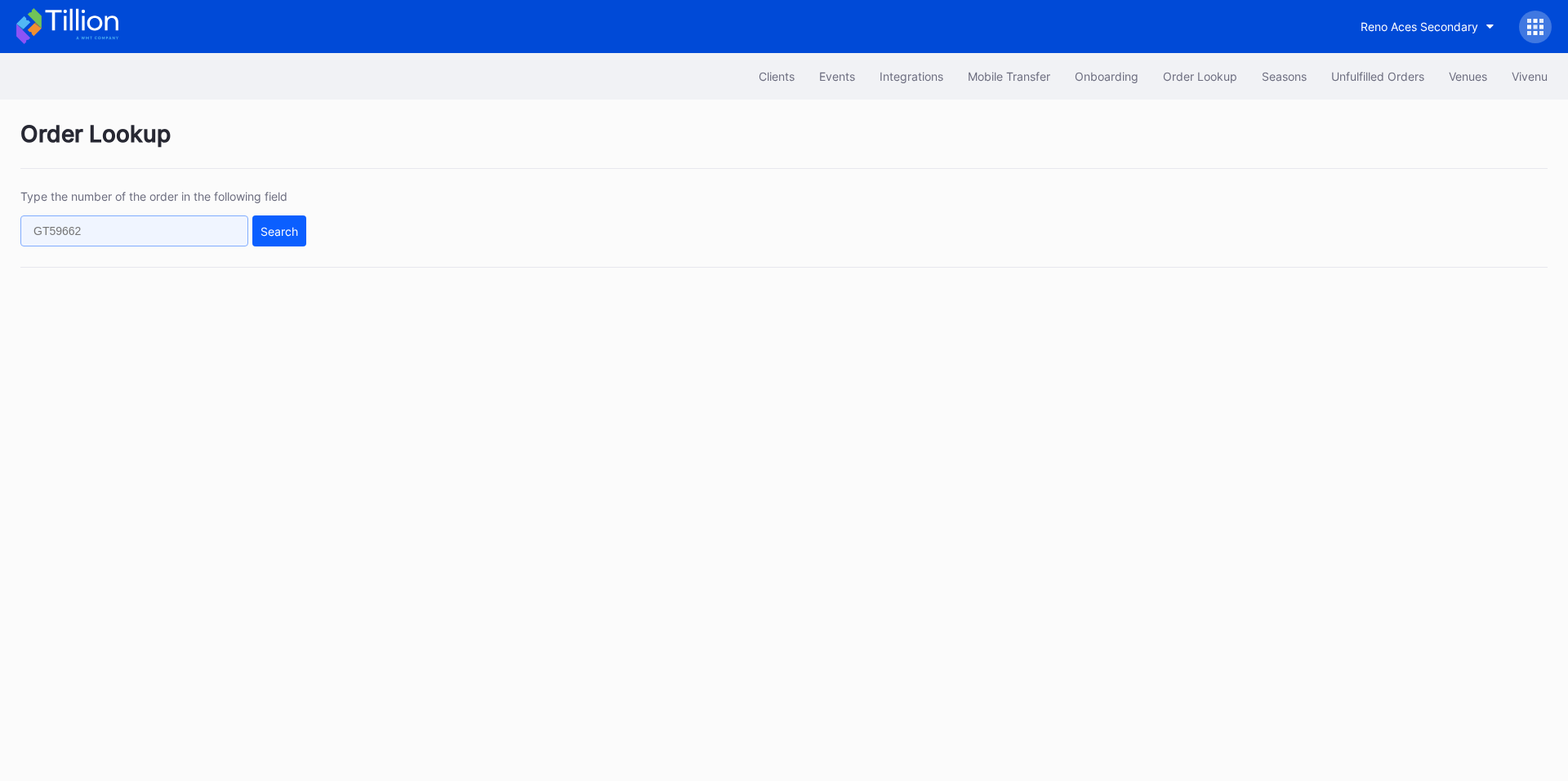
click at [170, 244] on input "text" at bounding box center [135, 231] width 228 height 31
paste input "792345214"
click at [266, 240] on button "Search" at bounding box center [279, 231] width 54 height 31
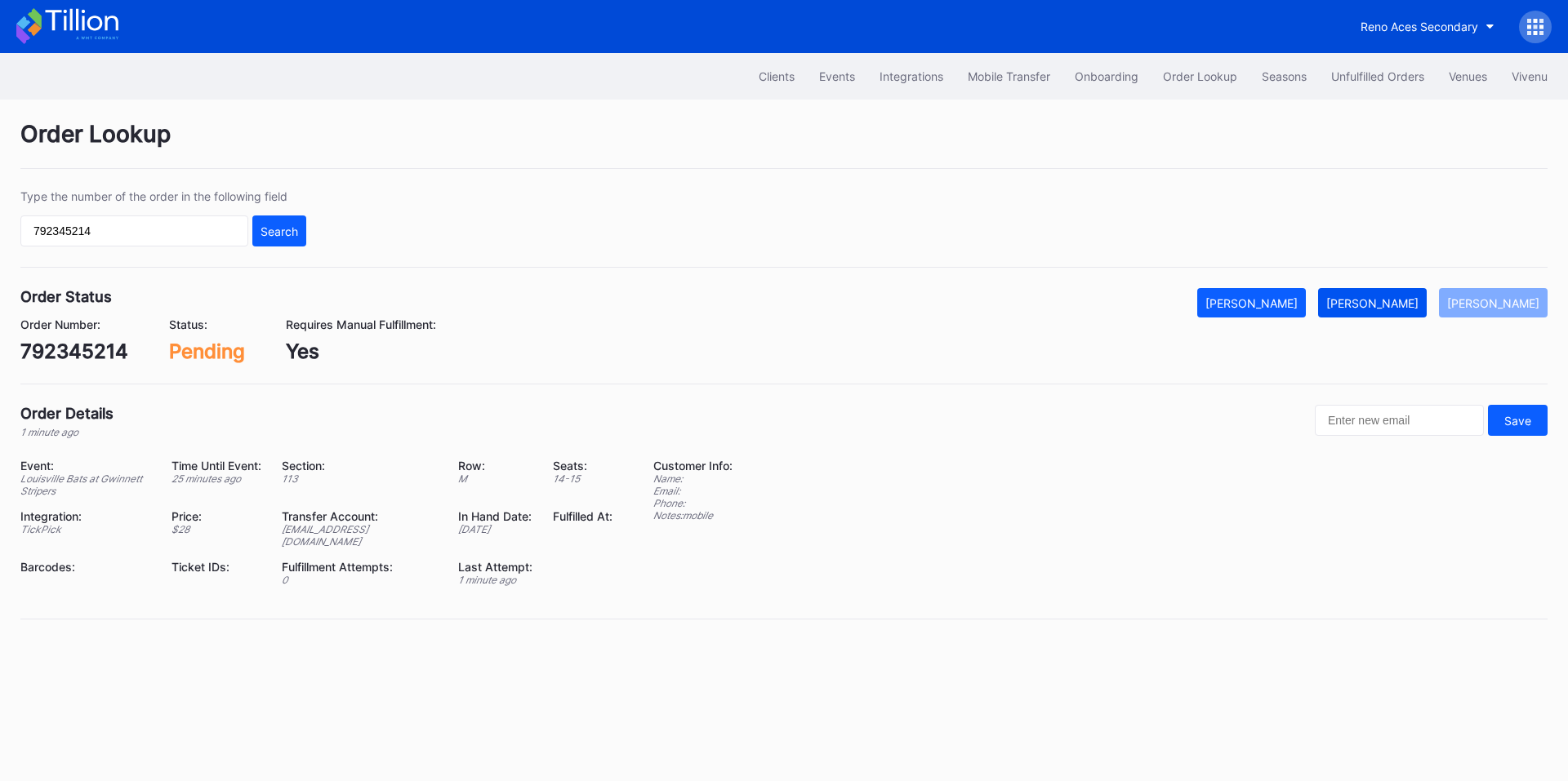
drag, startPoint x: 1423, startPoint y: 301, endPoint x: 1118, endPoint y: 45, distance: 398.2
click at [1418, 301] on div "[PERSON_NAME]" at bounding box center [1371, 303] width 92 height 14
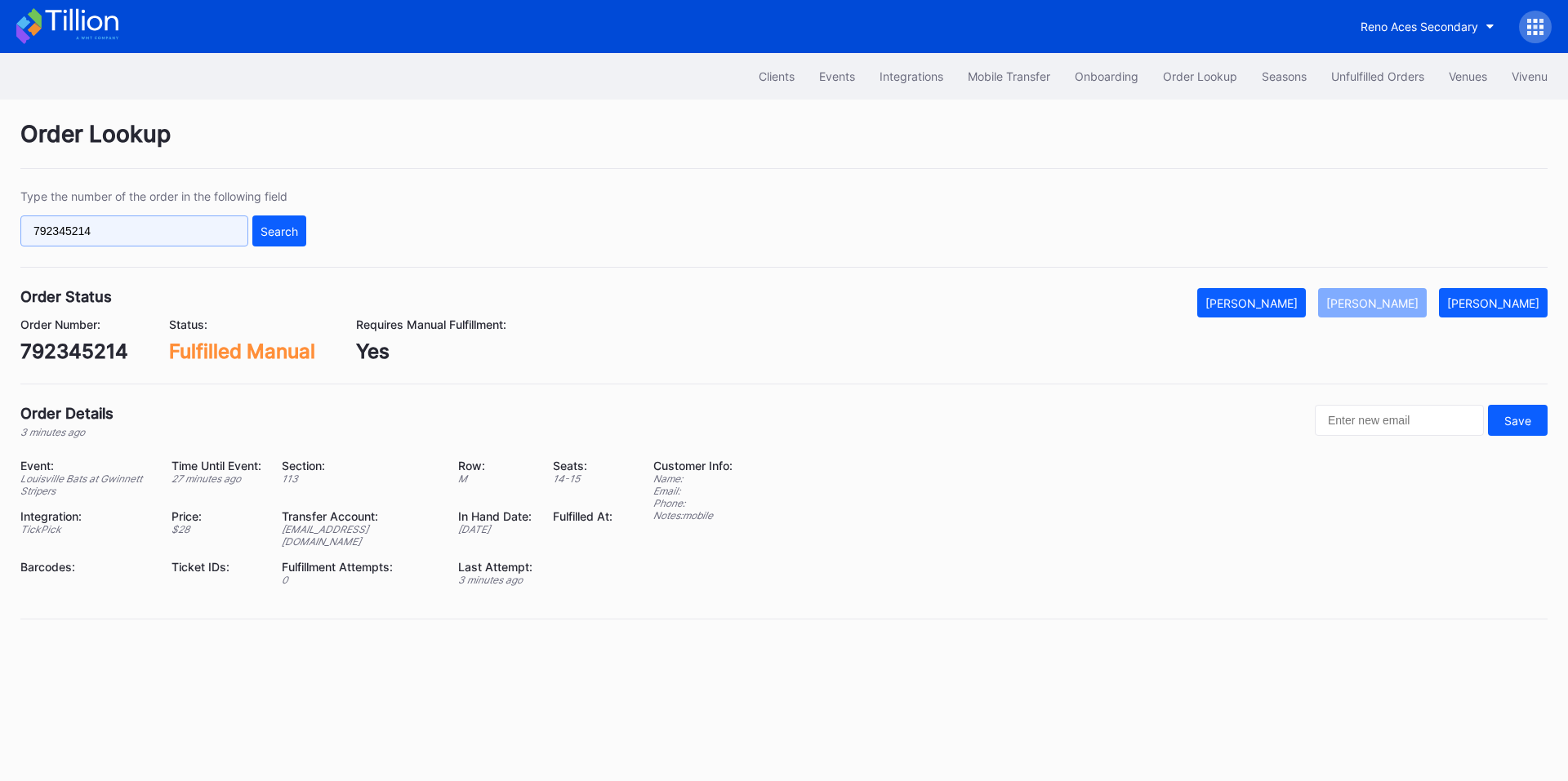
click at [157, 236] on input "792345214" at bounding box center [135, 231] width 228 height 31
paste input "620958114"
click at [279, 225] on div "Search" at bounding box center [279, 231] width 37 height 14
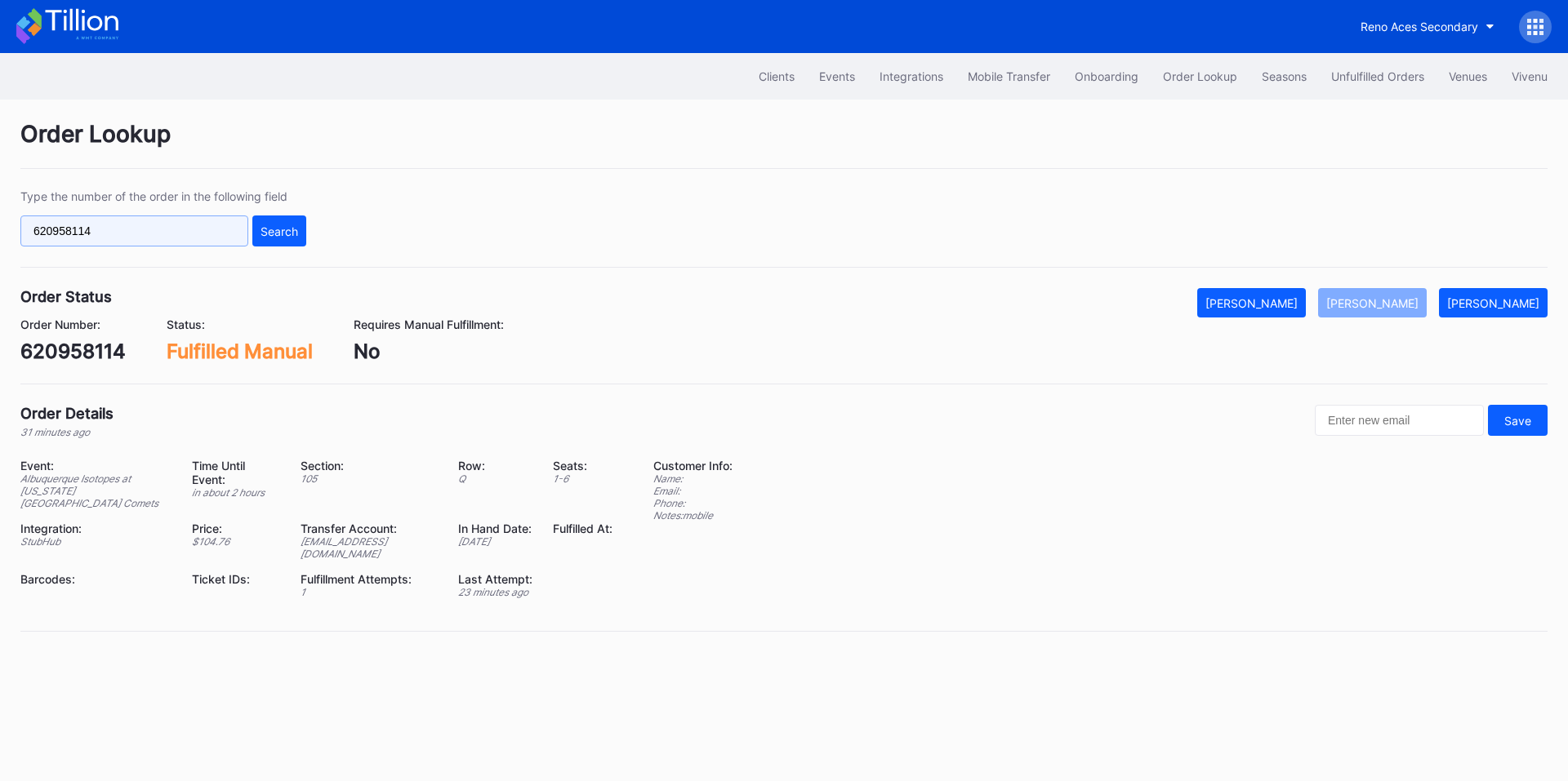
click at [162, 225] on input "620958114" at bounding box center [135, 231] width 228 height 31
paste input "9536"
click at [298, 242] on button "Search" at bounding box center [279, 231] width 54 height 31
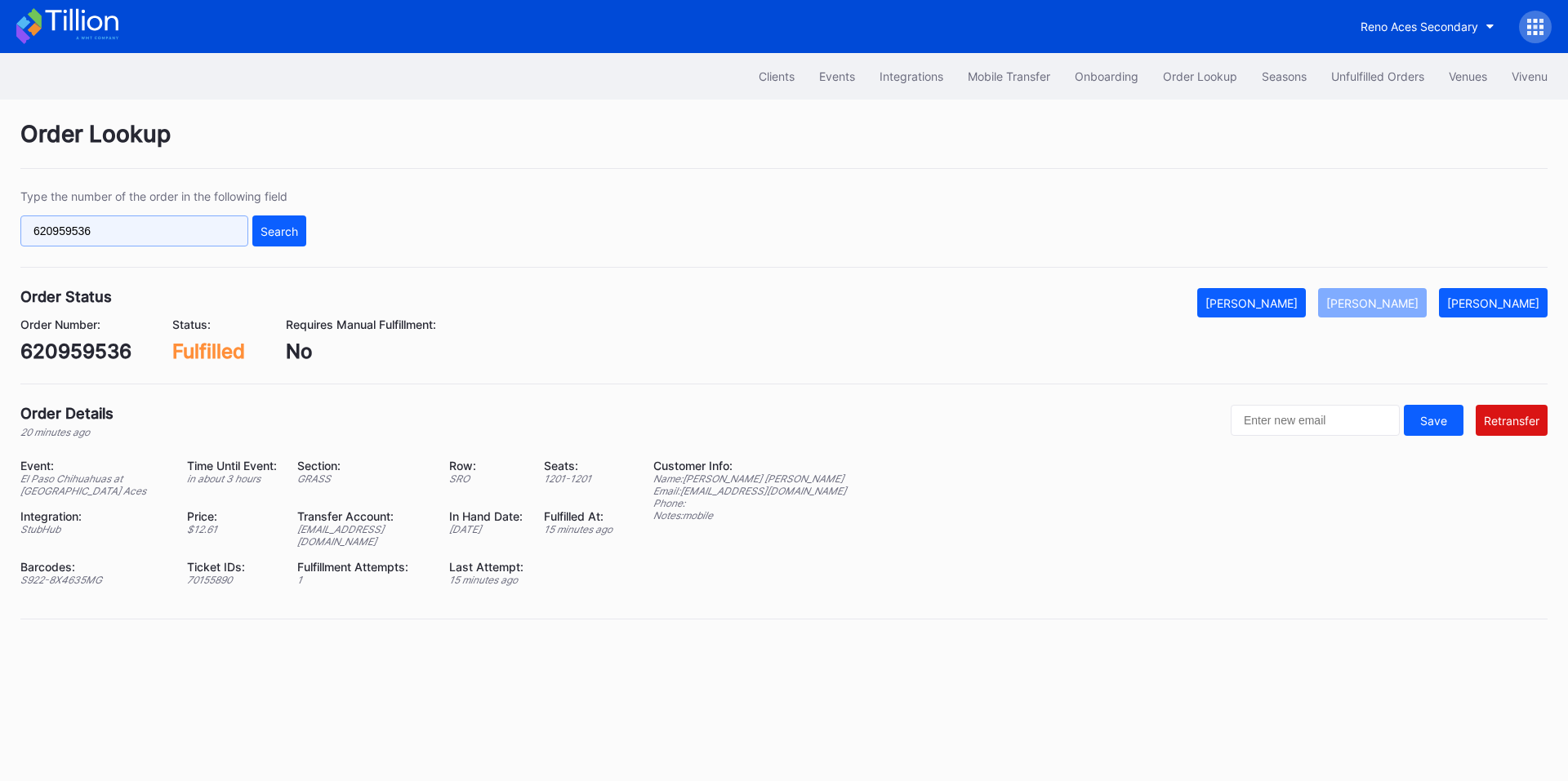
click at [184, 237] on input "620959536" at bounding box center [135, 231] width 228 height 31
paste input "38538304"
click at [262, 228] on div "Search" at bounding box center [279, 231] width 37 height 14
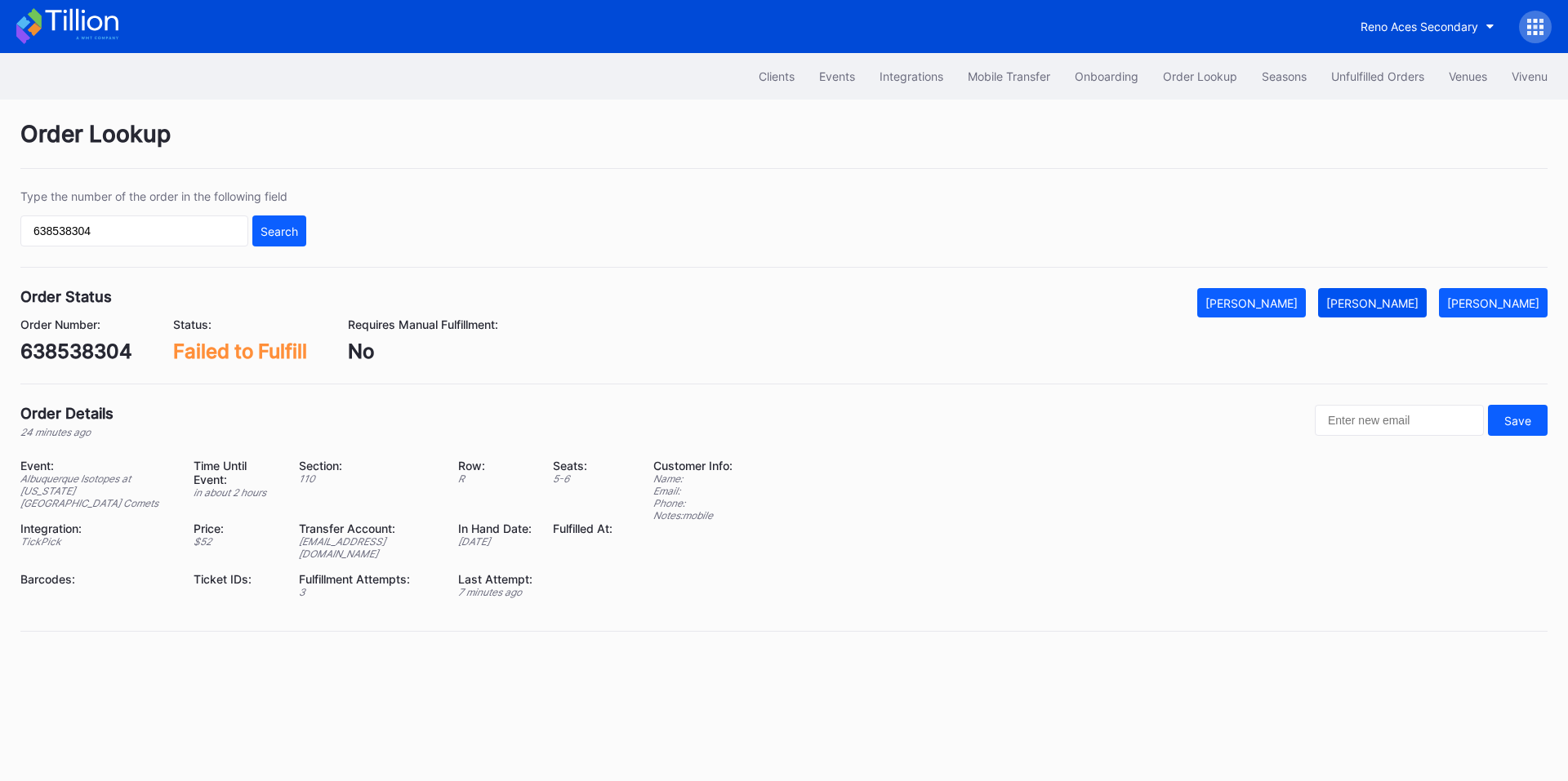
click at [1394, 302] on div "[PERSON_NAME]" at bounding box center [1371, 303] width 92 height 14
click at [156, 230] on input "638538304" at bounding box center [135, 231] width 228 height 31
paste input "620960929"
click at [162, 230] on input "638538304620960929" at bounding box center [135, 231] width 228 height 31
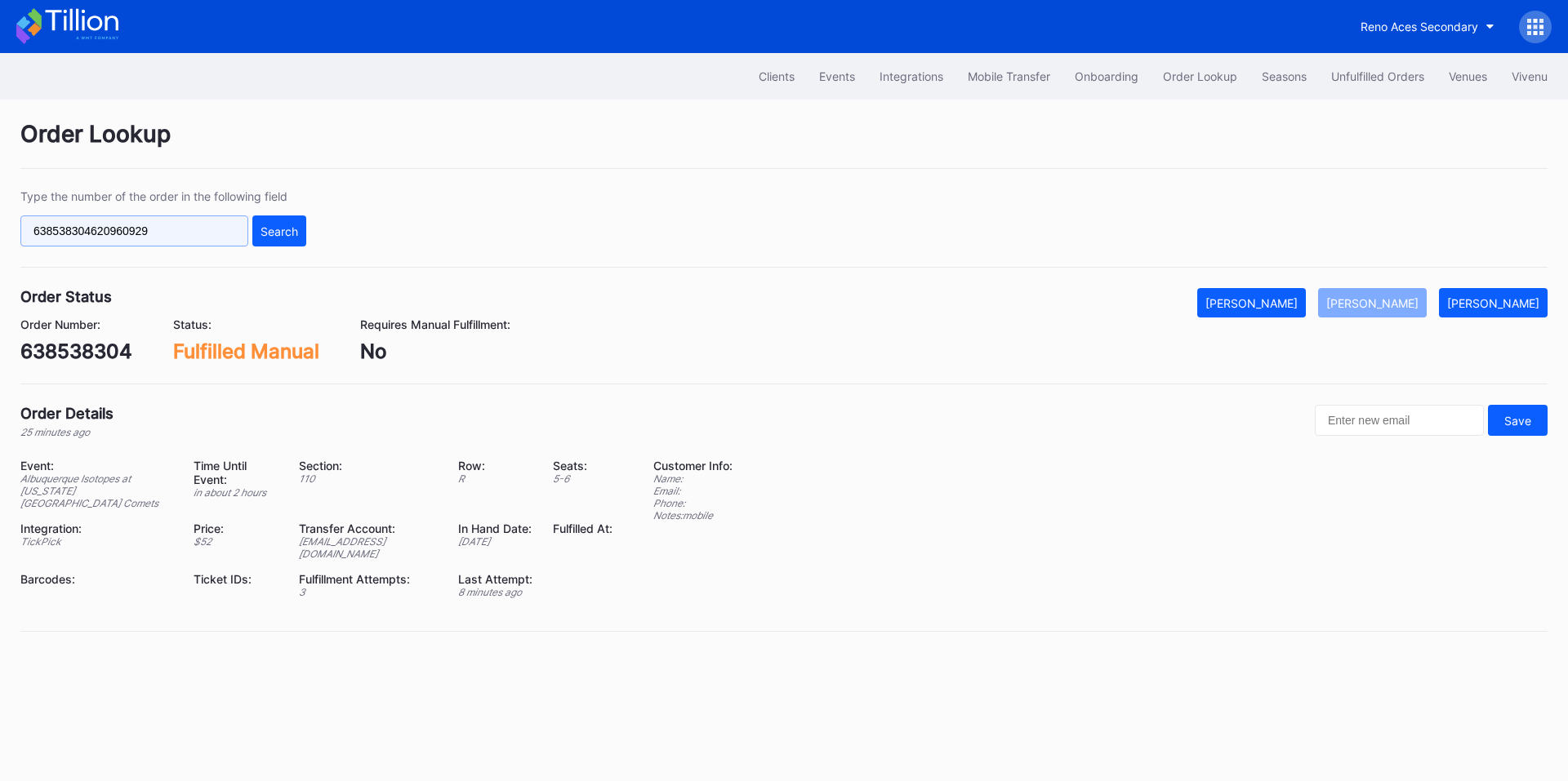
click at [162, 230] on input "638538304620960929" at bounding box center [135, 231] width 228 height 31
paste input "text"
type input "620960929"
click at [290, 229] on div "Search" at bounding box center [279, 231] width 37 height 14
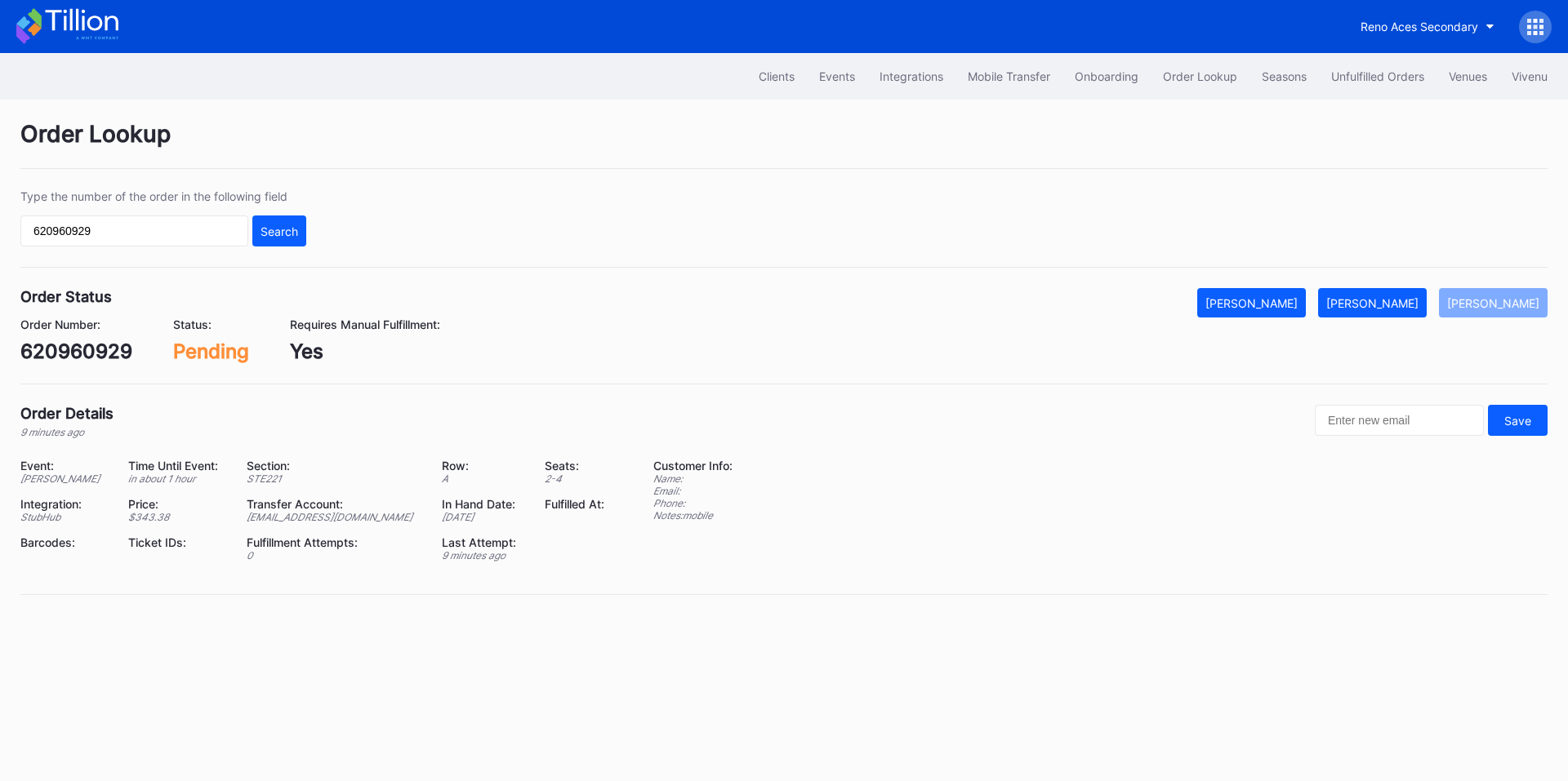
drag, startPoint x: 1417, startPoint y: 300, endPoint x: 1567, endPoint y: 148, distance: 213.6
click at [1417, 300] on div "[PERSON_NAME]" at bounding box center [1371, 303] width 92 height 14
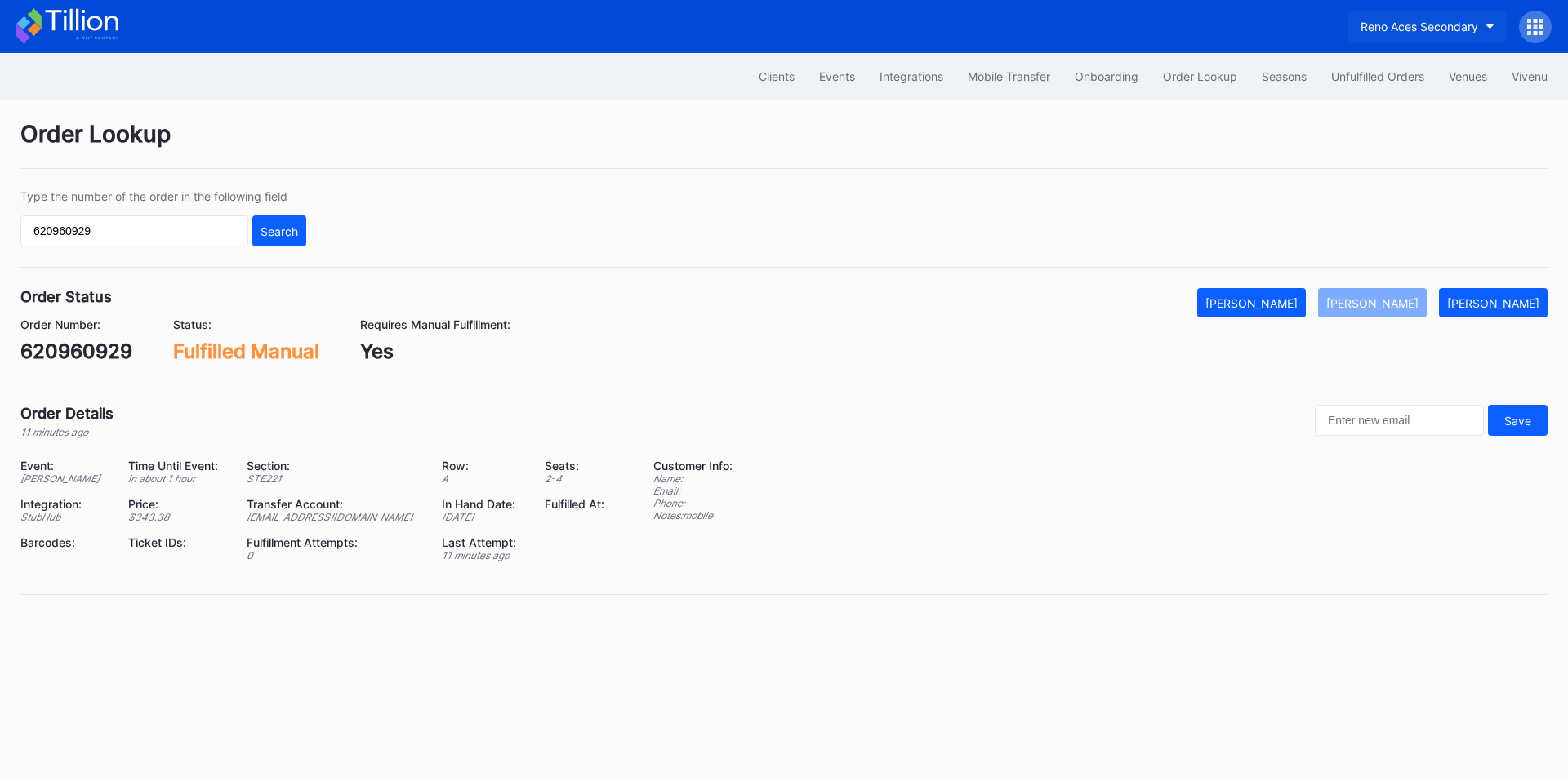
click at [1401, 22] on div "Reno Aces Secondary" at bounding box center [1419, 27] width 117 height 14
type input "comet"
click at [1386, 100] on div "Oklahoma City Comets Secondary" at bounding box center [1397, 102] width 192 height 14
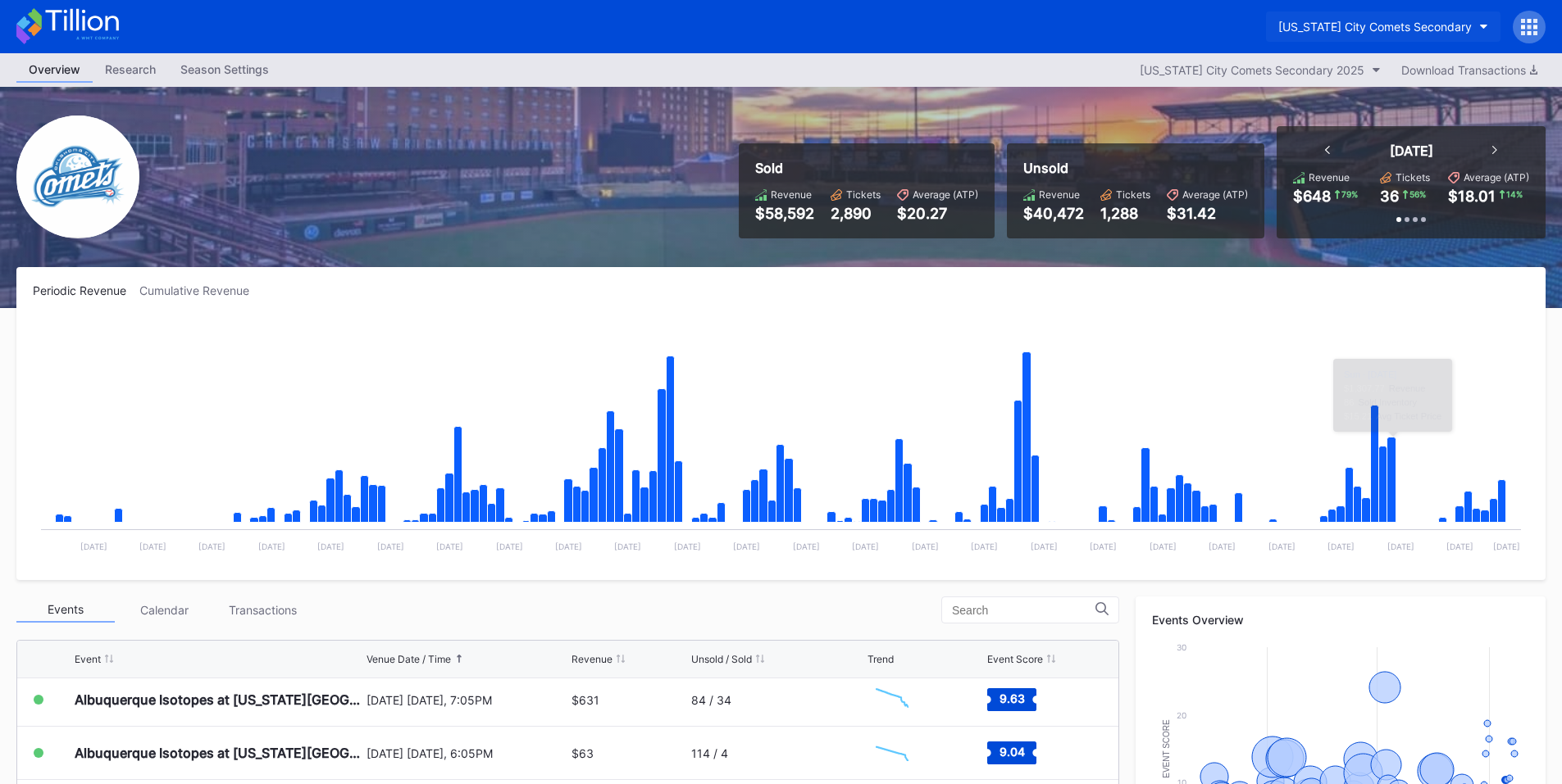
click at [1435, 21] on div "Oklahoma City Comets Secondary" at bounding box center [1375, 27] width 193 height 14
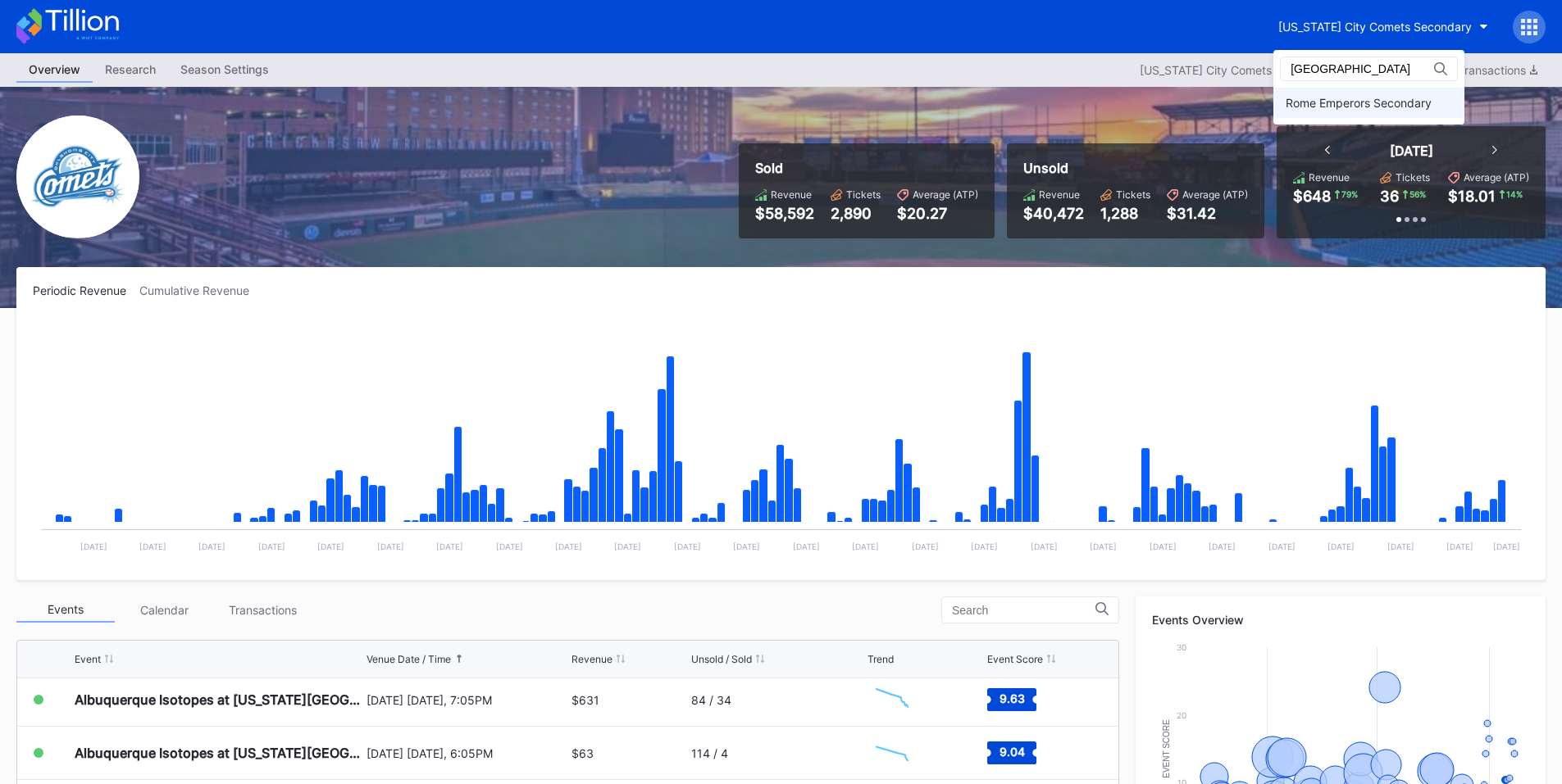
type input "rome"
click at [1368, 100] on div "Rome Emperors Secondary" at bounding box center [1358, 103] width 146 height 14
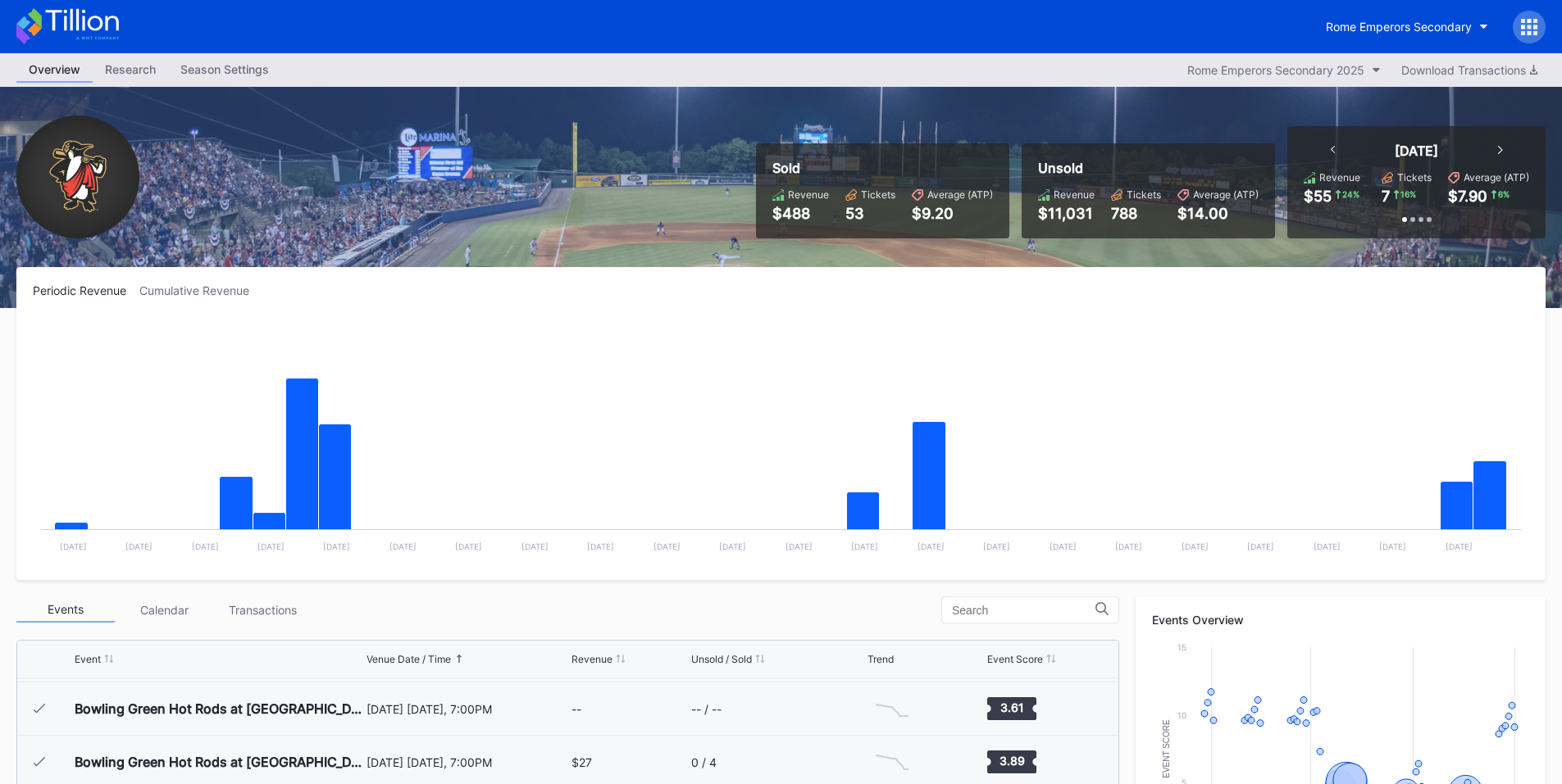
click at [1526, 25] on icon at bounding box center [1529, 28] width 17 height 17
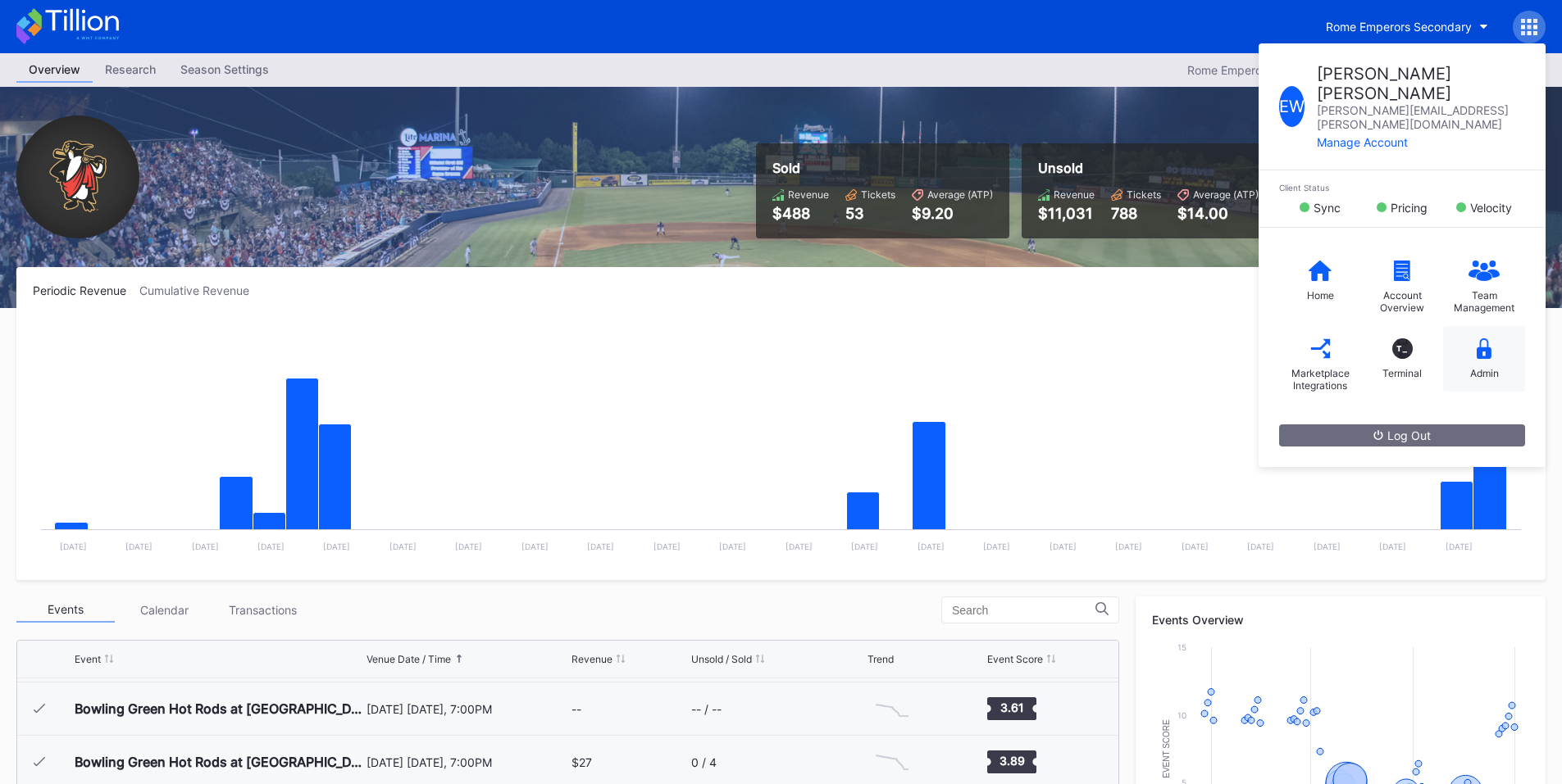
click at [1484, 327] on div "Admin" at bounding box center [1484, 359] width 82 height 65
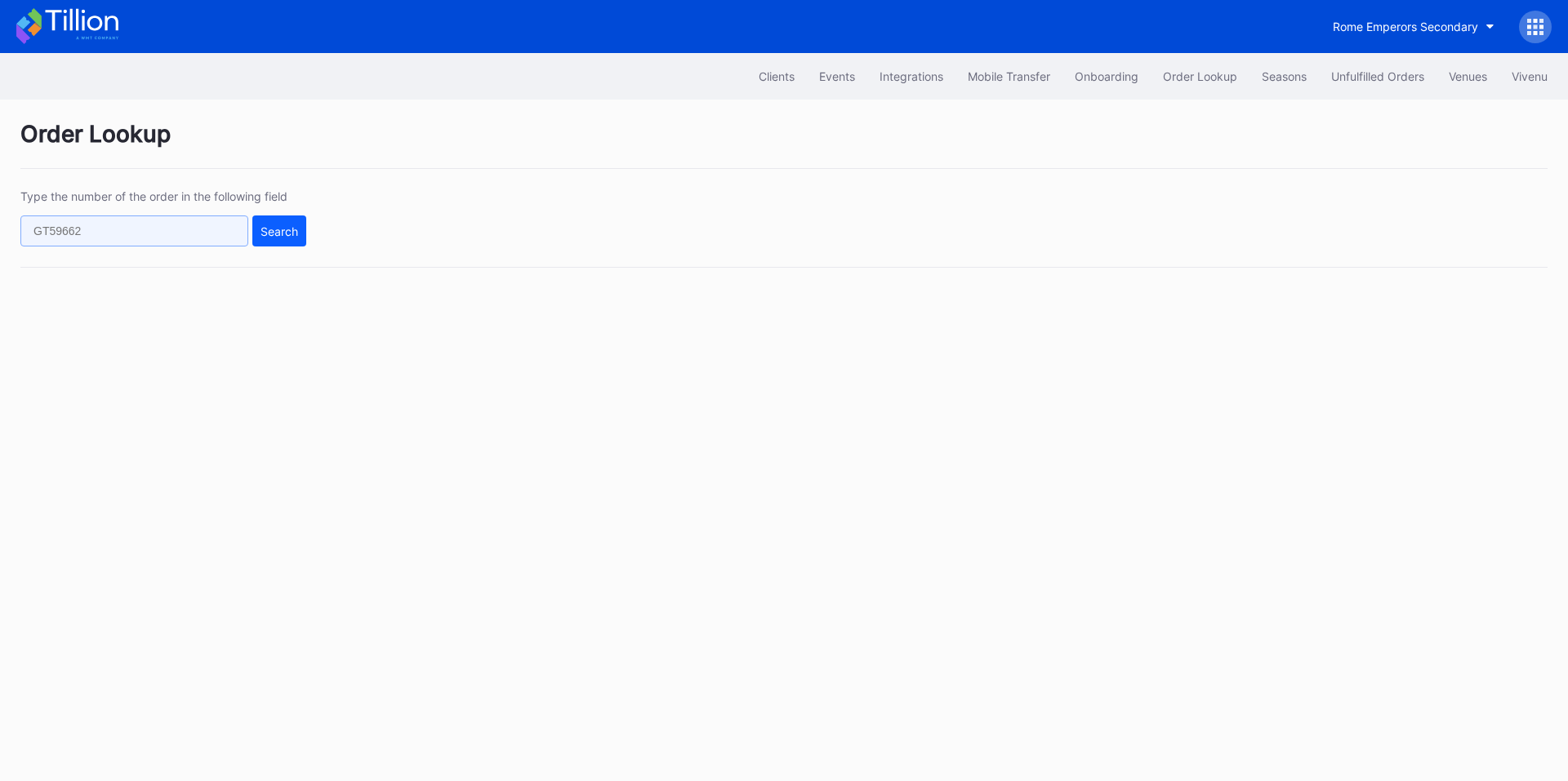
click at [217, 231] on input "text" at bounding box center [135, 231] width 228 height 31
paste input "620963007"
click at [280, 235] on div "Search" at bounding box center [279, 231] width 37 height 14
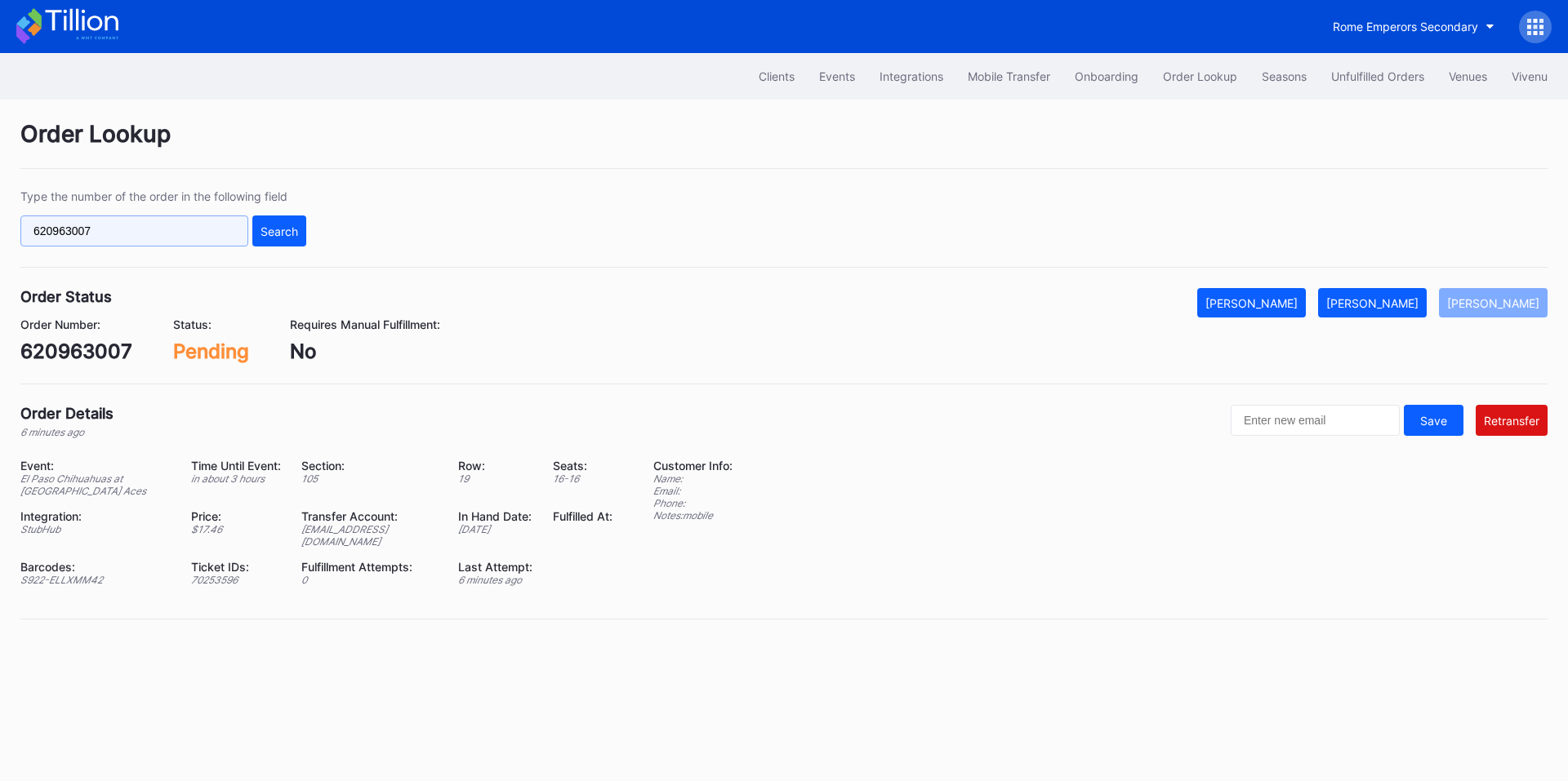
click at [150, 226] on input "620963007" at bounding box center [135, 231] width 228 height 31
paste input "o9wdtkx38np"
click at [267, 221] on button "Search" at bounding box center [279, 231] width 54 height 31
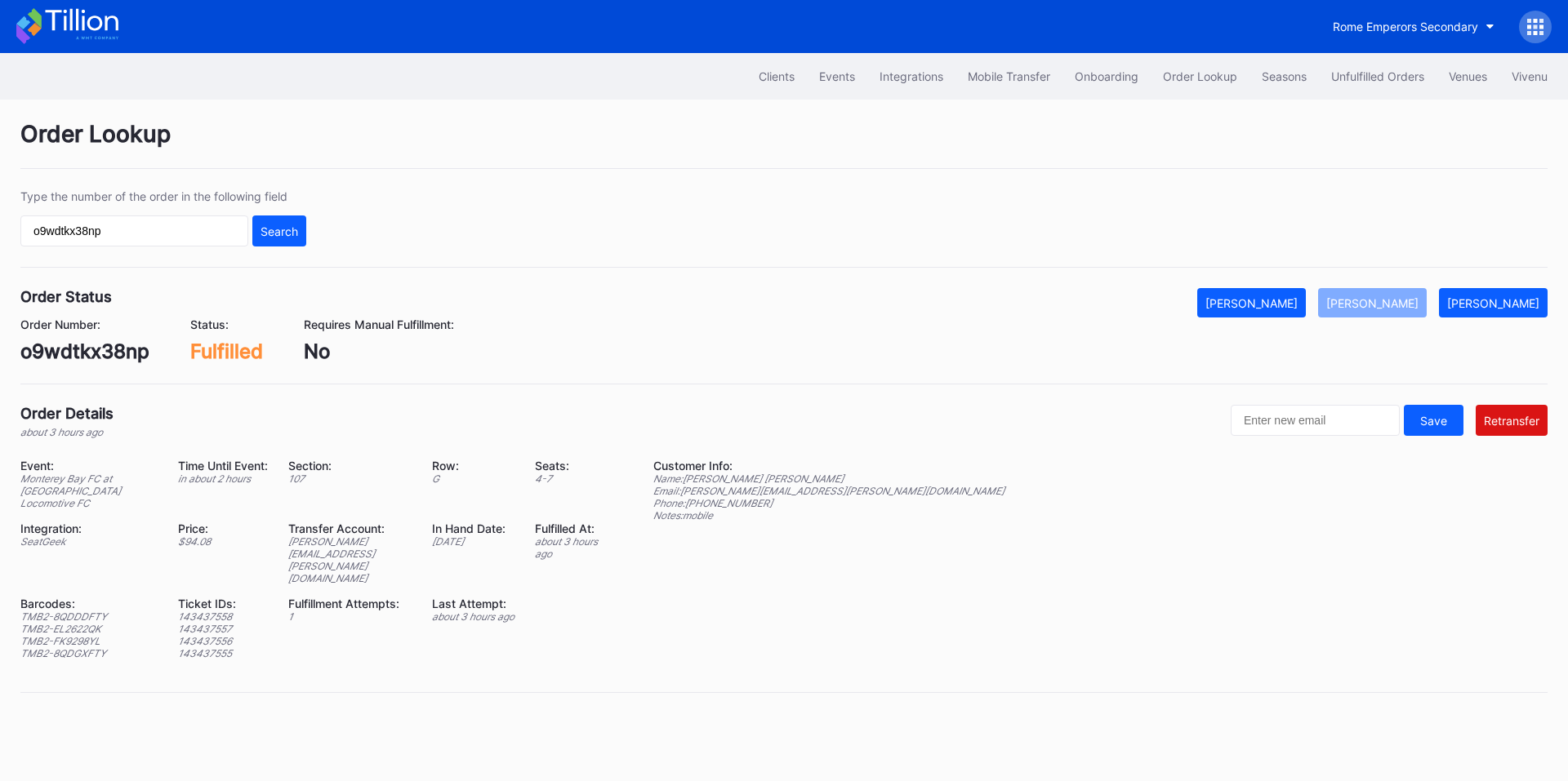
click at [167, 253] on div "Type the number of the order in the following field o9wdtkx38np Search" at bounding box center [784, 228] width 1527 height 78
click at [189, 236] on input "o9wdtkx38np" at bounding box center [135, 231] width 228 height 31
paste input "J1X5UUA7HI"
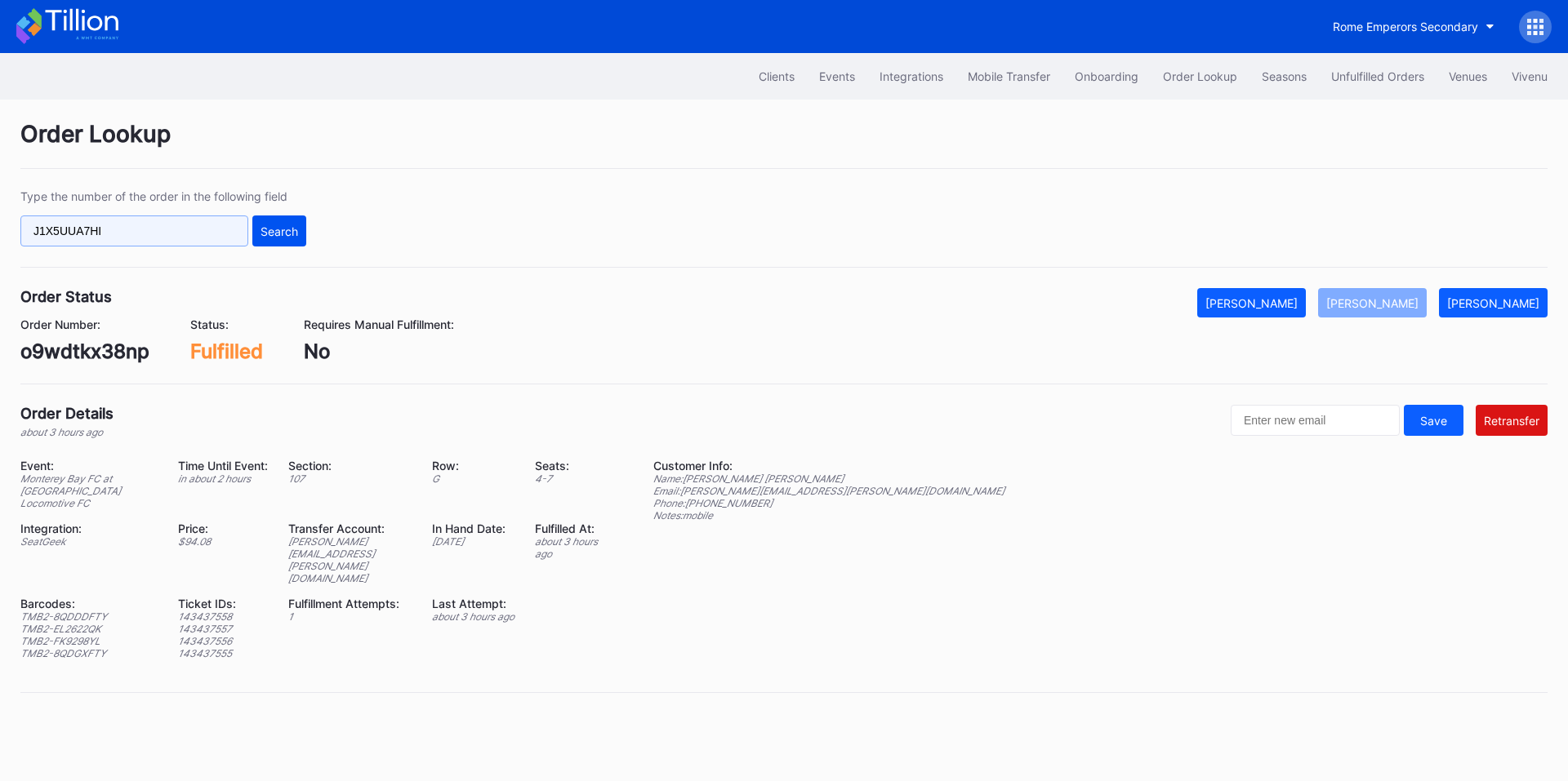
type input "J1X5UUA7HI"
click at [261, 235] on div "Search" at bounding box center [279, 231] width 37 height 14
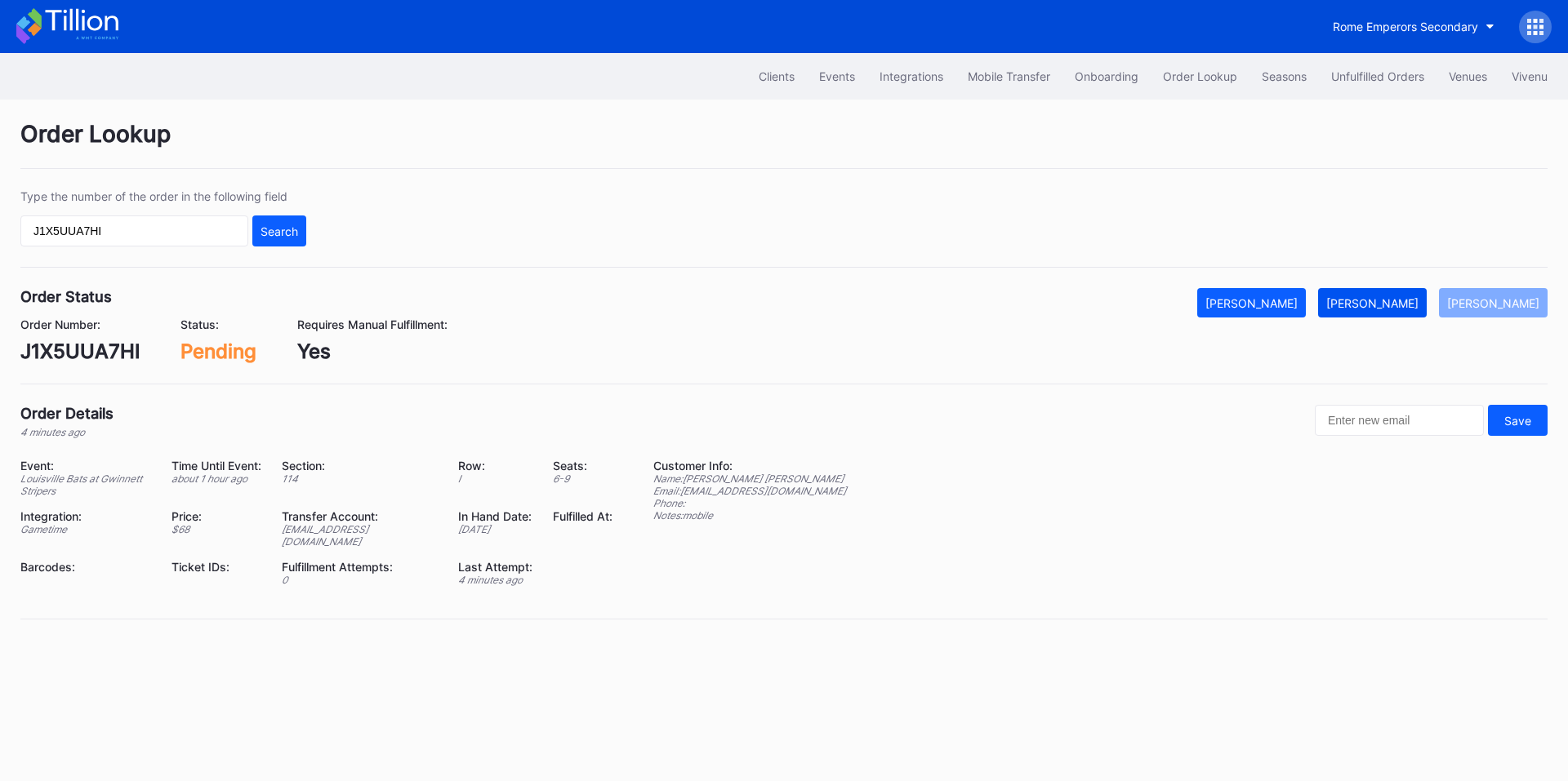
click at [1383, 314] on button "[PERSON_NAME]" at bounding box center [1372, 302] width 108 height 29
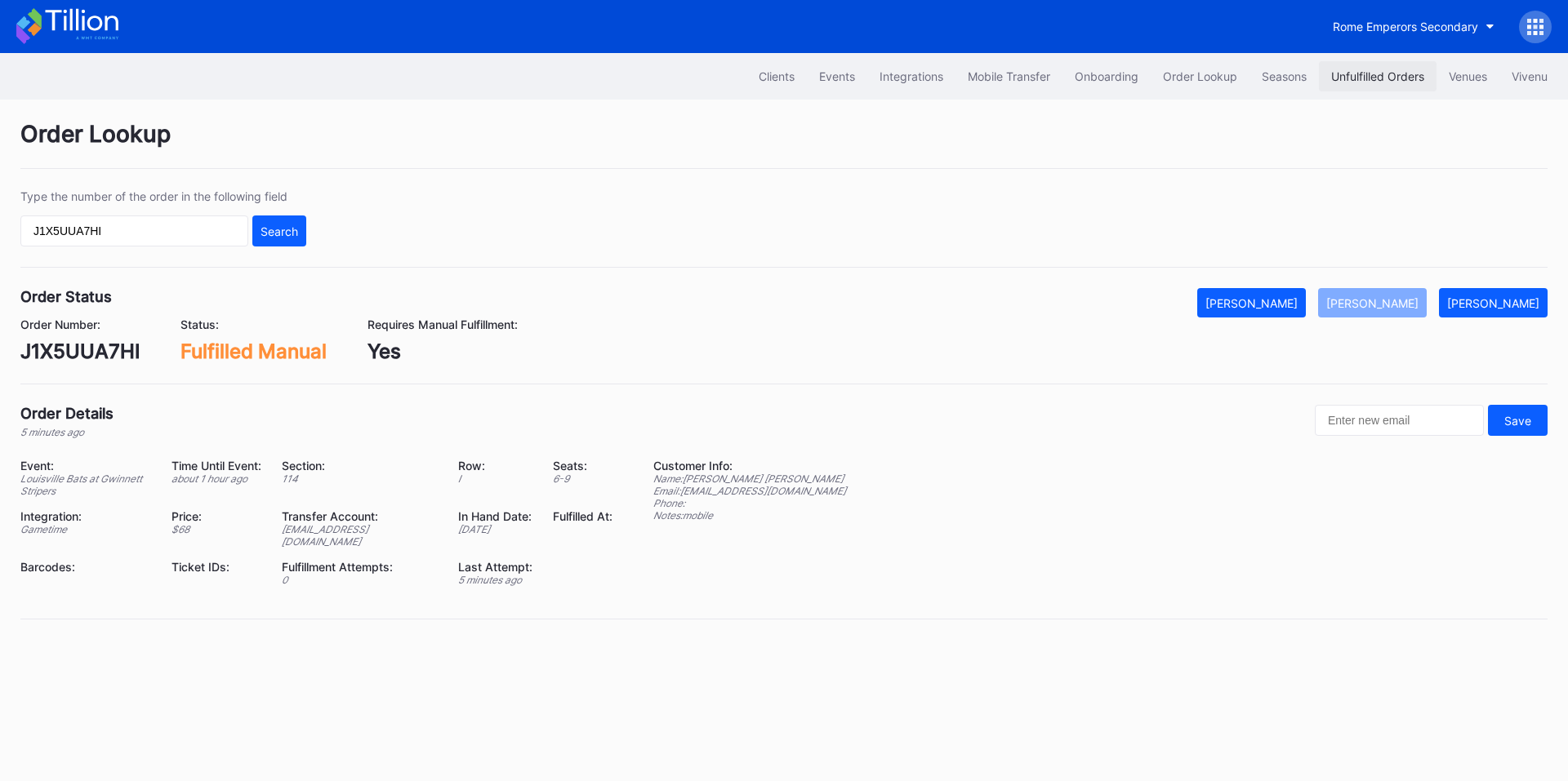
click at [1376, 72] on div "Unfulfilled Orders" at bounding box center [1377, 76] width 93 height 14
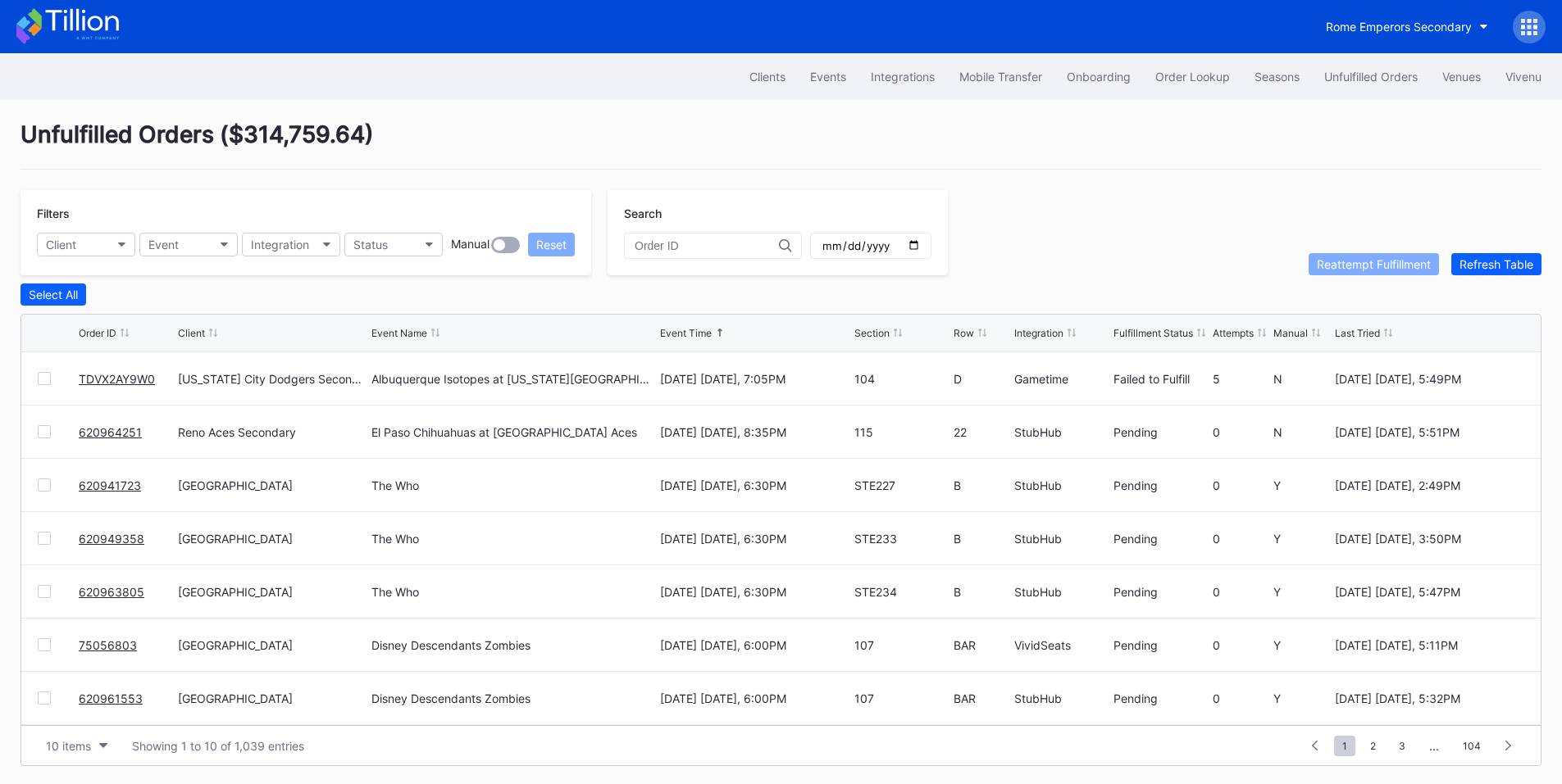
click at [113, 382] on link "TDVX2AY9W0" at bounding box center [116, 379] width 76 height 14
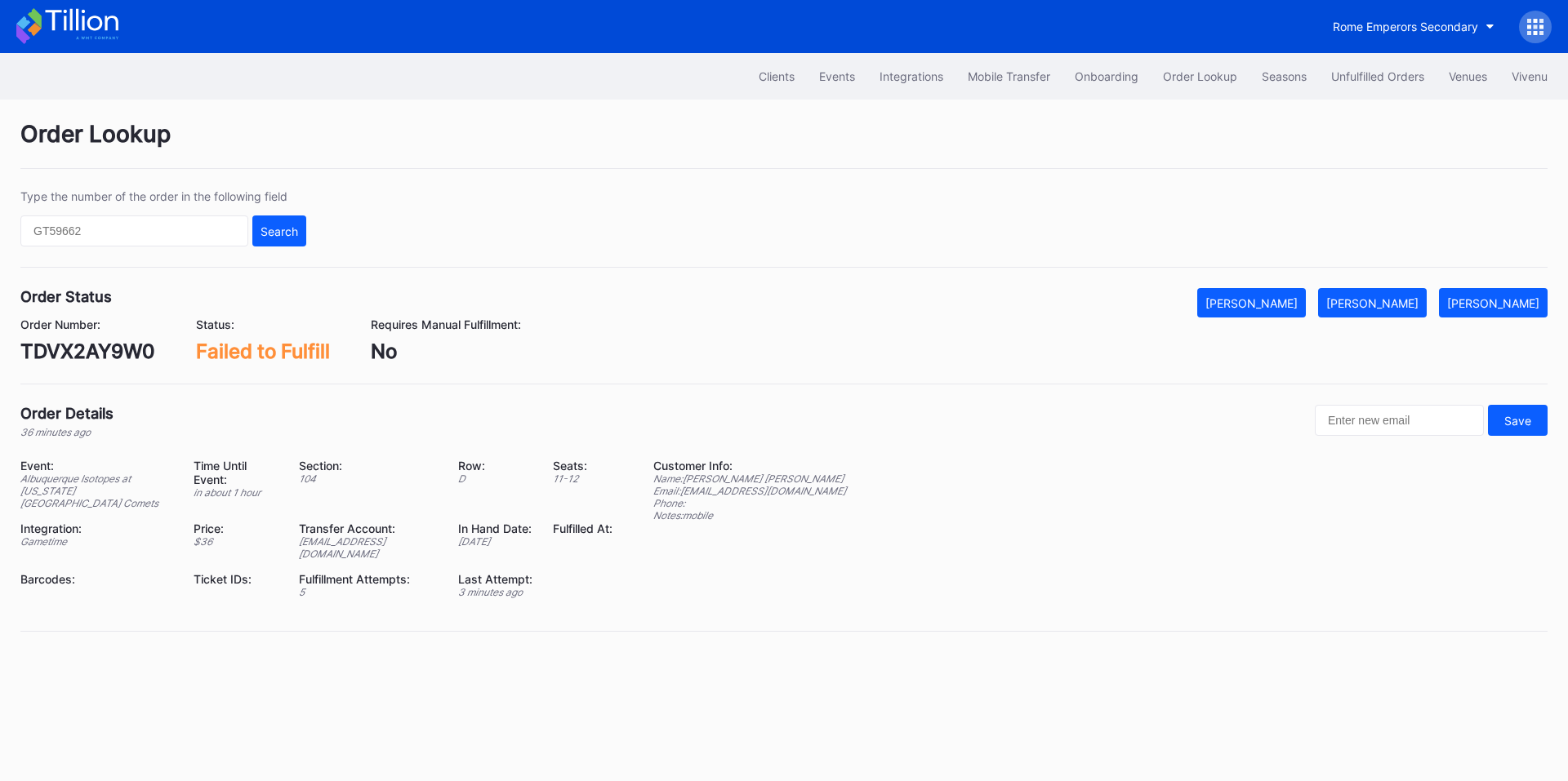
click at [100, 352] on div "TDVX2AY9W0" at bounding box center [88, 351] width 135 height 23
copy div "TDVX2AY9W0"
click at [1392, 296] on div "[PERSON_NAME]" at bounding box center [1371, 303] width 92 height 14
click at [1346, 72] on div "Unfulfilled Orders" at bounding box center [1377, 76] width 93 height 14
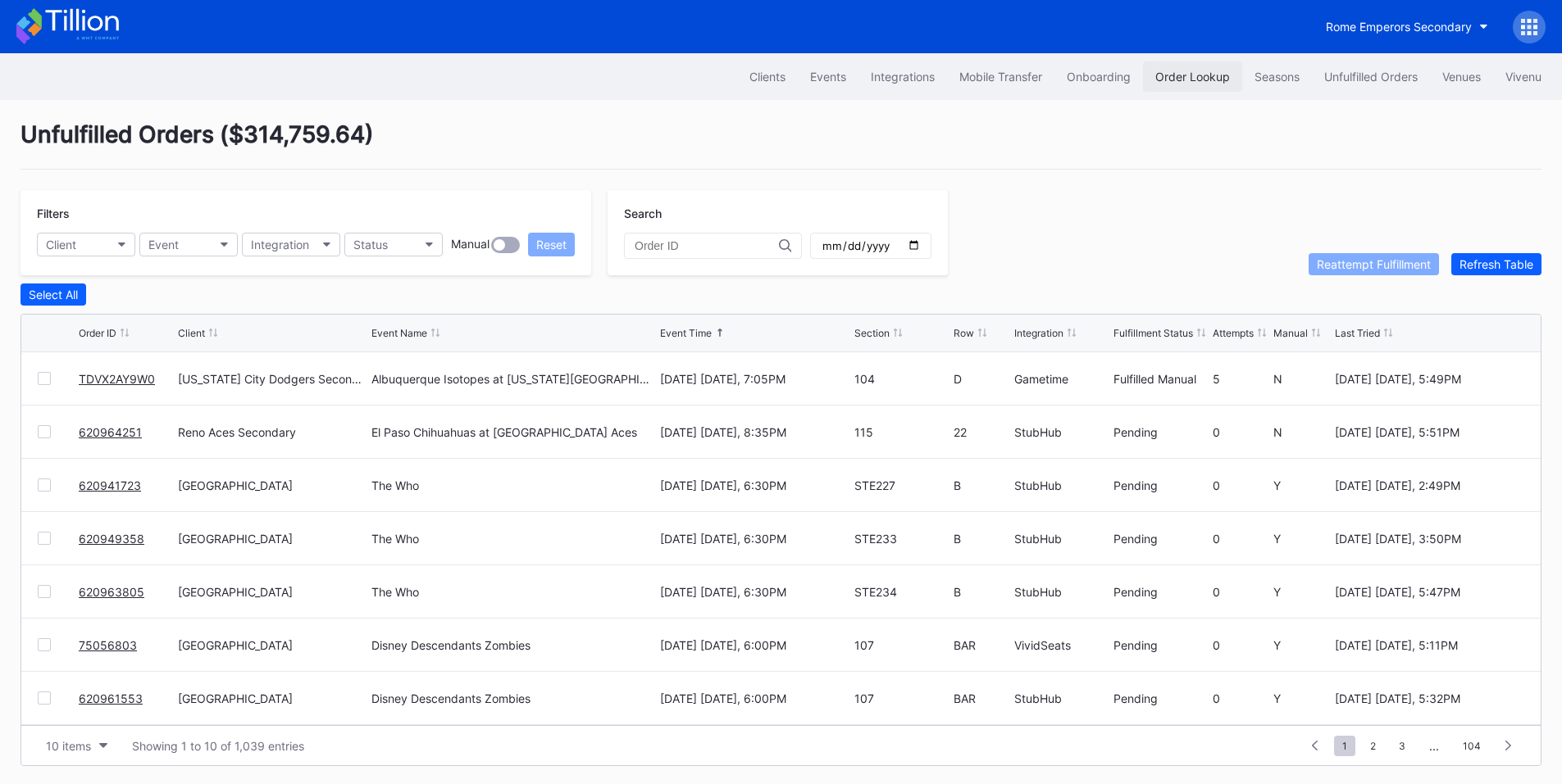
click at [1208, 73] on div "Order Lookup" at bounding box center [1192, 76] width 74 height 14
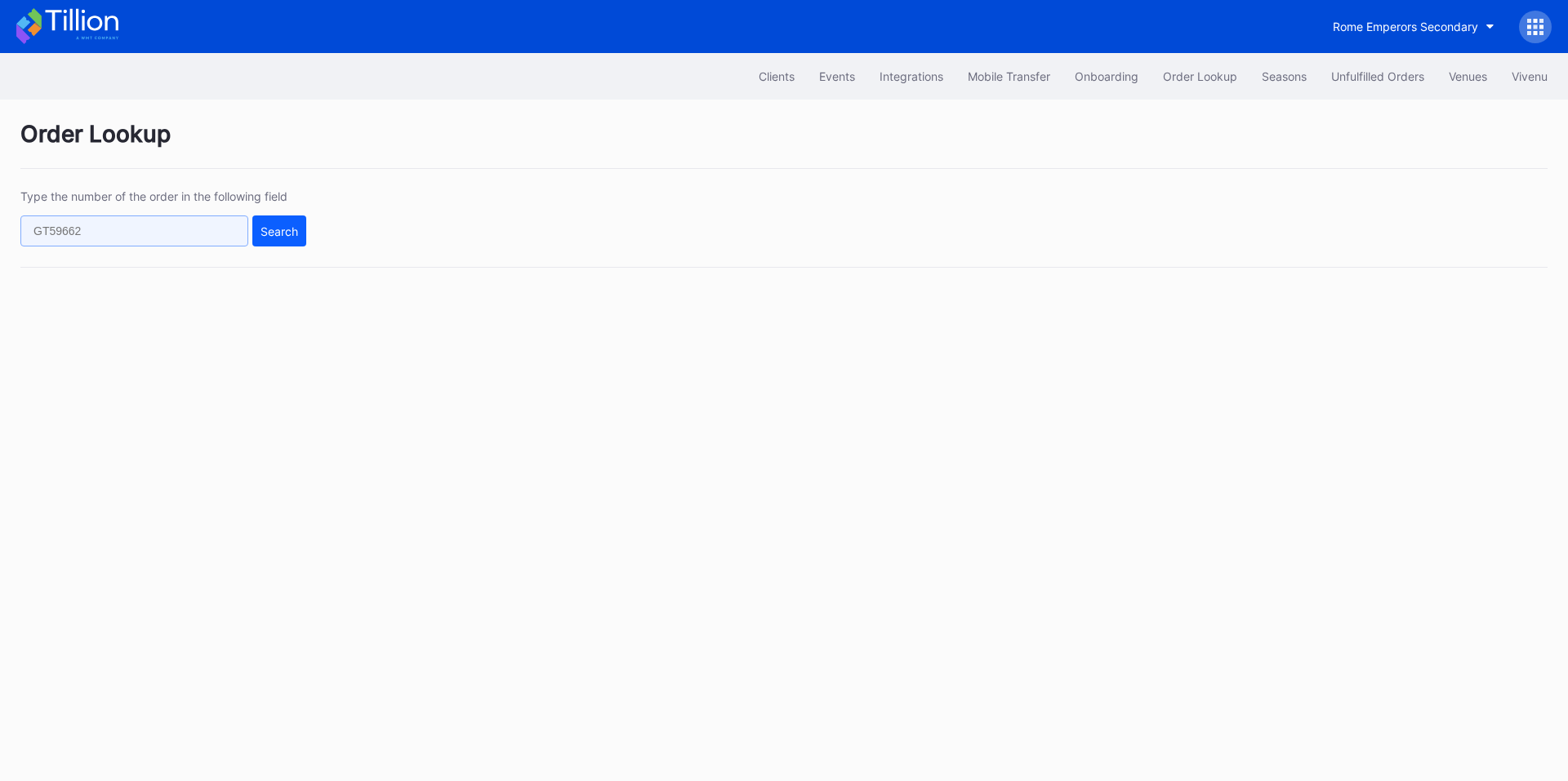
click at [197, 231] on input "text" at bounding box center [135, 231] width 228 height 31
paste input "620941723"
type input "620941723"
click at [257, 228] on button "Search" at bounding box center [279, 231] width 54 height 31
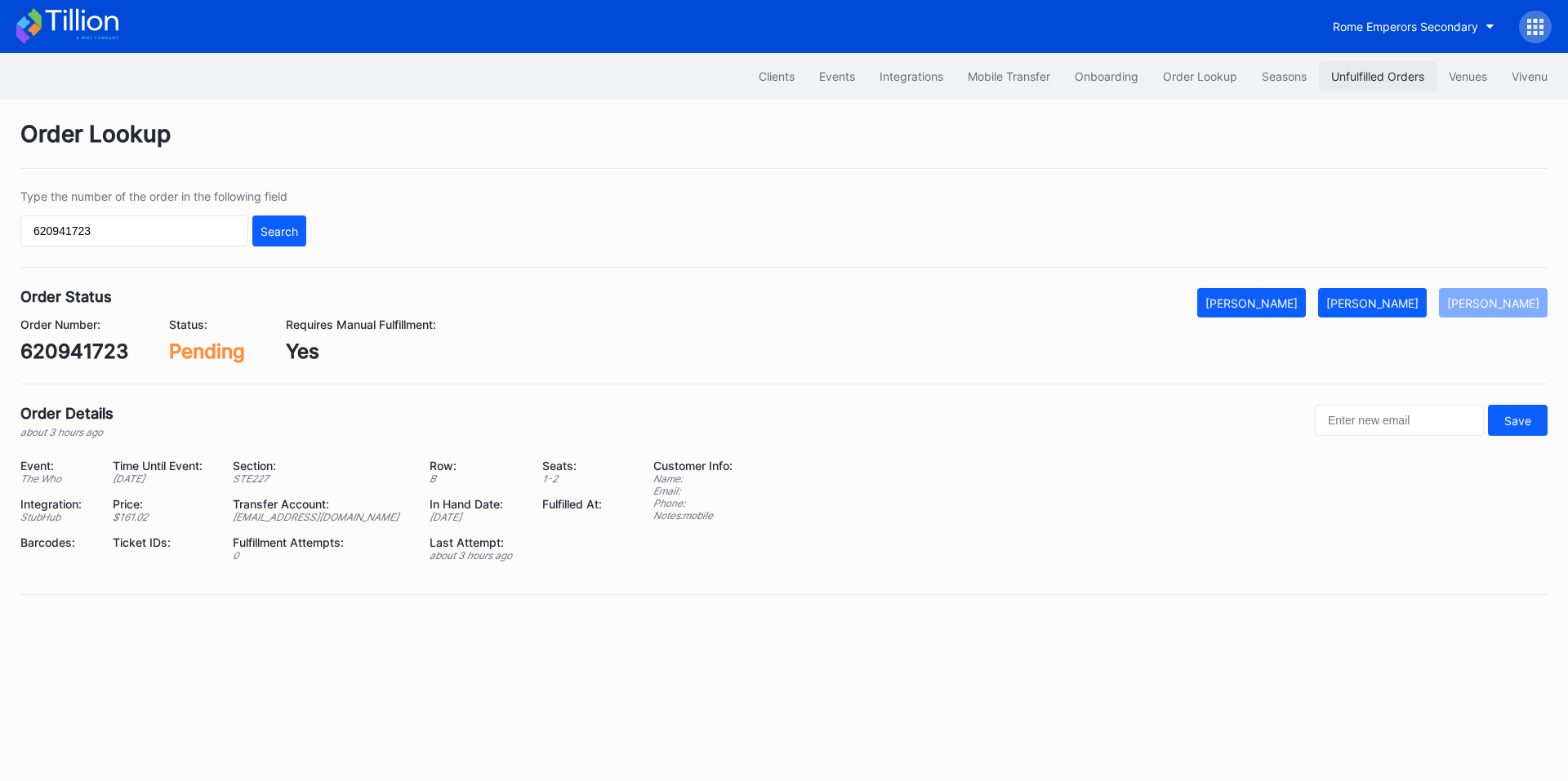
click at [1370, 79] on div "Unfulfilled Orders" at bounding box center [1377, 76] width 93 height 14
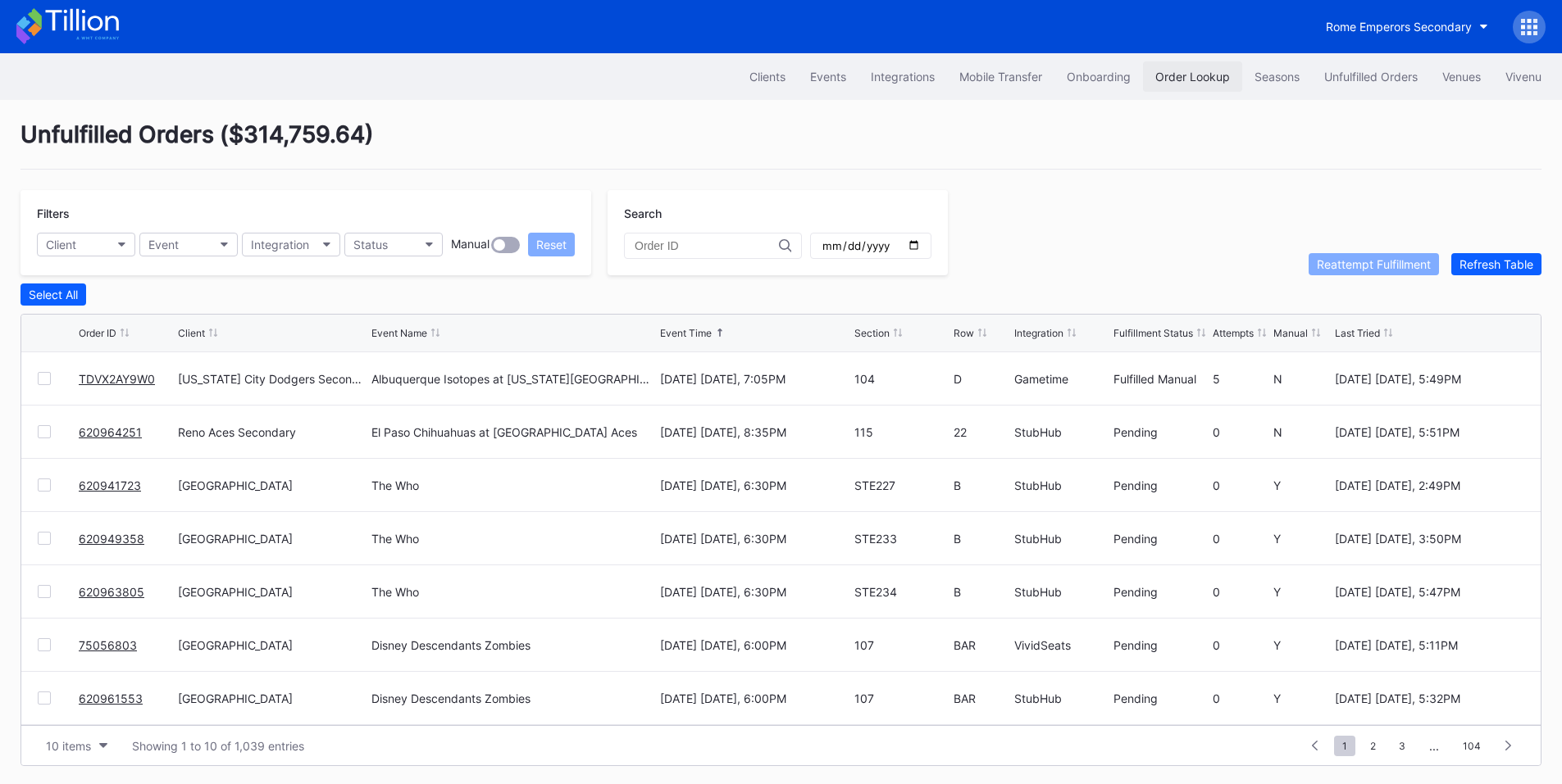
click at [1186, 80] on div "Order Lookup" at bounding box center [1192, 76] width 74 height 14
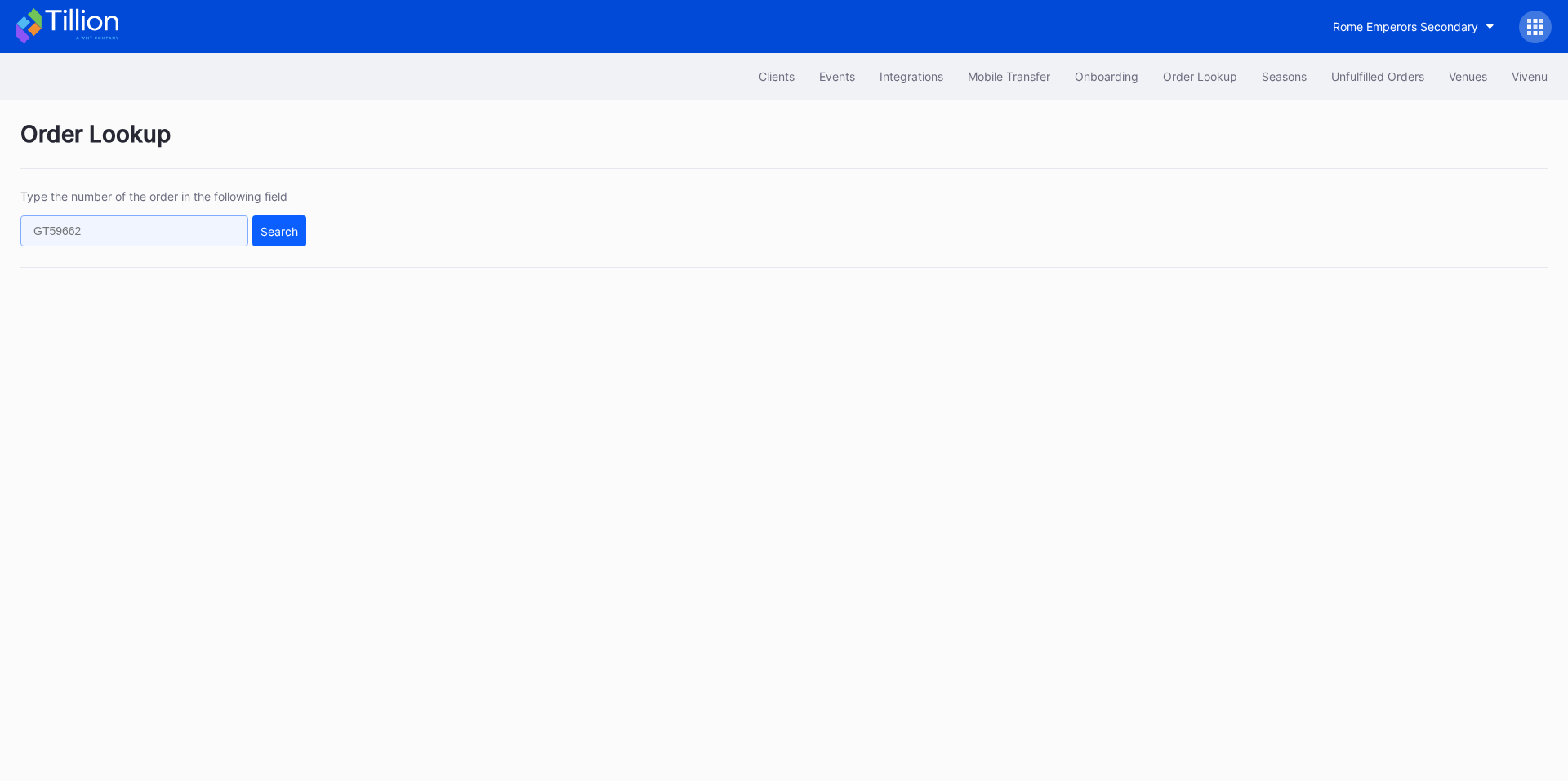
click at [200, 231] on input "text" at bounding box center [135, 231] width 228 height 31
paste input "620941723"
click at [285, 228] on div "Search" at bounding box center [279, 231] width 37 height 14
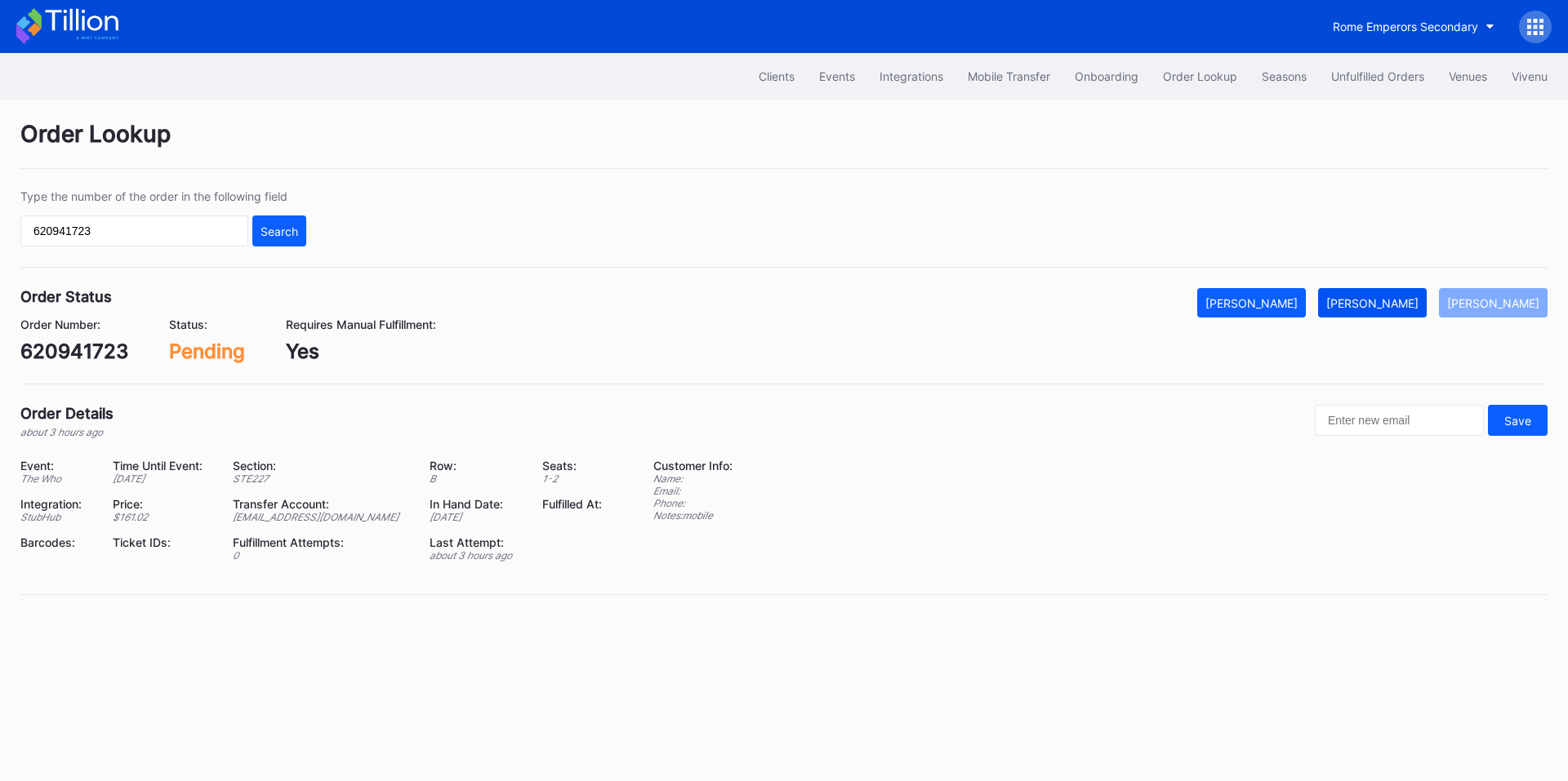
click at [1403, 305] on div "[PERSON_NAME]" at bounding box center [1371, 303] width 92 height 14
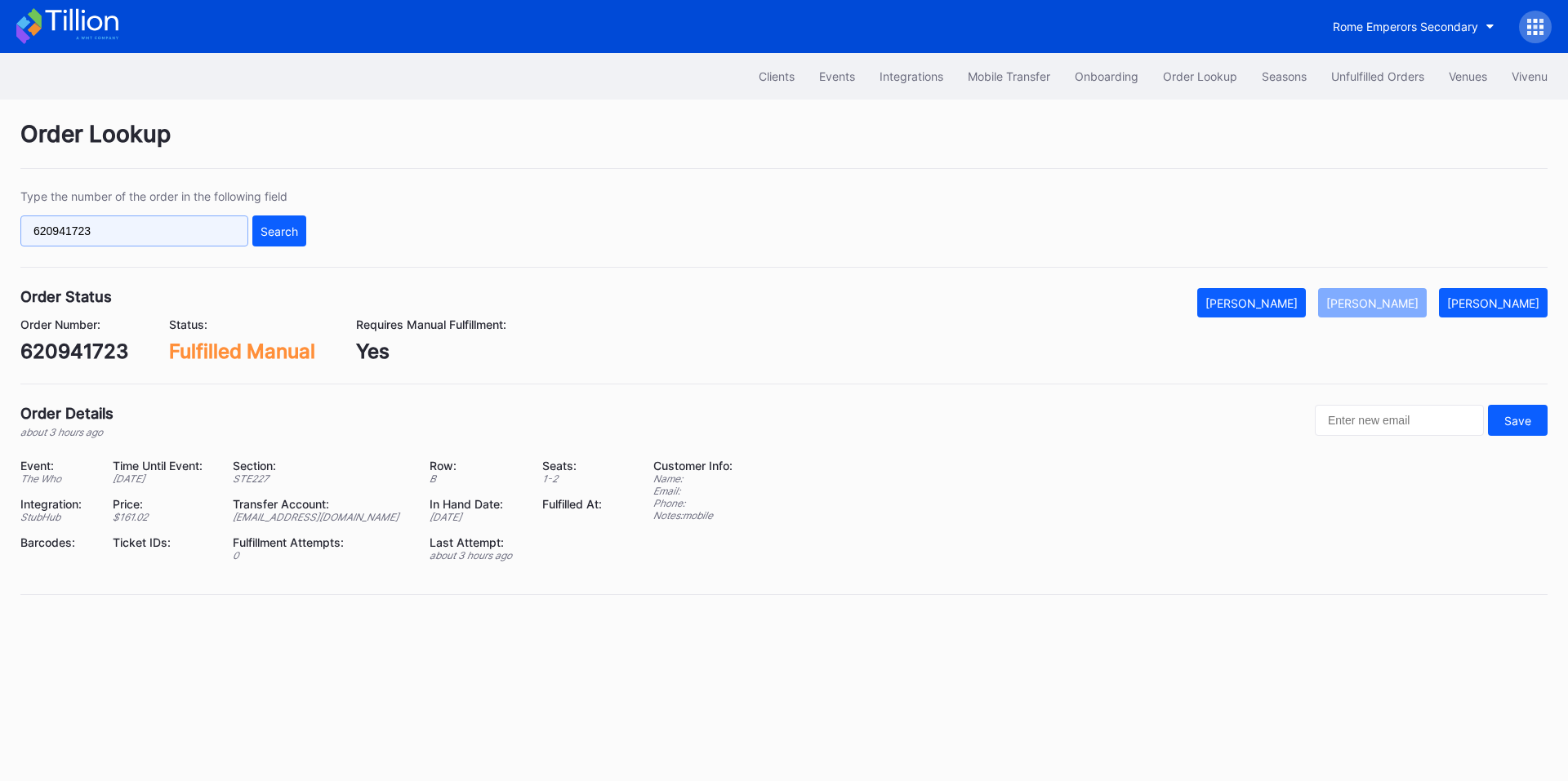
click at [137, 235] on input "620941723" at bounding box center [135, 231] width 228 height 31
paste input "9358"
type input "620949358"
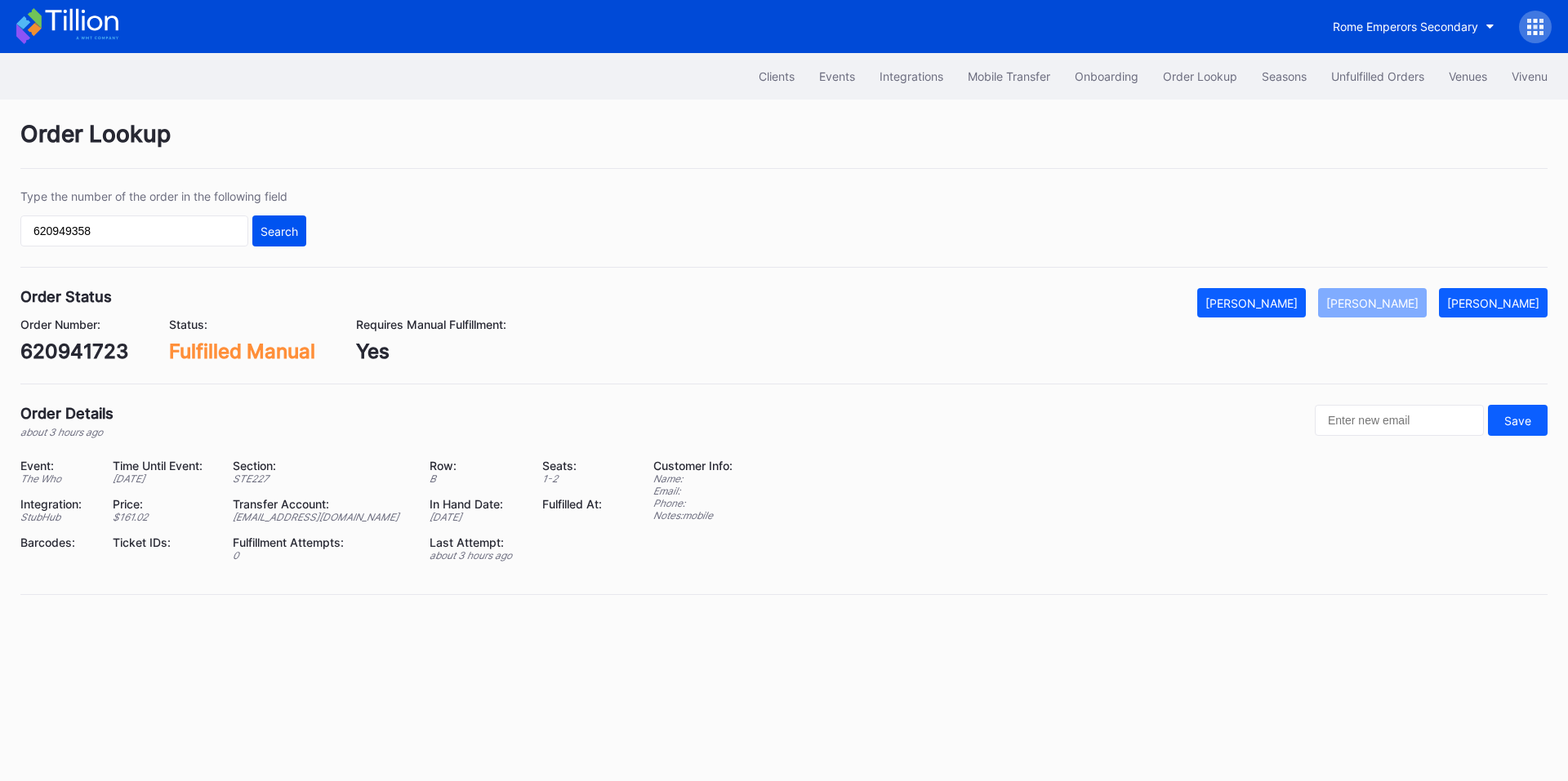
click at [268, 231] on div "Search" at bounding box center [279, 231] width 37 height 14
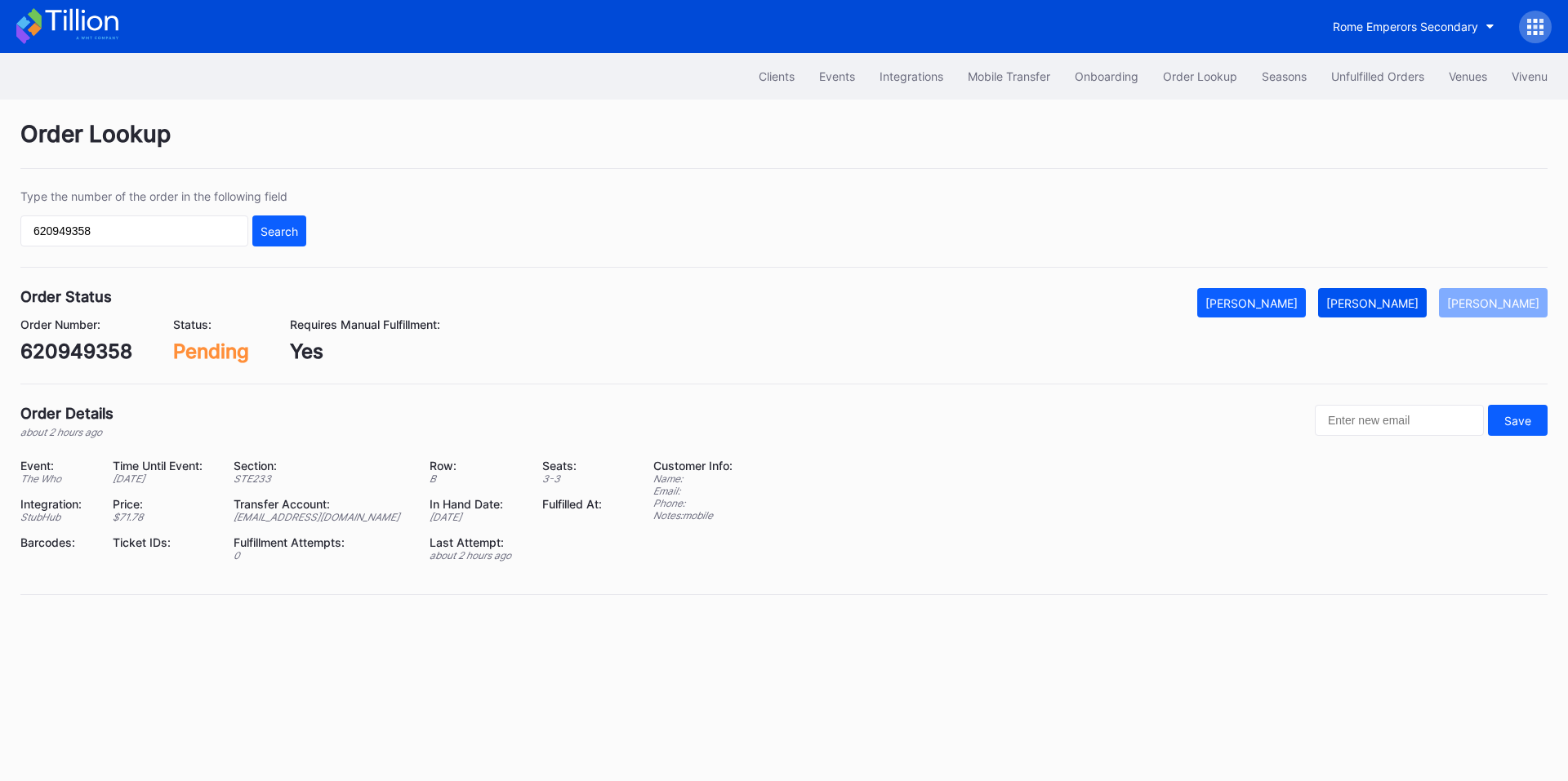
click at [1403, 300] on div "[PERSON_NAME]" at bounding box center [1371, 303] width 92 height 14
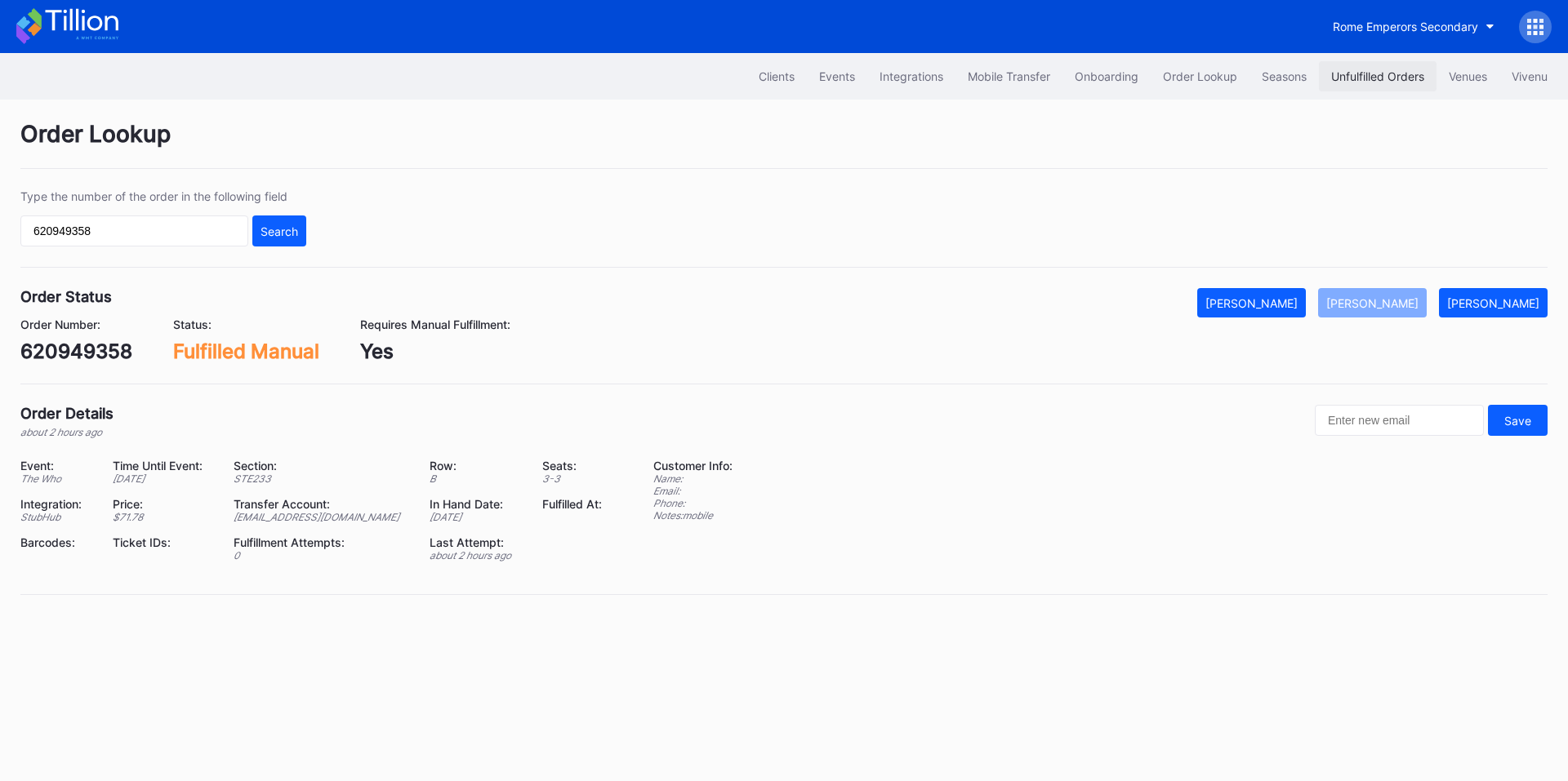
click at [1346, 68] on button "Unfulfilled Orders" at bounding box center [1377, 77] width 117 height 30
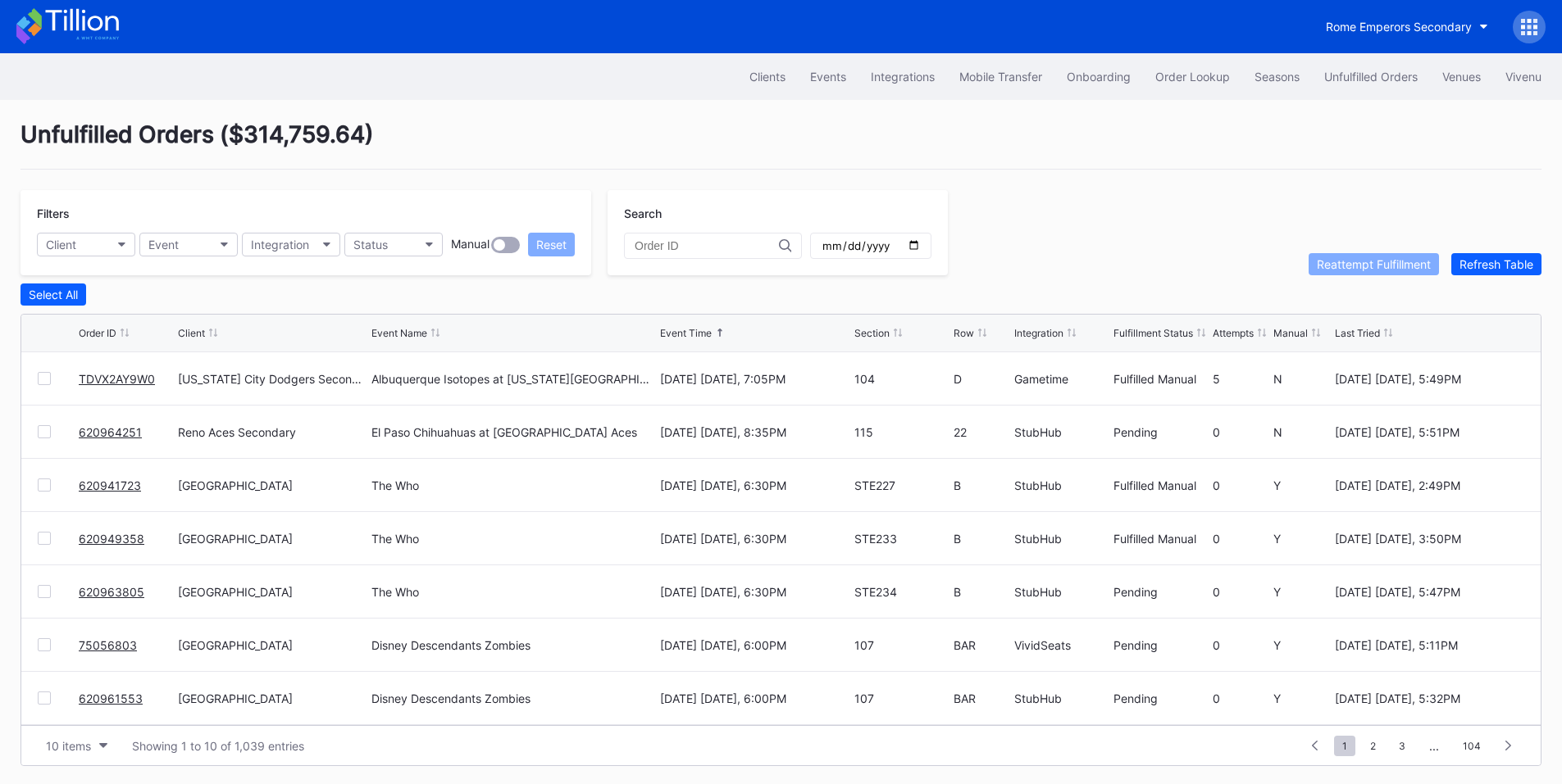
click at [101, 599] on link "620963805" at bounding box center [111, 592] width 65 height 14
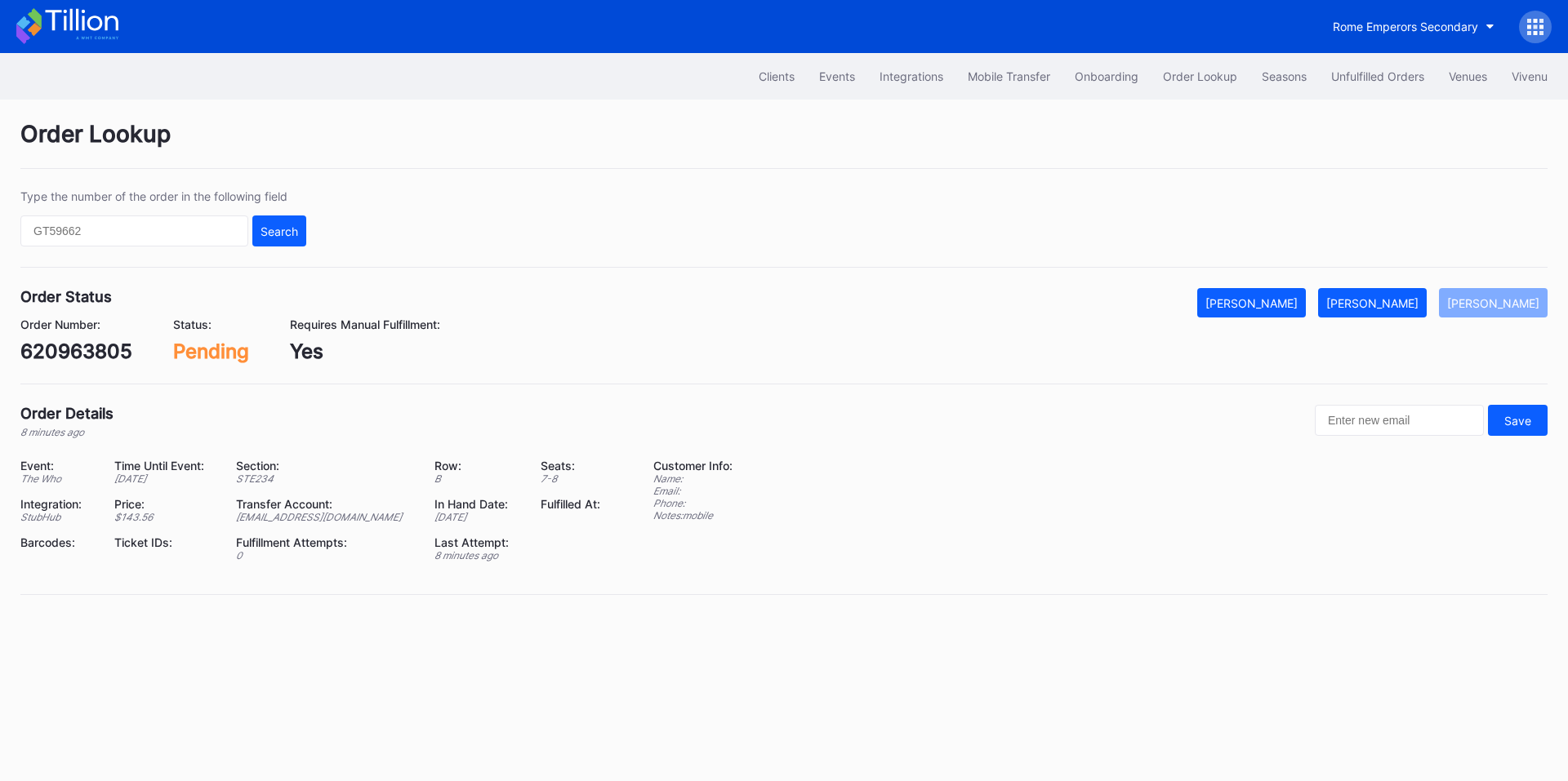
click at [78, 341] on div "620963805" at bounding box center [77, 351] width 112 height 23
copy div "620963805"
click at [1418, 296] on div "[PERSON_NAME]" at bounding box center [1371, 303] width 92 height 14
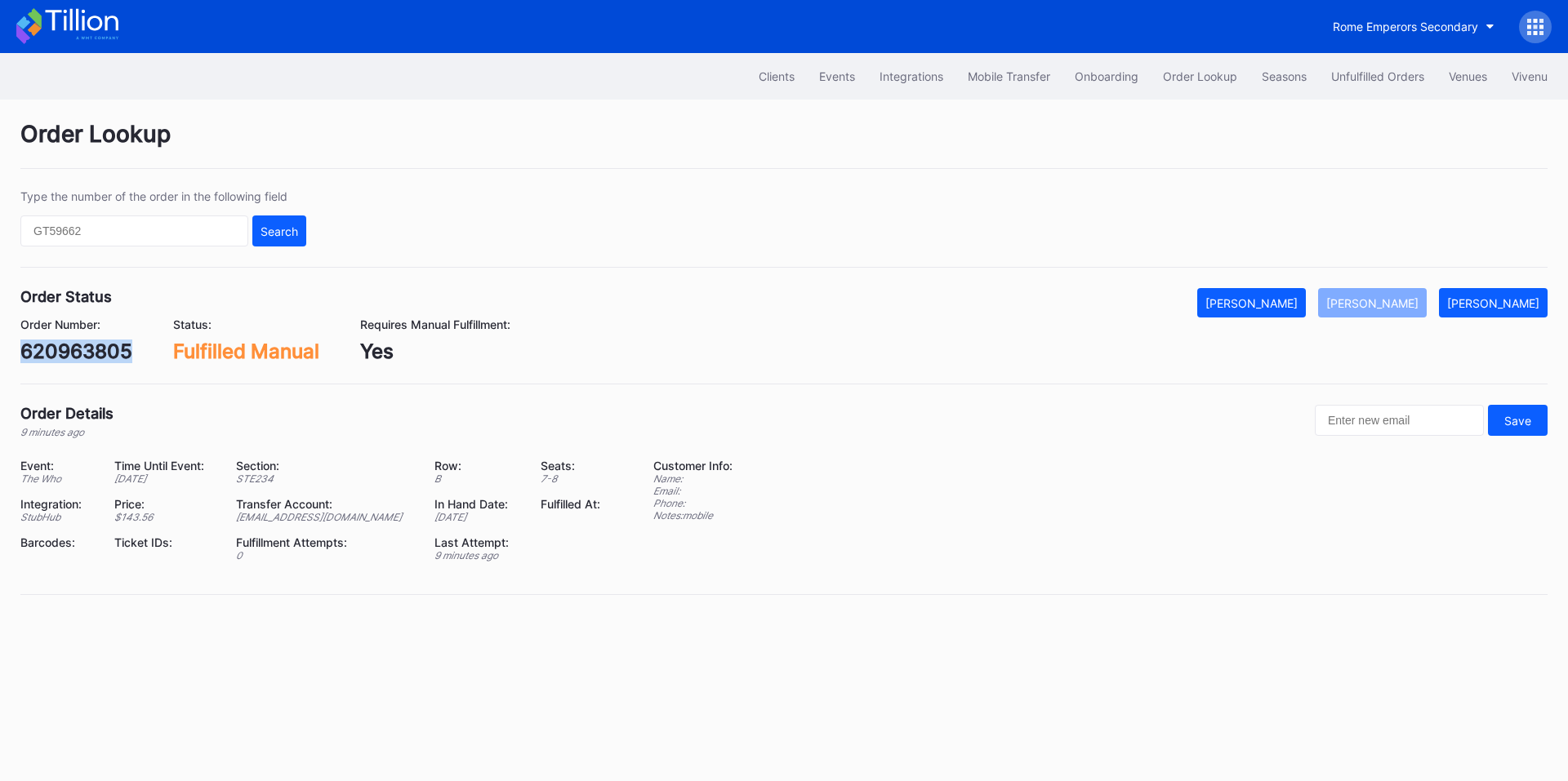
click at [97, 357] on div "620963805" at bounding box center [77, 351] width 112 height 23
click at [202, 221] on input "text" at bounding box center [135, 231] width 228 height 31
paste input "173445650"
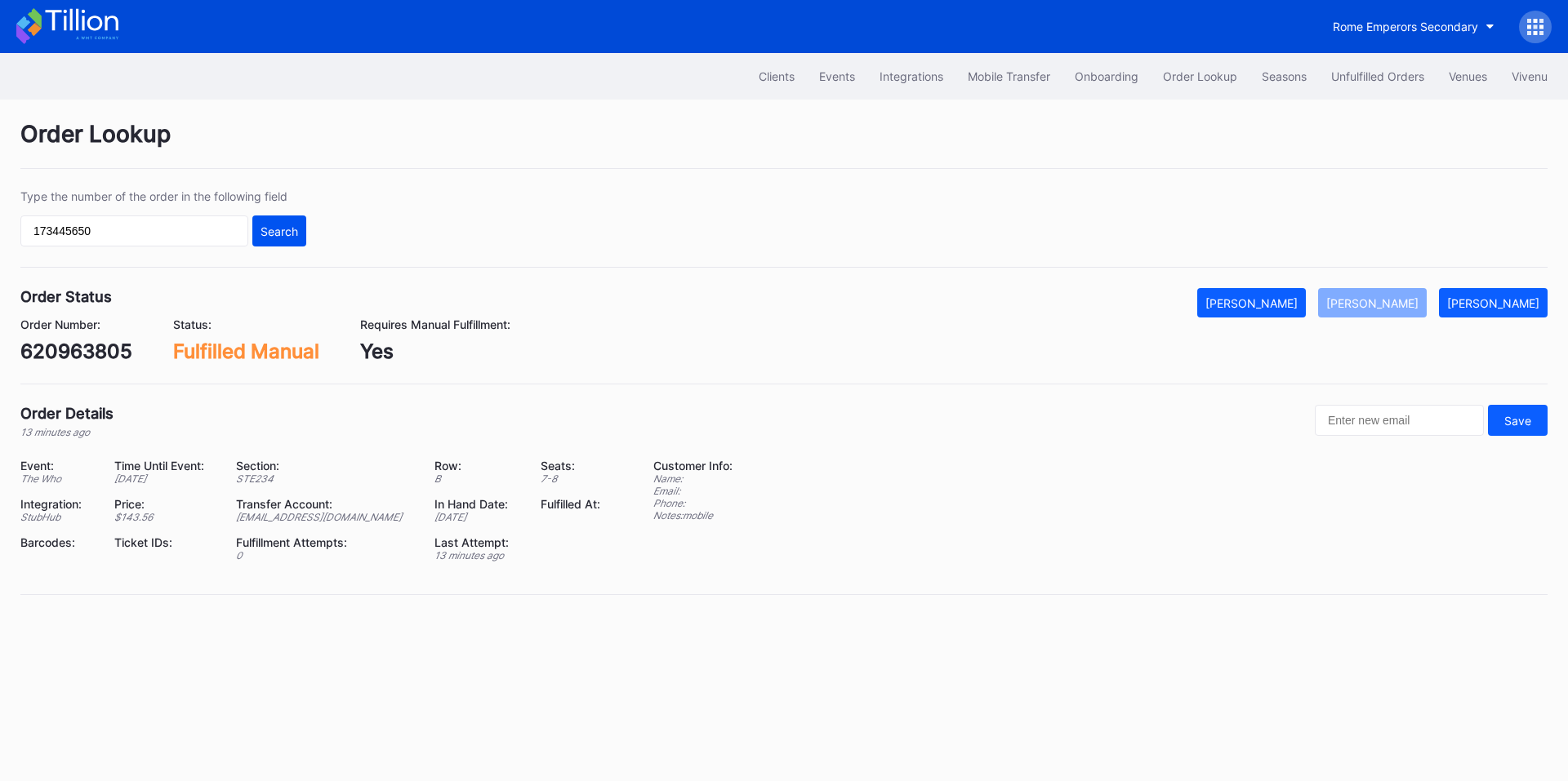
click at [278, 223] on button "Search" at bounding box center [279, 231] width 54 height 31
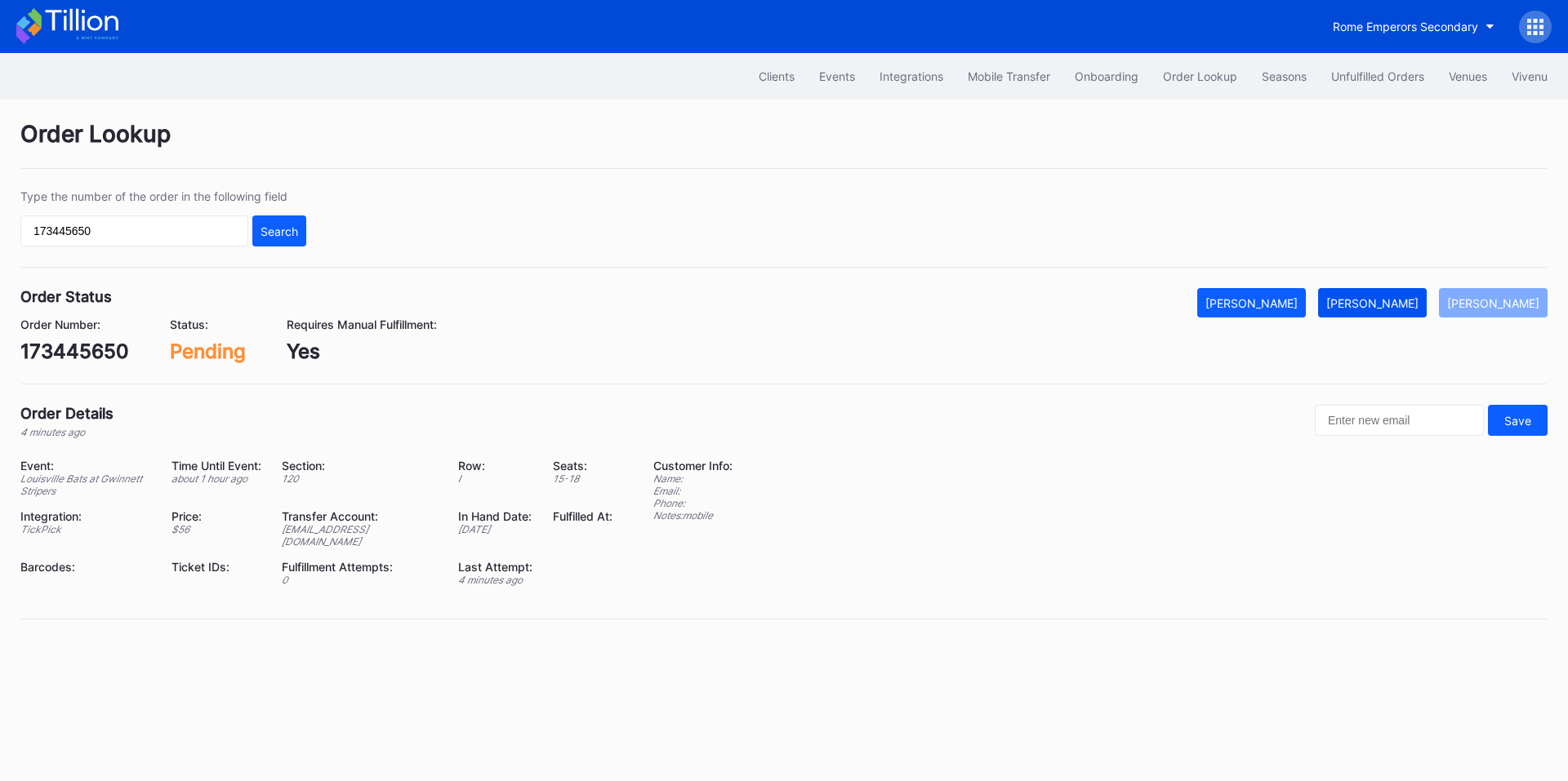
click at [1406, 303] on div "[PERSON_NAME]" at bounding box center [1371, 303] width 92 height 14
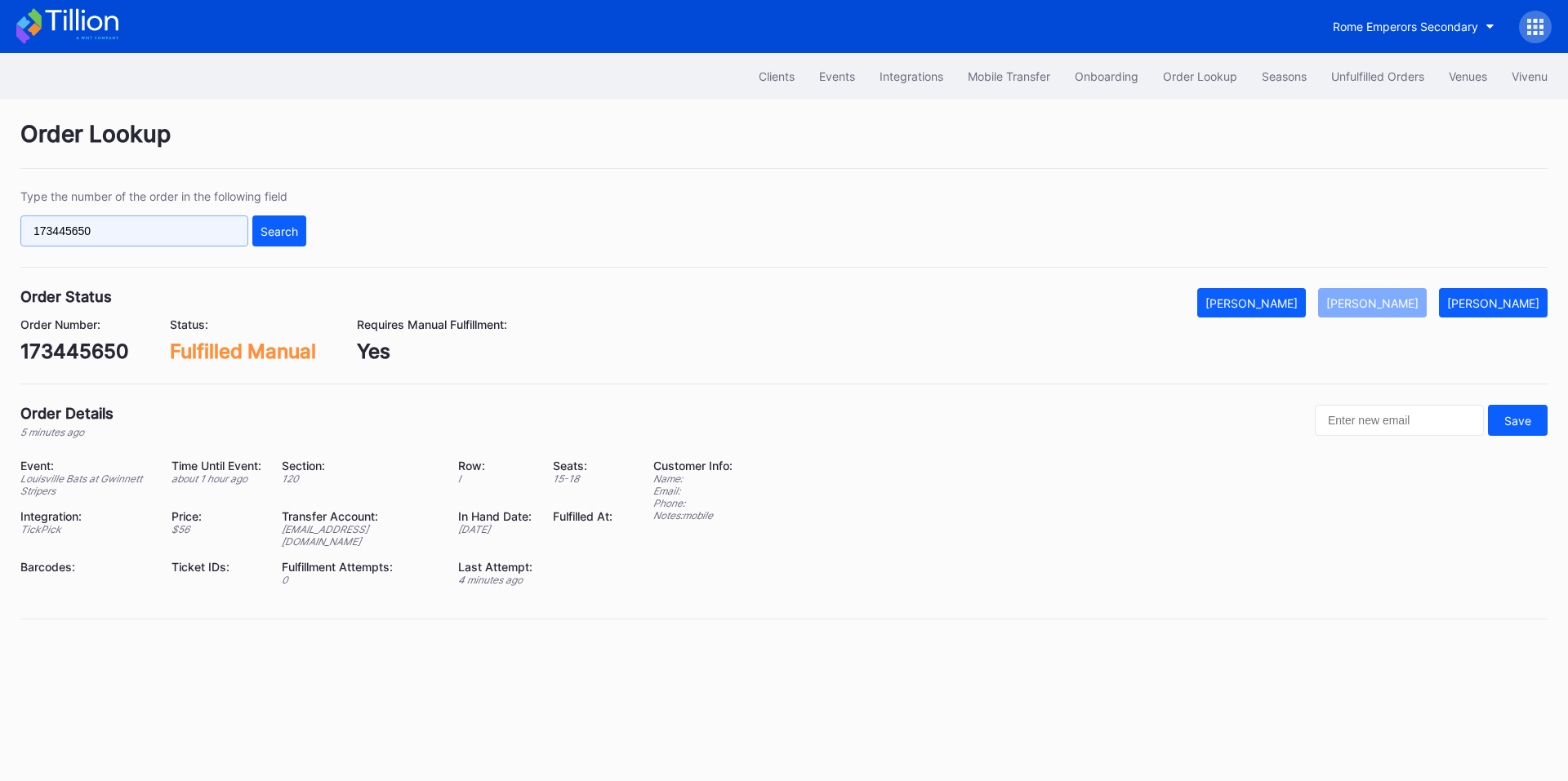
click at [166, 240] on input "173445650" at bounding box center [135, 231] width 228 height 31
paste input "619825264"
click at [286, 222] on button "Search" at bounding box center [279, 231] width 54 height 31
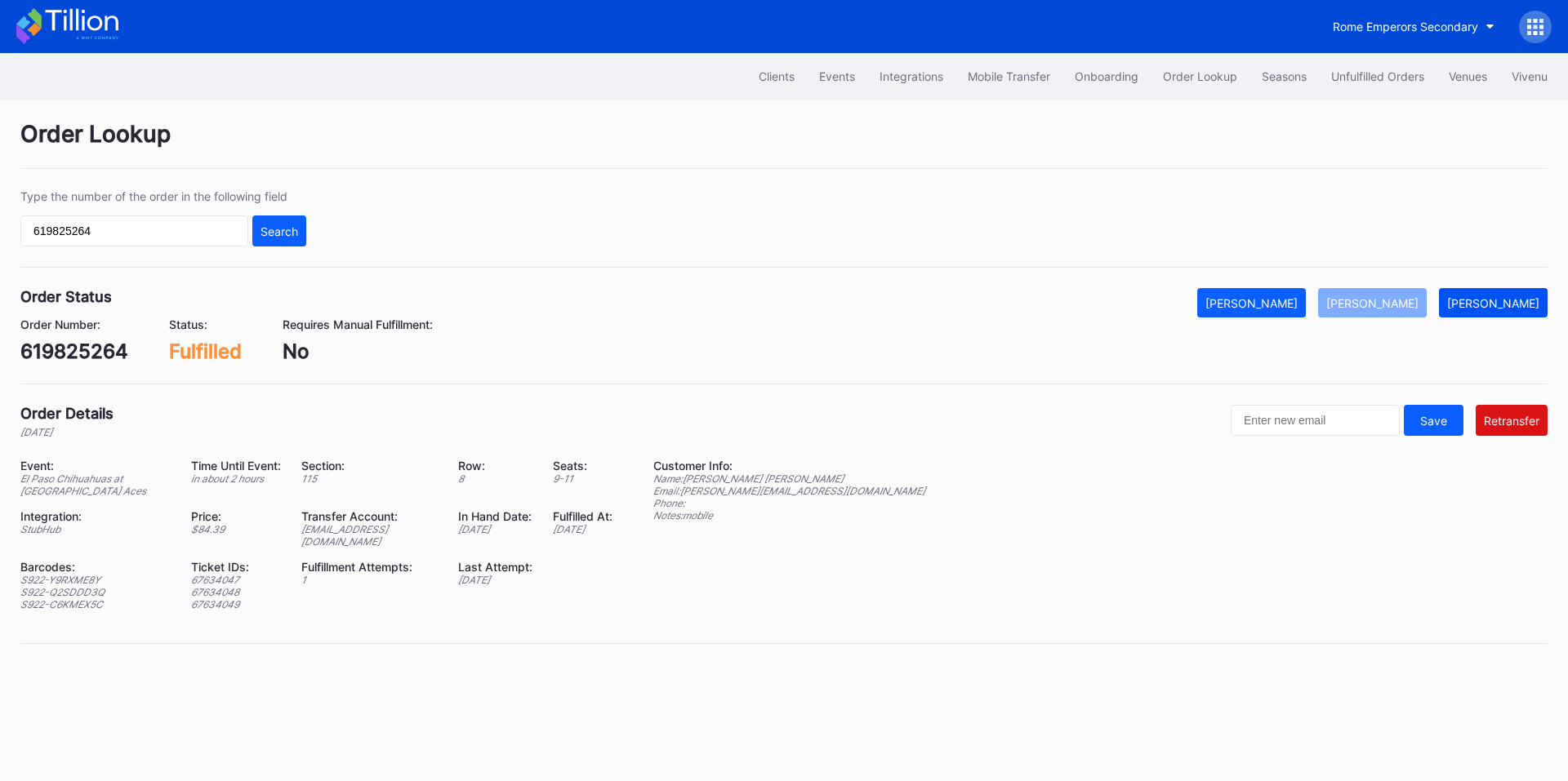
click at [1511, 297] on div "[PERSON_NAME]" at bounding box center [1492, 303] width 92 height 14
click at [1417, 311] on button "[PERSON_NAME]" at bounding box center [1372, 302] width 108 height 29
click at [187, 223] on input "619825264" at bounding box center [135, 231] width 228 height 31
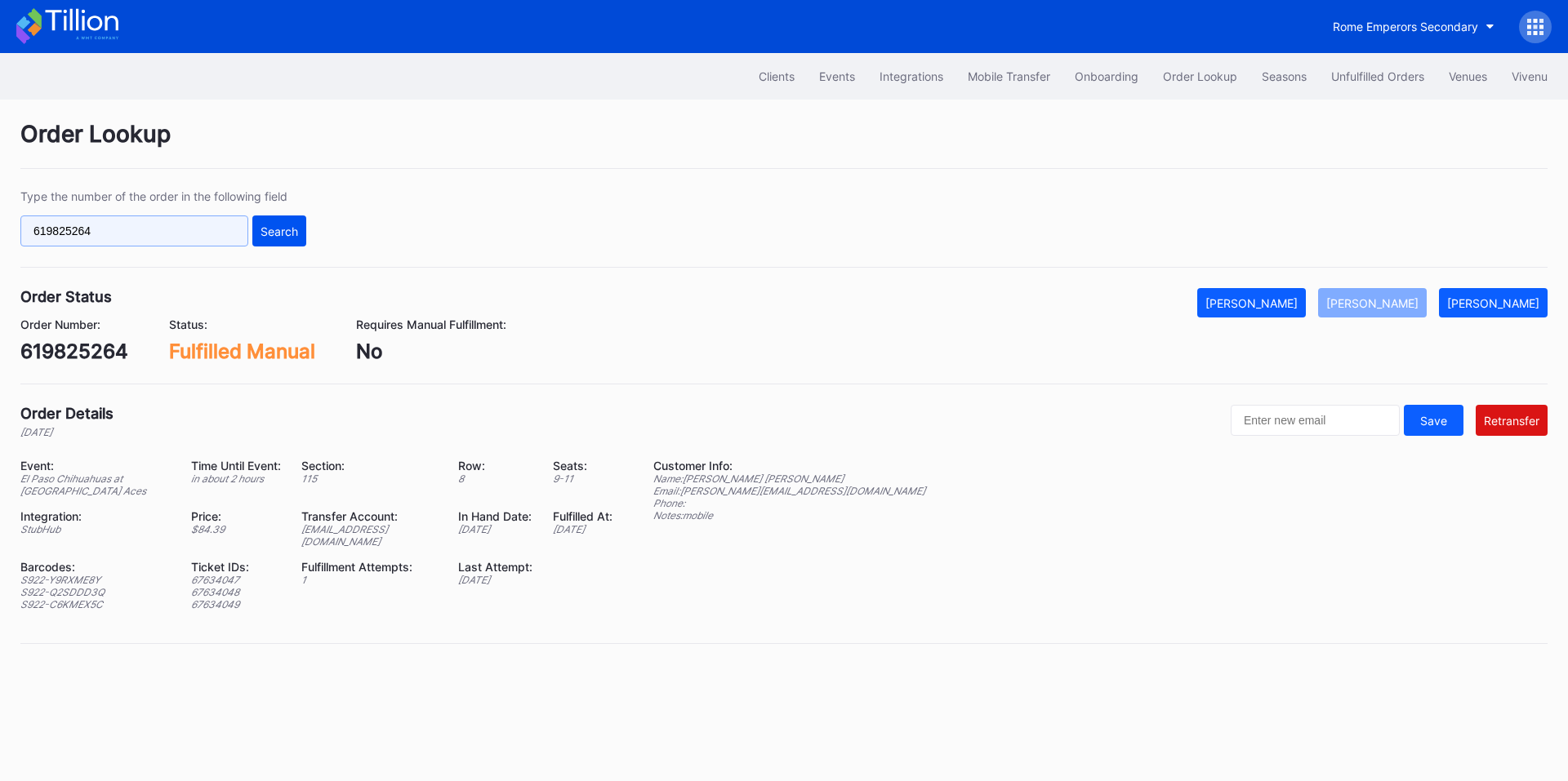
paste input "k69xa6qxd85"
click at [271, 233] on div "Search" at bounding box center [279, 231] width 37 height 14
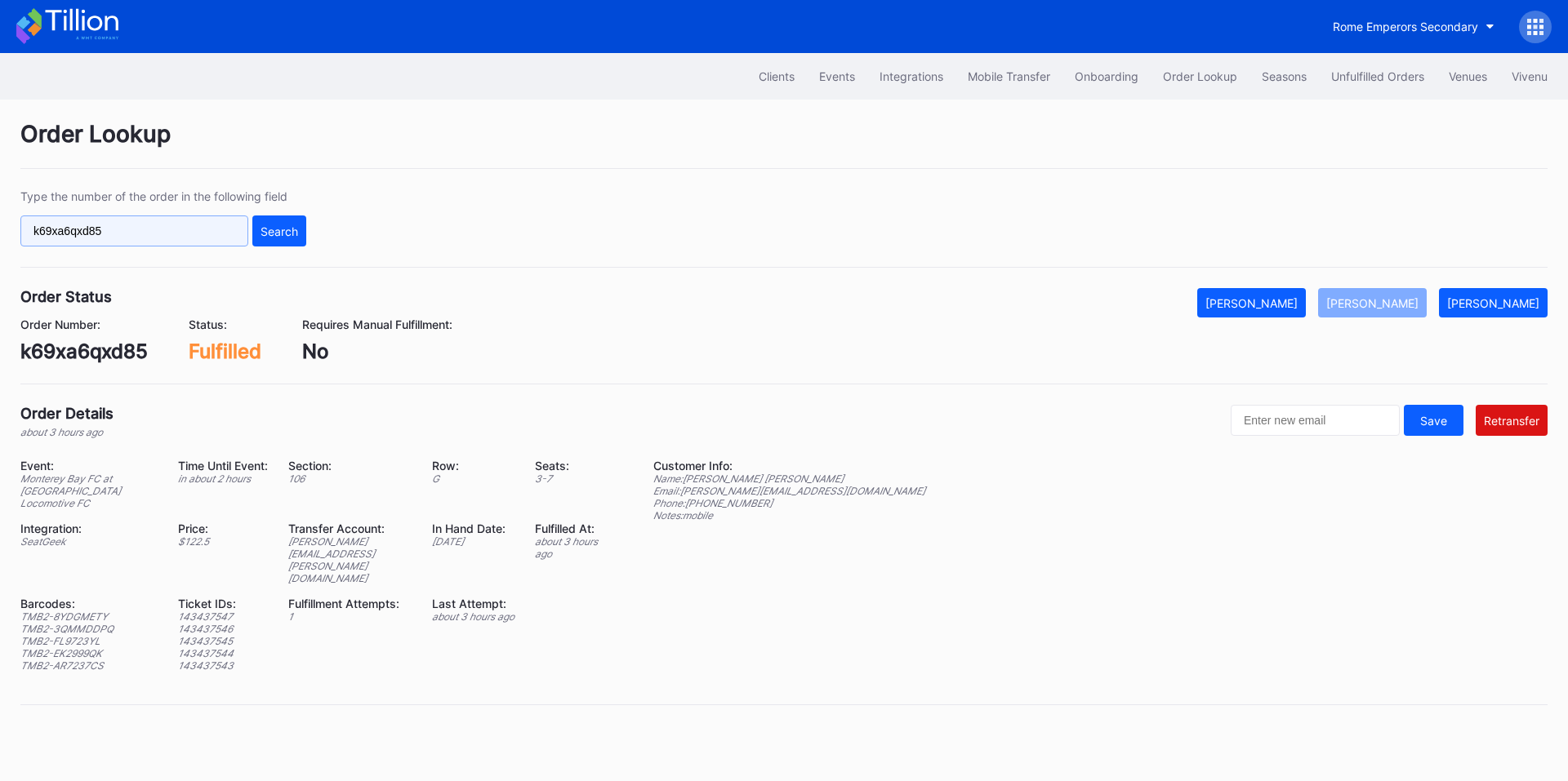
click at [162, 230] on input "k69xa6qxd85" at bounding box center [135, 231] width 228 height 31
paste input "30DRQBQCGZ"
type input "30DRQBQCGZ"
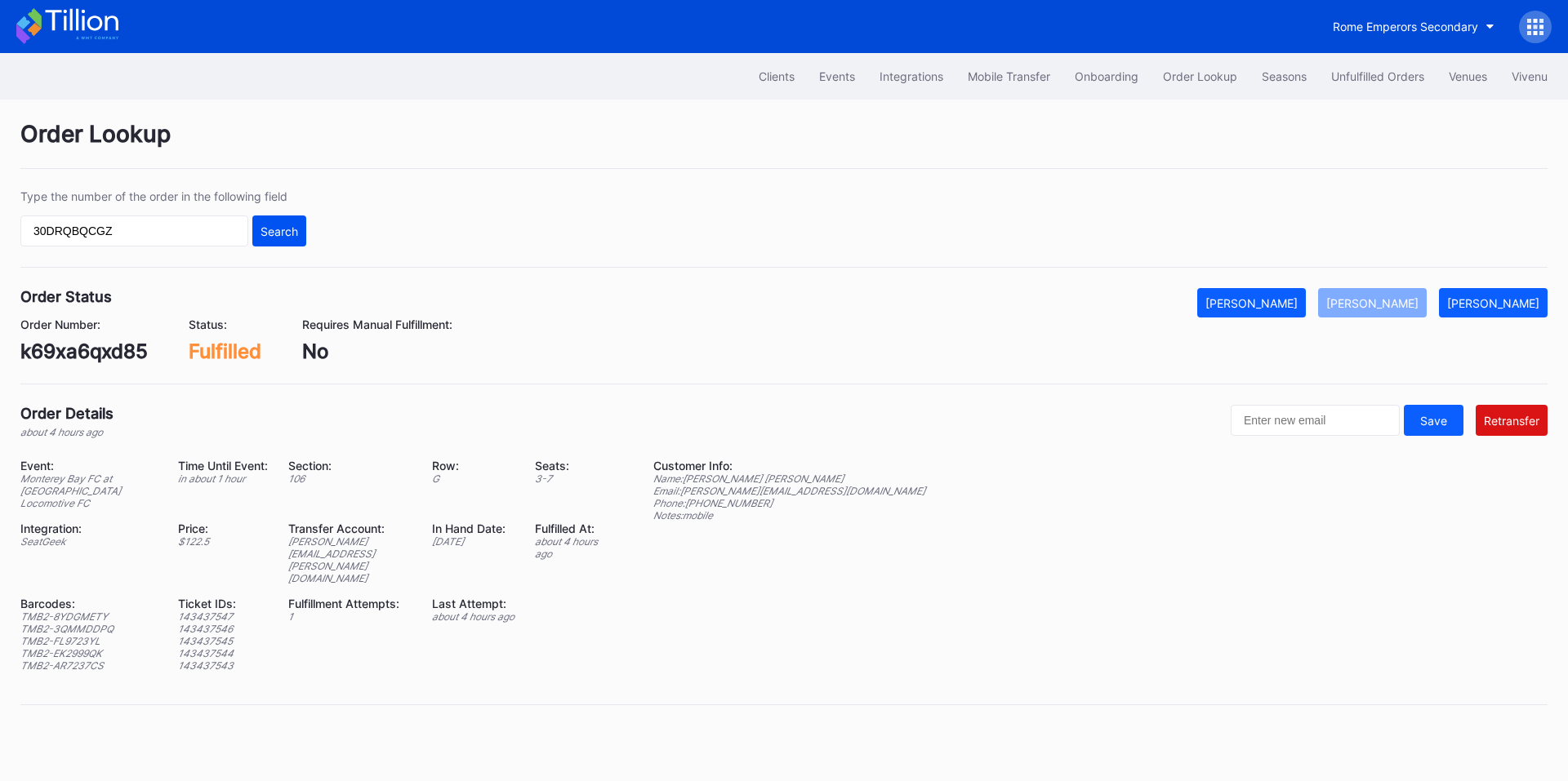
drag, startPoint x: 271, startPoint y: 231, endPoint x: 491, endPoint y: 2, distance: 317.6
click at [272, 231] on div "Search" at bounding box center [279, 231] width 37 height 14
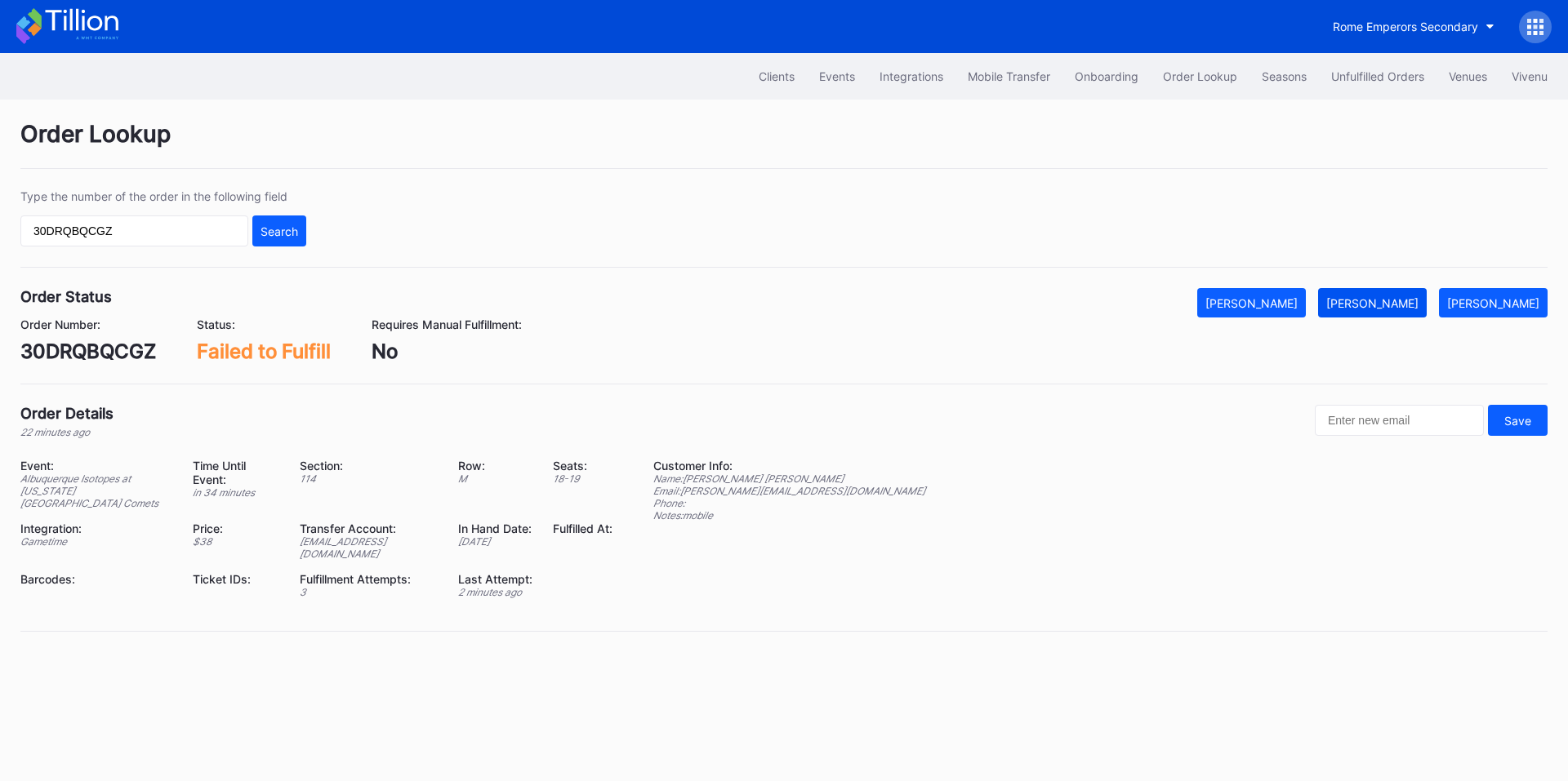
click at [1369, 308] on div "[PERSON_NAME]" at bounding box center [1371, 303] width 92 height 14
